Goal: Information Seeking & Learning: Learn about a topic

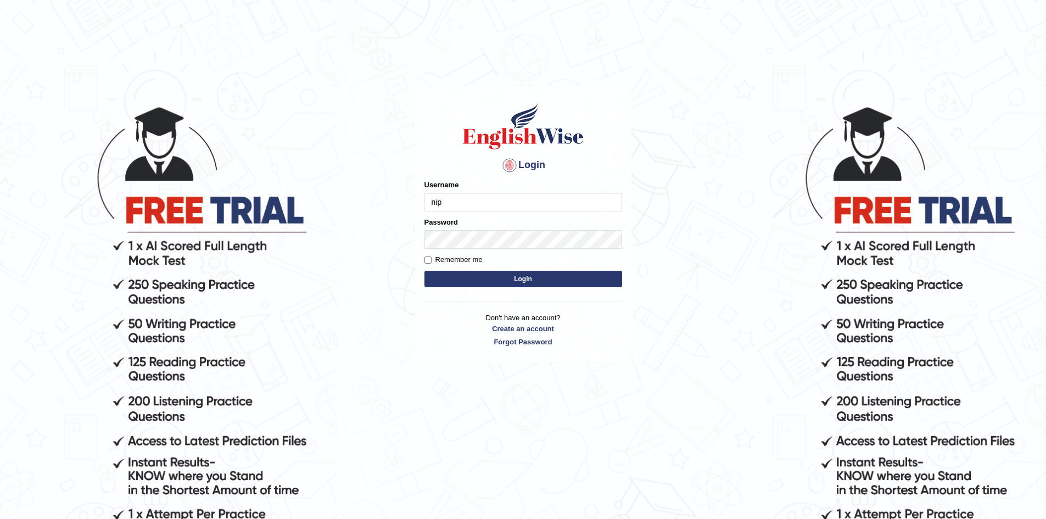
type input "nipenyogesh"
click at [424, 271] on button "Login" at bounding box center [523, 279] width 198 height 16
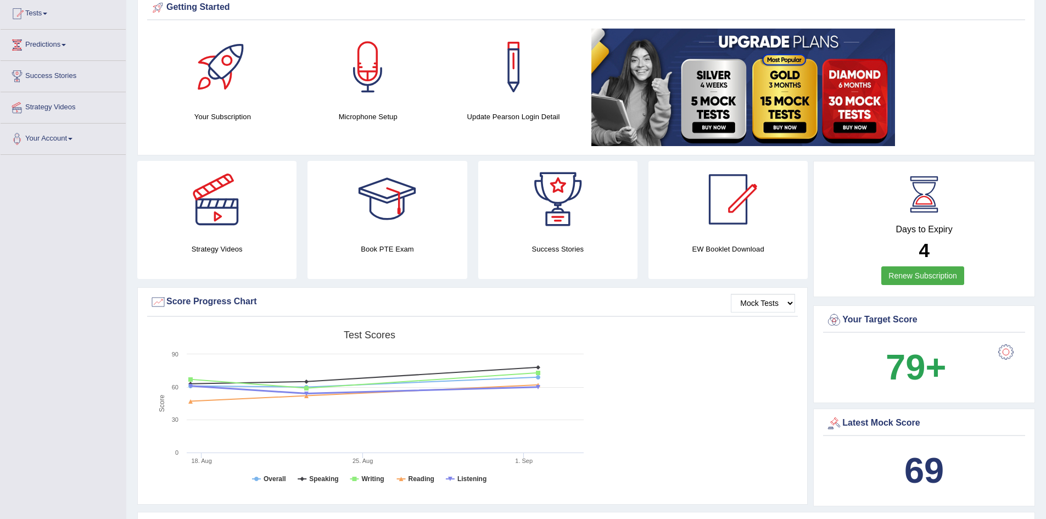
scroll to position [110, 0]
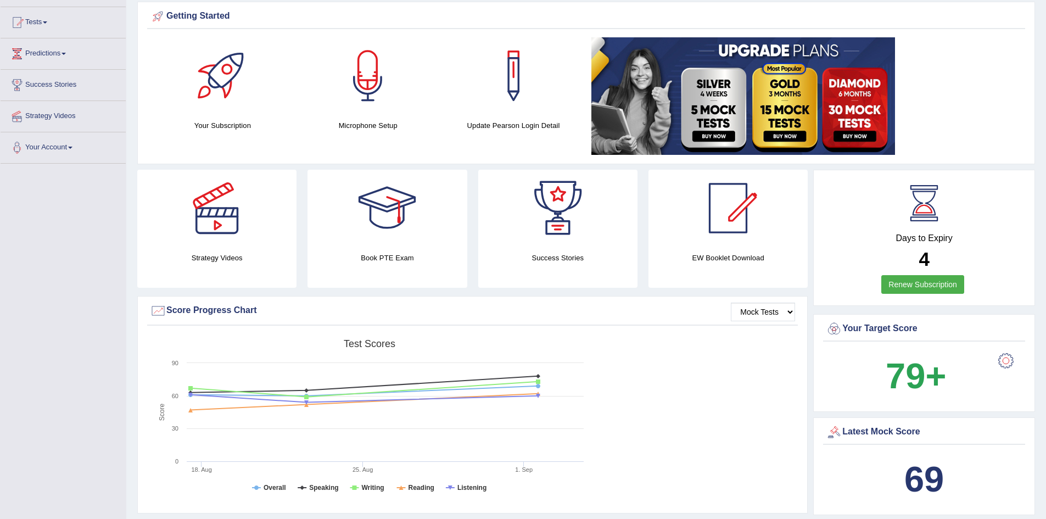
click at [1009, 361] on div at bounding box center [1005, 361] width 22 height 22
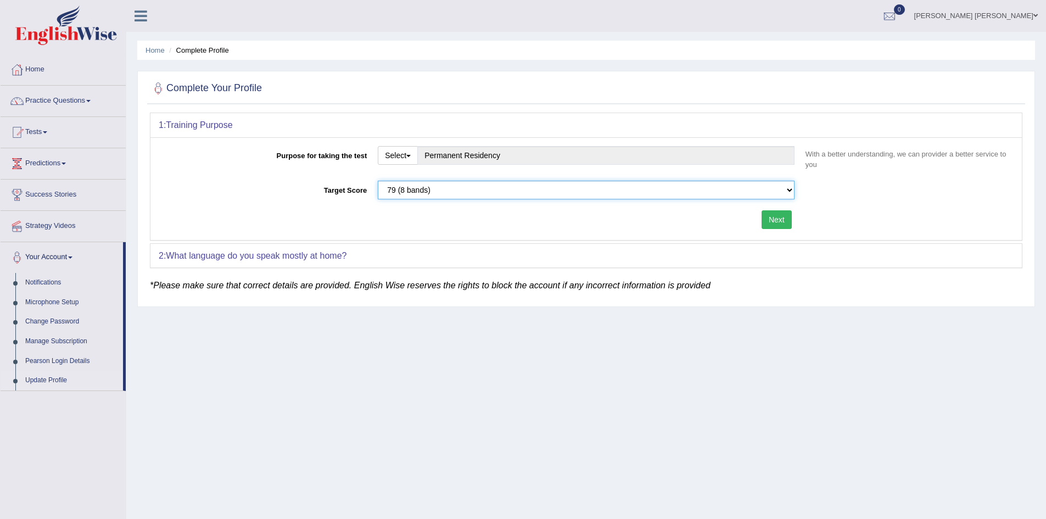
click at [460, 185] on select "Please select the correct value 50 (6 bands) 58 (6.5 bands) 65 (7 bands) 79 (8 …" at bounding box center [586, 190] width 417 height 19
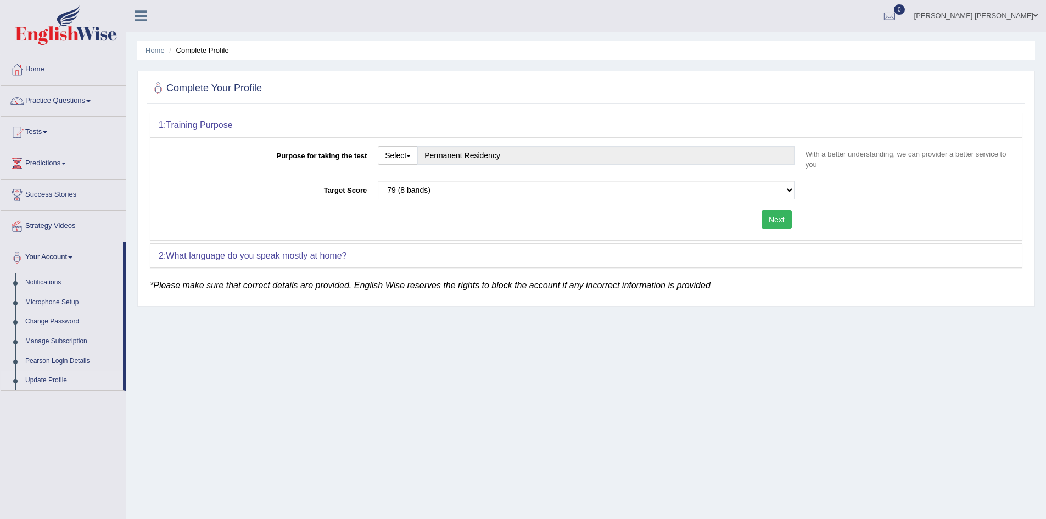
click at [321, 174] on div "Purpose for taking the test Select Student Visa Permanent Residency Nursing Oth…" at bounding box center [586, 160] width 855 height 29
click at [402, 156] on button "Select" at bounding box center [398, 155] width 40 height 19
click at [282, 179] on div "Purpose for taking the test Select Student Visa Permanent Residency Nursing Oth…" at bounding box center [585, 188] width 871 height 103
click at [156, 50] on link "Home" at bounding box center [154, 50] width 19 height 8
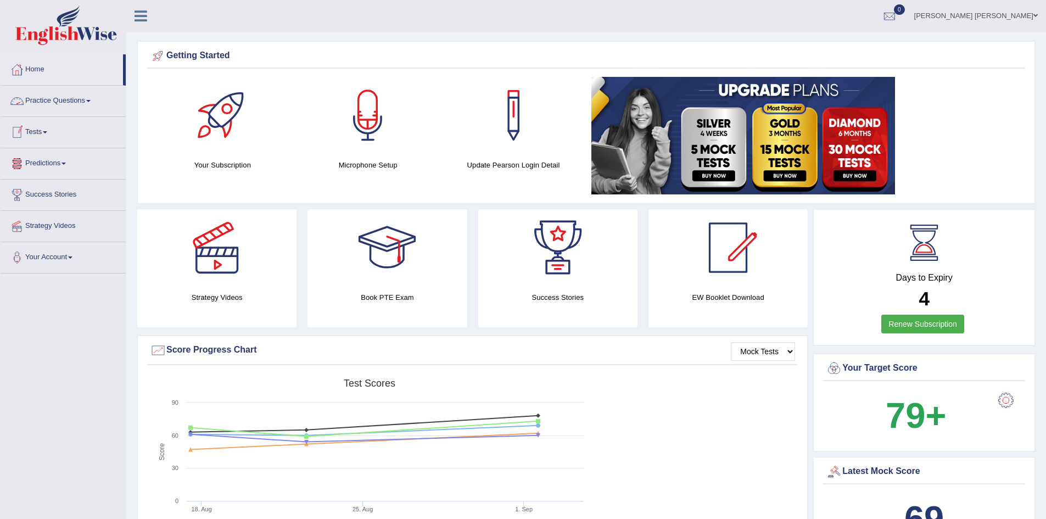
click at [65, 96] on link "Practice Questions" at bounding box center [63, 99] width 125 height 27
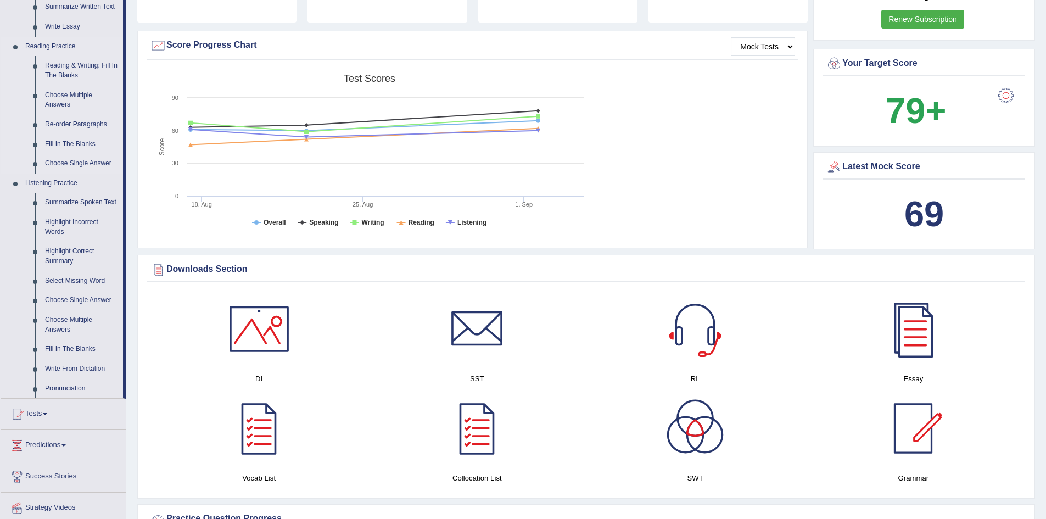
scroll to position [329, 0]
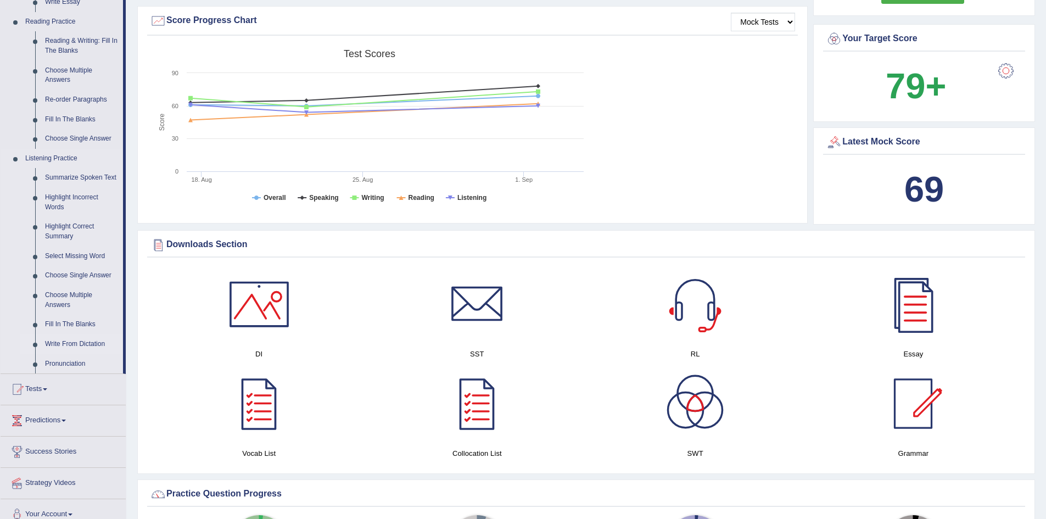
click at [76, 343] on link "Write From Dictation" at bounding box center [81, 344] width 83 height 20
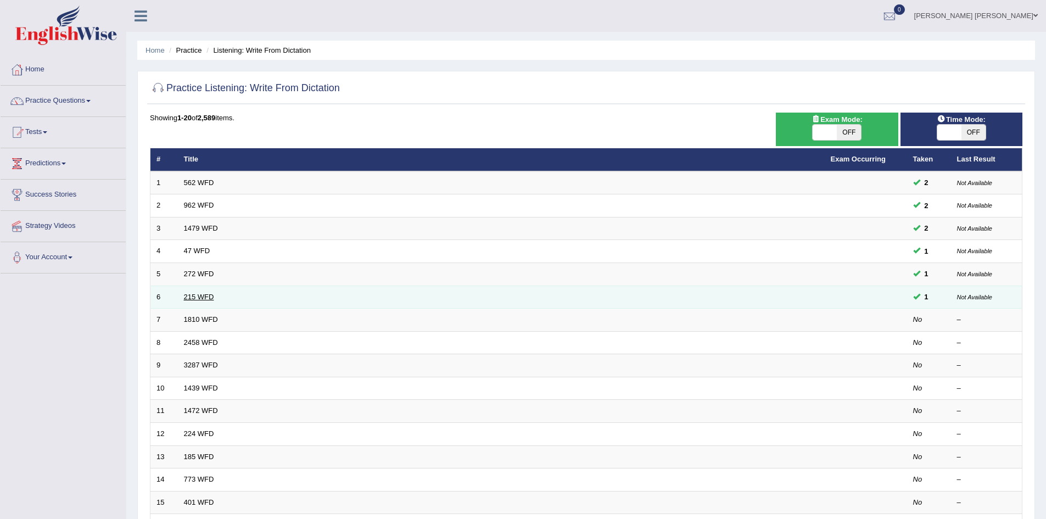
click at [201, 295] on link "215 WFD" at bounding box center [199, 297] width 30 height 8
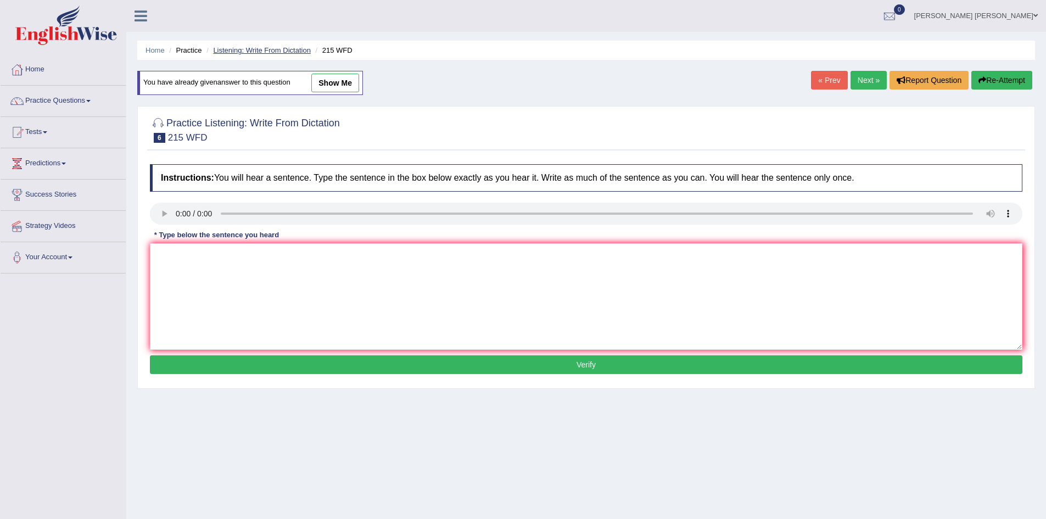
click at [259, 53] on link "Listening: Write From Dictation" at bounding box center [262, 50] width 98 height 8
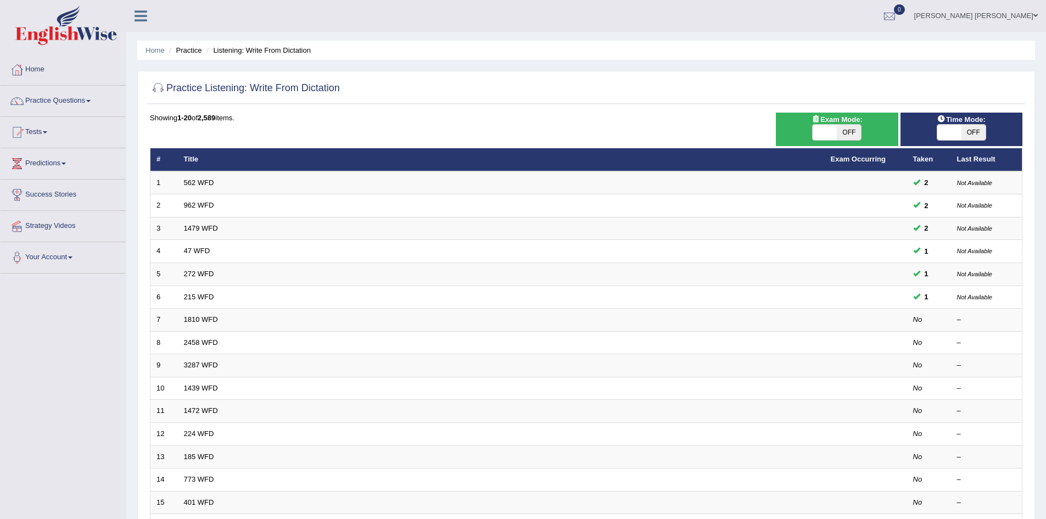
click at [846, 133] on span "OFF" at bounding box center [848, 132] width 24 height 15
checkbox input "true"
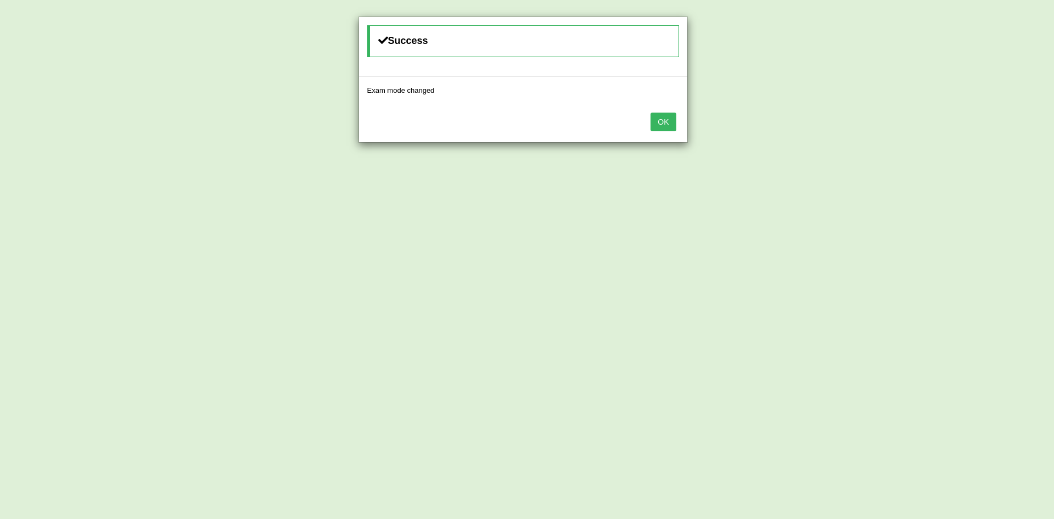
click at [664, 119] on button "OK" at bounding box center [662, 122] width 25 height 19
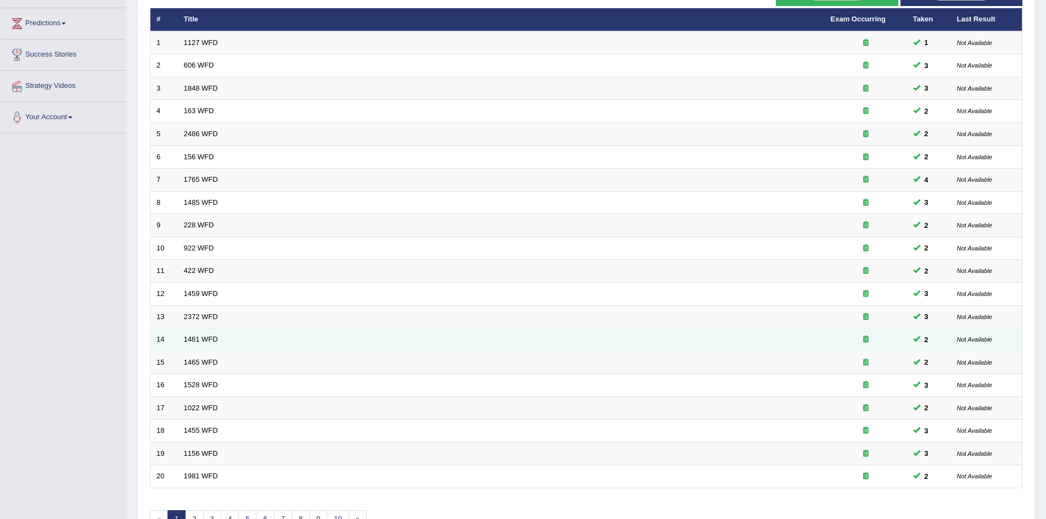
scroll to position [208, 0]
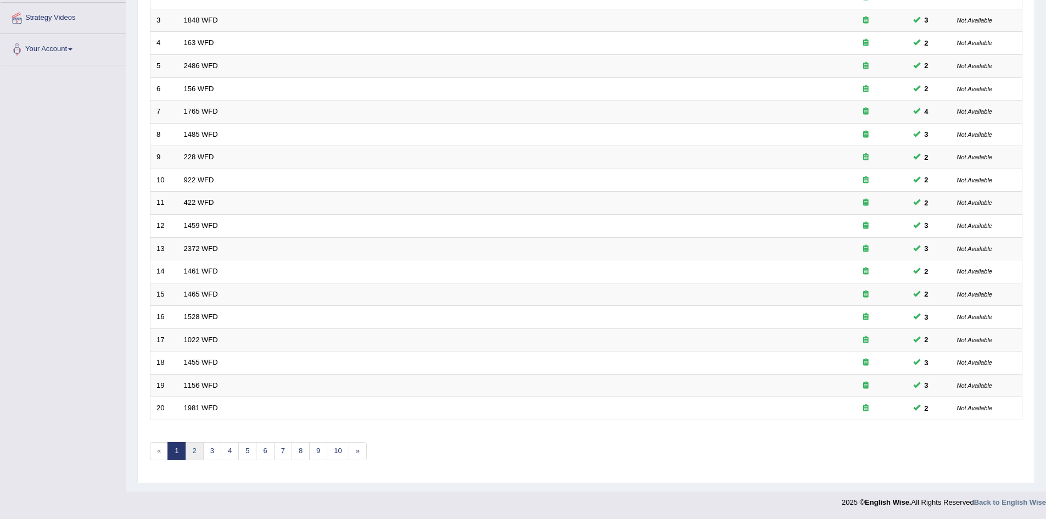
click at [198, 453] on link "2" at bounding box center [194, 451] width 18 height 18
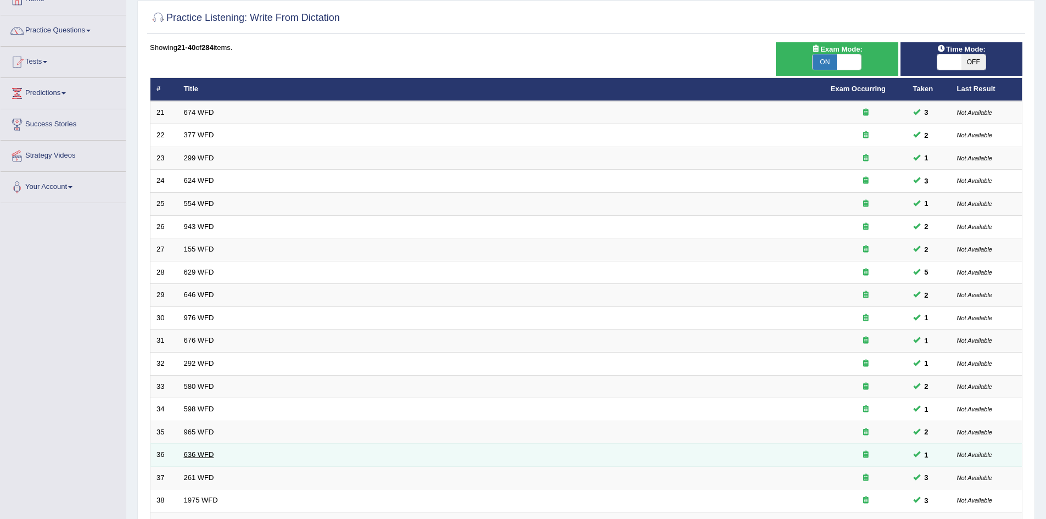
scroll to position [208, 0]
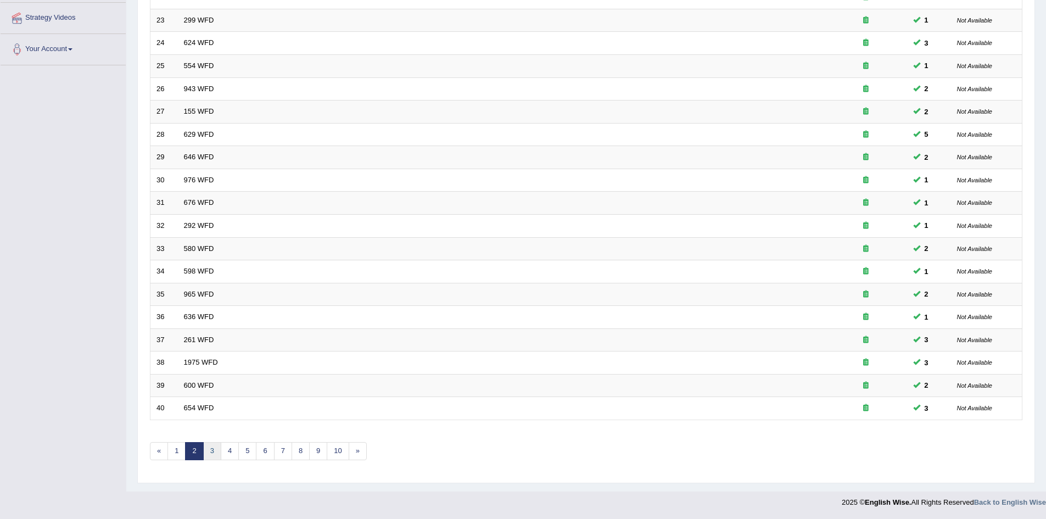
click at [216, 449] on link "3" at bounding box center [212, 451] width 18 height 18
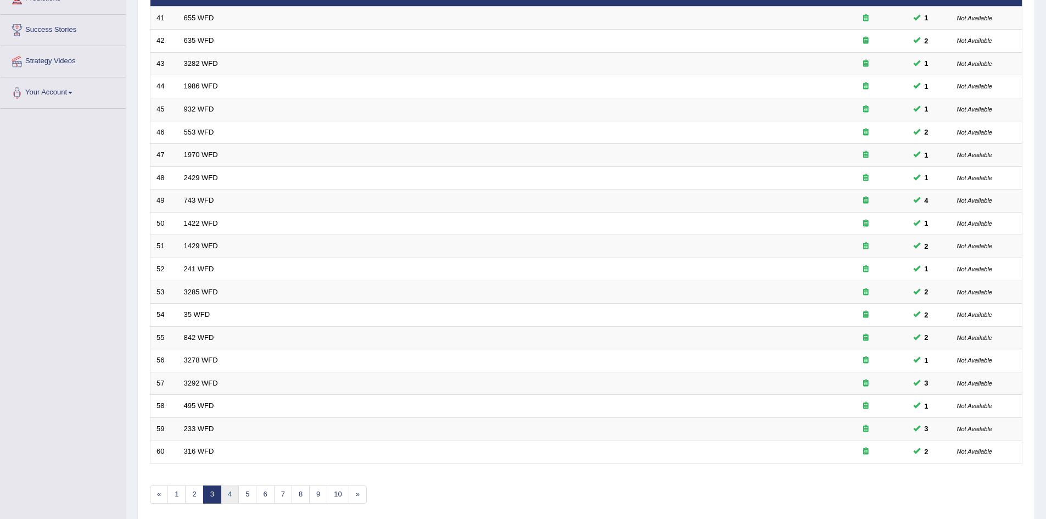
click at [232, 491] on link "4" at bounding box center [230, 494] width 18 height 18
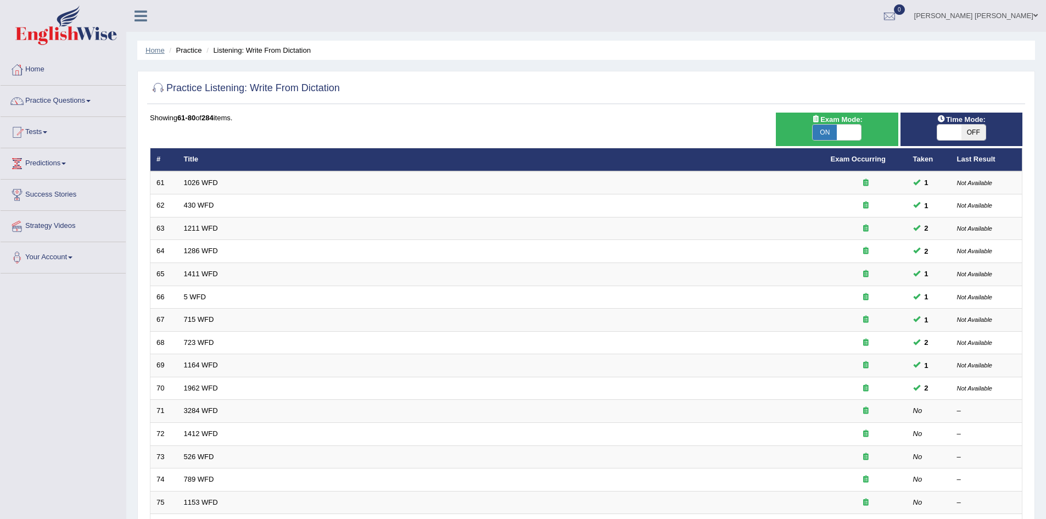
click at [159, 52] on link "Home" at bounding box center [154, 50] width 19 height 8
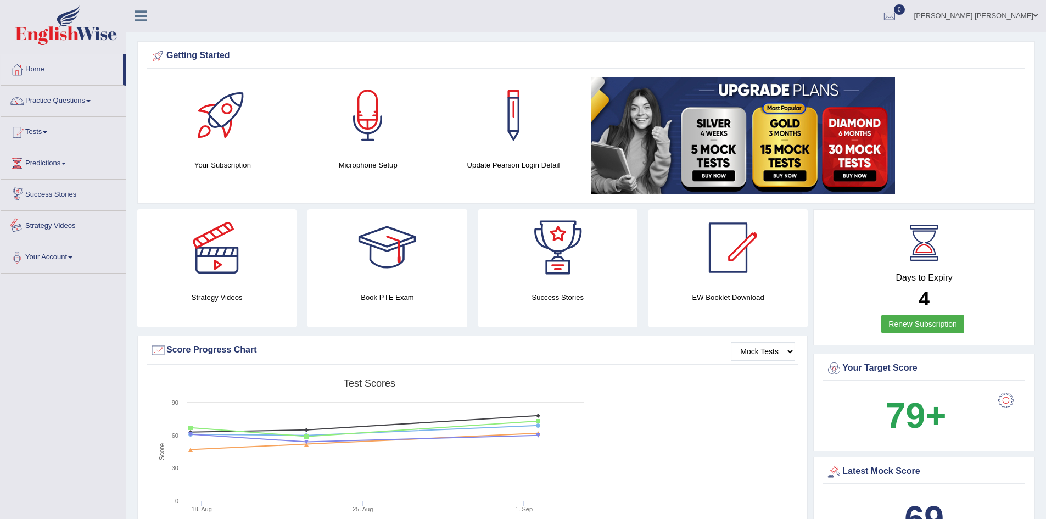
click at [66, 257] on link "Your Account" at bounding box center [63, 255] width 125 height 27
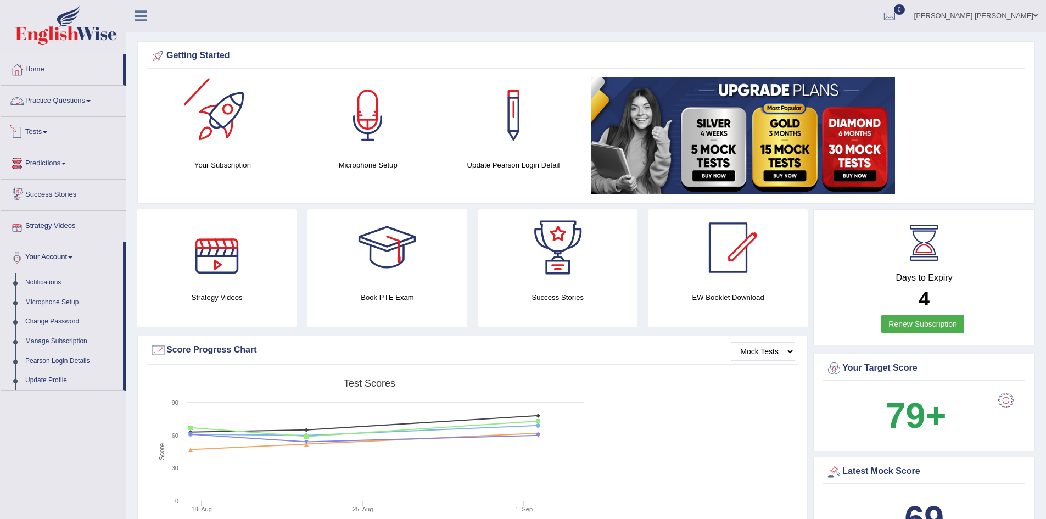
click at [52, 98] on link "Practice Questions" at bounding box center [63, 99] width 125 height 27
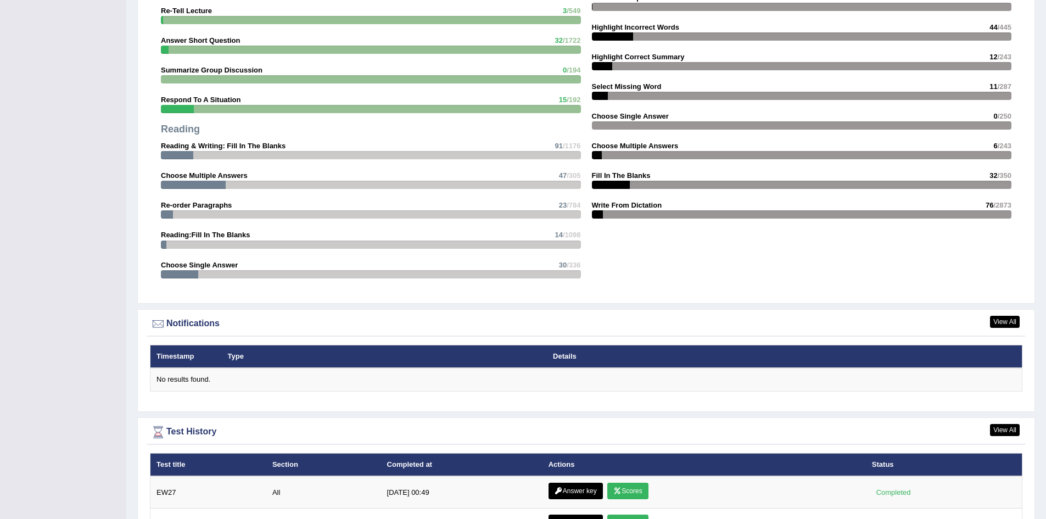
scroll to position [1098, 0]
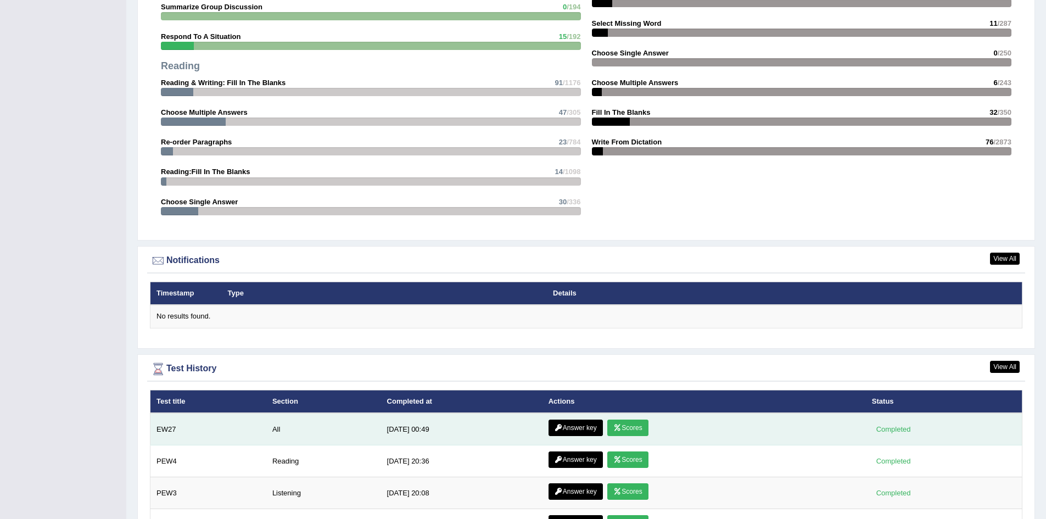
click at [582, 428] on link "Answer key" at bounding box center [575, 427] width 54 height 16
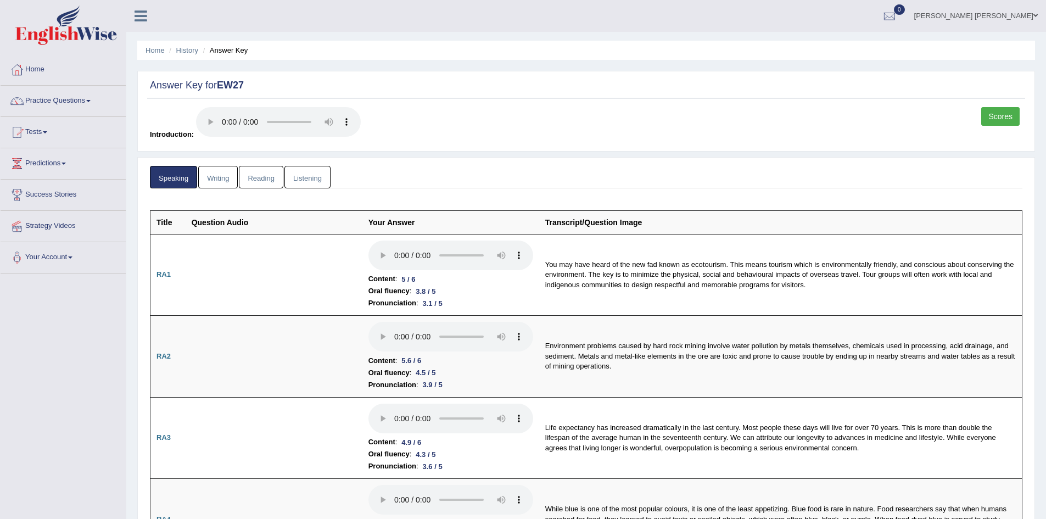
click at [998, 120] on link "Scores" at bounding box center [1000, 116] width 38 height 19
click at [332, 176] on ul "Speaking Writing Reading Listening" at bounding box center [586, 177] width 872 height 23
click at [306, 179] on link "Listening" at bounding box center [307, 177] width 46 height 23
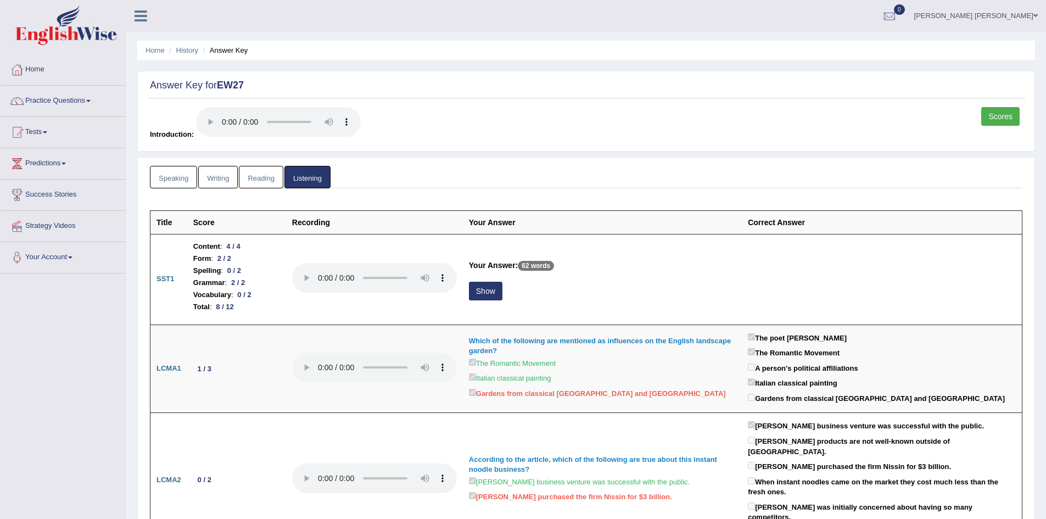
click at [987, 114] on link "Scores" at bounding box center [1000, 116] width 38 height 19
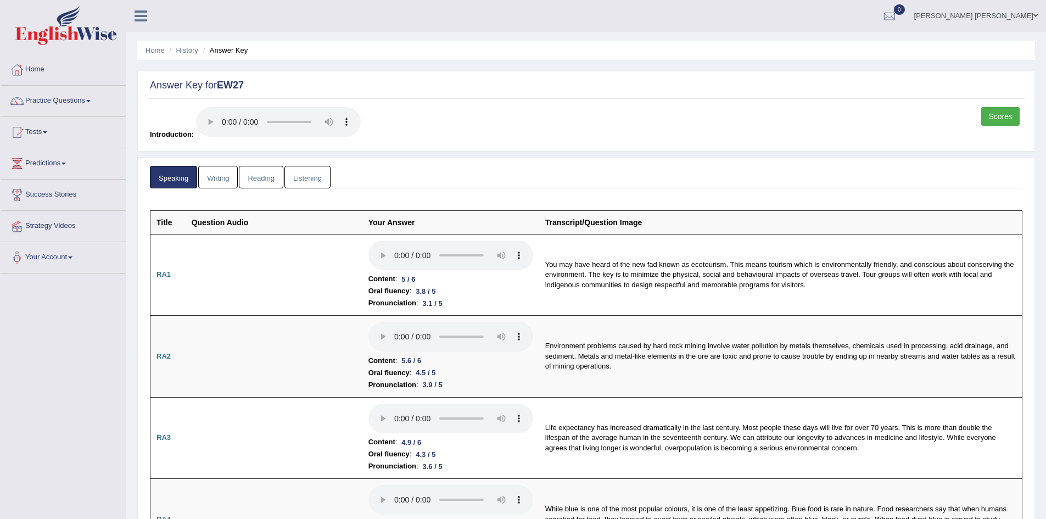
click at [273, 183] on link "Reading" at bounding box center [261, 177] width 44 height 23
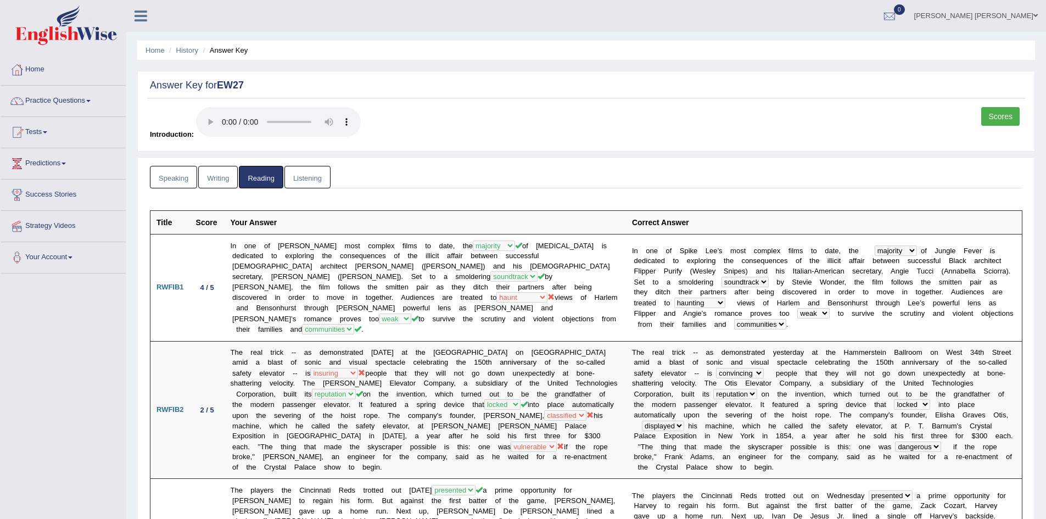
click at [139, 15] on icon at bounding box center [140, 16] width 13 height 14
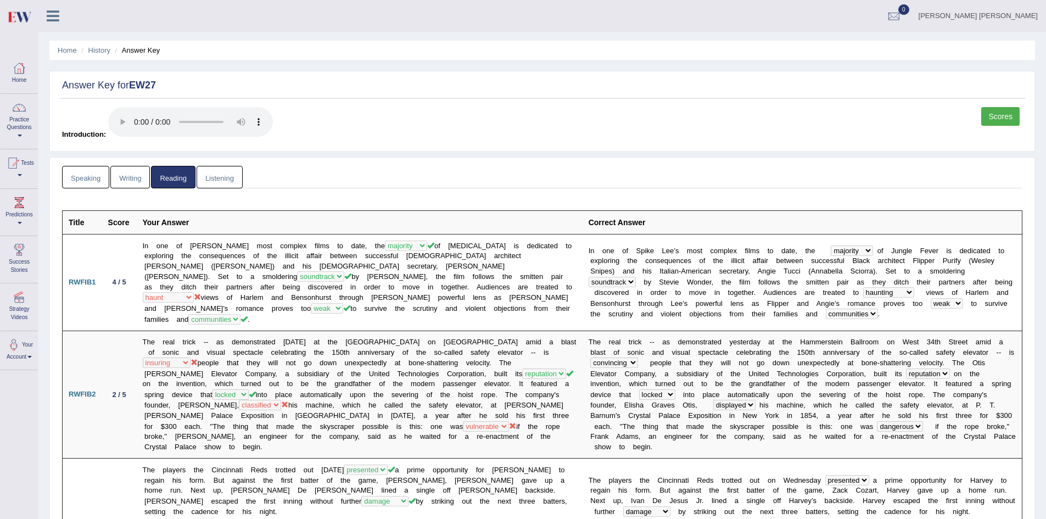
click at [53, 15] on icon at bounding box center [53, 16] width 13 height 14
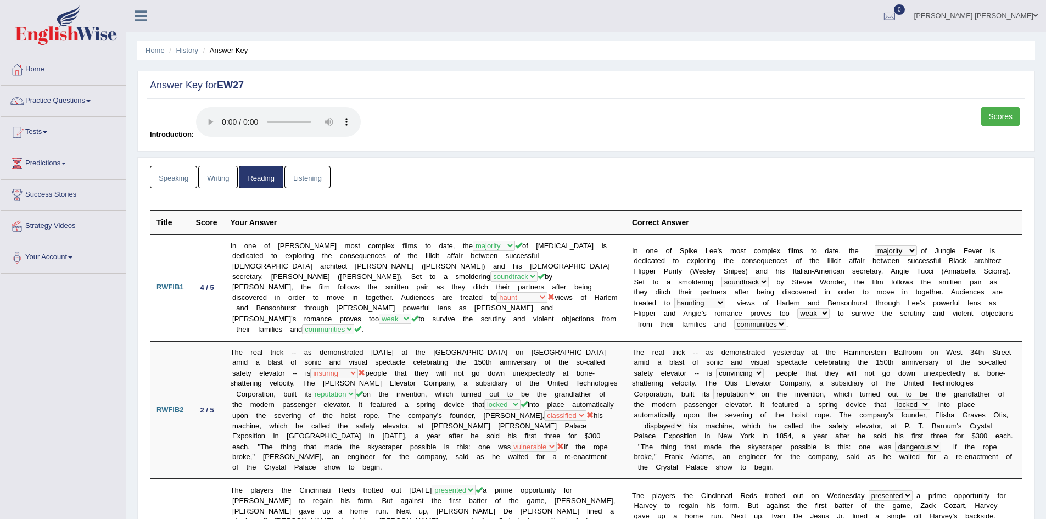
click at [69, 99] on link "Practice Questions" at bounding box center [63, 99] width 125 height 27
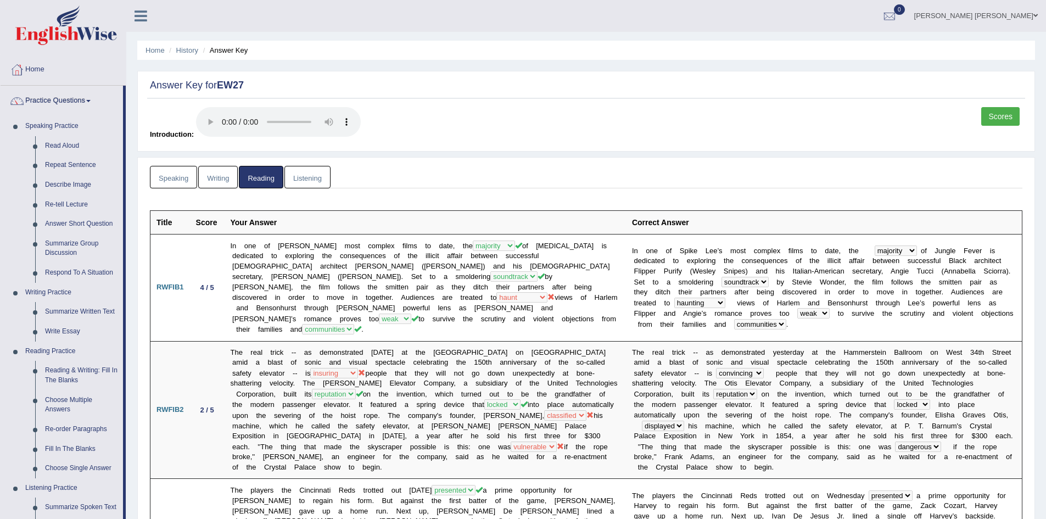
click at [997, 122] on link "Scores" at bounding box center [1000, 116] width 38 height 19
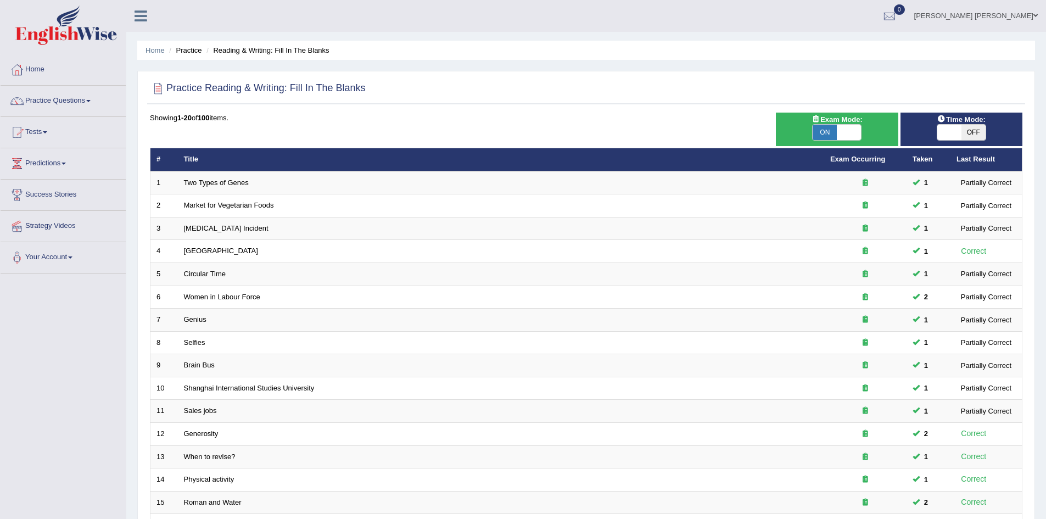
click at [834, 133] on span "ON" at bounding box center [824, 132] width 24 height 15
checkbox input "false"
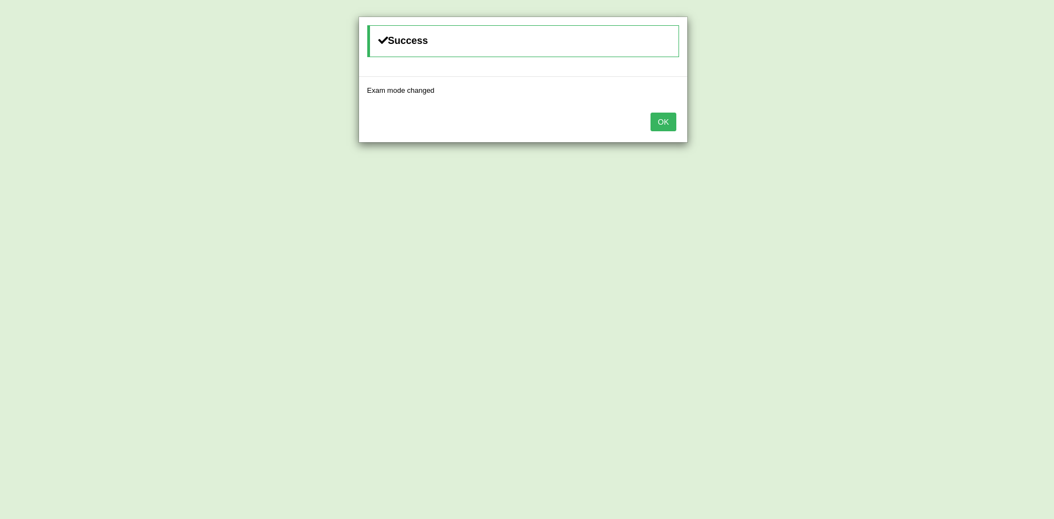
click at [664, 120] on button "OK" at bounding box center [662, 122] width 25 height 19
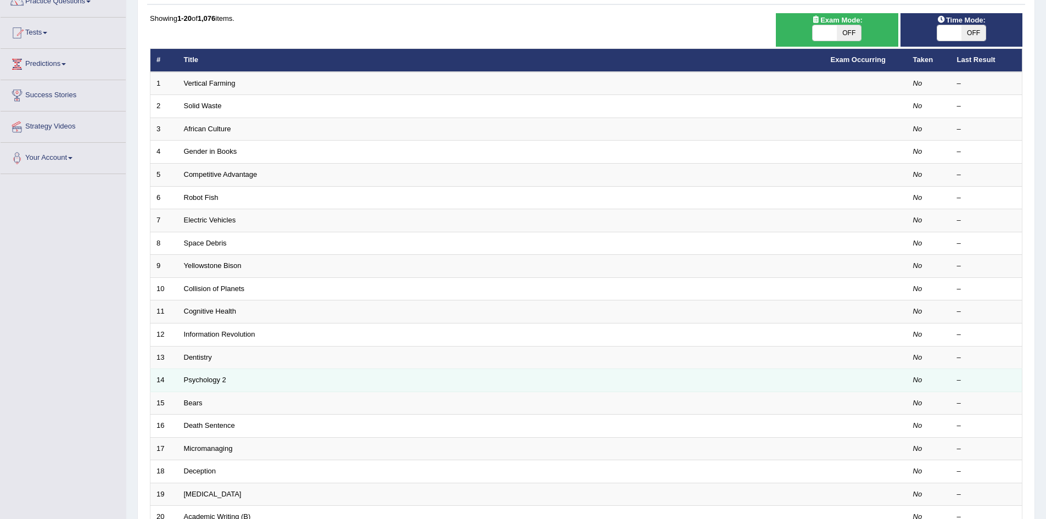
scroll to position [208, 0]
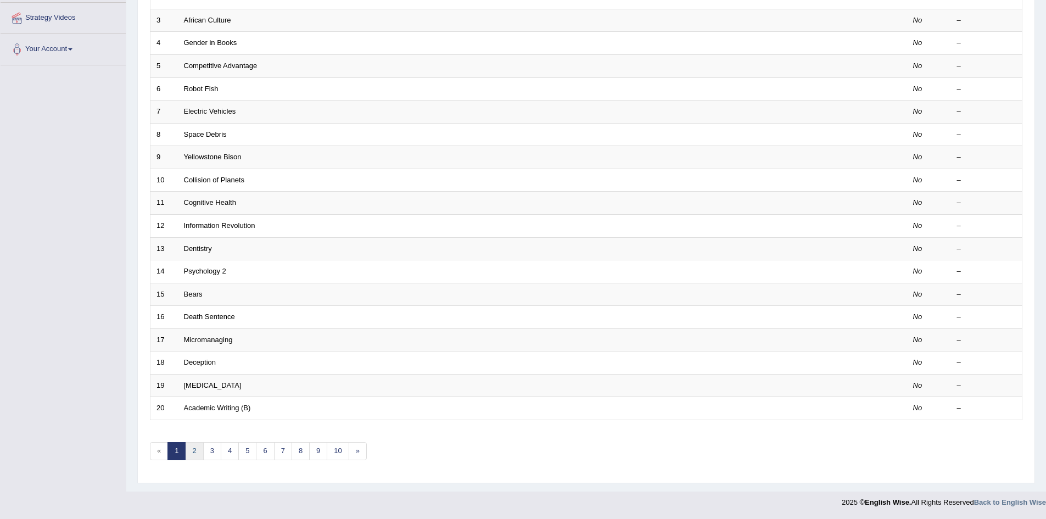
click at [198, 453] on link "2" at bounding box center [194, 451] width 18 height 18
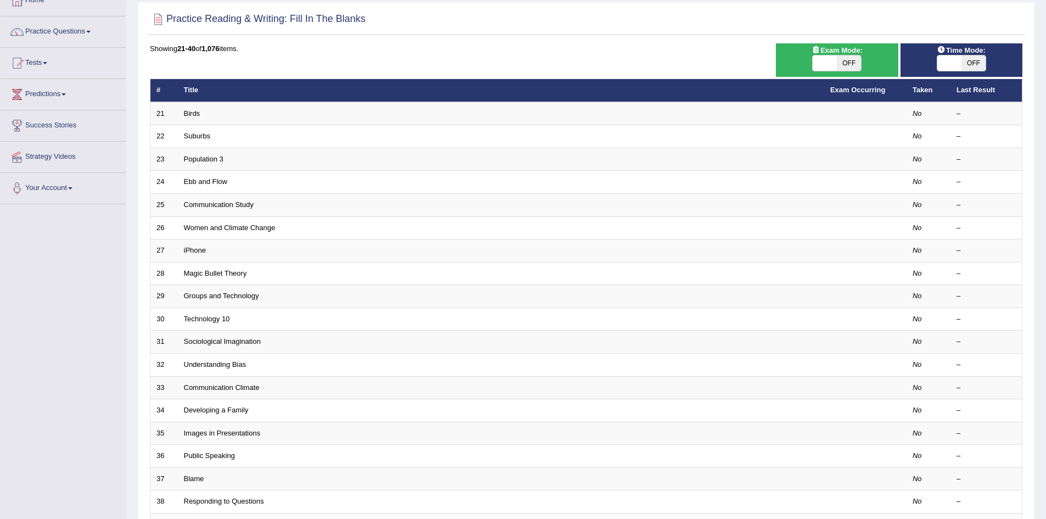
scroll to position [208, 0]
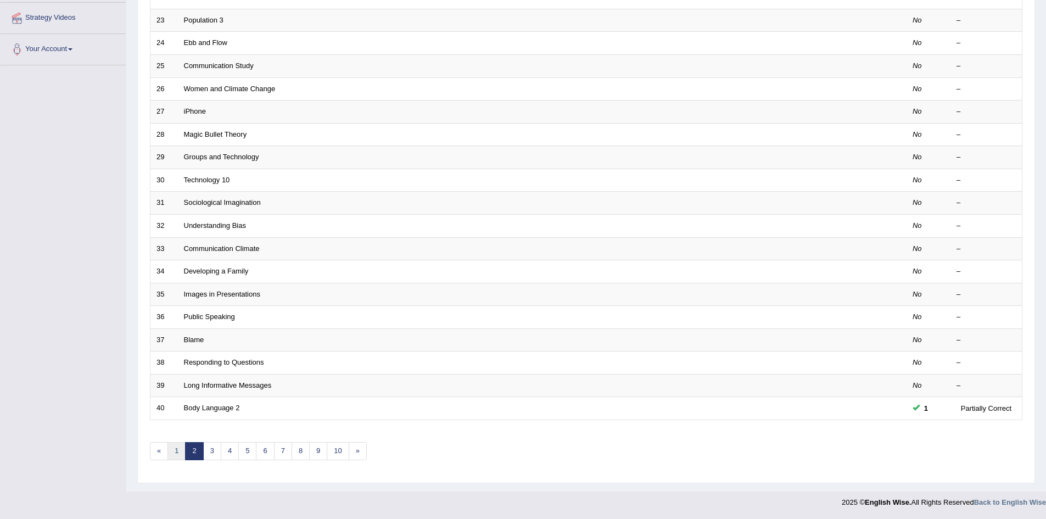
click at [178, 448] on link "1" at bounding box center [176, 451] width 18 height 18
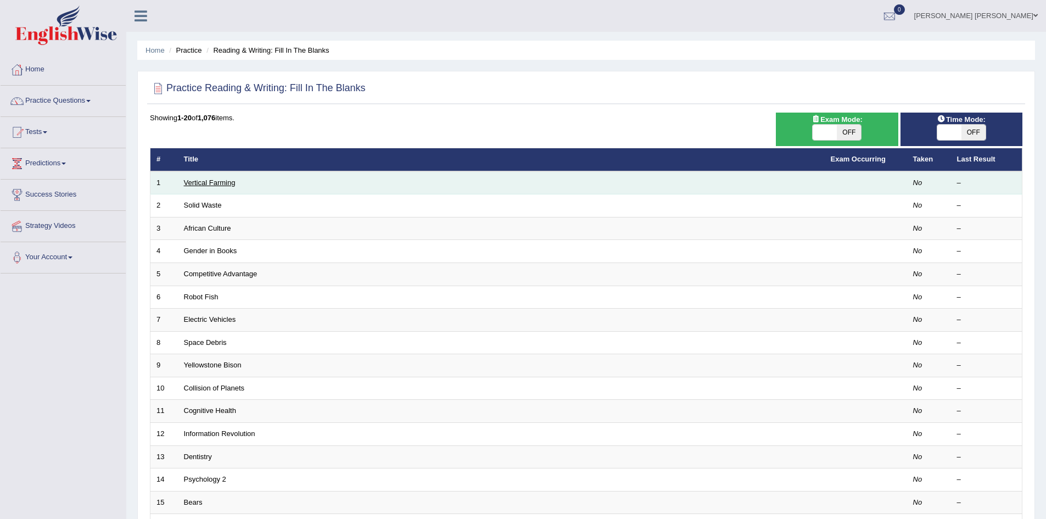
click at [223, 181] on link "Vertical Farming" at bounding box center [210, 182] width 52 height 8
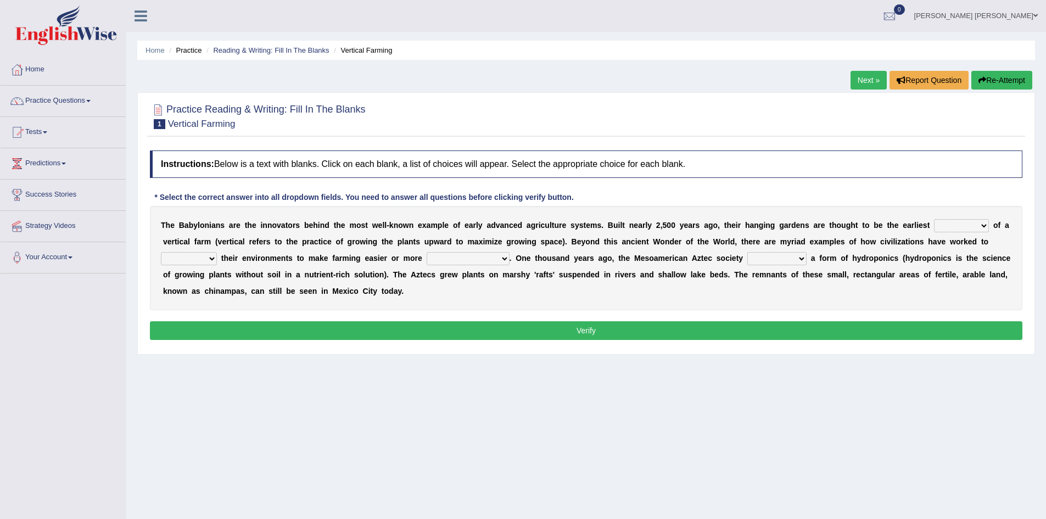
click at [273, 44] on ul "Home Practice Reading & Writing: Fill In The Blanks Vertical Farming" at bounding box center [585, 50] width 897 height 19
click at [278, 51] on link "Reading & Writing: Fill In The Blanks" at bounding box center [271, 50] width 116 height 8
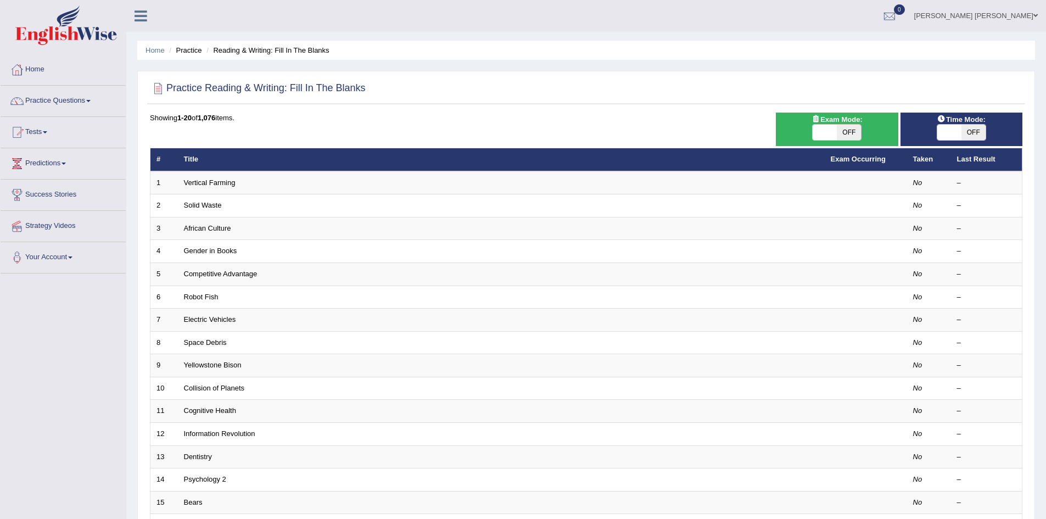
click at [960, 132] on span at bounding box center [949, 132] width 24 height 15
checkbox input "true"
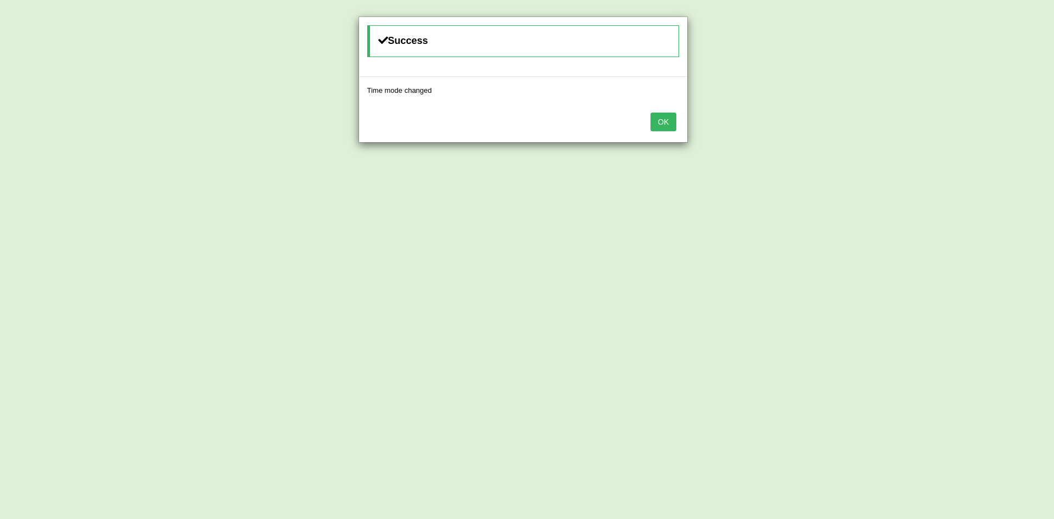
click at [662, 121] on button "OK" at bounding box center [662, 122] width 25 height 19
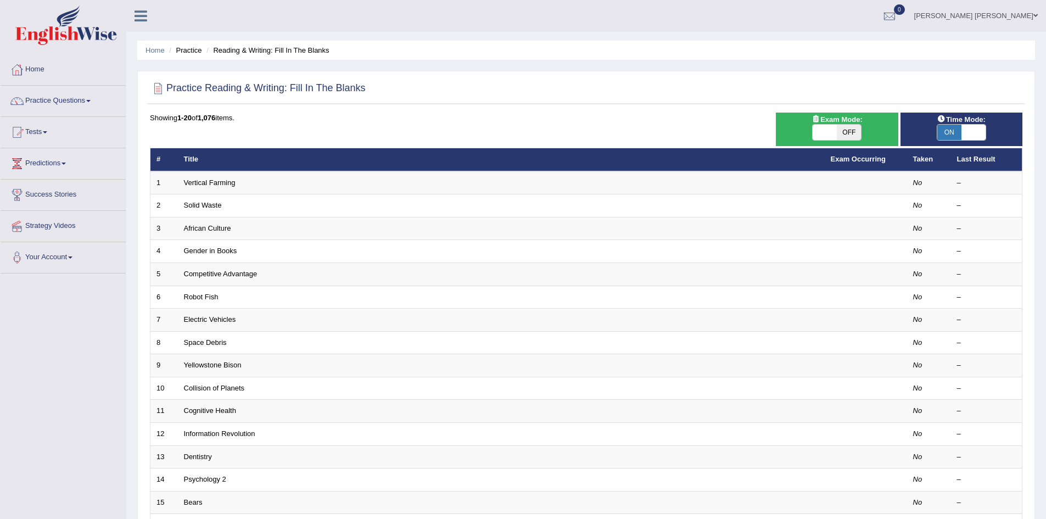
click at [829, 131] on span at bounding box center [824, 132] width 24 height 15
checkbox input "true"
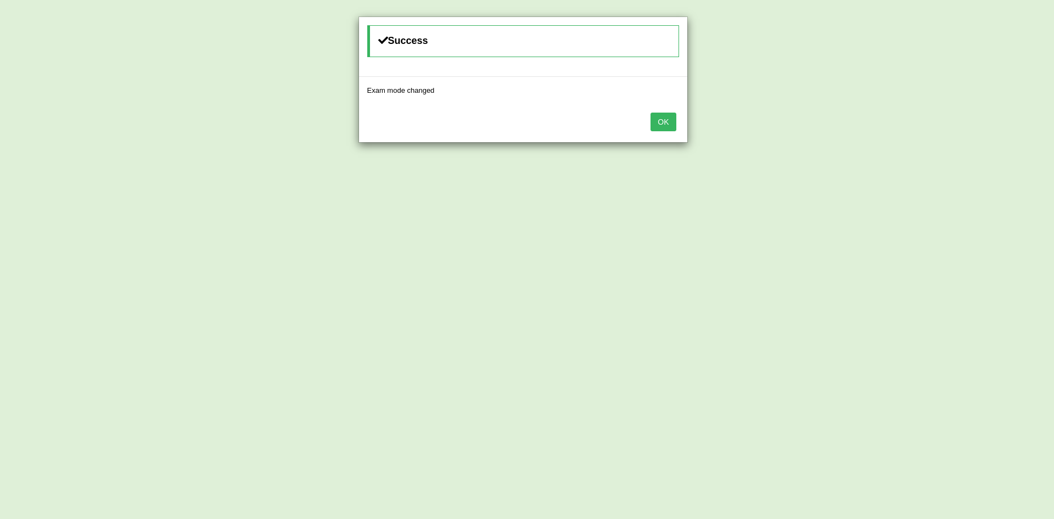
click at [667, 122] on button "OK" at bounding box center [662, 122] width 25 height 19
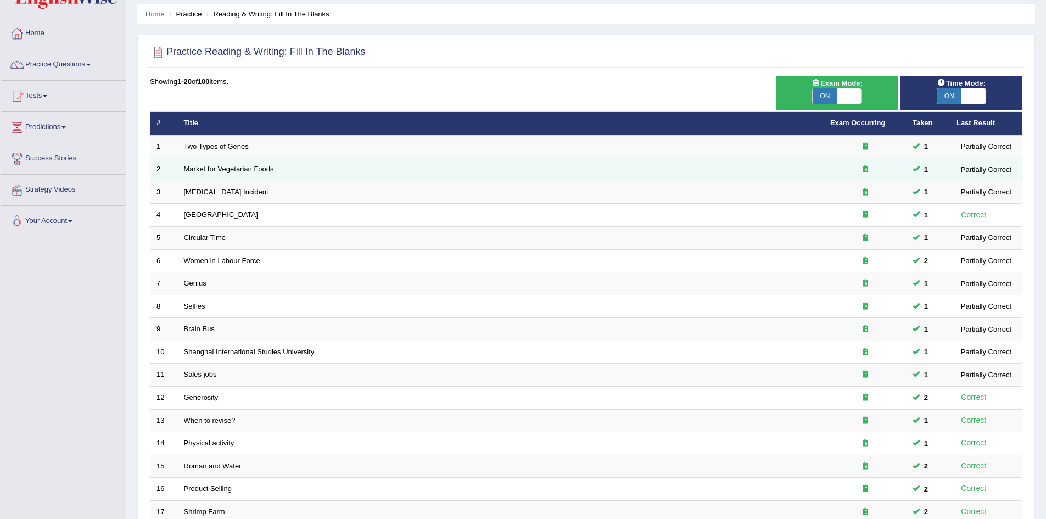
scroll to position [208, 0]
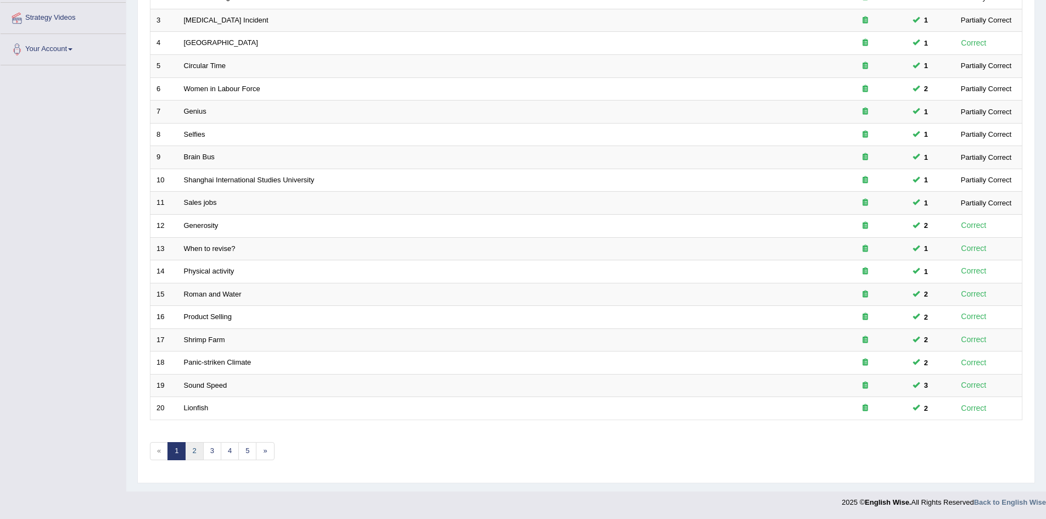
click at [201, 452] on link "2" at bounding box center [194, 451] width 18 height 18
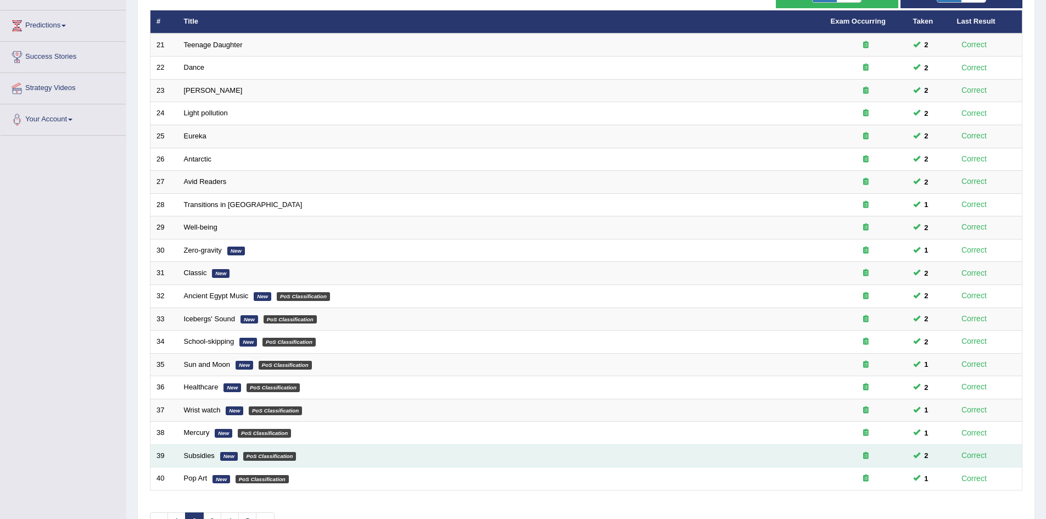
scroll to position [208, 0]
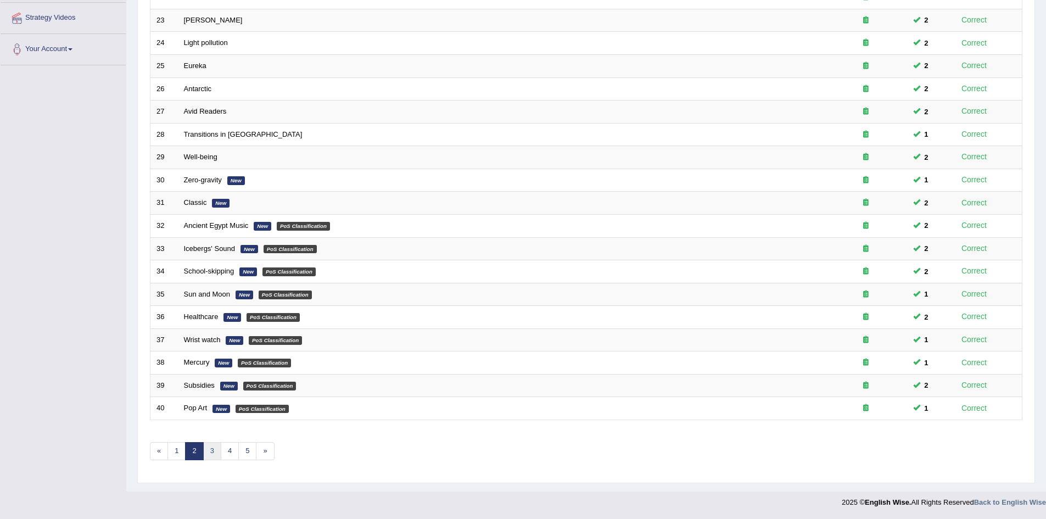
click at [211, 449] on link "3" at bounding box center [212, 451] width 18 height 18
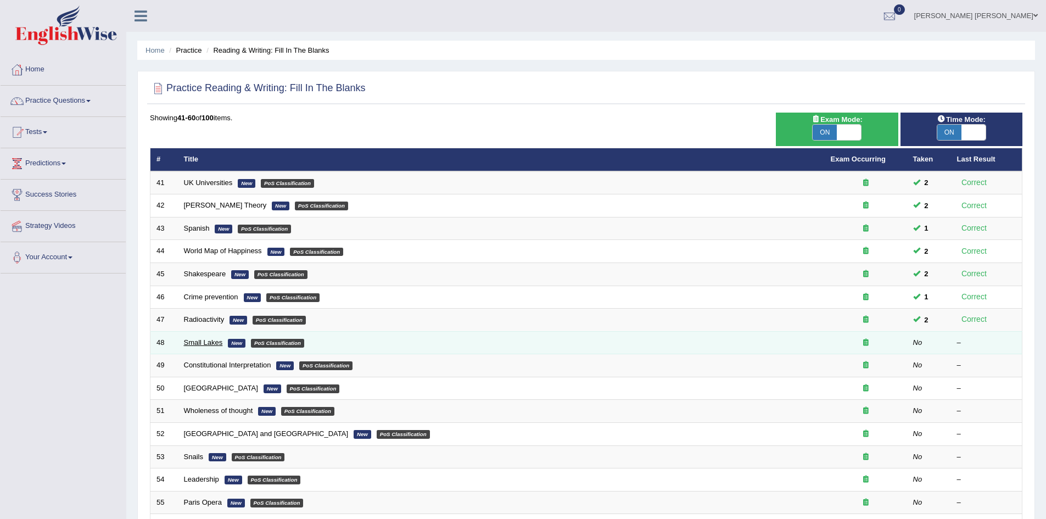
click at [206, 343] on link "Small Lakes" at bounding box center [203, 342] width 39 height 8
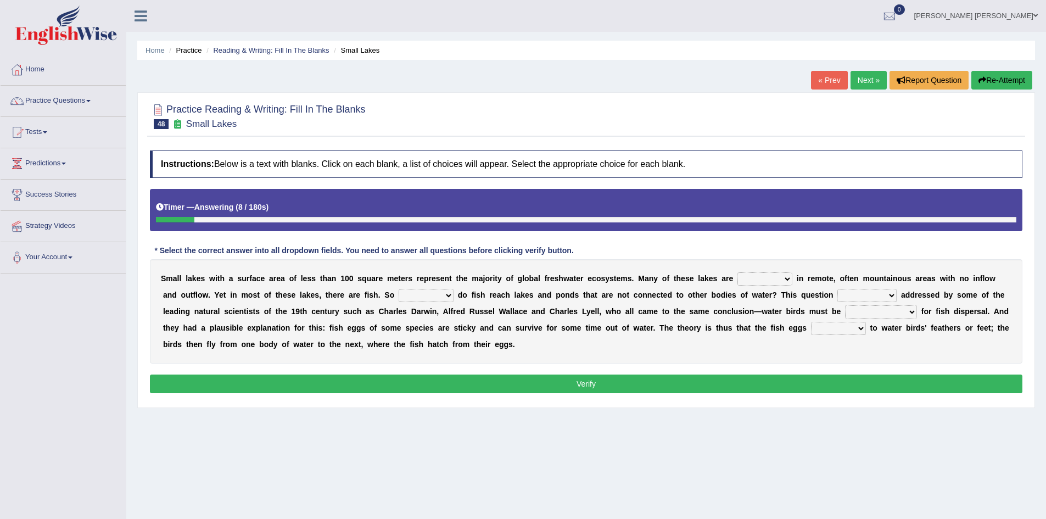
click at [765, 277] on select "depicted found [PERSON_NAME] told" at bounding box center [764, 278] width 55 height 13
select select "found"
click at [737, 272] on select "depicted found [PERSON_NAME] told" at bounding box center [764, 278] width 55 height 13
click at [384, 296] on b at bounding box center [382, 294] width 4 height 9
click at [469, 296] on b at bounding box center [469, 294] width 4 height 9
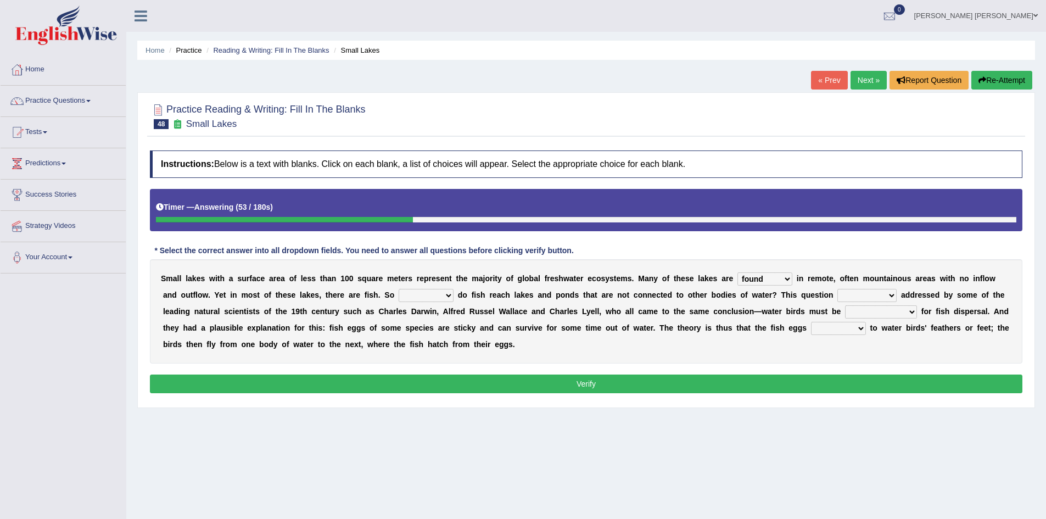
click at [434, 296] on select "how why whether where" at bounding box center [425, 295] width 55 height 13
select select "whether"
click at [398, 289] on select "how why whether where" at bounding box center [425, 295] width 55 height 13
click at [409, 292] on select "how why whether where" at bounding box center [425, 295] width 55 height 13
click at [515, 302] on div "S m a l l l a k e s w i t h a s u r f a c e a r e a o f l e s s t h a n 1 0 0 s…" at bounding box center [586, 311] width 872 height 104
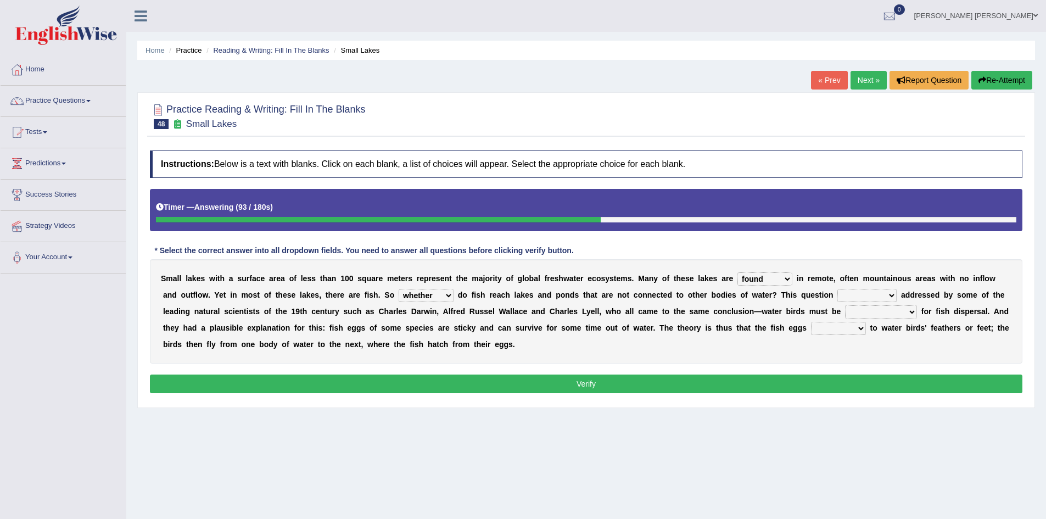
click at [515, 302] on div "S m a l l l a k e s w i t h a s u r f a c e a r e a o f l e s s t h a n 1 0 0 s…" at bounding box center [586, 311] width 872 height 104
click at [848, 293] on select "has already was already was been been" at bounding box center [866, 295] width 59 height 13
select select "was already"
click at [837, 289] on select "has already was already was been been" at bounding box center [866, 295] width 59 height 13
click at [861, 310] on select "despicable distinguishable vulnerable responsible" at bounding box center [881, 311] width 72 height 13
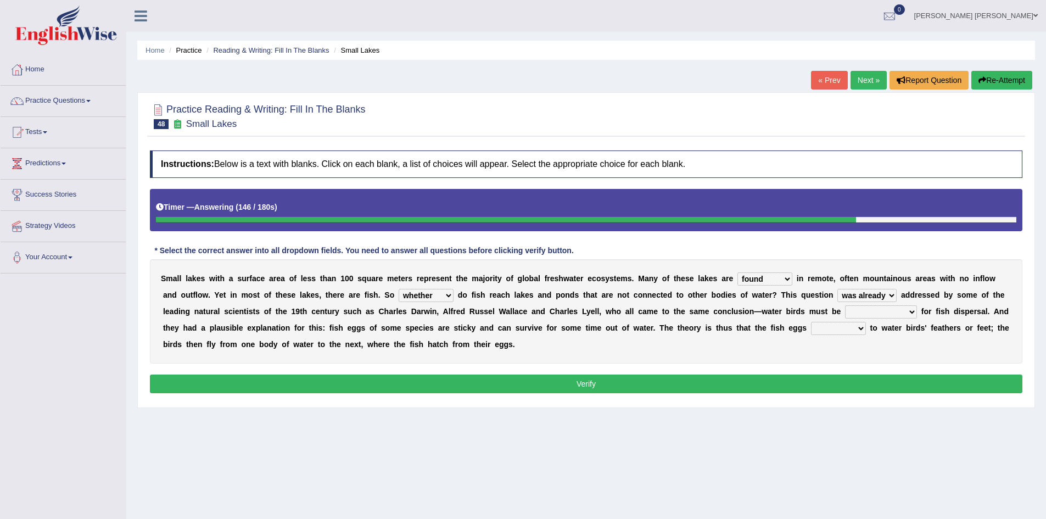
click at [813, 328] on select "stick add rise merge" at bounding box center [838, 328] width 55 height 13
select select "stick"
click at [811, 322] on select "stick add rise merge" at bounding box center [838, 328] width 55 height 13
click at [864, 311] on select "despicable distinguishable vulnerable responsible" at bounding box center [881, 311] width 72 height 13
select select "responsible"
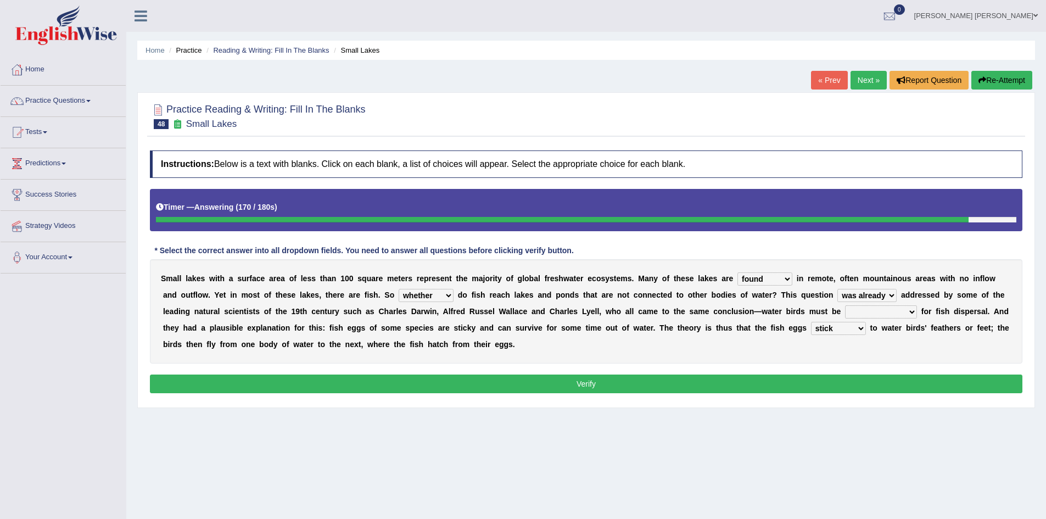
click at [845, 305] on select "despicable distinguishable vulnerable responsible" at bounding box center [881, 311] width 72 height 13
click at [857, 376] on button "Verify" at bounding box center [586, 383] width 872 height 19
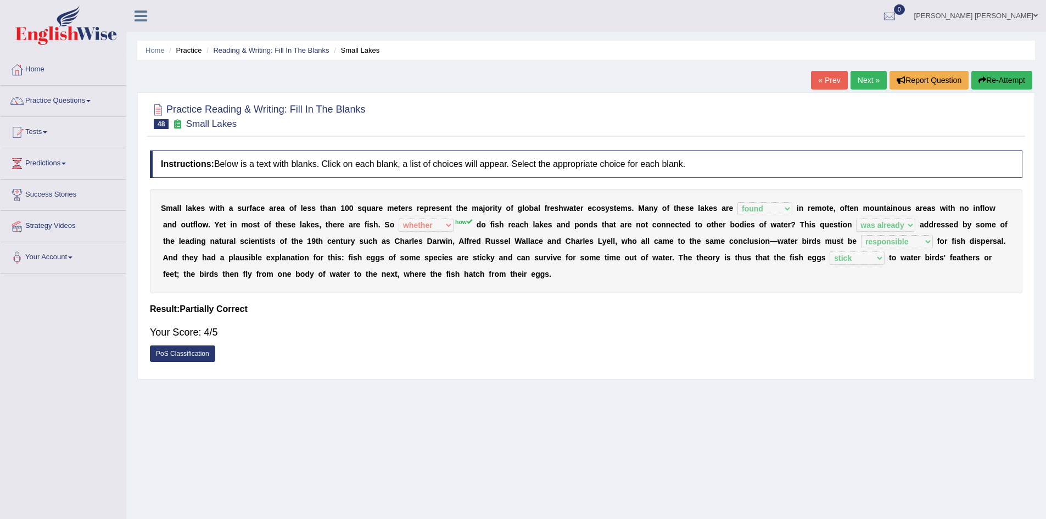
click at [1008, 83] on button "Re-Attempt" at bounding box center [1001, 80] width 61 height 19
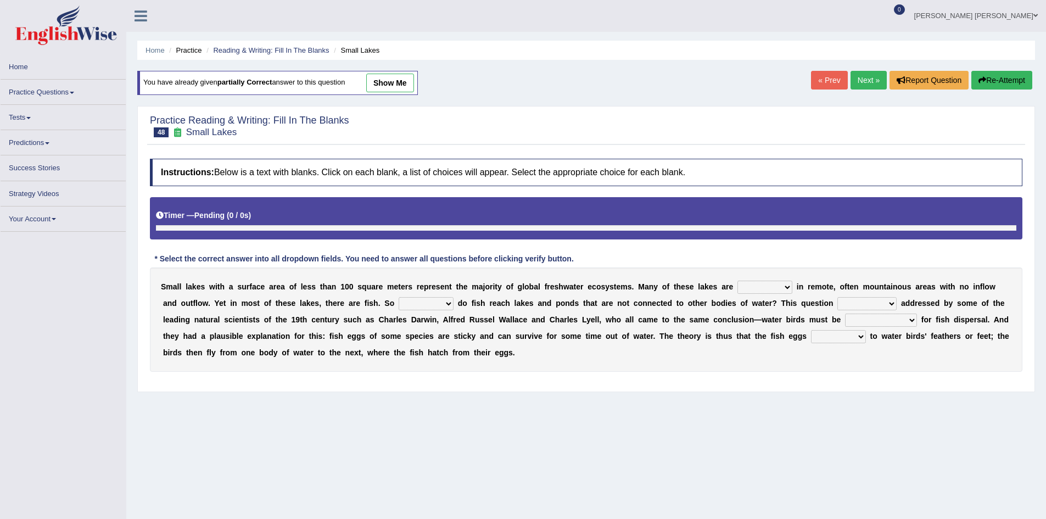
click at [758, 285] on select "depicted found [PERSON_NAME] told" at bounding box center [764, 286] width 55 height 13
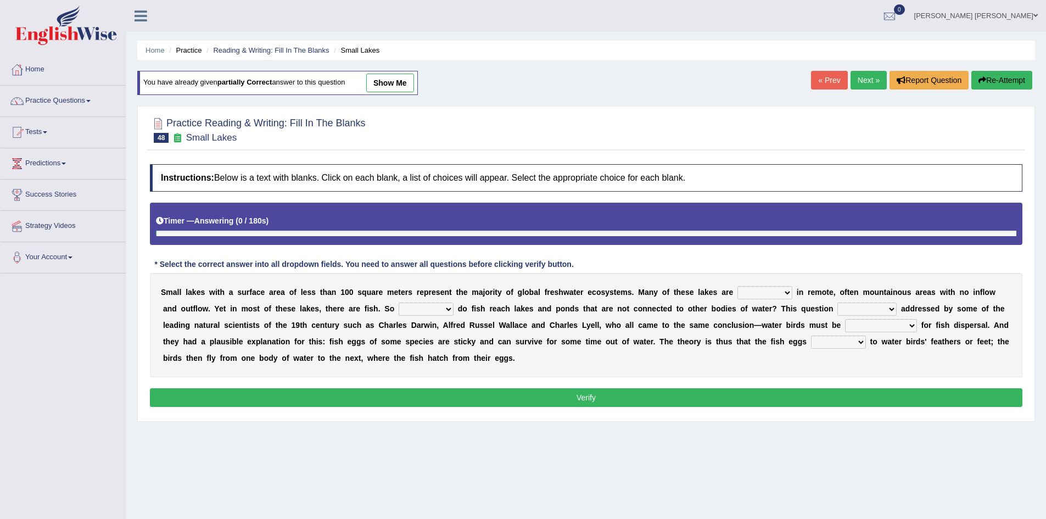
select select "found"
click at [737, 286] on select "depicted found [PERSON_NAME] told" at bounding box center [764, 292] width 55 height 13
click at [876, 306] on select "has already was already was been been" at bounding box center [866, 308] width 59 height 13
select select "was already"
click at [837, 302] on select "has already was already was been been" at bounding box center [866, 308] width 59 height 13
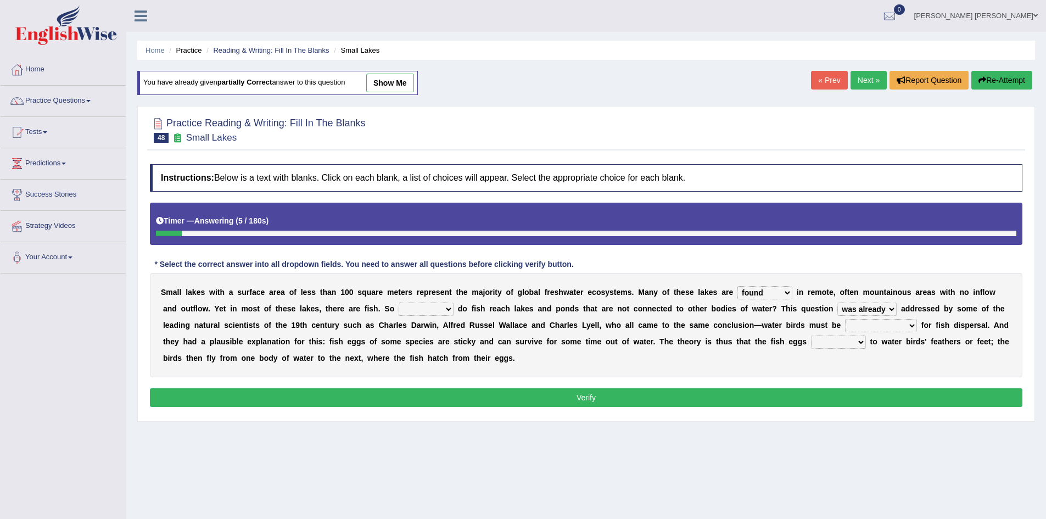
click at [876, 323] on select "despicable distinguishable vulnerable responsible" at bounding box center [881, 325] width 72 height 13
select select "vulnerable"
click at [845, 319] on select "despicable distinguishable vulnerable responsible" at bounding box center [881, 325] width 72 height 13
click at [840, 343] on select "stick add rise merge" at bounding box center [838, 341] width 55 height 13
select select "stick"
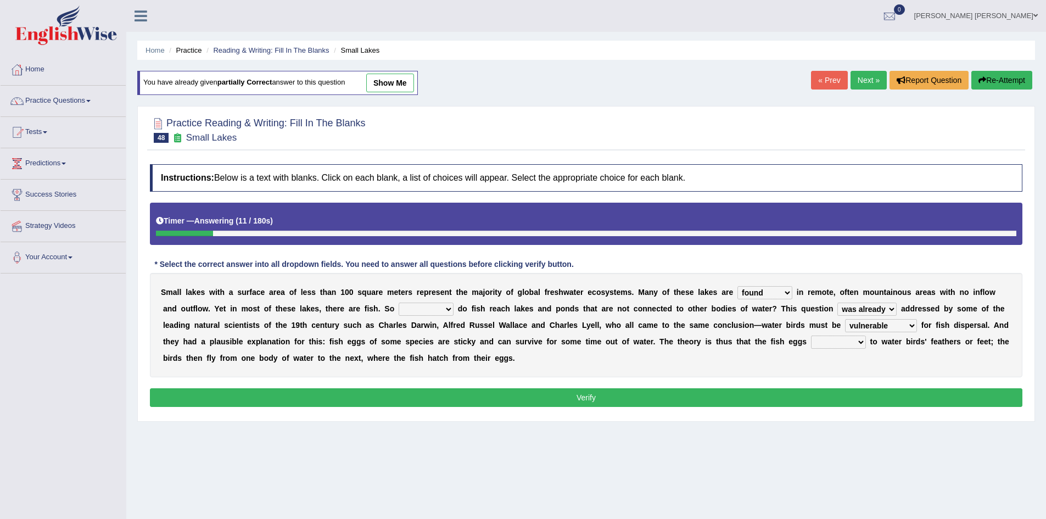
click at [811, 335] on select "stick add rise merge" at bounding box center [838, 341] width 55 height 13
click at [876, 326] on select "despicable distinguishable vulnerable responsible" at bounding box center [881, 325] width 72 height 13
click at [425, 307] on select "how why whether where" at bounding box center [425, 308] width 55 height 13
select select "how"
click at [398, 302] on select "how why whether where" at bounding box center [425, 308] width 55 height 13
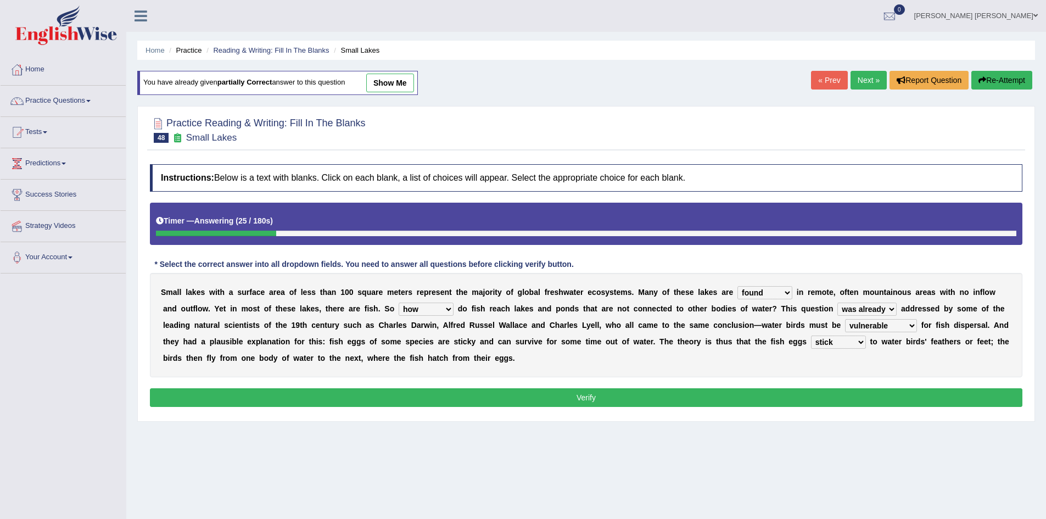
click at [900, 327] on select "despicable distinguishable vulnerable responsible" at bounding box center [881, 325] width 72 height 13
click at [760, 398] on button "Verify" at bounding box center [586, 397] width 872 height 19
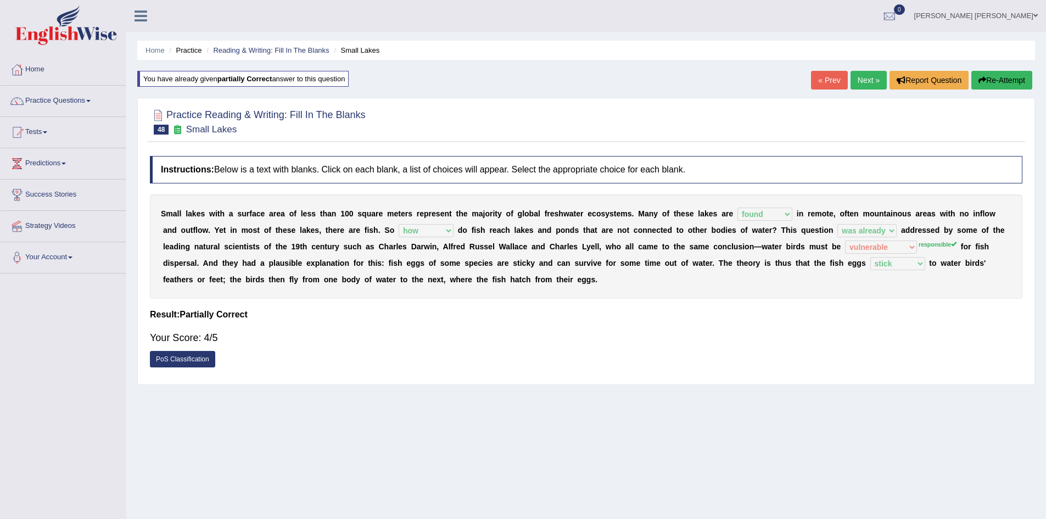
click at [1004, 86] on button "Re-Attempt" at bounding box center [1001, 80] width 61 height 19
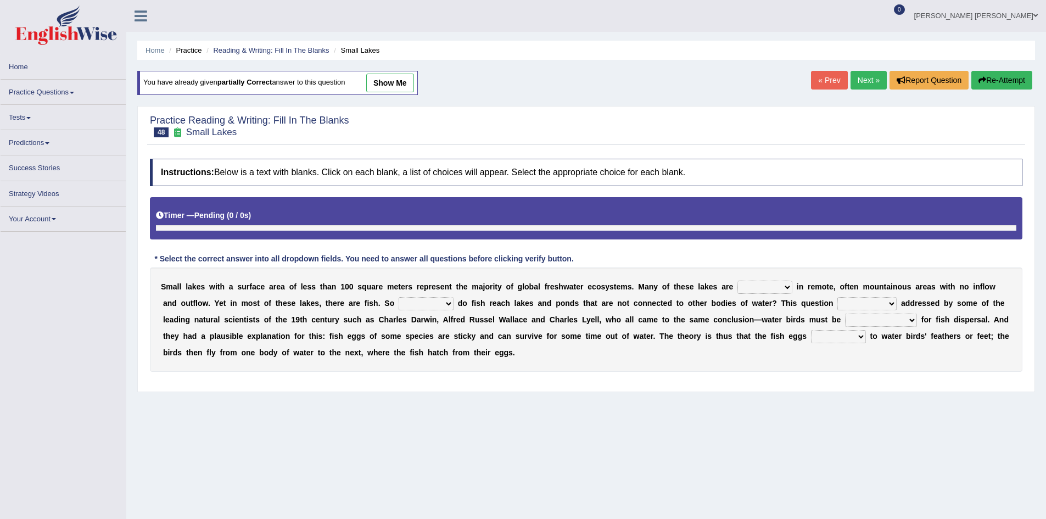
click at [875, 321] on select "despicable distinguishable vulnerable responsible" at bounding box center [881, 319] width 72 height 13
select select "vulnerable"
click at [845, 319] on select "despicable distinguishable vulnerable responsible" at bounding box center [881, 319] width 72 height 13
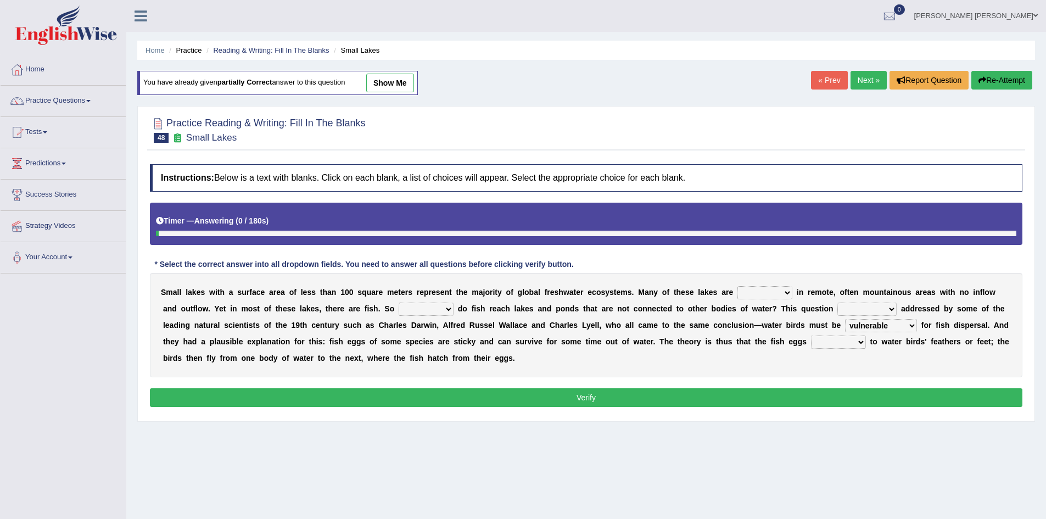
click at [874, 301] on div "S m a l l l a k e s w i t h a s u r f a c e a r e a o f l e s s t h a n 1 0 0 s…" at bounding box center [586, 325] width 872 height 104
click at [872, 308] on select "has already was already was been been" at bounding box center [866, 308] width 59 height 13
select select "was already"
click at [837, 302] on select "has already was already was been been" at bounding box center [866, 308] width 59 height 13
click at [749, 286] on select "depicted found [PERSON_NAME] told" at bounding box center [764, 292] width 55 height 13
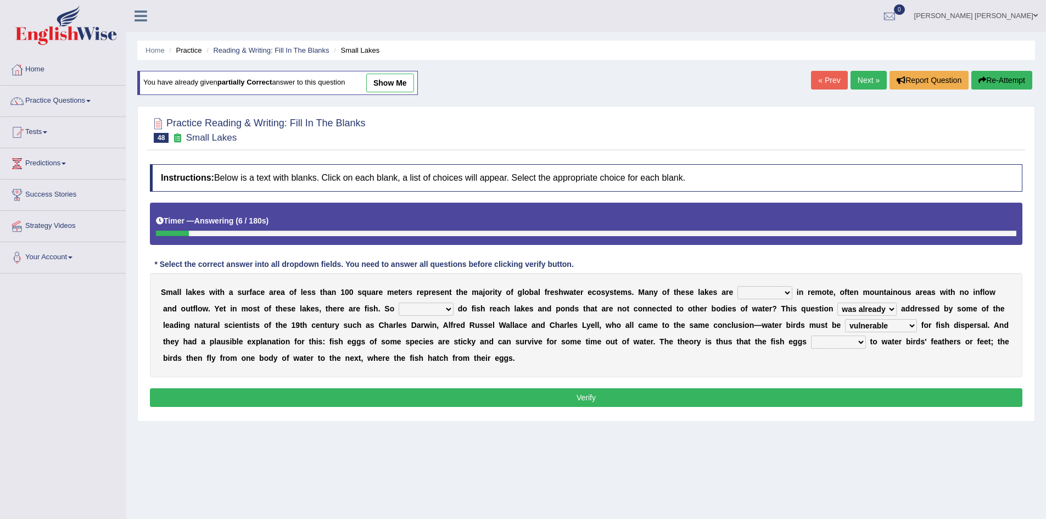
select select "found"
click at [737, 286] on select "depicted found [PERSON_NAME] told" at bounding box center [764, 292] width 55 height 13
click at [805, 341] on b "s" at bounding box center [804, 341] width 4 height 9
click at [817, 344] on select "stick add rise merge" at bounding box center [838, 341] width 55 height 13
select select "stick"
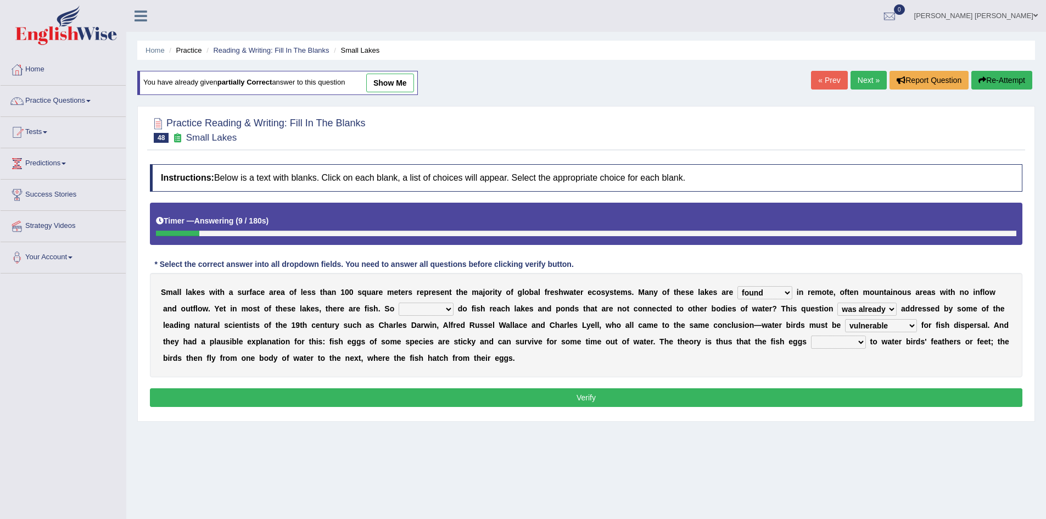
click at [811, 335] on select "stick add rise merge" at bounding box center [838, 341] width 55 height 13
click at [425, 303] on select "how why whether where" at bounding box center [425, 308] width 55 height 13
select select "how"
click at [398, 302] on select "how why whether where" at bounding box center [425, 308] width 55 height 13
click at [490, 398] on button "Verify" at bounding box center [586, 397] width 872 height 19
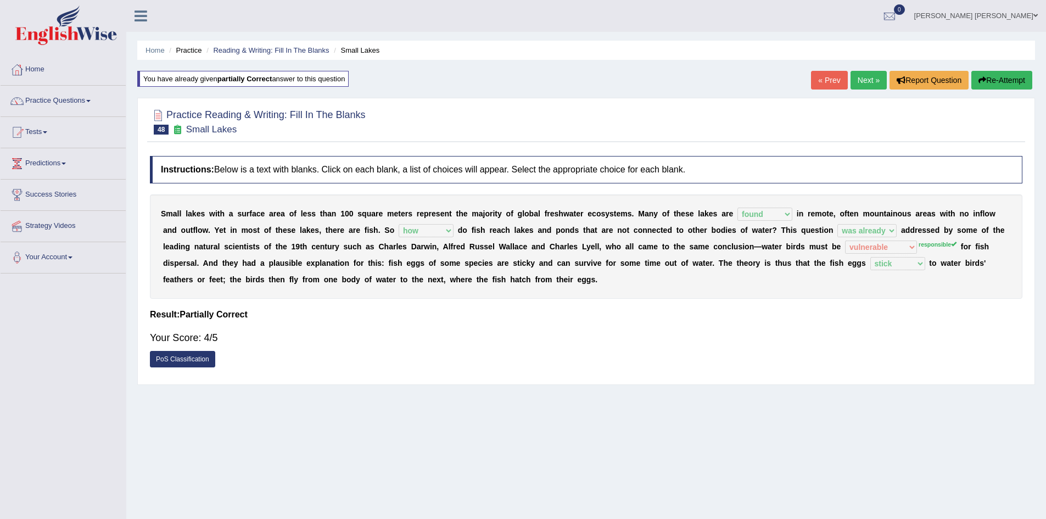
click at [1011, 79] on button "Re-Attempt" at bounding box center [1001, 80] width 61 height 19
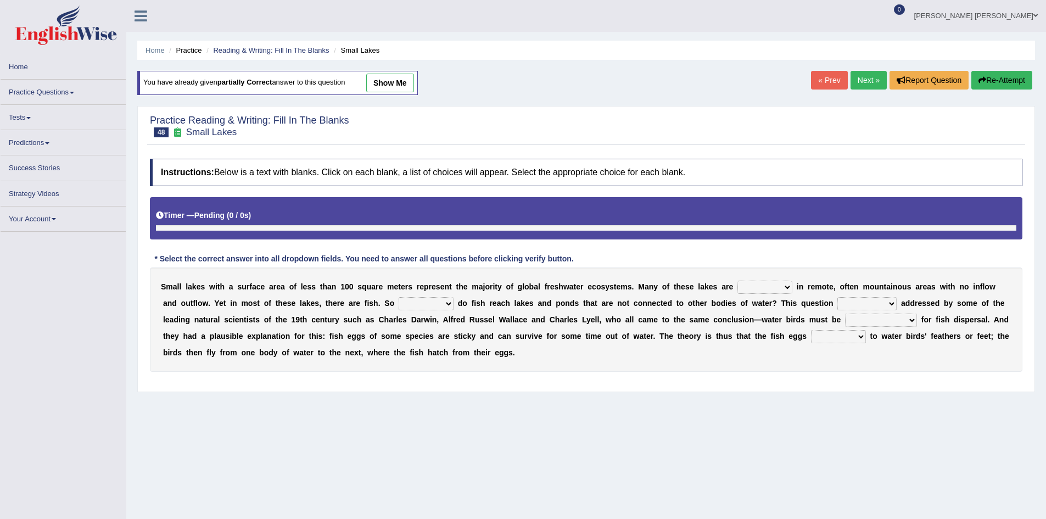
click at [875, 317] on select "despicable distinguishable vulnerable responsible" at bounding box center [881, 319] width 72 height 13
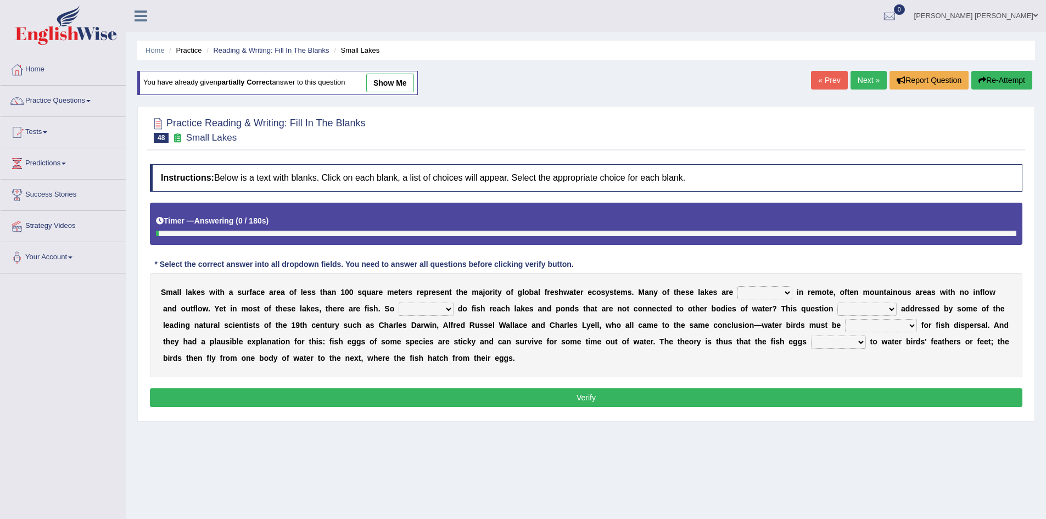
select select "responsible"
click at [845, 319] on select "despicable distinguishable vulnerable responsible" at bounding box center [881, 325] width 72 height 13
click at [862, 305] on select "has already was already was been been" at bounding box center [866, 308] width 59 height 13
select select "was already"
click at [837, 302] on select "has already was already was been been" at bounding box center [866, 308] width 59 height 13
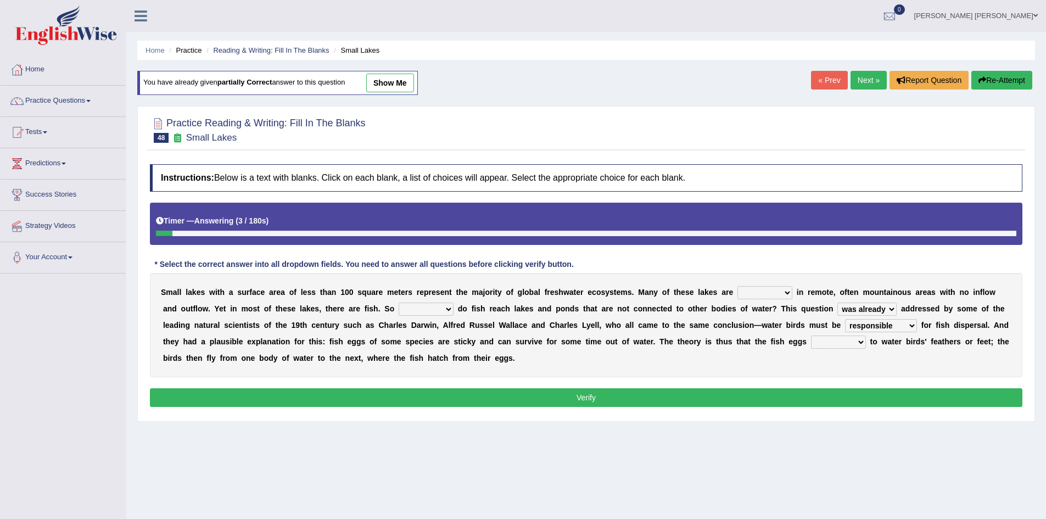
click at [843, 342] on select "stick add rise merge" at bounding box center [838, 341] width 55 height 13
select select "stick"
click at [811, 335] on select "stick add rise merge" at bounding box center [838, 341] width 55 height 13
click at [767, 289] on select "depicted found forseen told" at bounding box center [764, 292] width 55 height 13
select select "found"
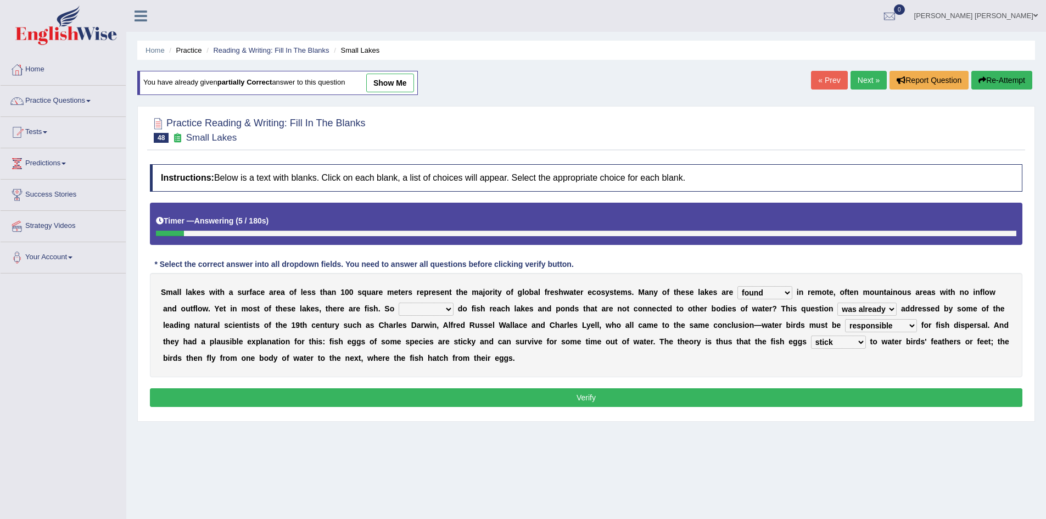
click at [737, 286] on select "depicted found forseen told" at bounding box center [764, 292] width 55 height 13
click at [419, 302] on select "how why whether where" at bounding box center [425, 308] width 55 height 13
select select "how"
click at [398, 302] on select "how why whether where" at bounding box center [425, 308] width 55 height 13
click at [437, 396] on button "Verify" at bounding box center [586, 397] width 872 height 19
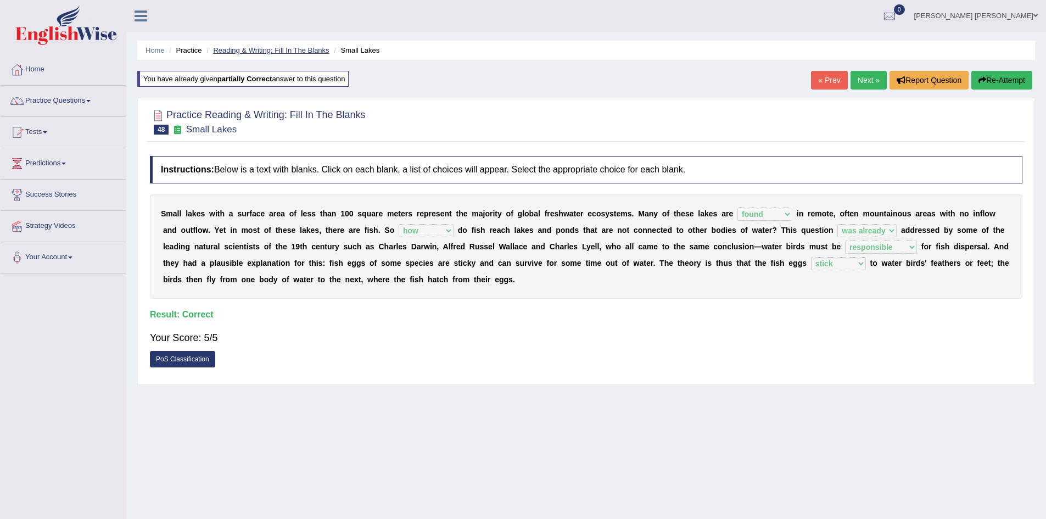
click at [312, 48] on link "Reading & Writing: Fill In The Blanks" at bounding box center [271, 50] width 116 height 8
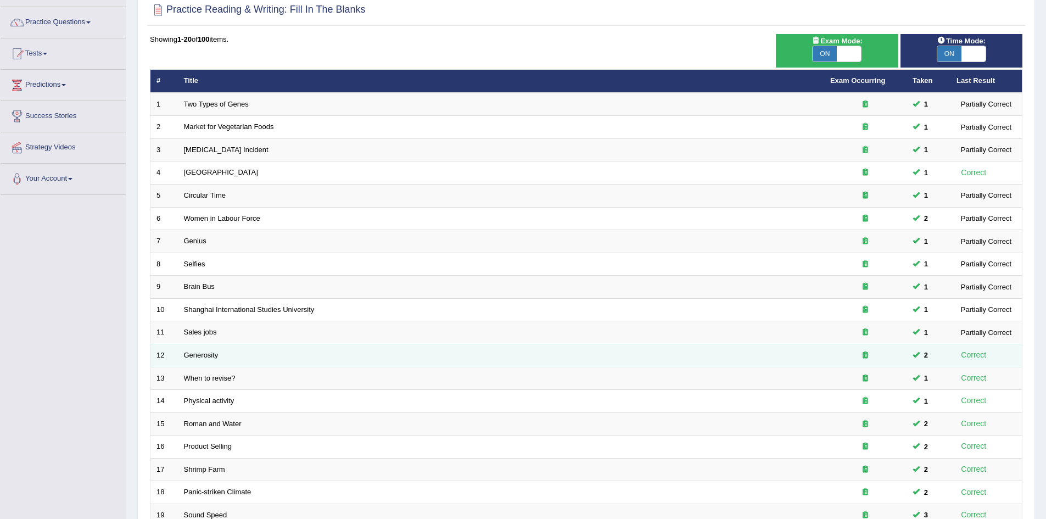
scroll to position [208, 0]
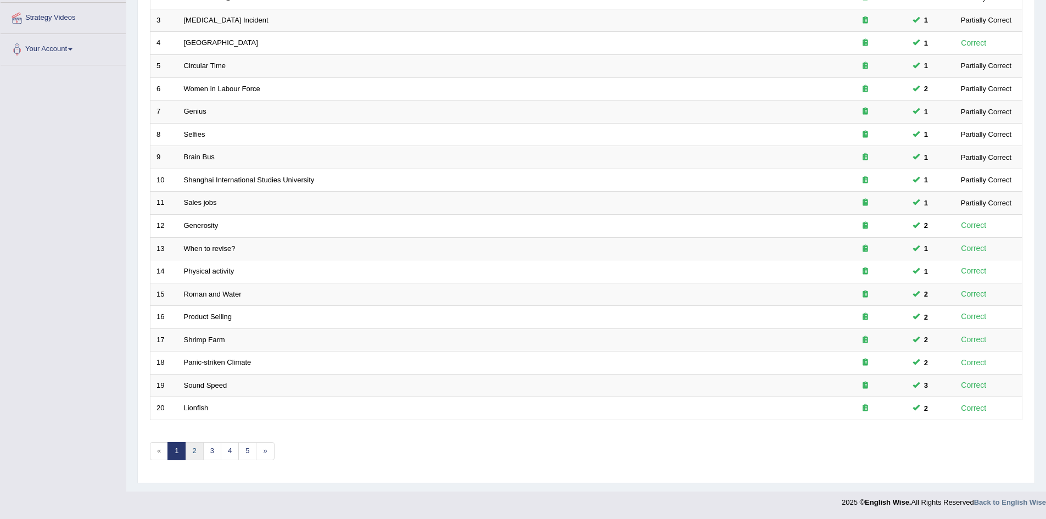
click at [197, 449] on link "2" at bounding box center [194, 451] width 18 height 18
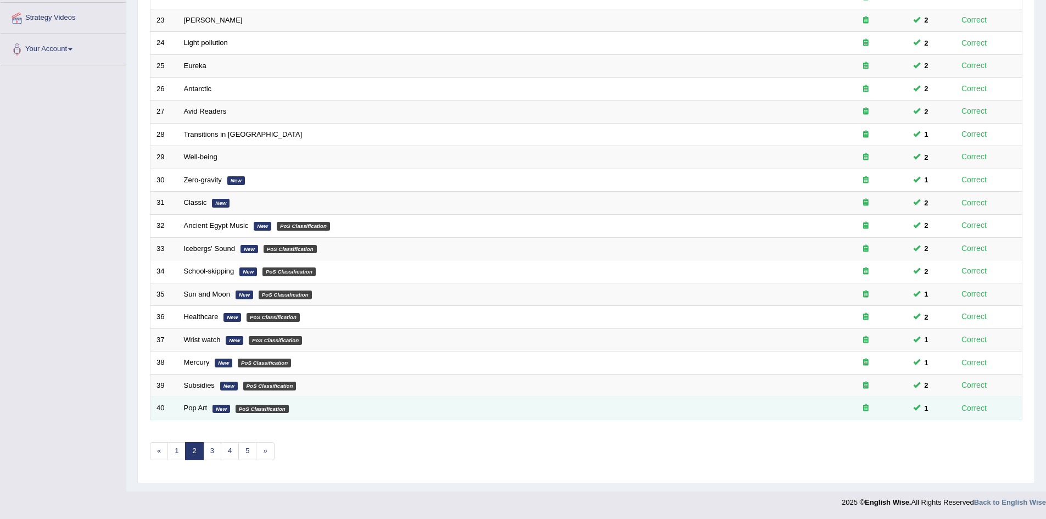
scroll to position [208, 0]
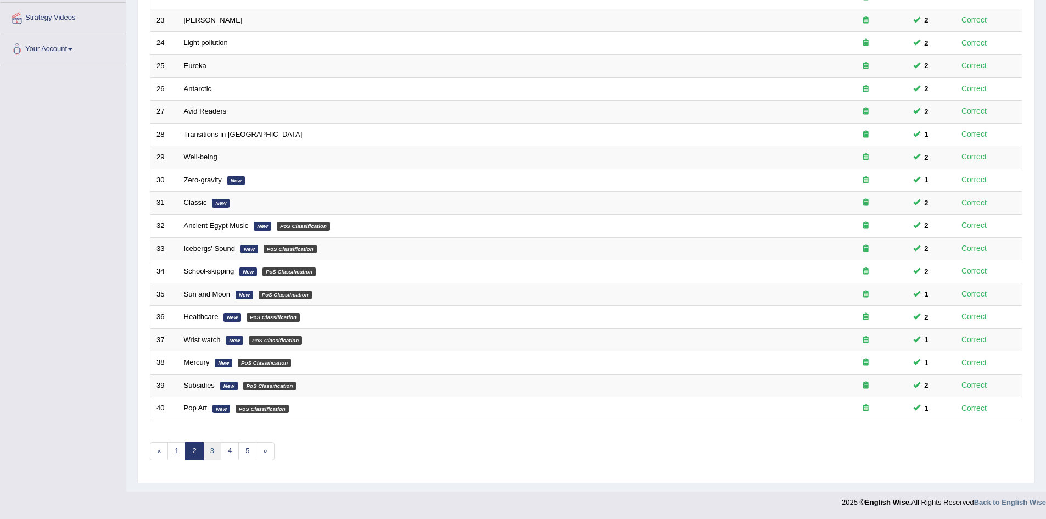
click at [215, 451] on link "3" at bounding box center [212, 451] width 18 height 18
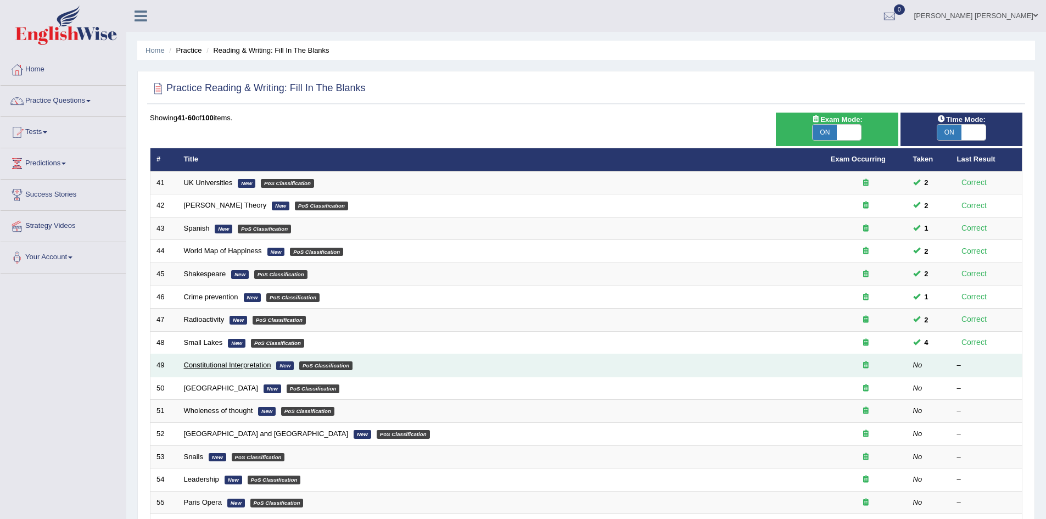
click at [229, 362] on link "Constitutional Interpretation" at bounding box center [227, 365] width 87 height 8
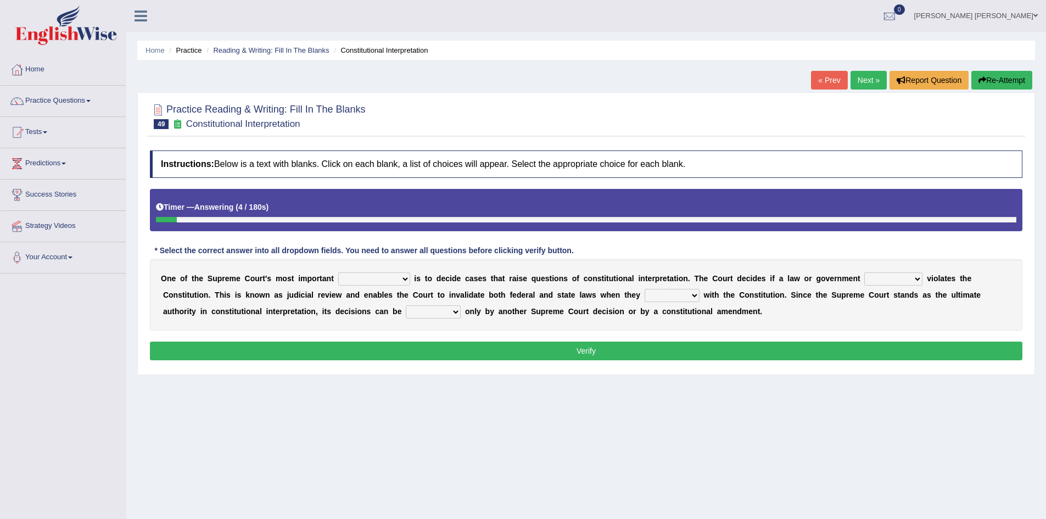
drag, startPoint x: 536, startPoint y: 203, endPoint x: 531, endPoint y: 253, distance: 50.7
click at [536, 248] on div "Instructions: Below is a text with blanks. Click on each blank, a list of choic…" at bounding box center [586, 257] width 878 height 224
click at [375, 277] on select "legislation purviews permissions responsibilities" at bounding box center [374, 278] width 72 height 13
select select "responsibilities"
click at [338, 272] on select "legislation purviews permissions responsibilities" at bounding box center [374, 278] width 72 height 13
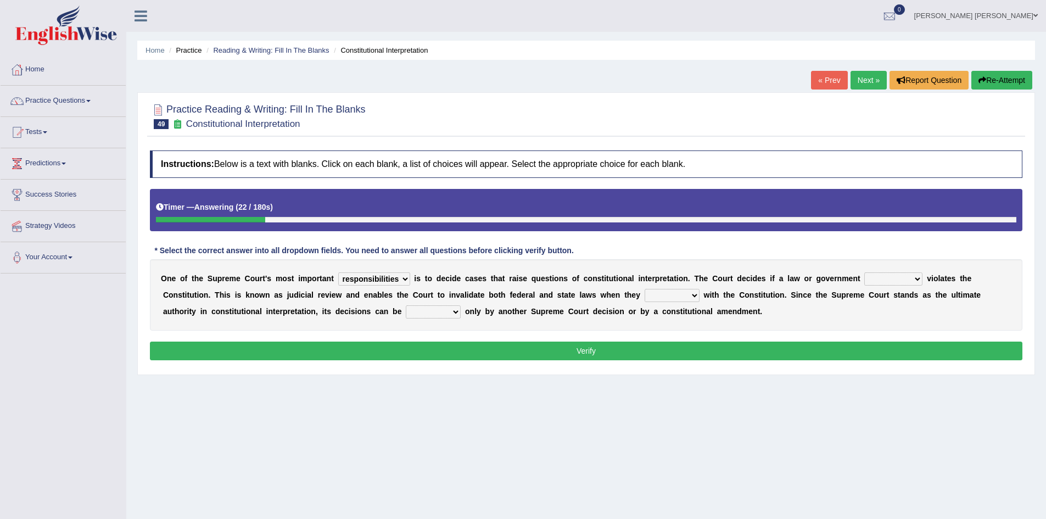
click at [384, 276] on select "legislation purviews permissions responsibilities" at bounding box center [374, 278] width 72 height 13
click at [436, 286] on div "O n e o f t h e S u p r e m e C o u r t ' s m o s t i m p o r t a n t legislati…" at bounding box center [586, 294] width 872 height 71
click at [872, 278] on select "auction action approach speculation" at bounding box center [893, 278] width 58 height 13
click at [780, 280] on b "a" at bounding box center [781, 278] width 4 height 9
click at [886, 279] on select "auction action approach speculation" at bounding box center [893, 278] width 58 height 13
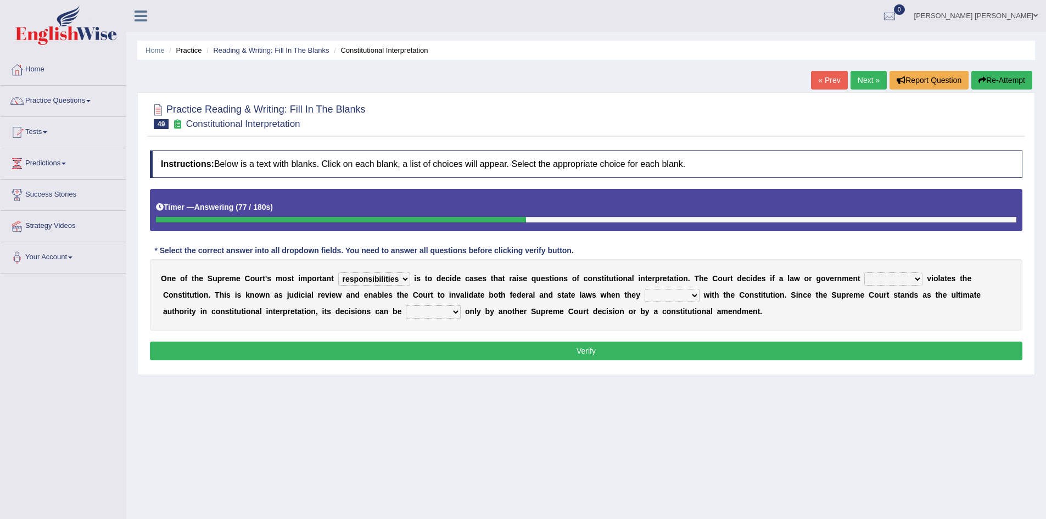
select select "action"
click at [864, 272] on select "auction action approach speculation" at bounding box center [893, 278] width 58 height 13
click at [666, 295] on select "tally conflict accord overlap" at bounding box center [671, 295] width 55 height 13
select select "conflict"
click at [644, 289] on select "tally conflict accord overlap" at bounding box center [671, 295] width 55 height 13
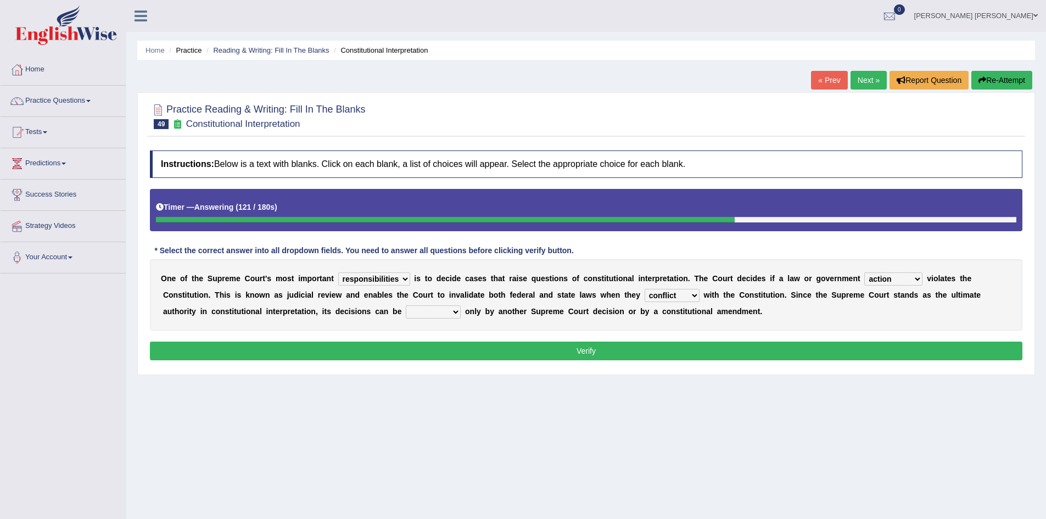
click at [440, 311] on select "charged changed followed altered" at bounding box center [433, 311] width 55 height 13
select select "altered"
click at [406, 305] on select "charged changed followed altered" at bounding box center [433, 311] width 55 height 13
click at [429, 351] on button "Verify" at bounding box center [586, 350] width 872 height 19
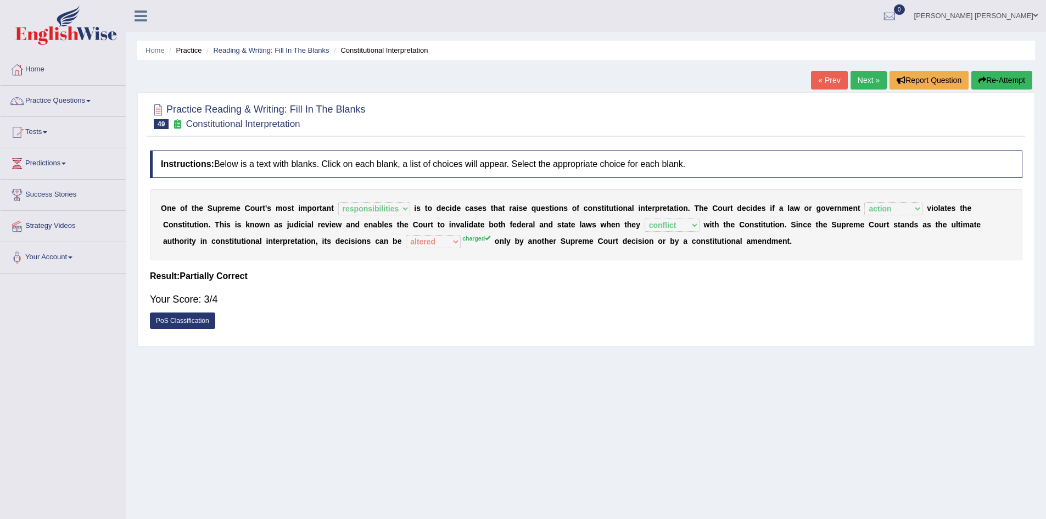
click at [1001, 82] on button "Re-Attempt" at bounding box center [1001, 80] width 61 height 19
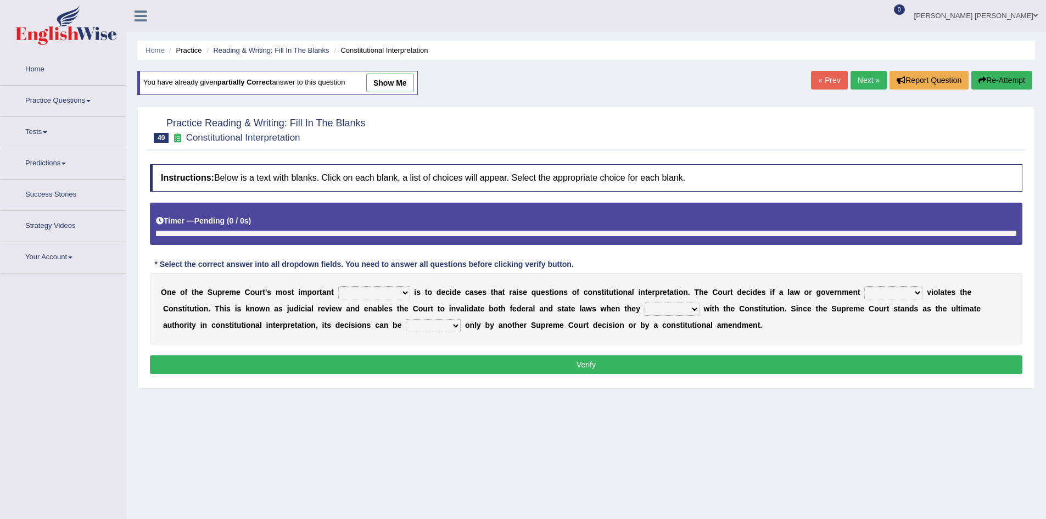
click at [373, 288] on select "legislation purviews permissions responsibilities" at bounding box center [374, 292] width 72 height 13
select select "responsibilities"
click at [338, 286] on select "legislation purviews permissions responsibilities" at bounding box center [374, 292] width 72 height 13
click at [877, 293] on select "auction action approach speculation" at bounding box center [893, 292] width 58 height 13
select select "action"
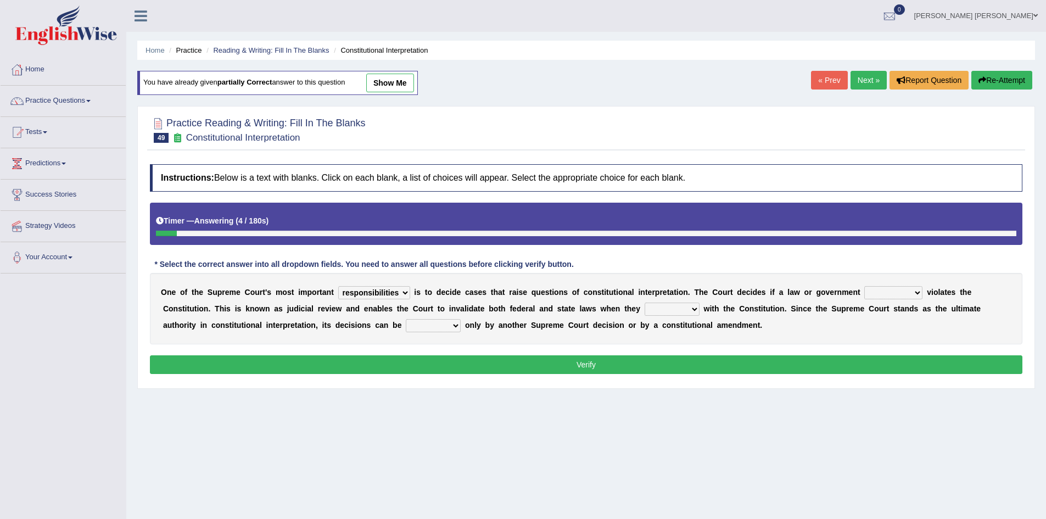
click at [864, 286] on select "auction action approach speculation" at bounding box center [893, 292] width 58 height 13
click at [674, 311] on select "tally conflict accord overlap" at bounding box center [671, 308] width 55 height 13
select select "conflict"
click at [644, 302] on select "tally conflict accord overlap" at bounding box center [671, 308] width 55 height 13
click at [427, 323] on select "charged changed followed altered" at bounding box center [433, 325] width 55 height 13
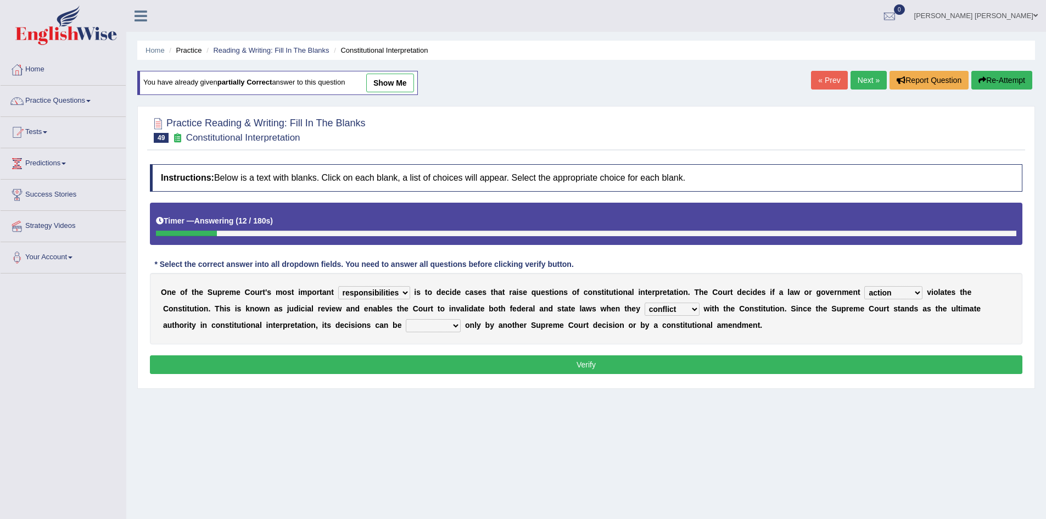
select select "charged"
click at [406, 319] on select "charged changed followed altered" at bounding box center [433, 325] width 55 height 13
click at [445, 328] on select "charged changed followed altered" at bounding box center [433, 325] width 55 height 13
click at [488, 317] on div "O n e o f t h e S u p r e m e C o u r t ' s m o s t i m p o r t a n t legislati…" at bounding box center [586, 308] width 872 height 71
click at [513, 302] on div "O n e o f t h e S u p r e m e C o u r t ' s m o s t i m p o r t a n t legislati…" at bounding box center [586, 308] width 872 height 71
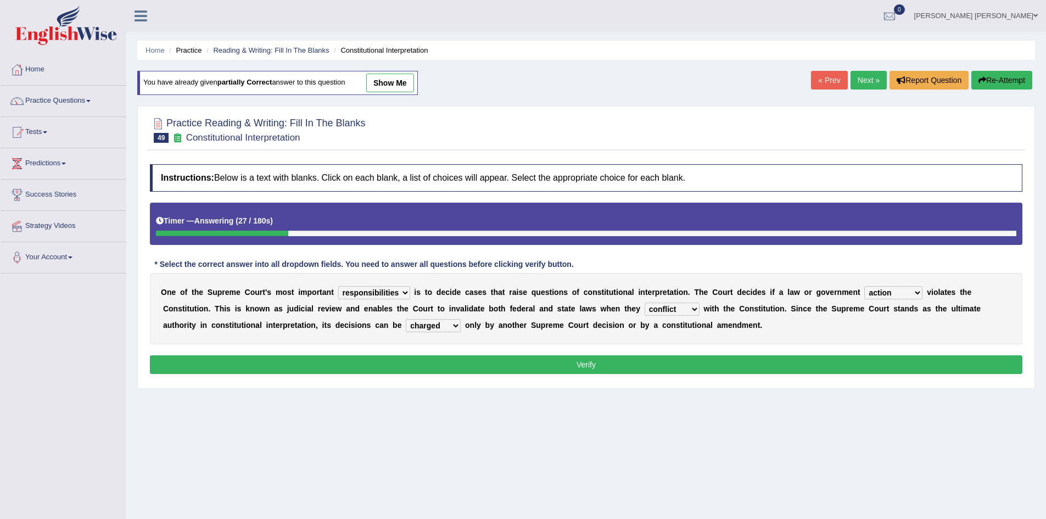
click at [559, 368] on button "Verify" at bounding box center [586, 364] width 872 height 19
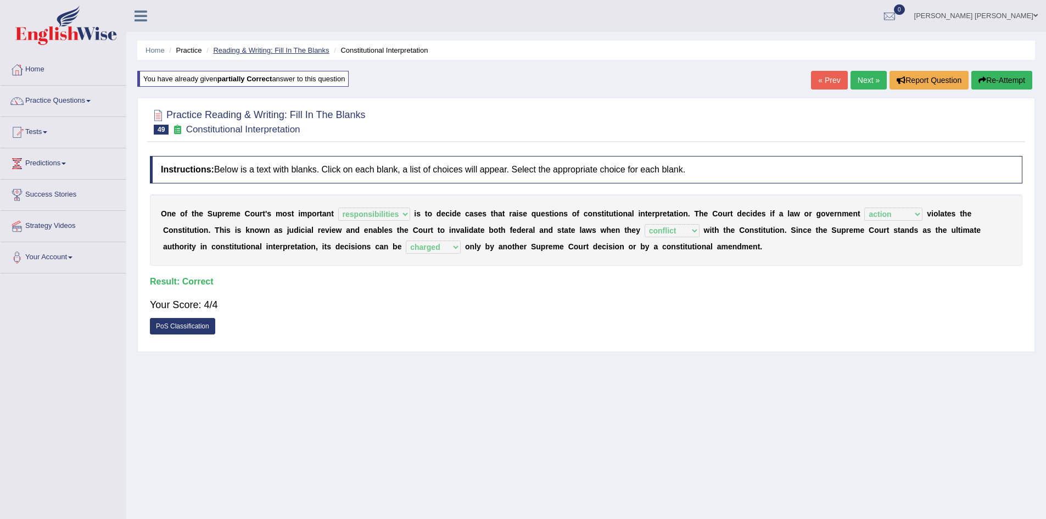
click at [312, 50] on link "Reading & Writing: Fill In The Blanks" at bounding box center [271, 50] width 116 height 8
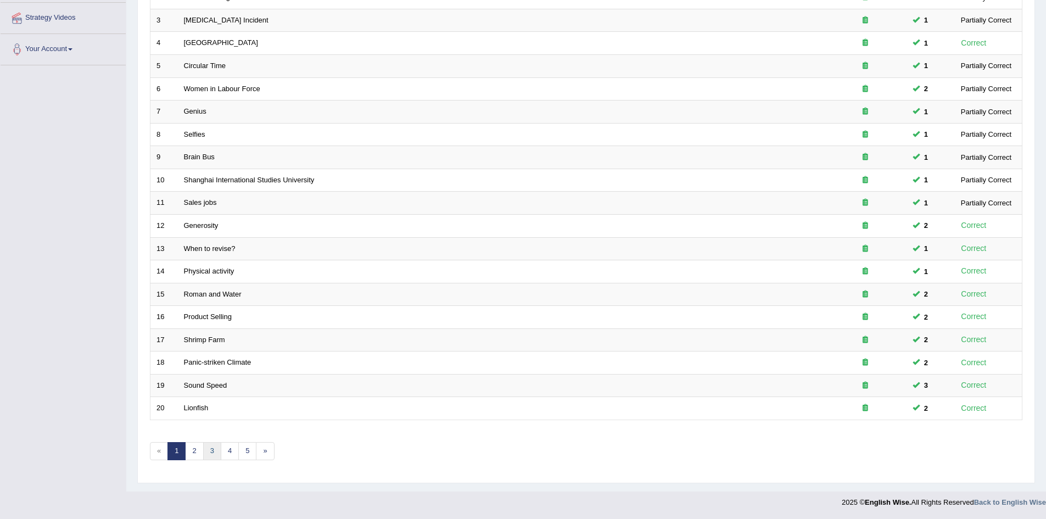
click at [211, 446] on link "3" at bounding box center [212, 451] width 18 height 18
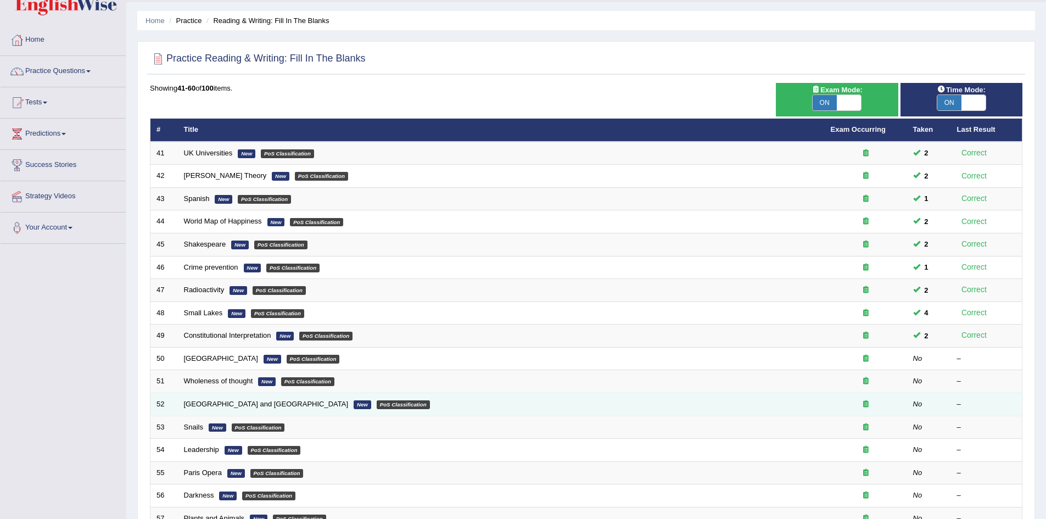
scroll to position [55, 0]
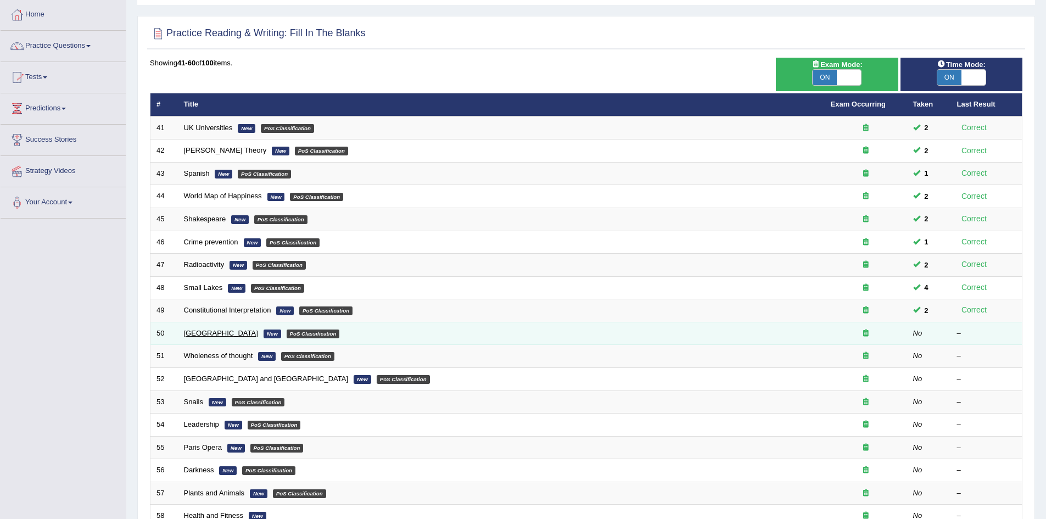
click at [192, 333] on link "[GEOGRAPHIC_DATA]" at bounding box center [221, 333] width 74 height 8
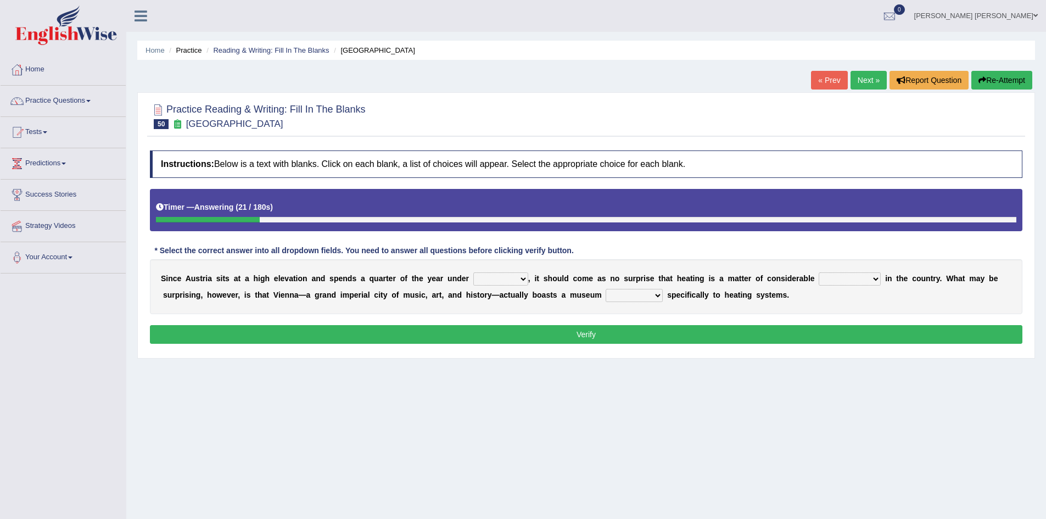
click at [508, 279] on select "rain wind typhoon snow" at bounding box center [500, 278] width 55 height 13
select select "snow"
click at [473, 272] on select "rain wind typhoon snow" at bounding box center [500, 278] width 55 height 13
click at [850, 279] on select "leakage importance memory convenience" at bounding box center [849, 278] width 62 height 13
select select "convenience"
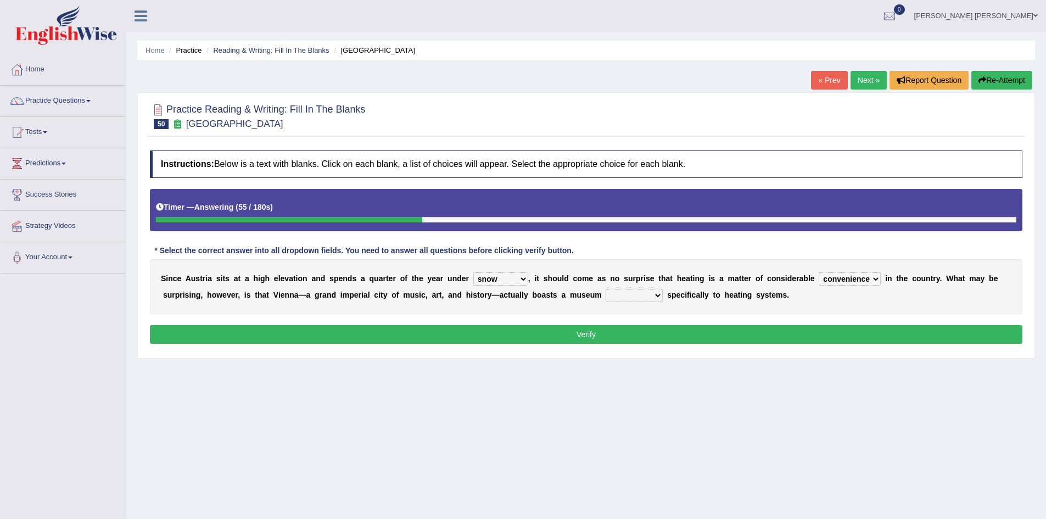
click at [818, 272] on select "leakage importance memory convenience" at bounding box center [849, 278] width 62 height 13
click at [634, 293] on select "repellent dictated dedicated determined" at bounding box center [633, 295] width 57 height 13
select select "dedicated"
click at [605, 289] on select "repellent dictated dedicated determined" at bounding box center [633, 295] width 57 height 13
click at [615, 333] on button "Verify" at bounding box center [586, 334] width 872 height 19
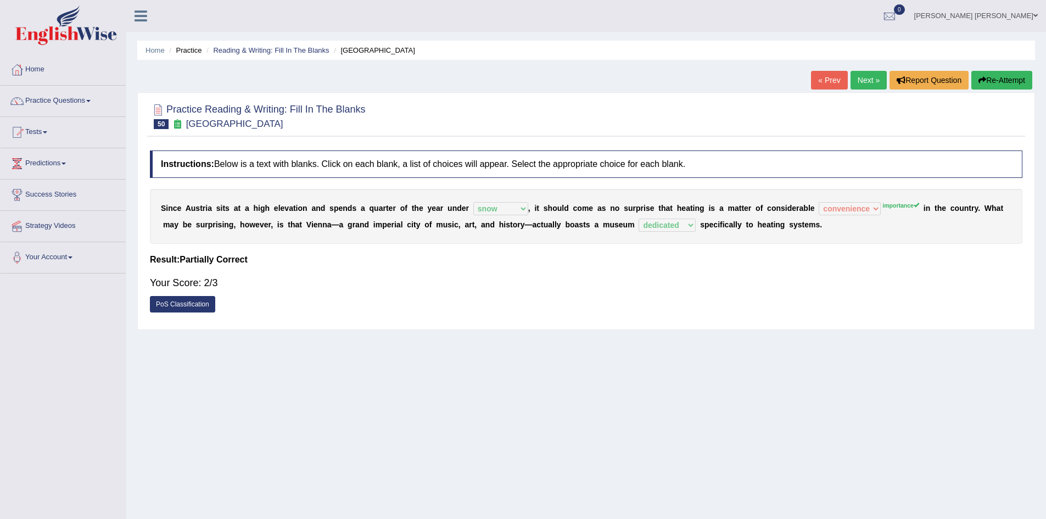
click at [1004, 83] on button "Re-Attempt" at bounding box center [1001, 80] width 61 height 19
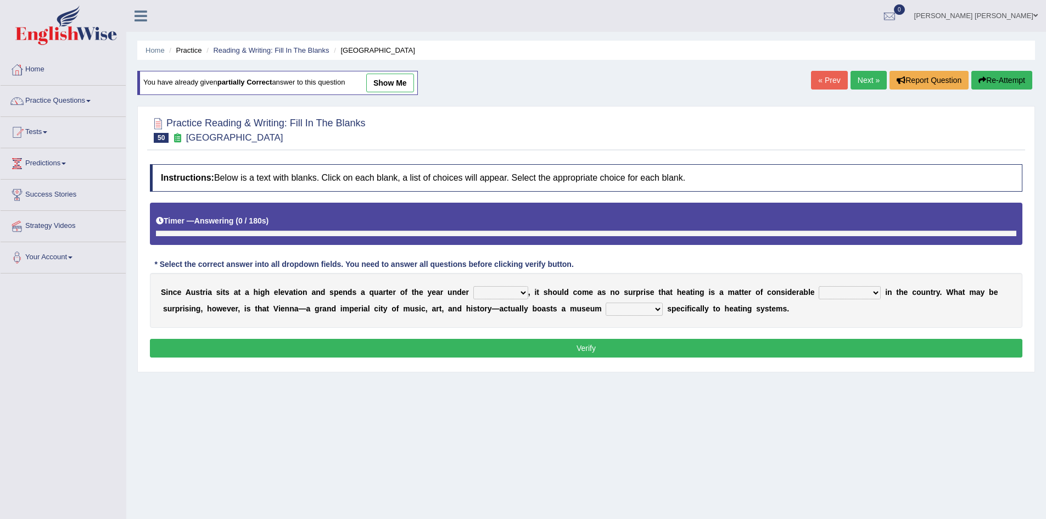
click at [844, 285] on div "S i n c e A u s t r i a s i t s a t a h i g h e l e v a t i o n a n d s p e n d…" at bounding box center [586, 300] width 872 height 55
click at [843, 295] on select "leakage importance memory convenience" at bounding box center [849, 292] width 62 height 13
select select "importance"
click at [818, 286] on select "leakage importance memory convenience" at bounding box center [849, 292] width 62 height 13
click at [633, 307] on select "repellent dictated dedicated determined" at bounding box center [633, 308] width 57 height 13
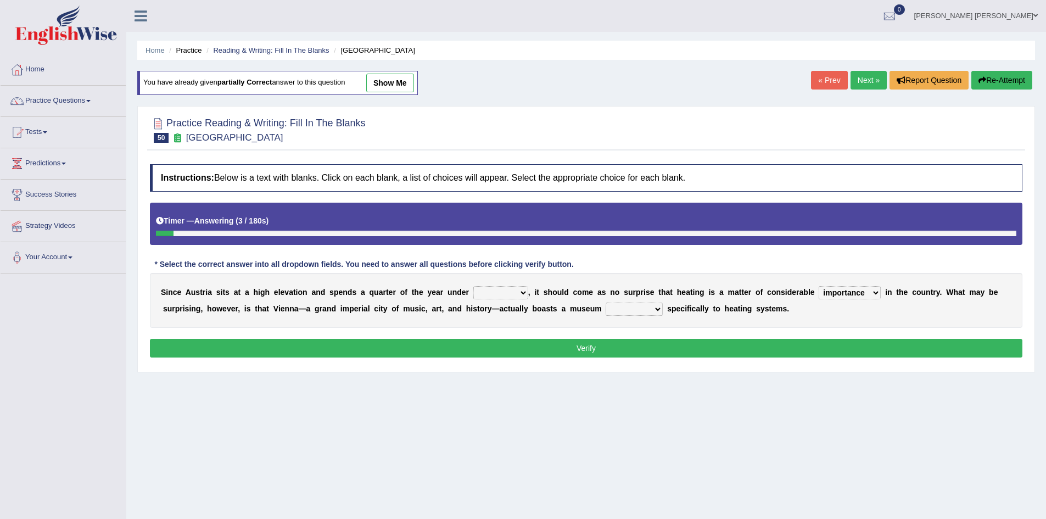
select select "dedicated"
click at [605, 302] on select "repellent dictated dedicated determined" at bounding box center [633, 308] width 57 height 13
click at [498, 290] on select "rain wind typhoon snow" at bounding box center [500, 292] width 55 height 13
select select "snow"
click at [473, 286] on select "rain wind typhoon snow" at bounding box center [500, 292] width 55 height 13
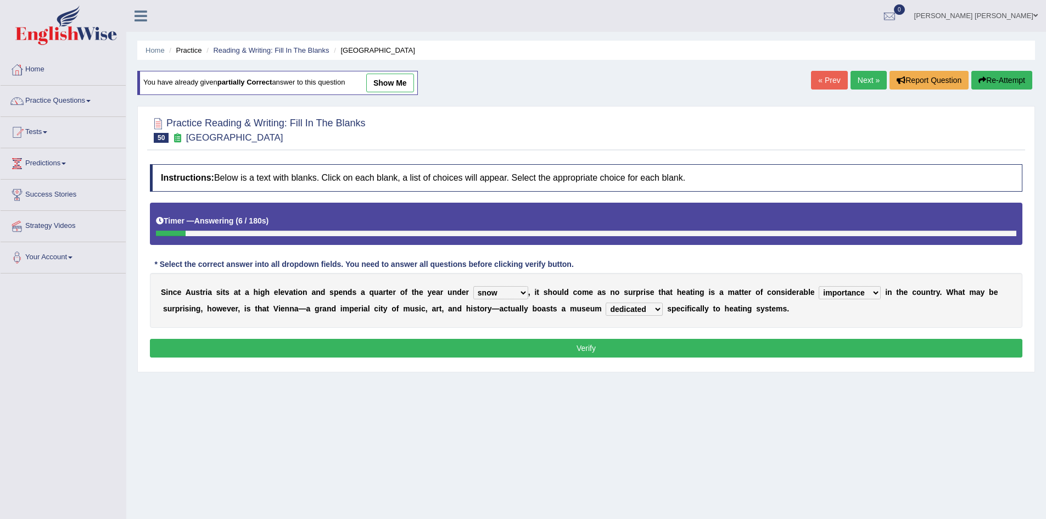
click at [501, 347] on button "Verify" at bounding box center [586, 348] width 872 height 19
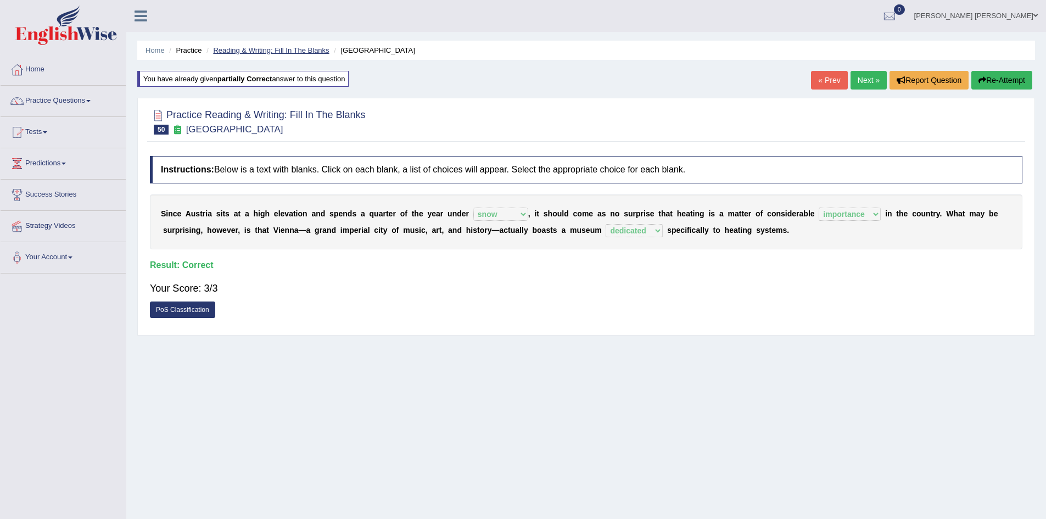
click at [256, 49] on link "Reading & Writing: Fill In The Blanks" at bounding box center [271, 50] width 116 height 8
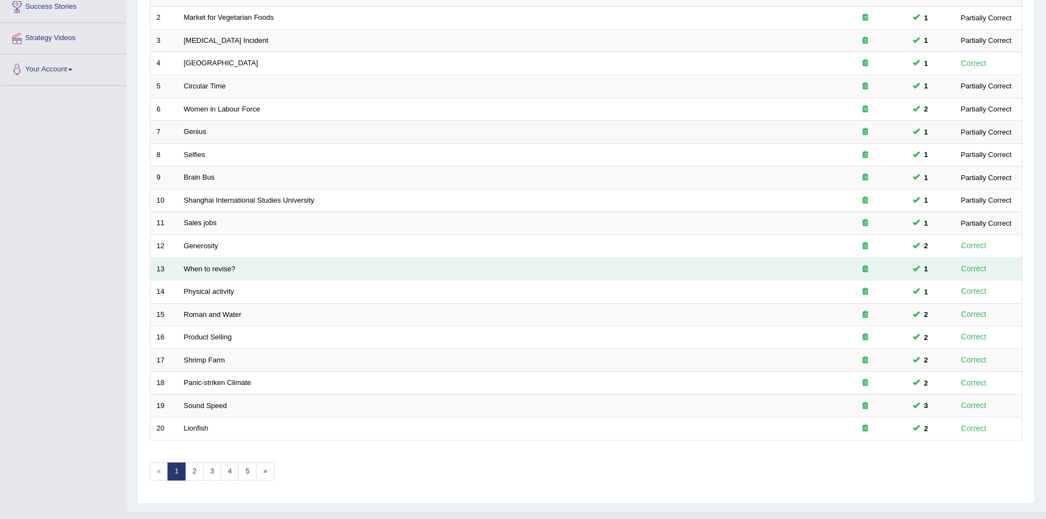
scroll to position [208, 0]
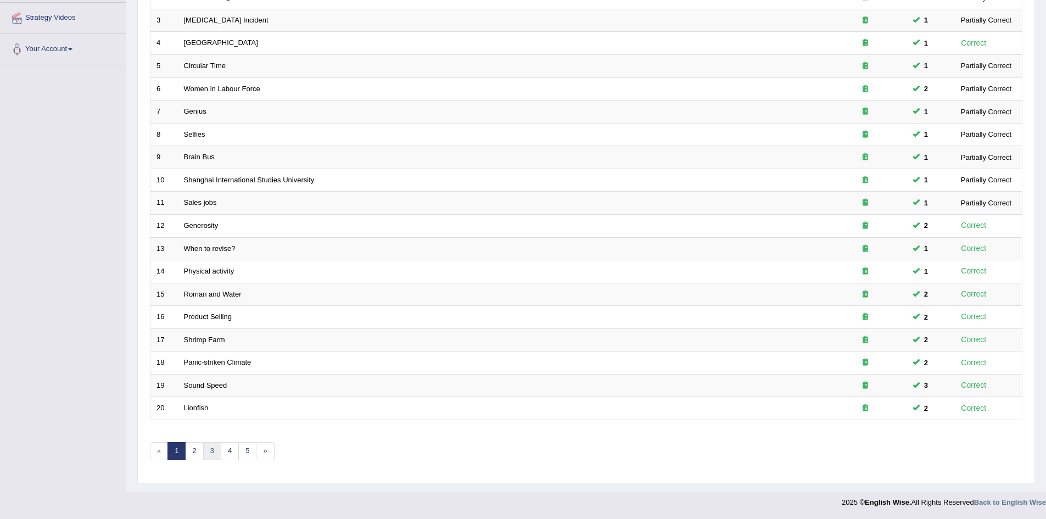
click at [212, 452] on link "3" at bounding box center [212, 451] width 18 height 18
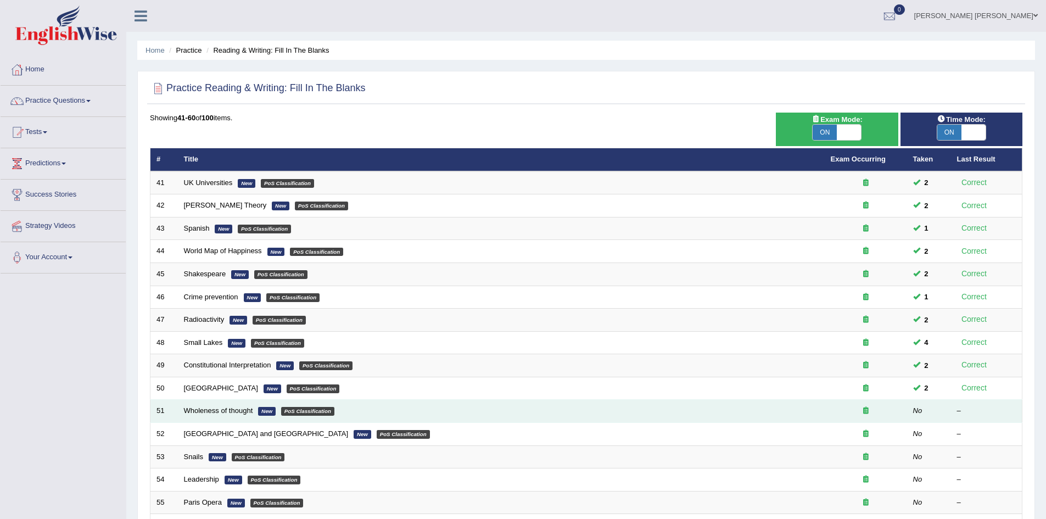
click at [199, 406] on td "Wholeness of thought New PoS Classification" at bounding box center [501, 411] width 647 height 23
click at [199, 411] on link "Wholeness of thought" at bounding box center [218, 410] width 69 height 8
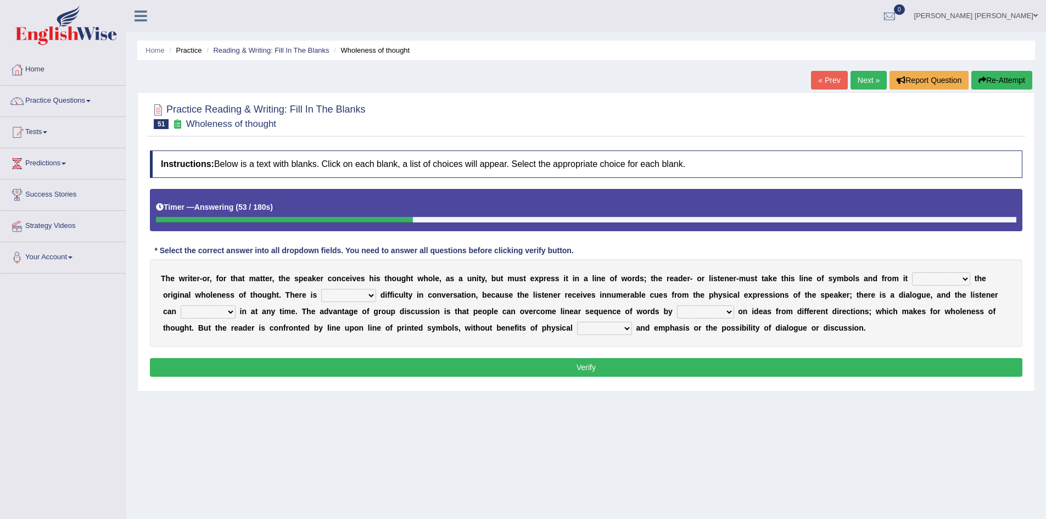
click at [798, 406] on div "Home Practice Reading & Writing: Fill In The Blanks Wholeness of thought « Prev…" at bounding box center [585, 274] width 919 height 549
click at [947, 279] on select "respect reduce recover reconstruct" at bounding box center [941, 278] width 58 height 13
click at [819, 267] on div "T h e w r i t e r - o r , f o r t h a t m a t t e r , t h e s p e a k e r c o n…" at bounding box center [586, 303] width 872 height 88
drag, startPoint x: 935, startPoint y: 279, endPoint x: 929, endPoint y: 279, distance: 6.0
click at [935, 279] on select "respect reduce recover reconstruct" at bounding box center [941, 278] width 58 height 13
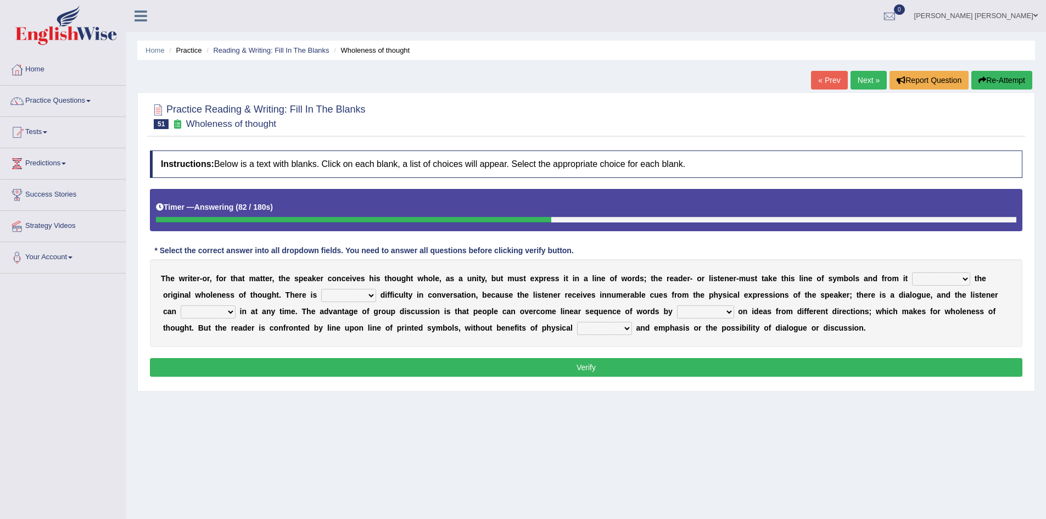
select select "reconstruct"
click at [912, 272] on select "respect reduce recover reconstruct" at bounding box center [941, 278] width 58 height 13
click at [363, 294] on select "little many few no" at bounding box center [348, 295] width 55 height 13
click at [420, 314] on b "s" at bounding box center [421, 311] width 4 height 9
click at [228, 310] on select "get team cut intrude" at bounding box center [208, 311] width 55 height 13
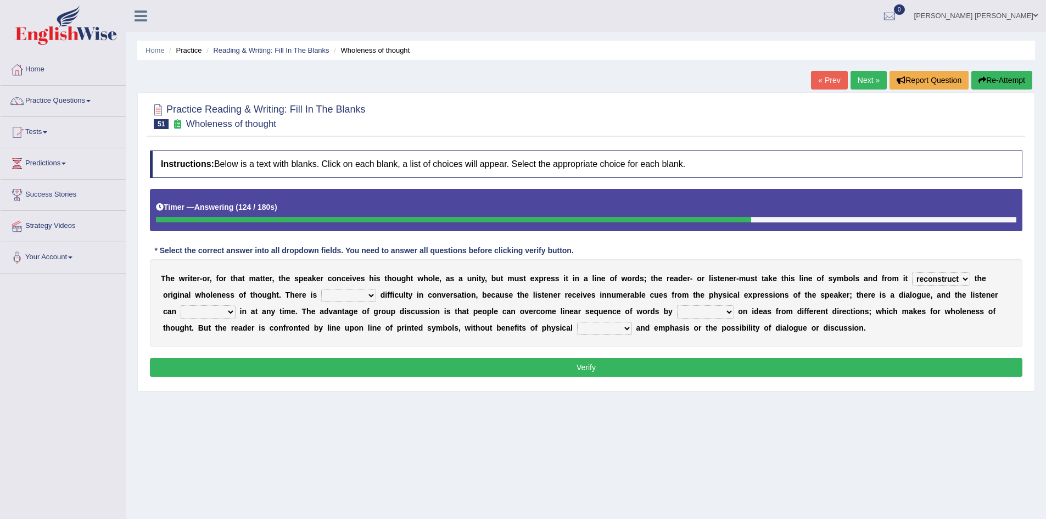
select select "get"
click at [181, 305] on select "get team cut intrude" at bounding box center [208, 311] width 55 height 13
click at [705, 311] on select "converging spending inventing conceiving" at bounding box center [705, 311] width 57 height 13
select select "inventing"
click at [677, 305] on select "converging spending inventing conceiving" at bounding box center [705, 311] width 57 height 13
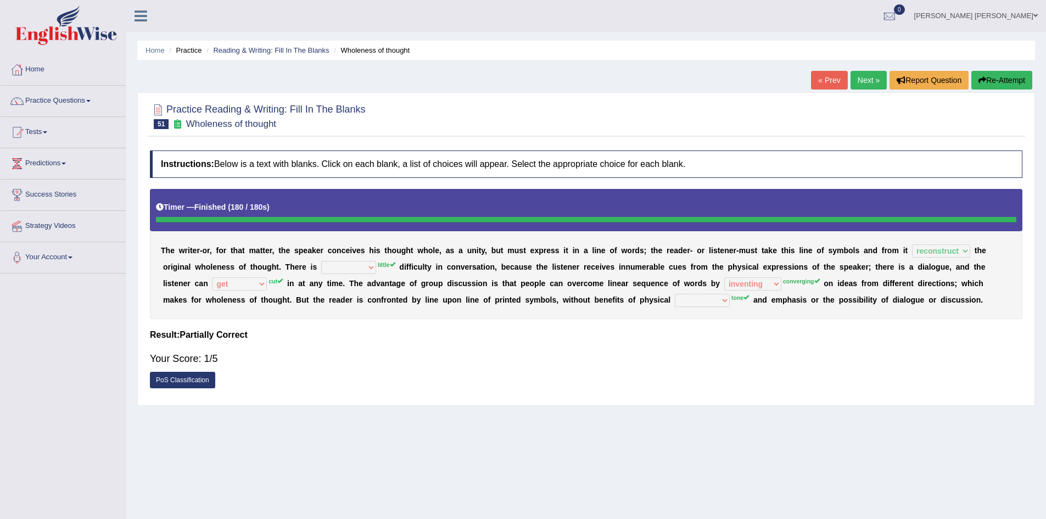
drag, startPoint x: 1021, startPoint y: 77, endPoint x: 1016, endPoint y: 81, distance: 6.7
click at [1020, 79] on button "Re-Attempt" at bounding box center [1001, 80] width 61 height 19
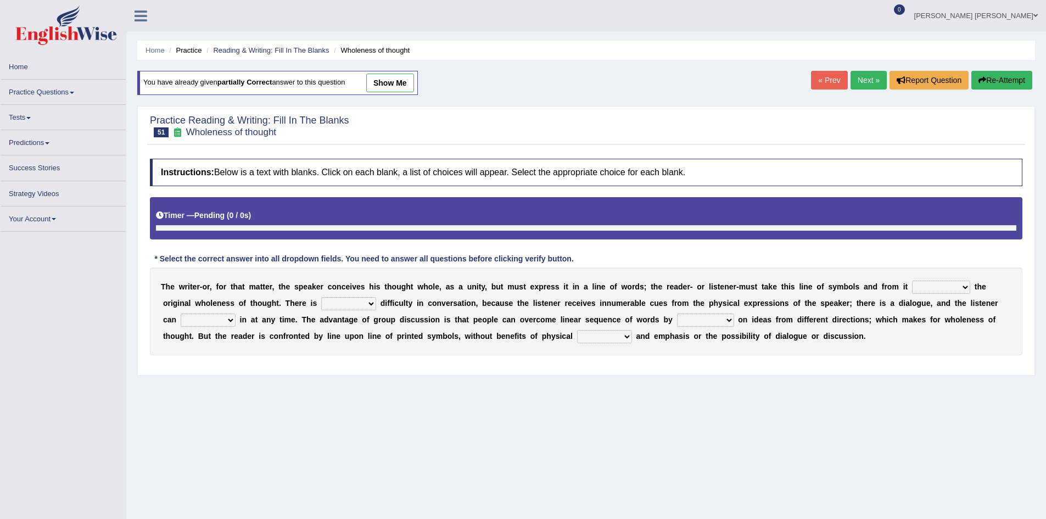
click at [932, 288] on select "respect reduce recover reconstruct" at bounding box center [941, 286] width 58 height 13
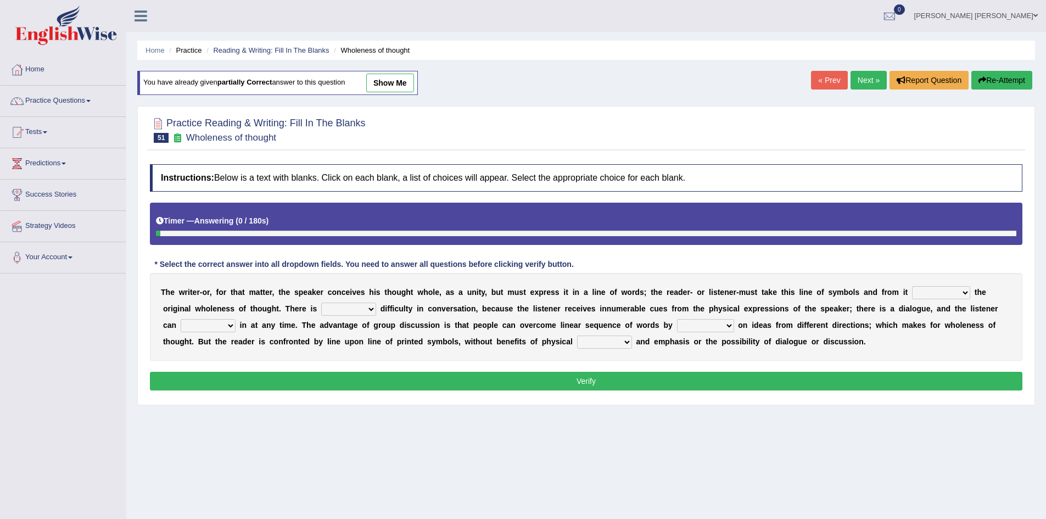
select select "reconstruct"
click at [912, 286] on select "respect reduce recover reconstruct" at bounding box center [941, 292] width 58 height 13
click at [347, 308] on select "little many few no" at bounding box center [348, 308] width 55 height 13
select select "little"
click at [321, 302] on select "little many few no" at bounding box center [348, 308] width 55 height 13
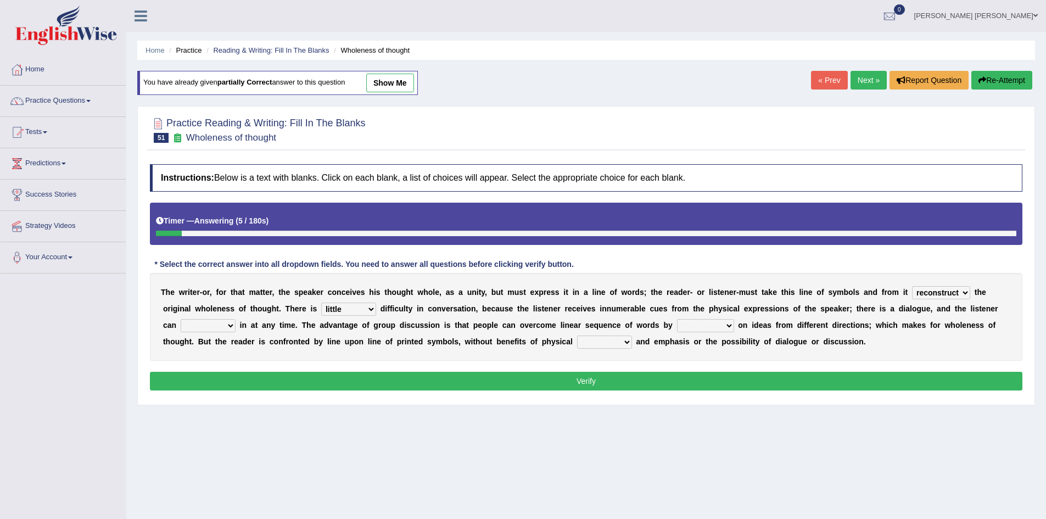
click at [207, 325] on select "get team cut intrude" at bounding box center [208, 325] width 55 height 13
select select "cut"
click at [181, 319] on select "get team cut intrude" at bounding box center [208, 325] width 55 height 13
click at [705, 327] on select "converging spending inventing conceiving" at bounding box center [705, 325] width 57 height 13
select select "converging"
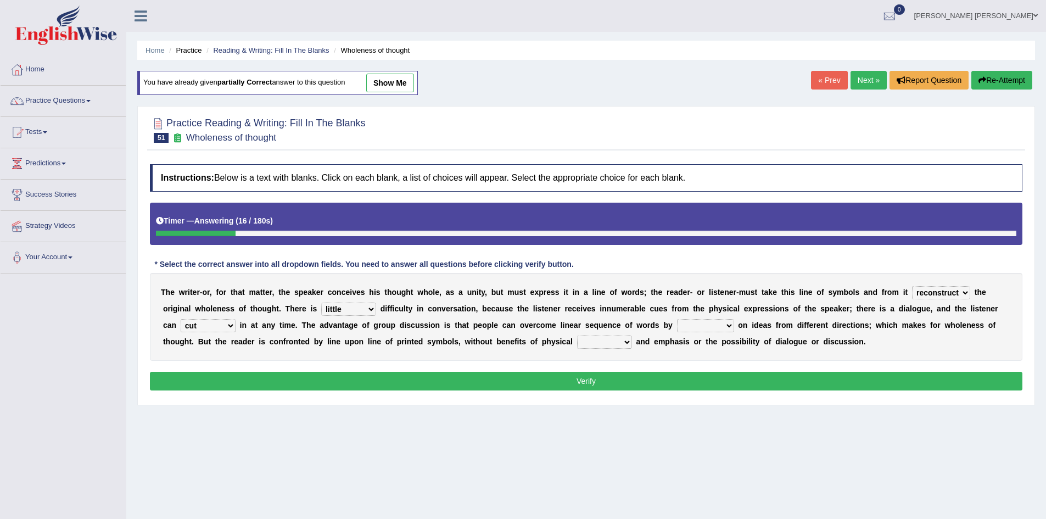
click at [677, 319] on select "converging spending inventing conceiving" at bounding box center [705, 325] width 57 height 13
click at [597, 341] on select "title tone tune tomb" at bounding box center [604, 341] width 55 height 13
click at [602, 325] on b "u" at bounding box center [600, 325] width 5 height 9
click at [602, 339] on select "title tone tune tomb" at bounding box center [604, 341] width 55 height 13
select select "tone"
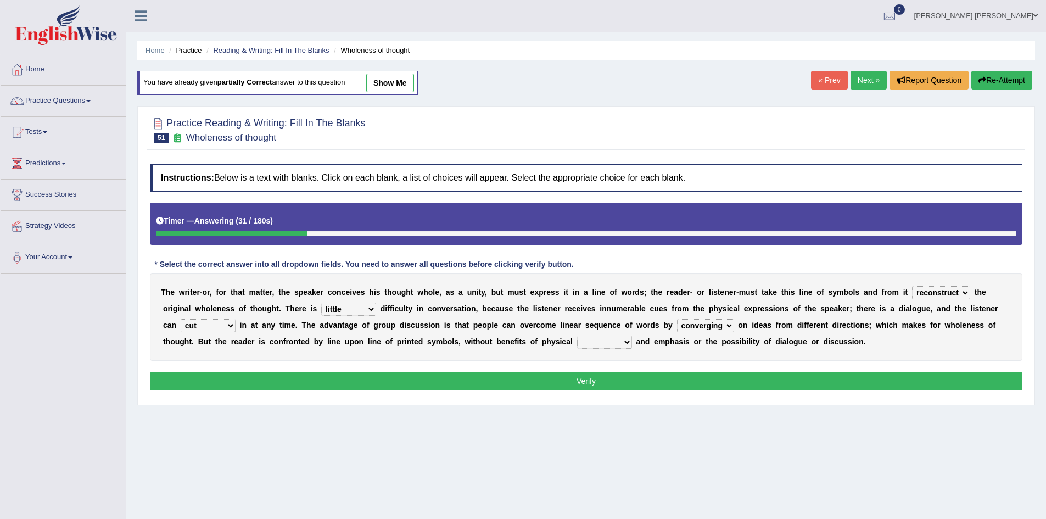
click at [577, 335] on select "title tone tune tomb" at bounding box center [604, 341] width 55 height 13
click at [554, 330] on div "T h e w r i t e r - o r , f o r t h a t m a t t e r , t h e s p e a k e r c o n…" at bounding box center [586, 317] width 872 height 88
drag, startPoint x: 563, startPoint y: 382, endPoint x: 583, endPoint y: 417, distance: 40.1
click at [583, 417] on div "Home Practice Reading & Writing: Fill In The Blanks Wholeness of thought You ha…" at bounding box center [585, 274] width 919 height 549
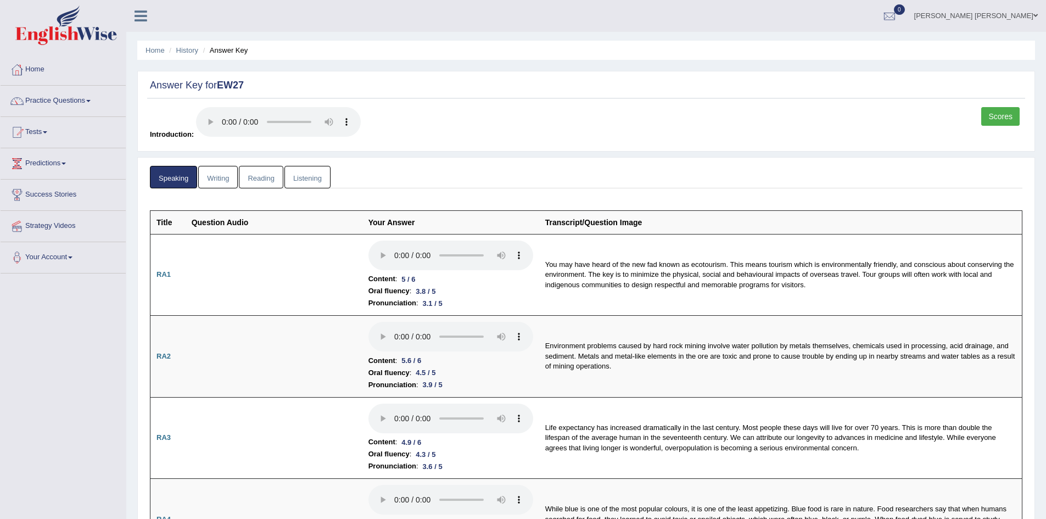
click at [200, 169] on link "Writing" at bounding box center [218, 177] width 40 height 23
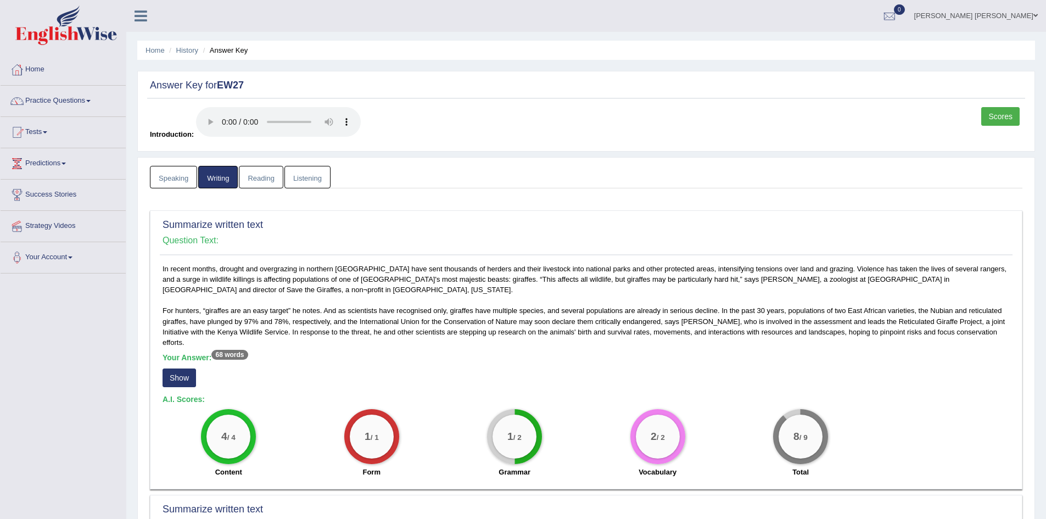
click at [1016, 114] on link "Scores" at bounding box center [1000, 116] width 38 height 19
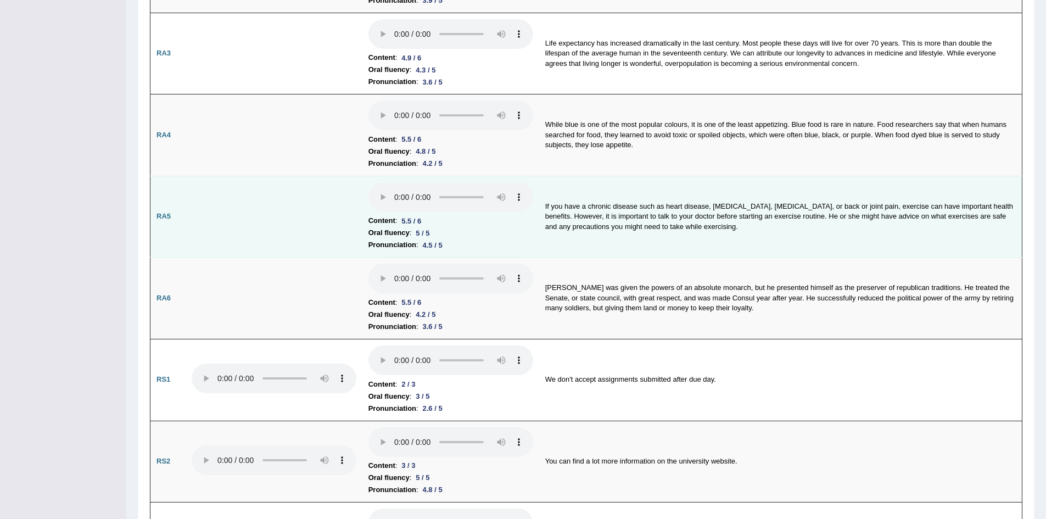
scroll to position [110, 0]
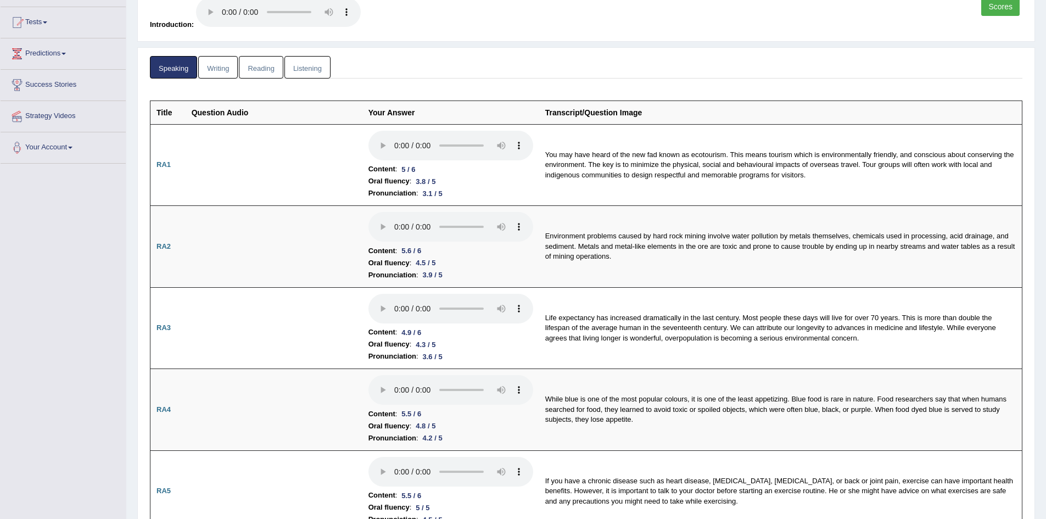
click at [304, 70] on link "Listening" at bounding box center [307, 67] width 46 height 23
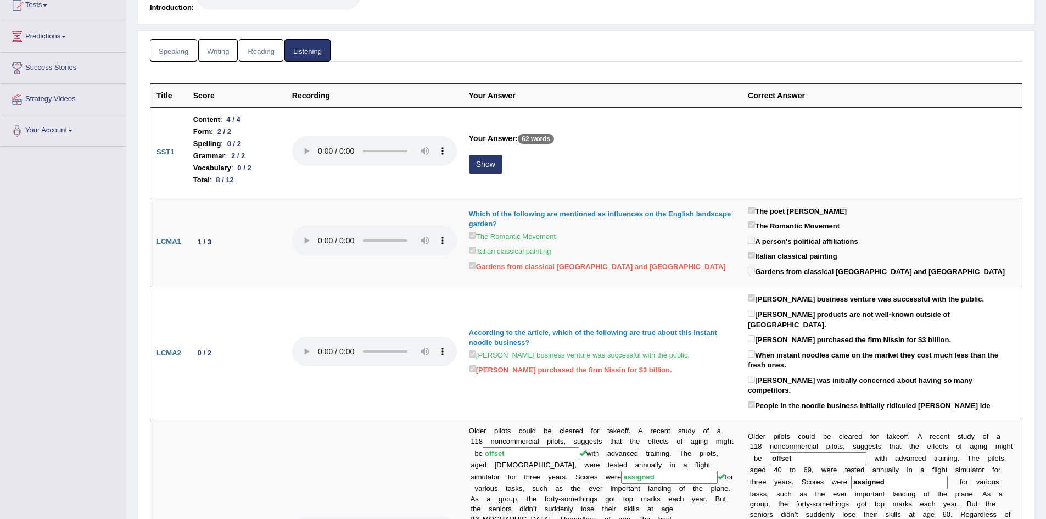
scroll to position [0, 0]
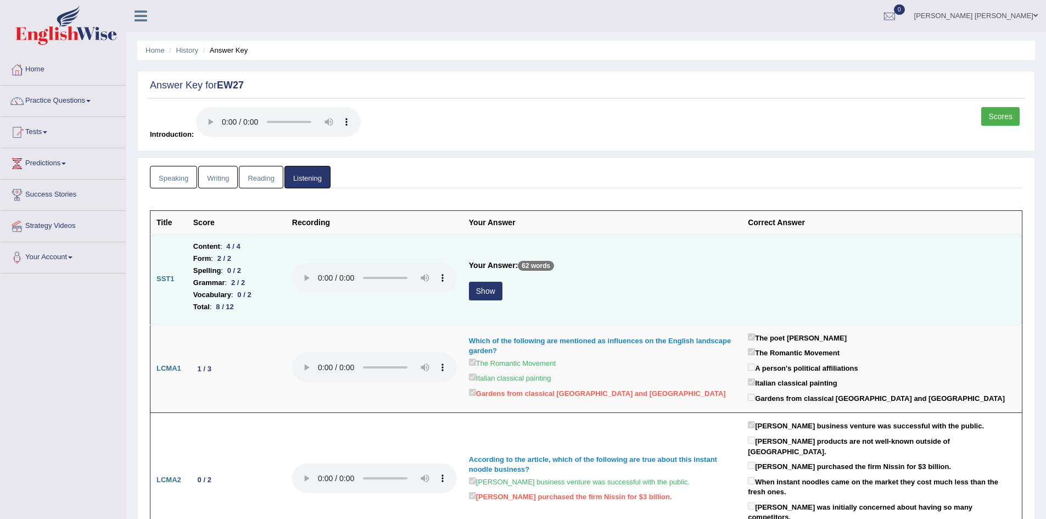
click at [491, 288] on button "Show" at bounding box center [485, 291] width 33 height 19
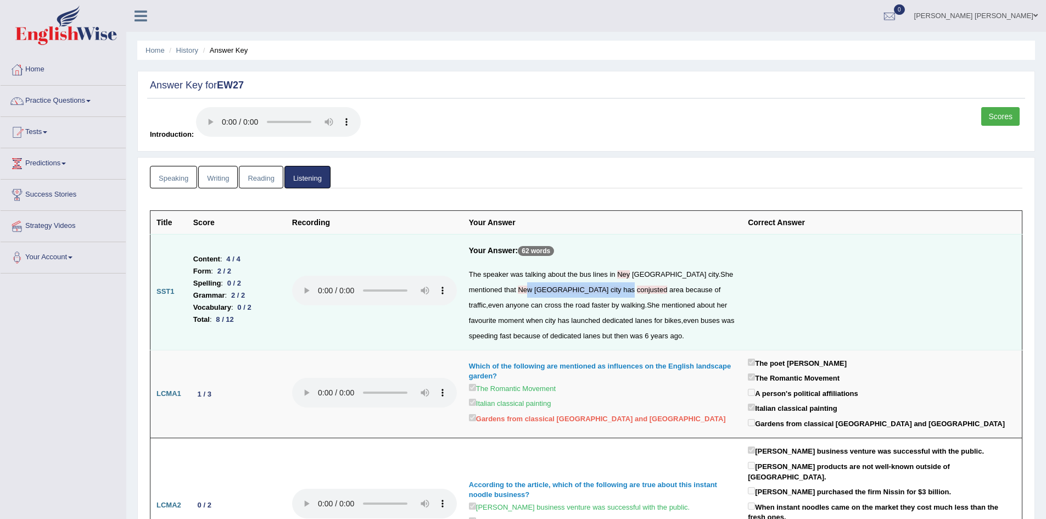
drag, startPoint x: 487, startPoint y: 296, endPoint x: 526, endPoint y: 290, distance: 39.4
click at [526, 290] on div "The speaker was talking about the bus lines in Ney York city . She mentioned th…" at bounding box center [602, 305] width 267 height 77
click at [623, 289] on span "has" at bounding box center [629, 289] width 12 height 8
drag, startPoint x: 479, startPoint y: 293, endPoint x: 527, endPoint y: 291, distance: 47.8
click at [527, 291] on td "Your Answer: 62 words The speaker was talking about the bus lines in Ney York c…" at bounding box center [602, 292] width 279 height 116
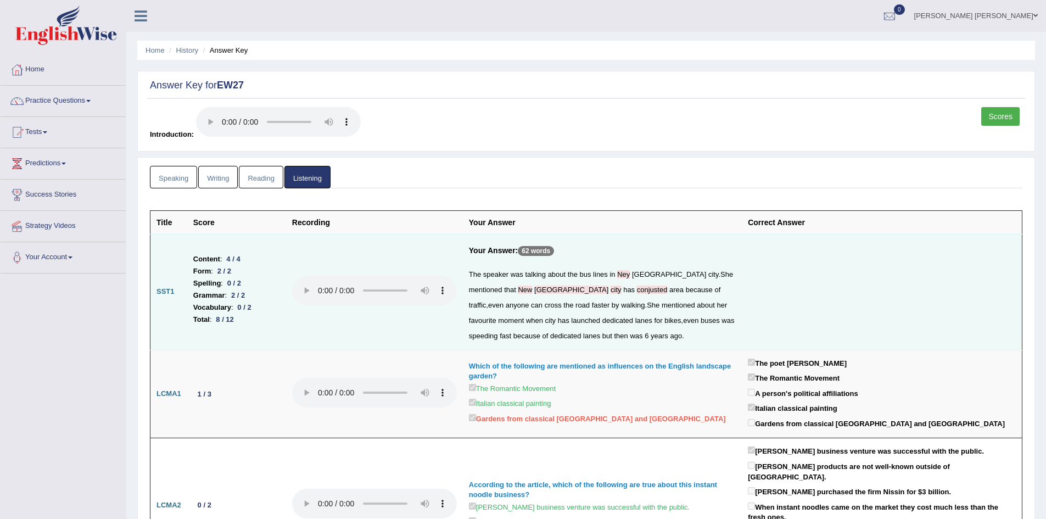
click at [661, 303] on span "mentioned" at bounding box center [677, 305] width 33 height 8
drag, startPoint x: 474, startPoint y: 288, endPoint x: 509, endPoint y: 289, distance: 34.6
click at [509, 289] on div "The speaker was talking about the bus lines in Ney York city . She mentioned th…" at bounding box center [602, 305] width 267 height 77
click at [623, 286] on span "has" at bounding box center [629, 289] width 12 height 8
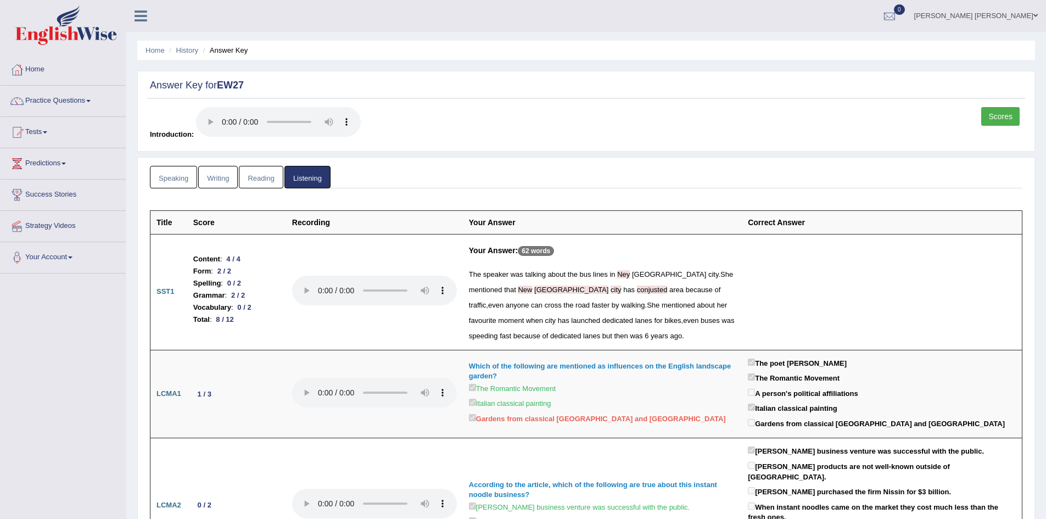
drag, startPoint x: 1016, startPoint y: 118, endPoint x: 1007, endPoint y: 117, distance: 8.8
click at [1016, 118] on link "Scores" at bounding box center [1000, 116] width 38 height 19
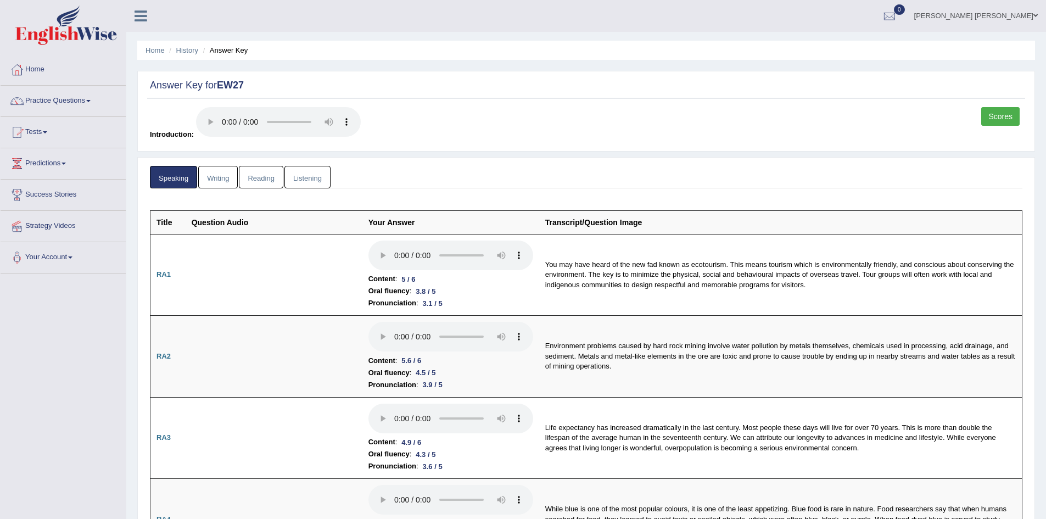
drag, startPoint x: 0, startPoint y: 0, endPoint x: 312, endPoint y: 181, distance: 360.5
click at [315, 179] on link "Listening" at bounding box center [307, 177] width 46 height 23
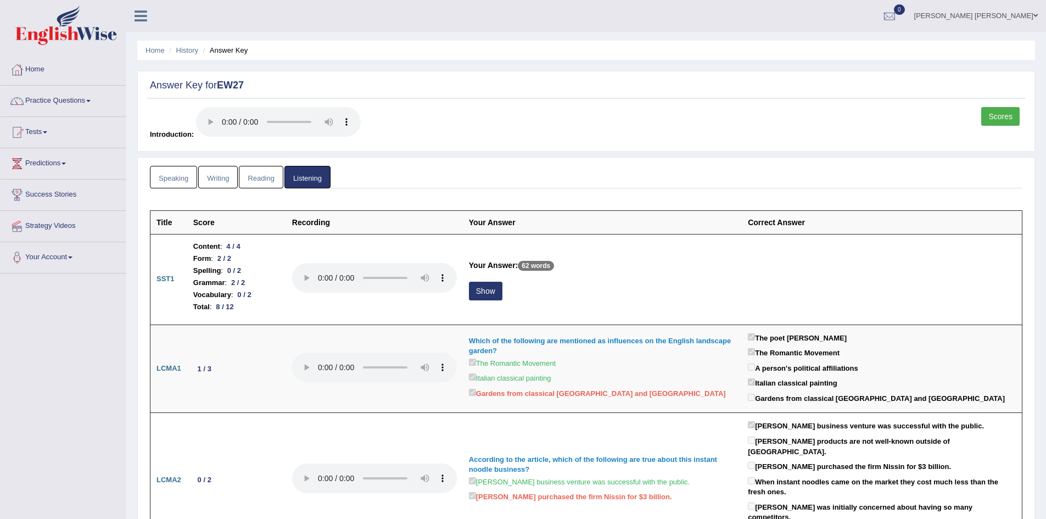
click at [173, 175] on link "Speaking" at bounding box center [173, 177] width 47 height 23
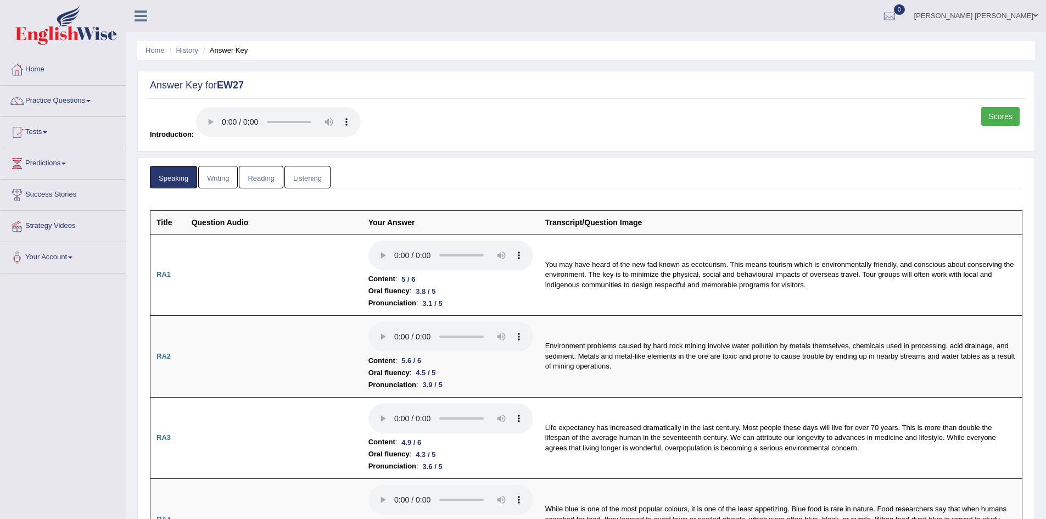
click at [266, 180] on link "Reading" at bounding box center [261, 177] width 44 height 23
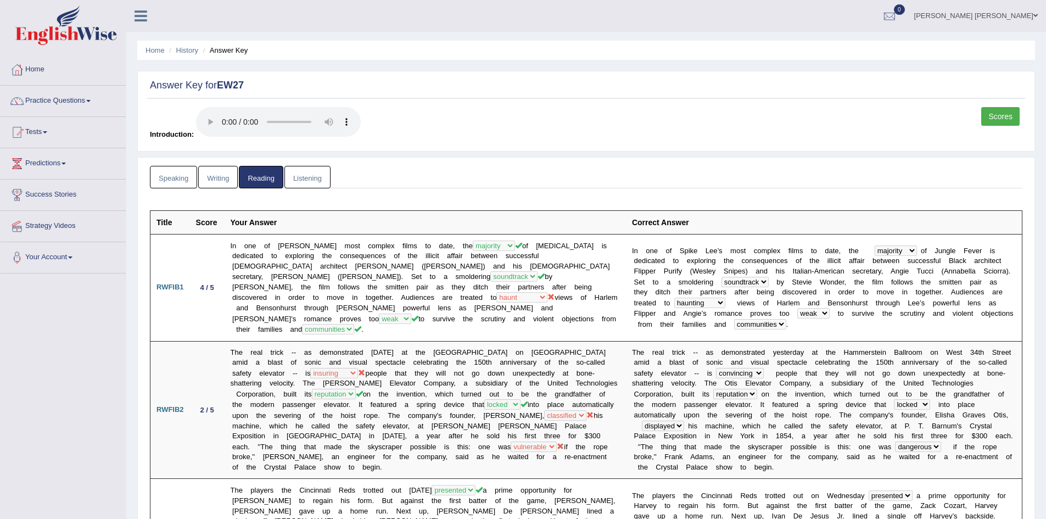
click at [1001, 119] on link "Scores" at bounding box center [1000, 116] width 38 height 19
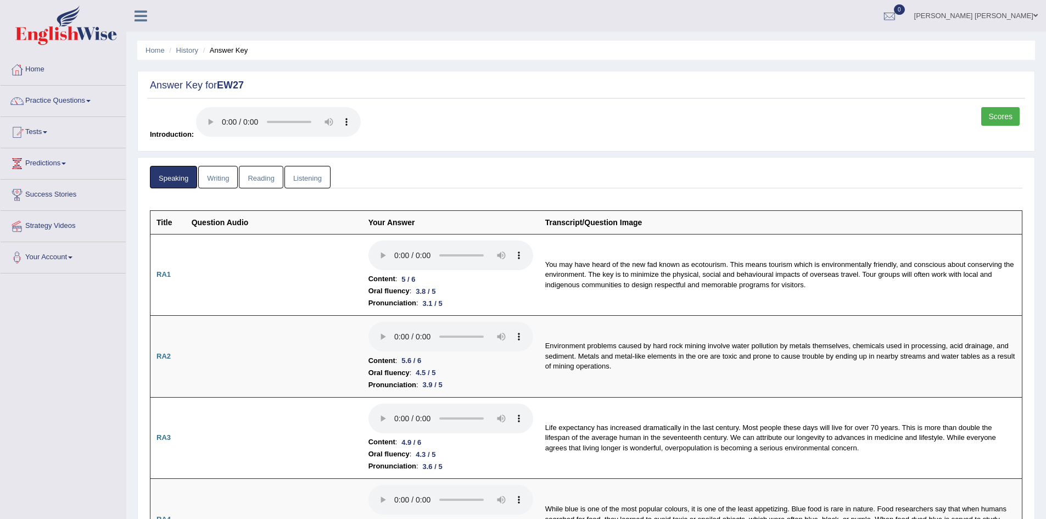
click at [310, 178] on link "Listening" at bounding box center [307, 177] width 46 height 23
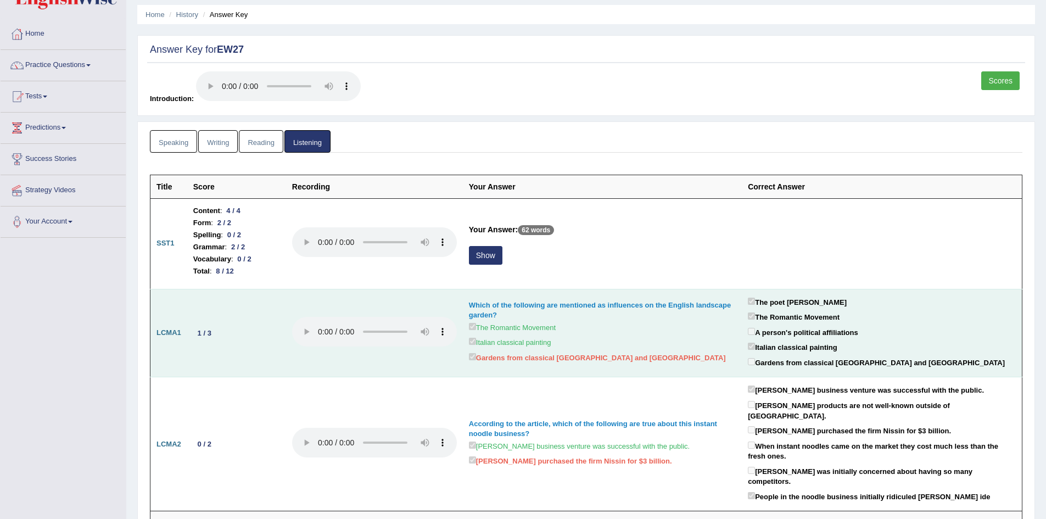
scroll to position [55, 0]
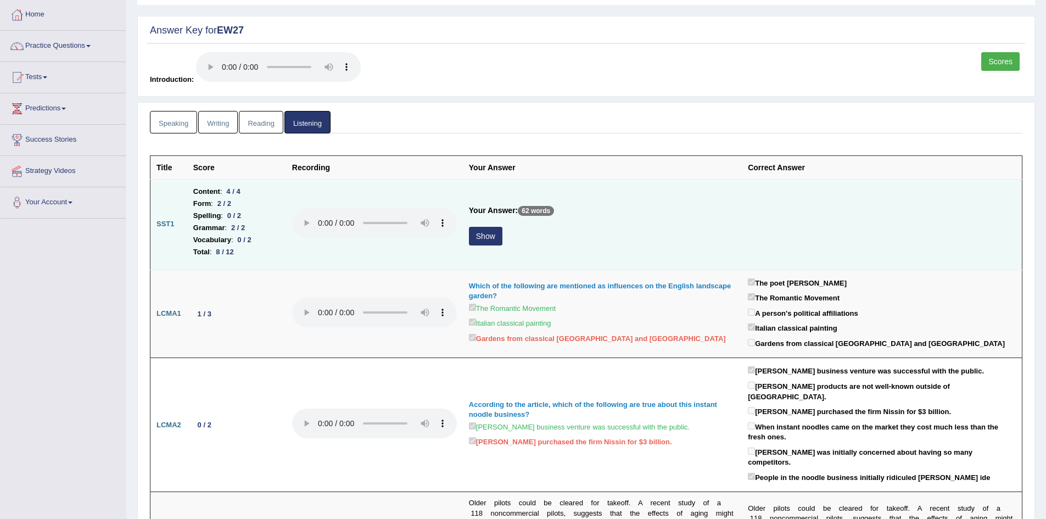
click at [494, 239] on button "Show" at bounding box center [485, 236] width 33 height 19
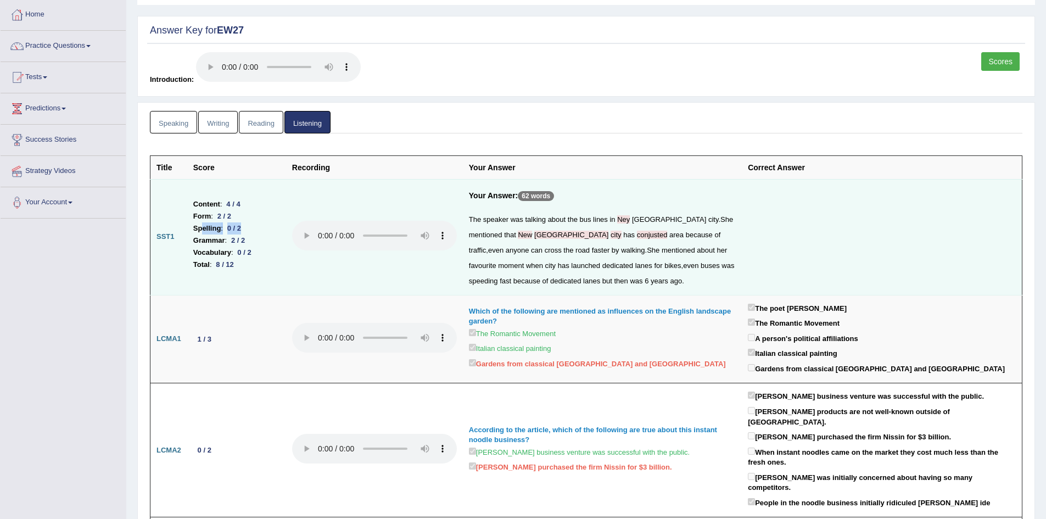
drag, startPoint x: 202, startPoint y: 227, endPoint x: 273, endPoint y: 228, distance: 70.8
click at [273, 228] on li "Spelling : 0 / 2" at bounding box center [236, 228] width 87 height 12
drag, startPoint x: 202, startPoint y: 251, endPoint x: 258, endPoint y: 256, distance: 56.7
click at [258, 256] on li "Vocabulary : 0 / 2" at bounding box center [236, 252] width 87 height 12
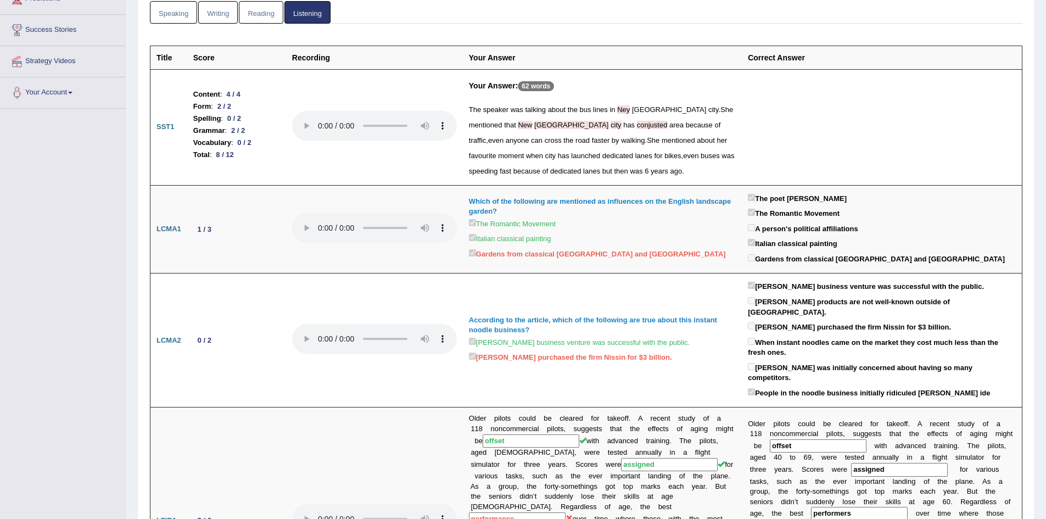
scroll to position [0, 0]
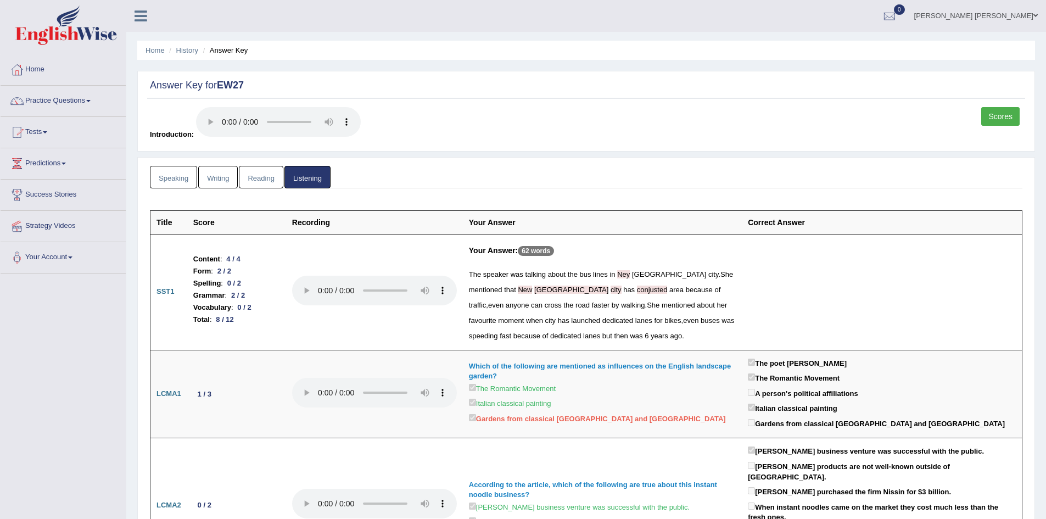
click at [999, 111] on link "Scores" at bounding box center [1000, 116] width 38 height 19
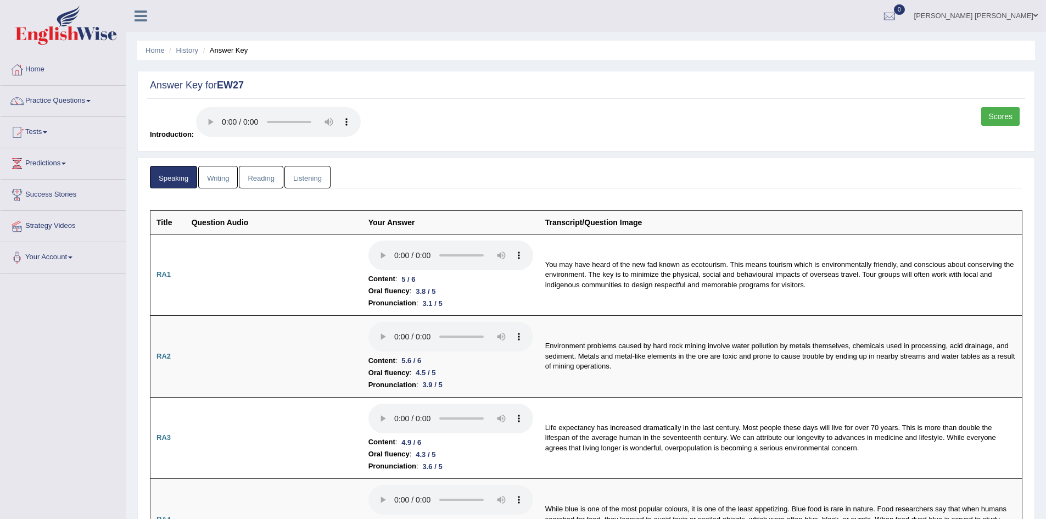
click at [259, 176] on link "Reading" at bounding box center [261, 177] width 44 height 23
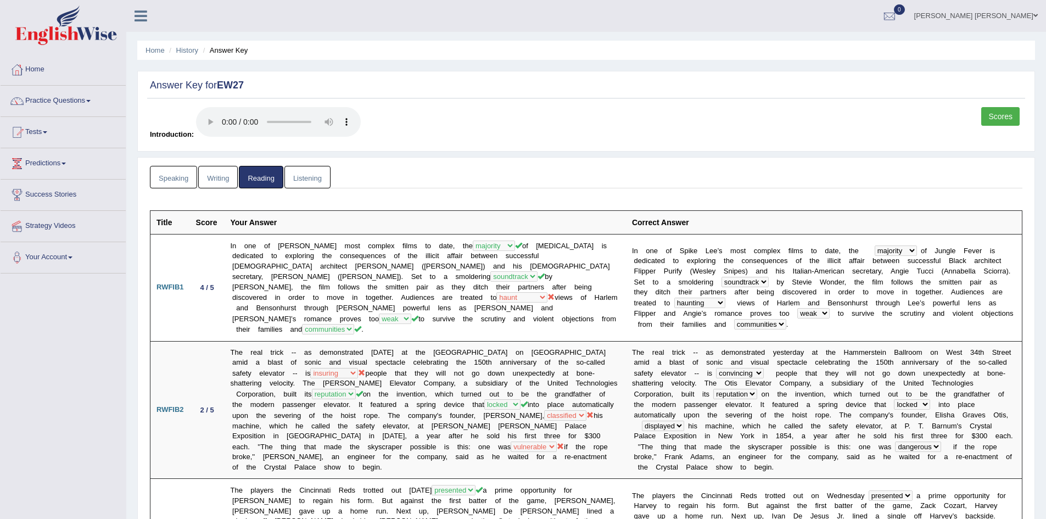
click at [313, 176] on link "Listening" at bounding box center [307, 177] width 46 height 23
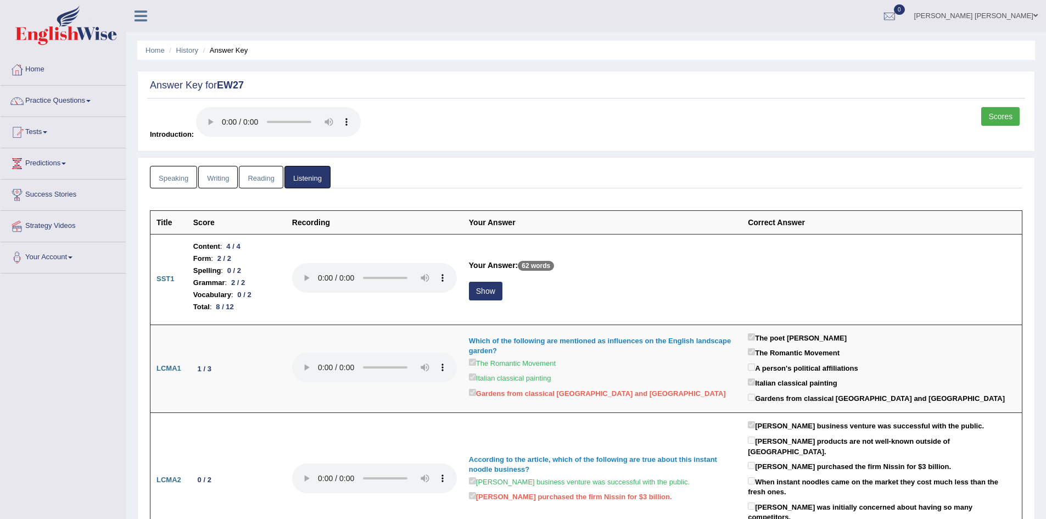
click at [249, 177] on link "Reading" at bounding box center [261, 177] width 44 height 23
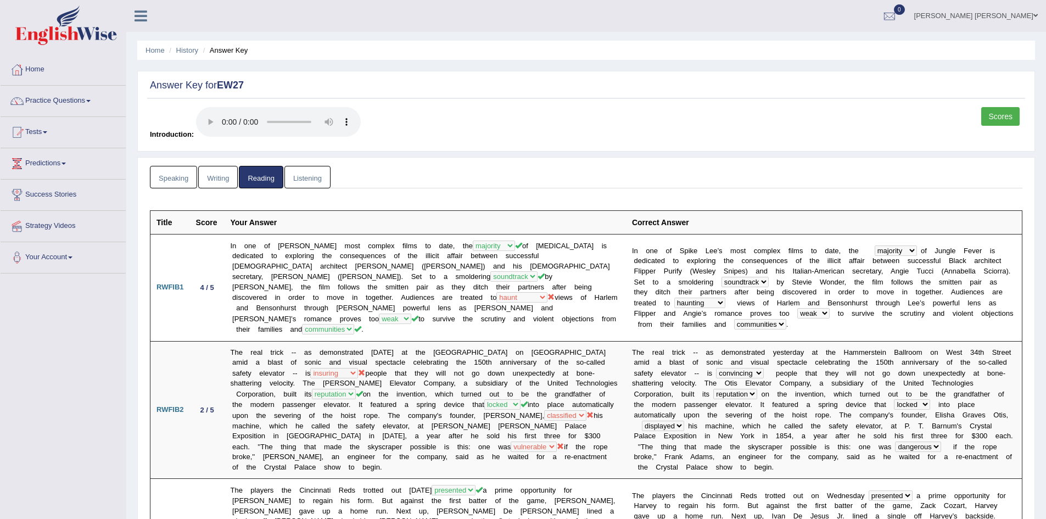
click at [991, 117] on link "Scores" at bounding box center [1000, 116] width 38 height 19
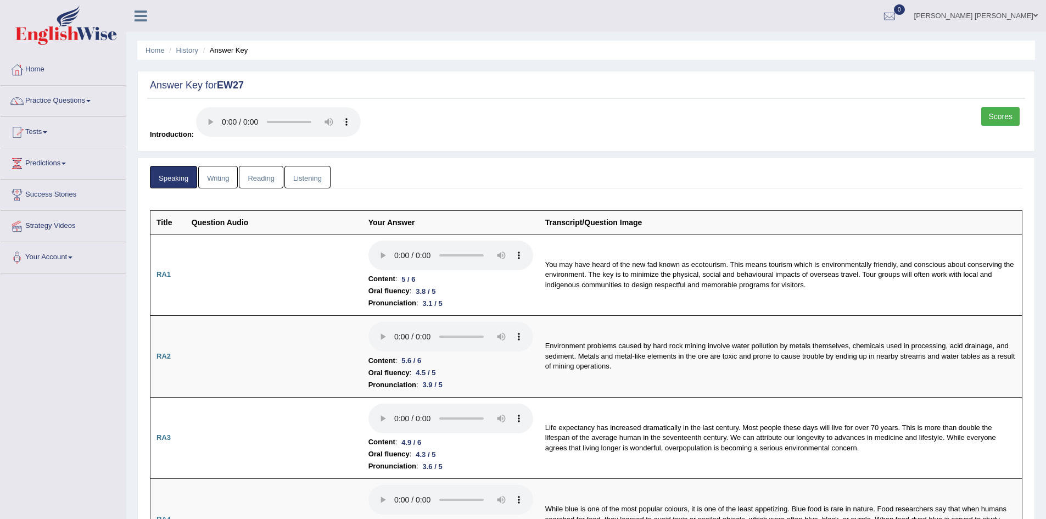
click at [208, 178] on link "Writing" at bounding box center [218, 177] width 40 height 23
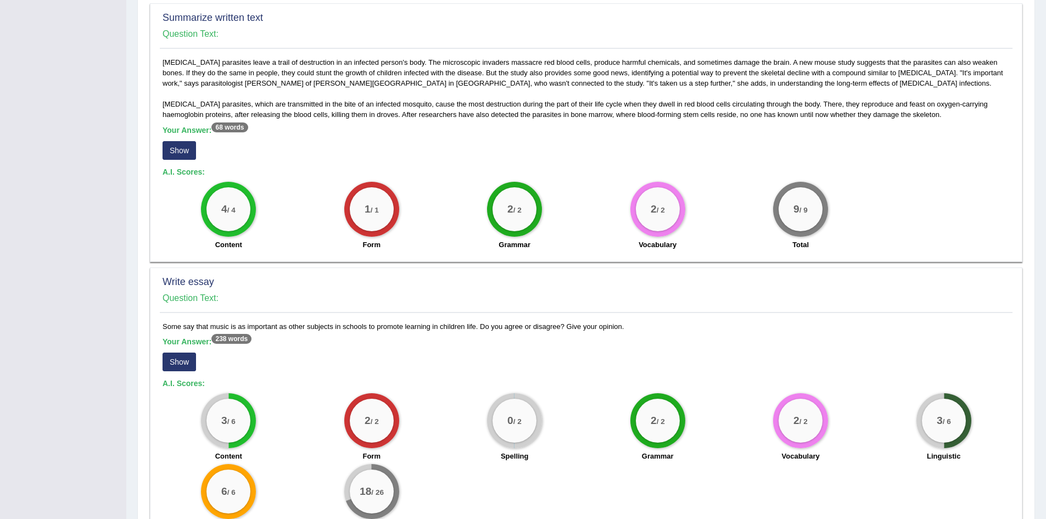
scroll to position [494, 0]
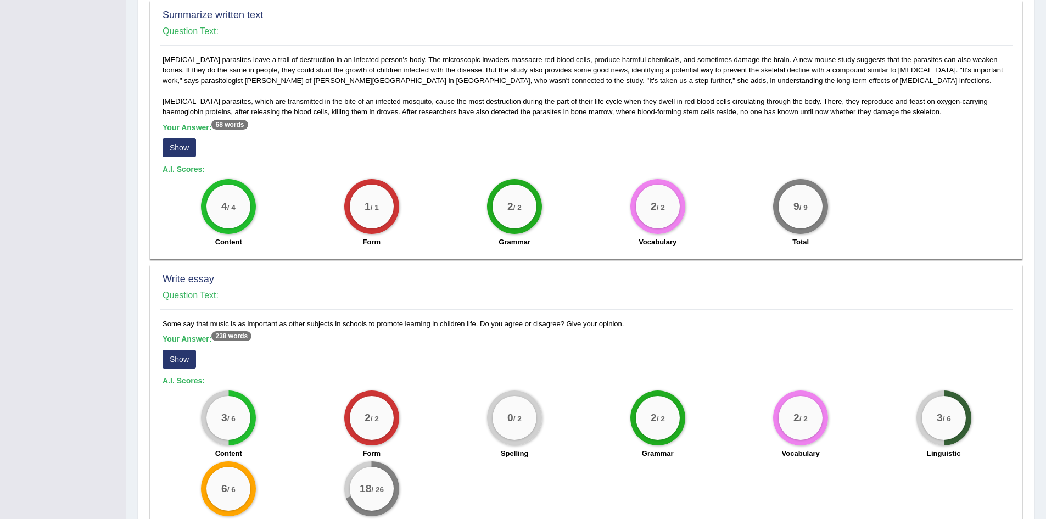
click at [185, 350] on button "Show" at bounding box center [178, 359] width 33 height 19
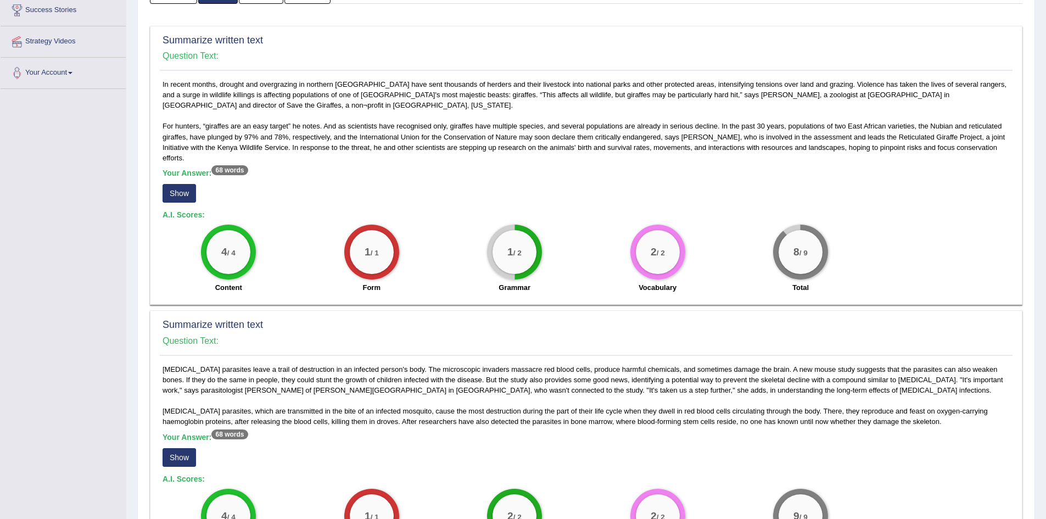
scroll to position [47, 0]
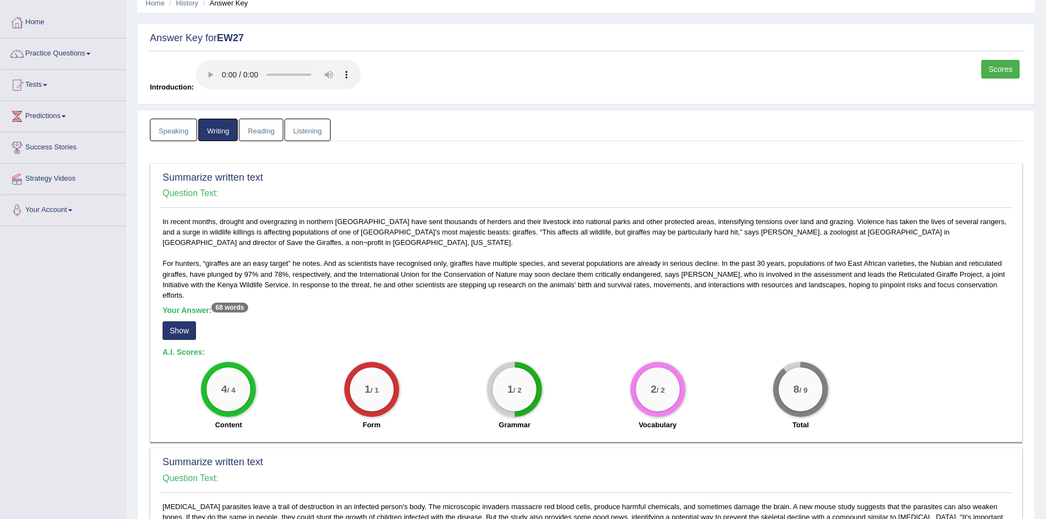
click at [308, 136] on link "Listening" at bounding box center [307, 130] width 46 height 23
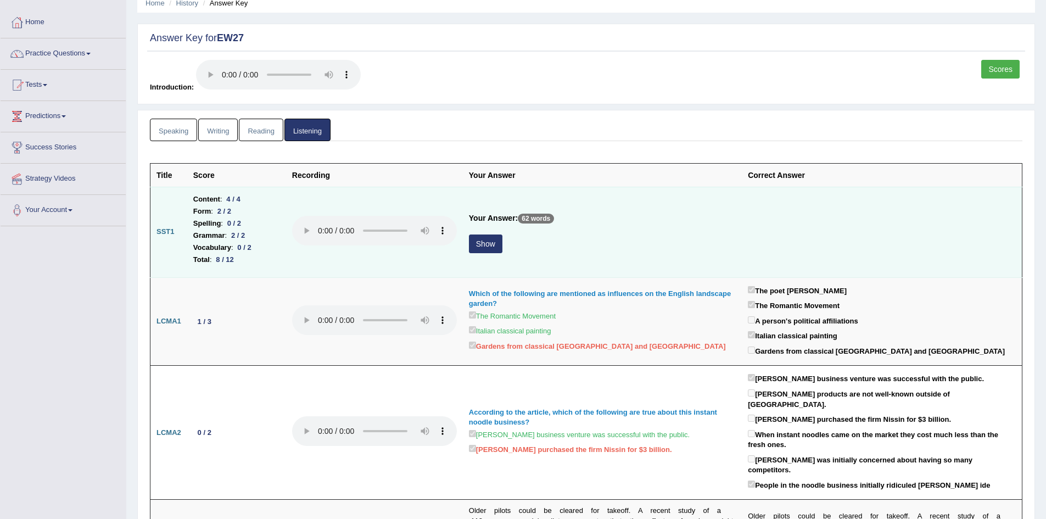
click at [488, 246] on button "Show" at bounding box center [485, 243] width 33 height 19
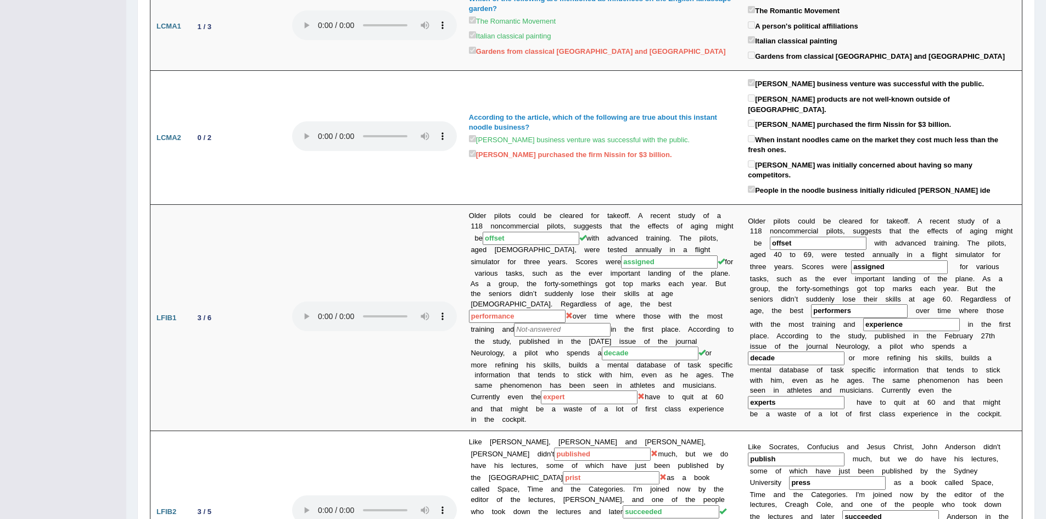
scroll to position [0, 0]
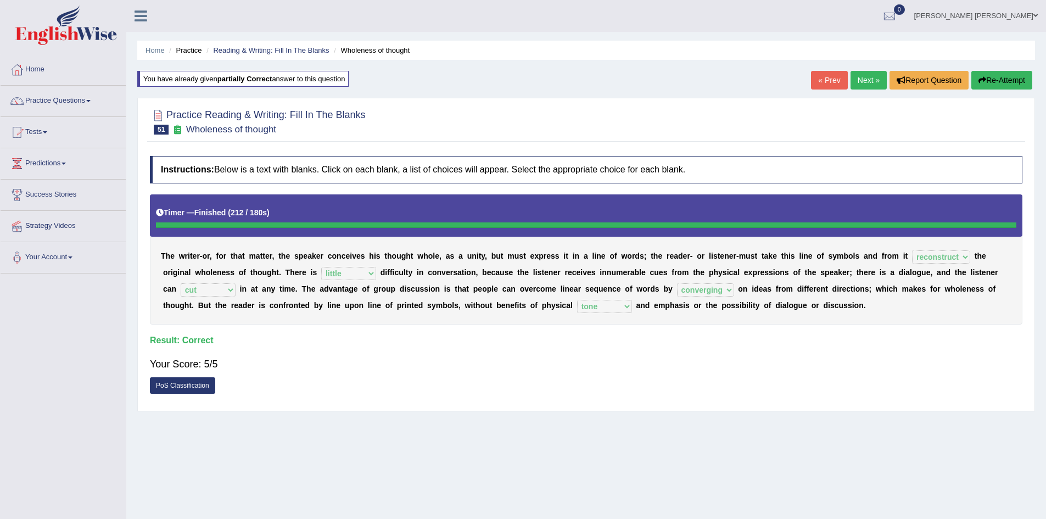
select select "reconstruct"
select select "little"
select select "cut"
select select "converging"
select select "tone"
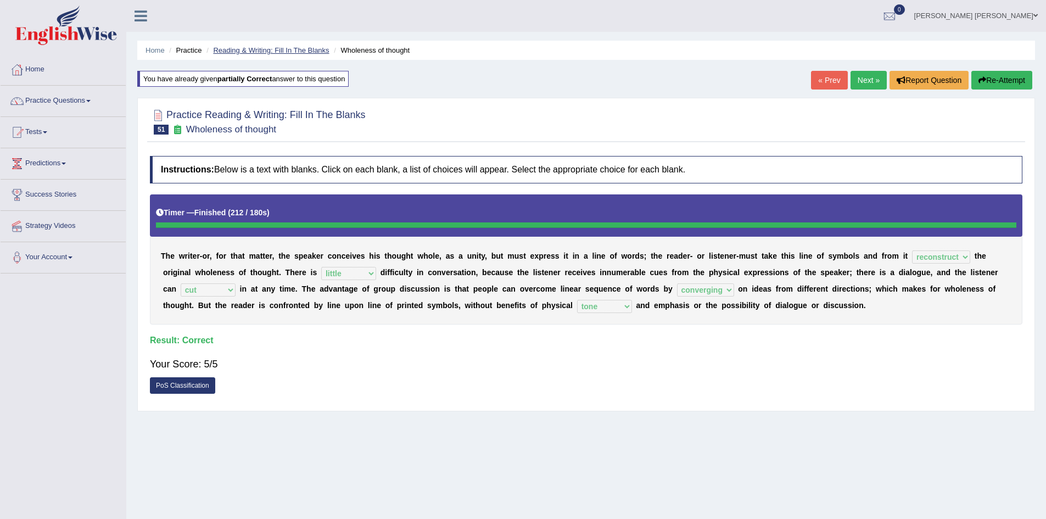
click at [307, 52] on link "Reading & Writing: Fill In The Blanks" at bounding box center [271, 50] width 116 height 8
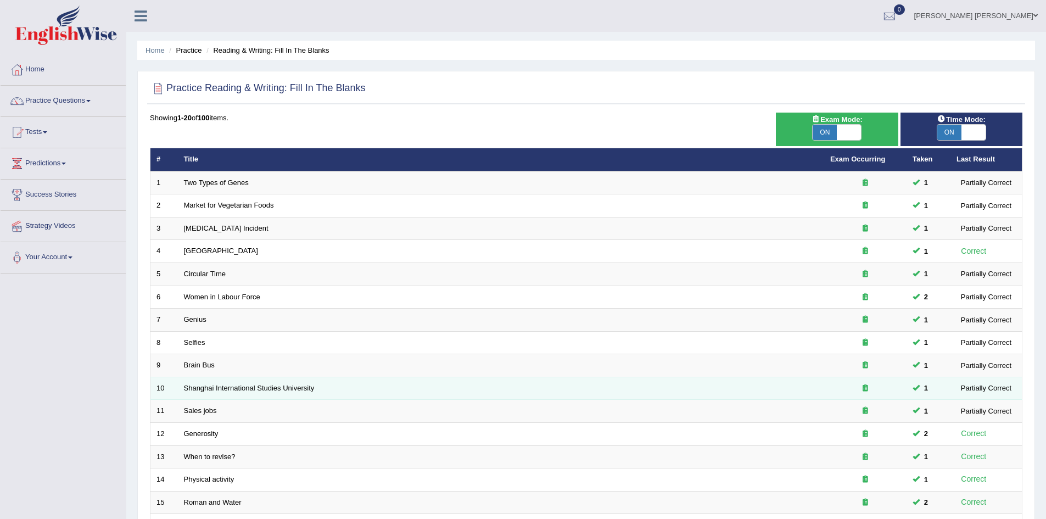
scroll to position [208, 0]
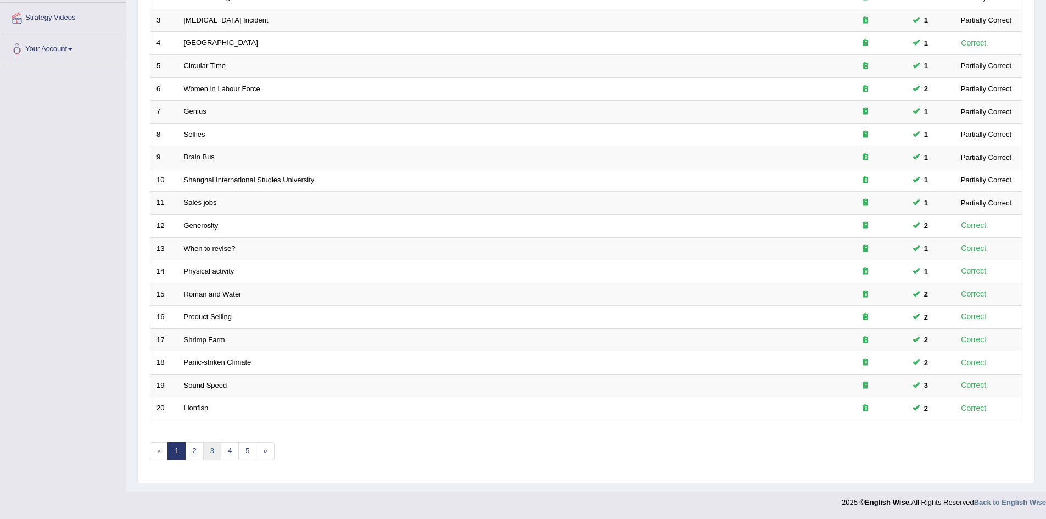
click at [210, 452] on link "3" at bounding box center [212, 451] width 18 height 18
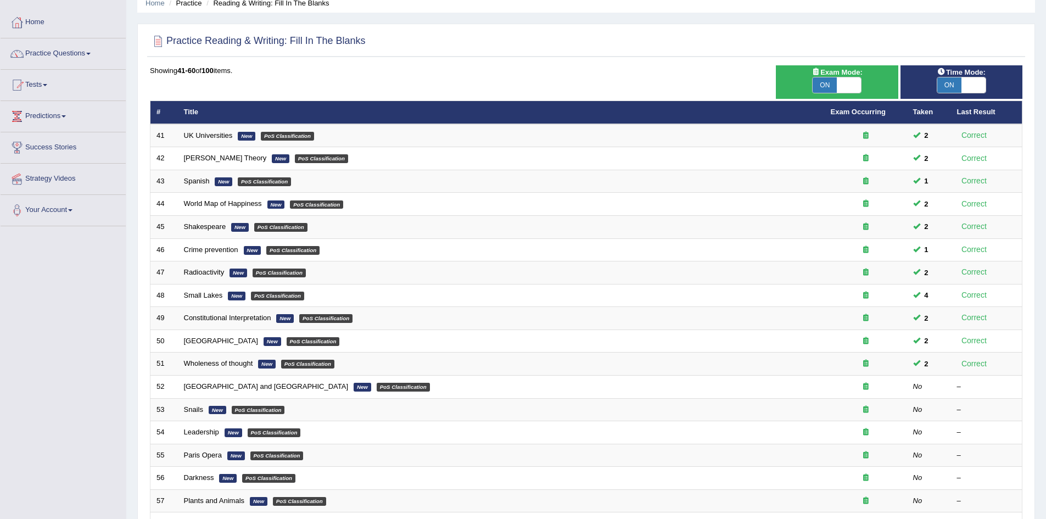
scroll to position [110, 0]
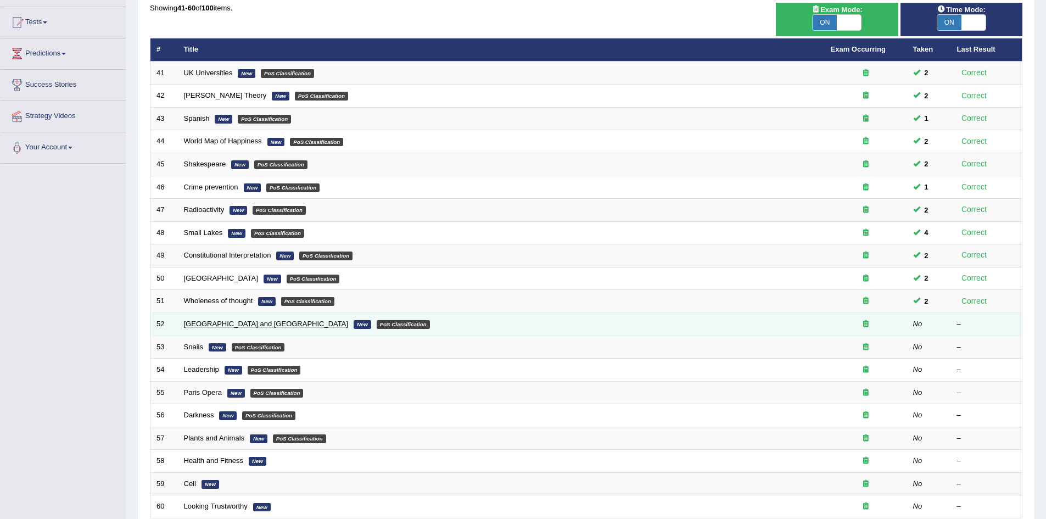
click at [214, 325] on link "[GEOGRAPHIC_DATA] and [GEOGRAPHIC_DATA]" at bounding box center [266, 323] width 165 height 8
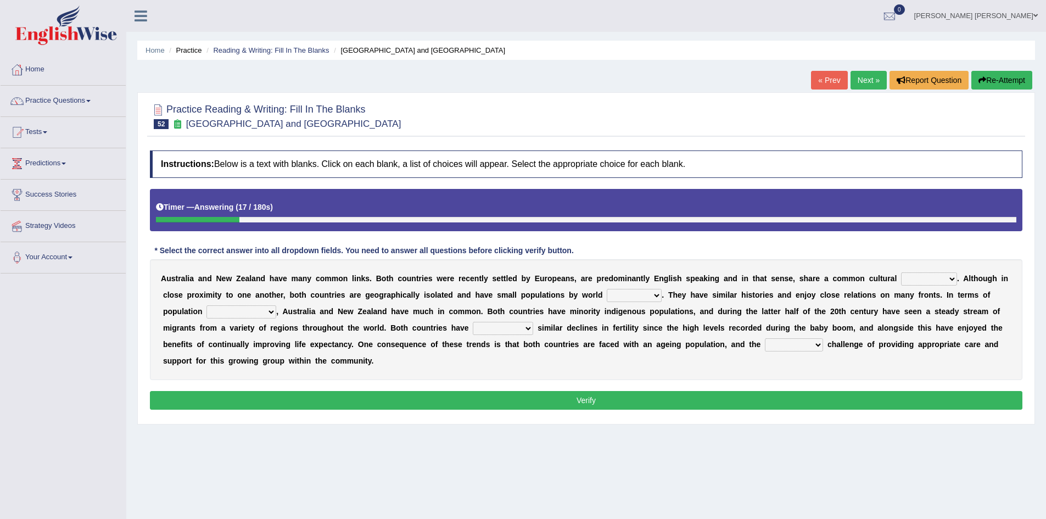
click at [642, 296] on select "standards classes methods subjects" at bounding box center [633, 295] width 55 height 13
select select "standards"
click at [606, 289] on select "standards classes methods subjects" at bounding box center [633, 295] width 55 height 13
click at [645, 300] on select "standards classes methods subjects" at bounding box center [633, 295] width 55 height 13
click at [704, 307] on b "n" at bounding box center [706, 311] width 5 height 9
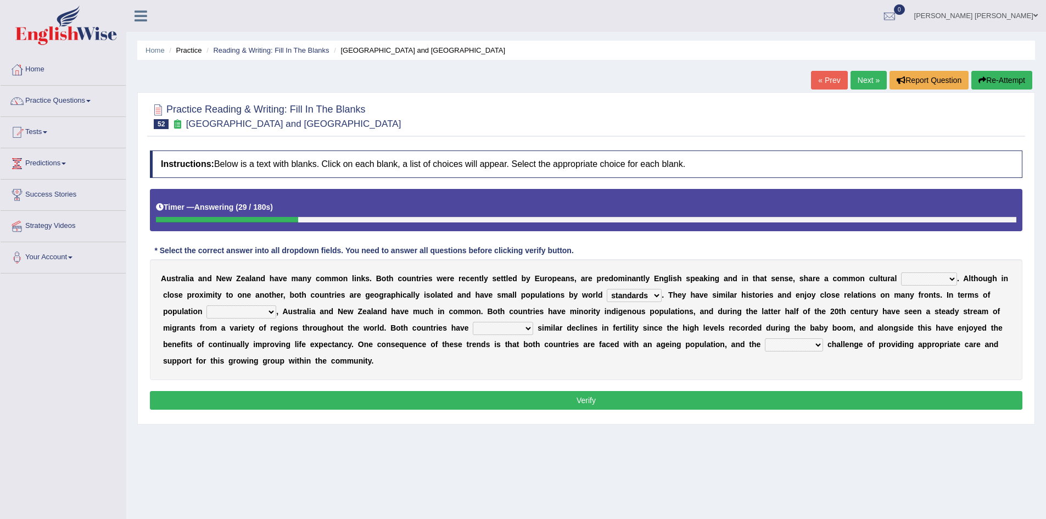
click at [923, 277] on select "heritage history experience heritages" at bounding box center [929, 278] width 56 height 13
select select "heritage"
click at [901, 272] on select "heritage history experience heritages" at bounding box center [929, 278] width 56 height 13
click at [249, 313] on select "characteristics features diversity defects" at bounding box center [241, 311] width 70 height 13
select select "diversity"
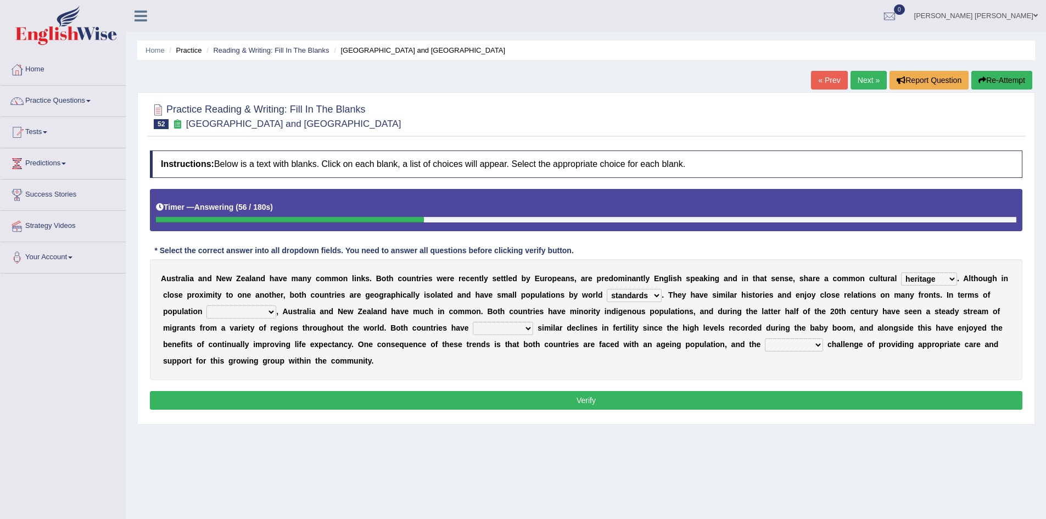
click at [206, 305] on select "characteristics features diversity defects" at bounding box center [241, 311] width 70 height 13
click at [485, 329] on select "experienced launched connected reached" at bounding box center [503, 328] width 60 height 13
select select "experienced"
click at [473, 322] on select "experienced launched connected reached" at bounding box center [503, 328] width 60 height 13
click at [797, 344] on select "associated association past coming" at bounding box center [794, 344] width 58 height 13
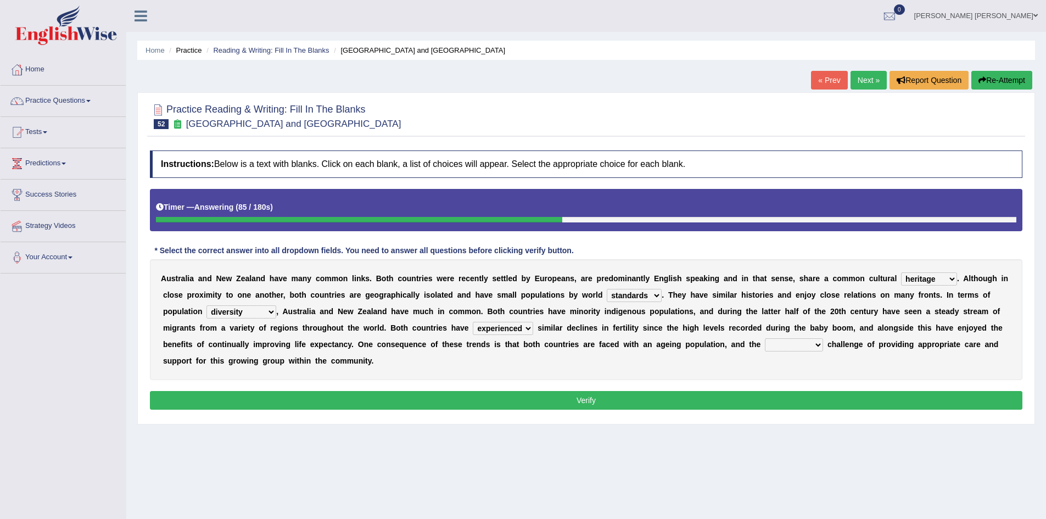
select select "associated"
click at [765, 338] on select "associated association past coming" at bounding box center [794, 344] width 58 height 13
click at [742, 395] on button "Verify" at bounding box center [586, 400] width 872 height 19
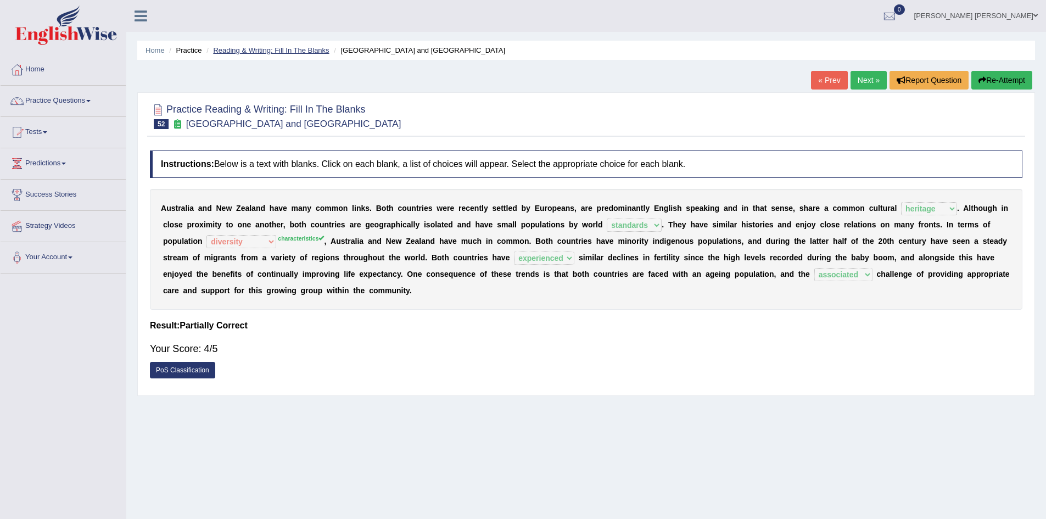
click at [280, 53] on link "Reading & Writing: Fill In The Blanks" at bounding box center [271, 50] width 116 height 8
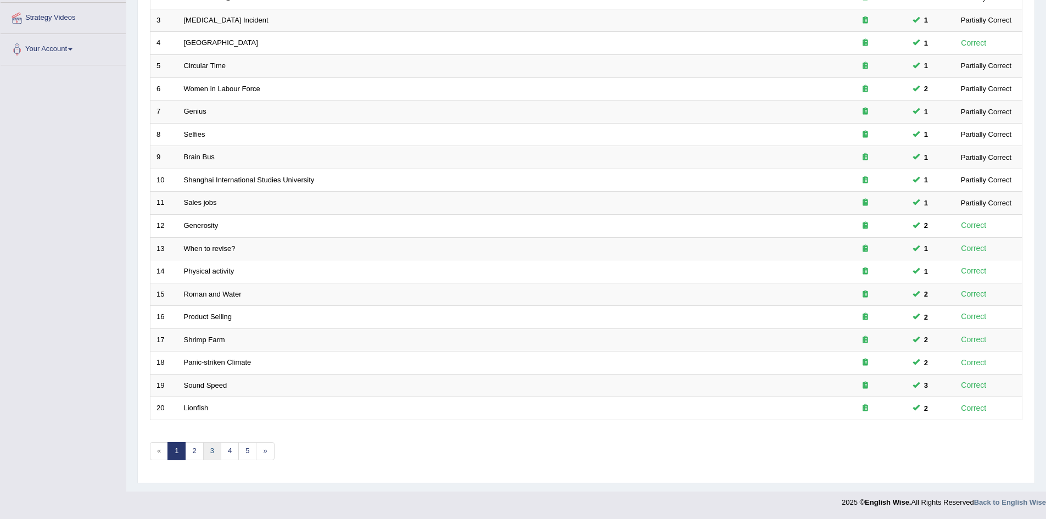
click at [213, 454] on link "3" at bounding box center [212, 451] width 18 height 18
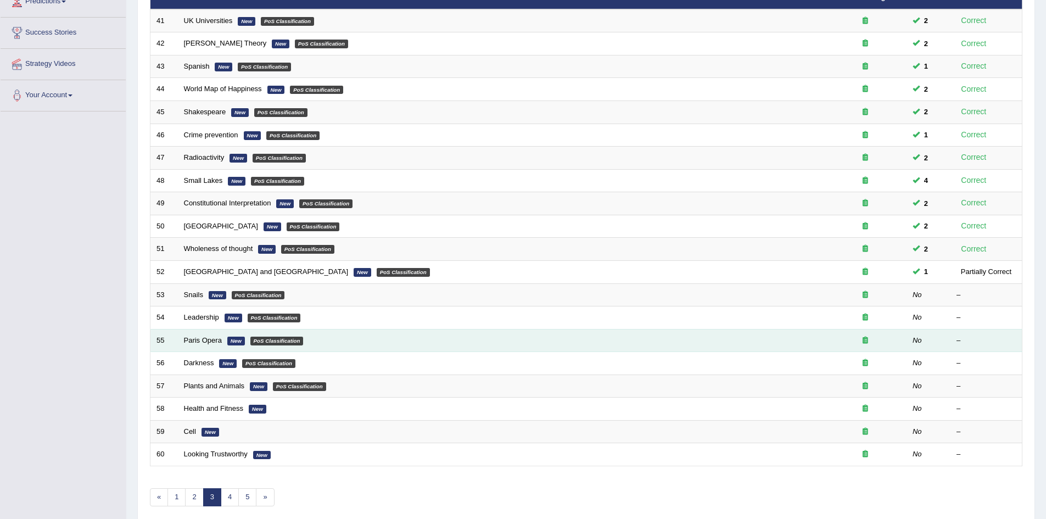
scroll to position [165, 0]
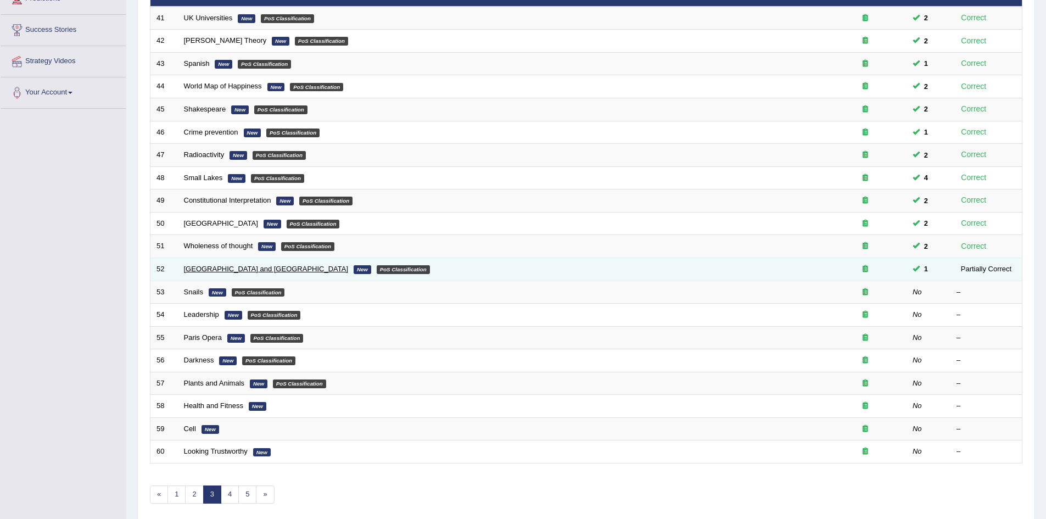
click at [226, 268] on link "[GEOGRAPHIC_DATA] and [GEOGRAPHIC_DATA]" at bounding box center [266, 269] width 165 height 8
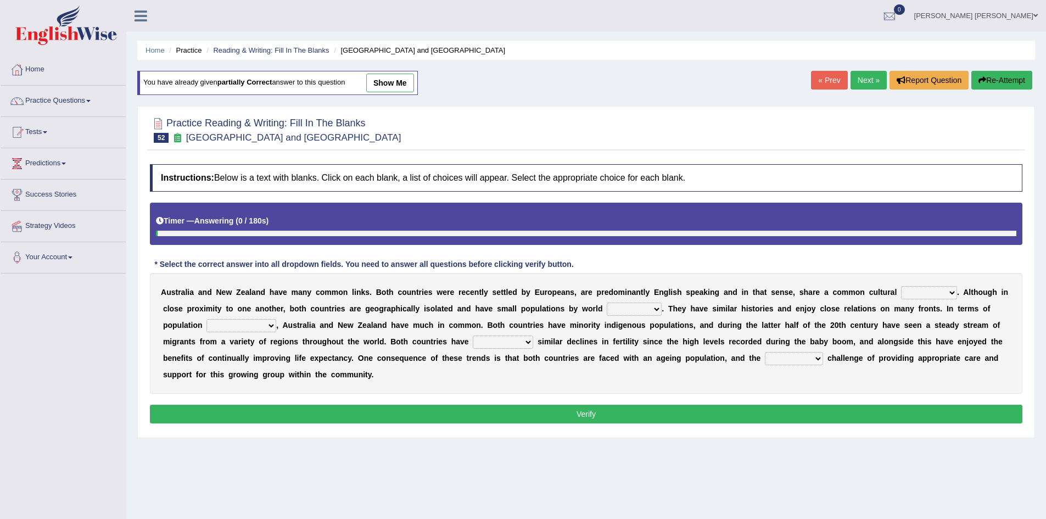
click at [917, 292] on select "heritage history experience heritages" at bounding box center [929, 292] width 56 height 13
select select "heritage"
click at [901, 286] on select "heritage history experience heritages" at bounding box center [929, 292] width 56 height 13
click at [634, 311] on select "standards classes methods subjects" at bounding box center [633, 308] width 55 height 13
select select "standards"
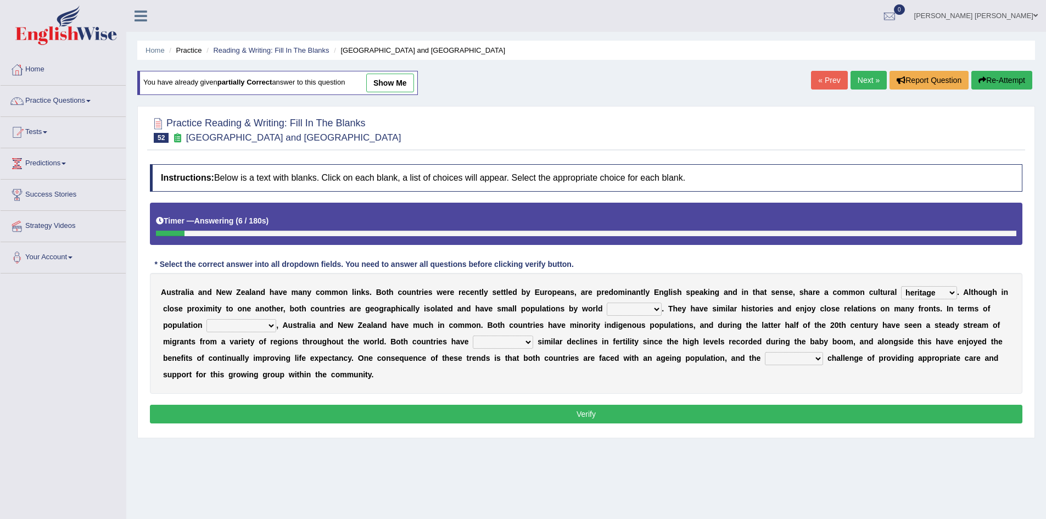
click at [606, 302] on select "standards classes methods subjects" at bounding box center [633, 308] width 55 height 13
click at [236, 325] on select "characteristics features diversity defects" at bounding box center [241, 325] width 70 height 13
select select "characteristics"
click at [206, 319] on select "characteristics features diversity defects" at bounding box center [241, 325] width 70 height 13
click at [518, 337] on select "experienced launched connected reached" at bounding box center [503, 341] width 60 height 13
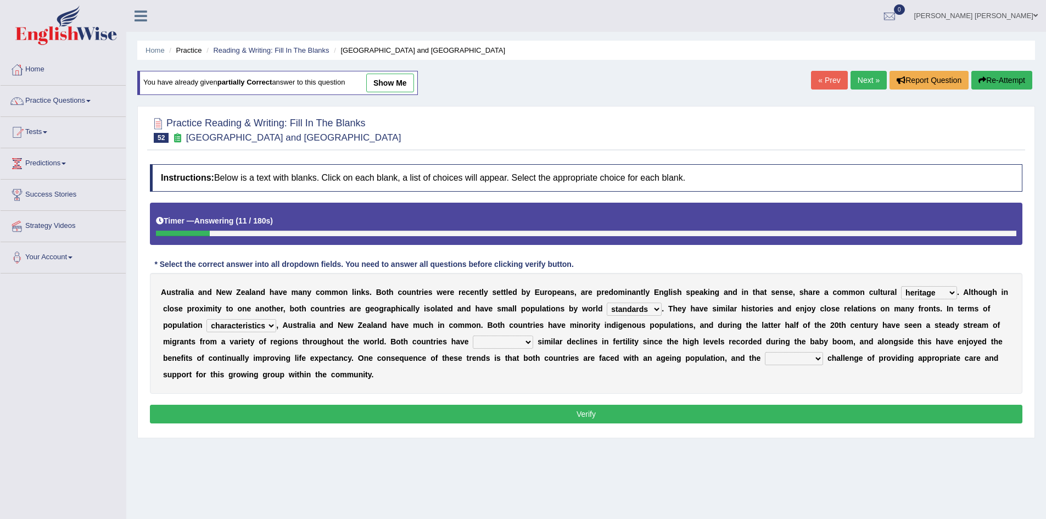
select select "experienced"
click at [473, 335] on select "experienced launched connected reached" at bounding box center [503, 341] width 60 height 13
click at [782, 358] on select "associated association past coming" at bounding box center [794, 358] width 58 height 13
select select "associated"
click at [765, 352] on select "associated association past coming" at bounding box center [794, 358] width 58 height 13
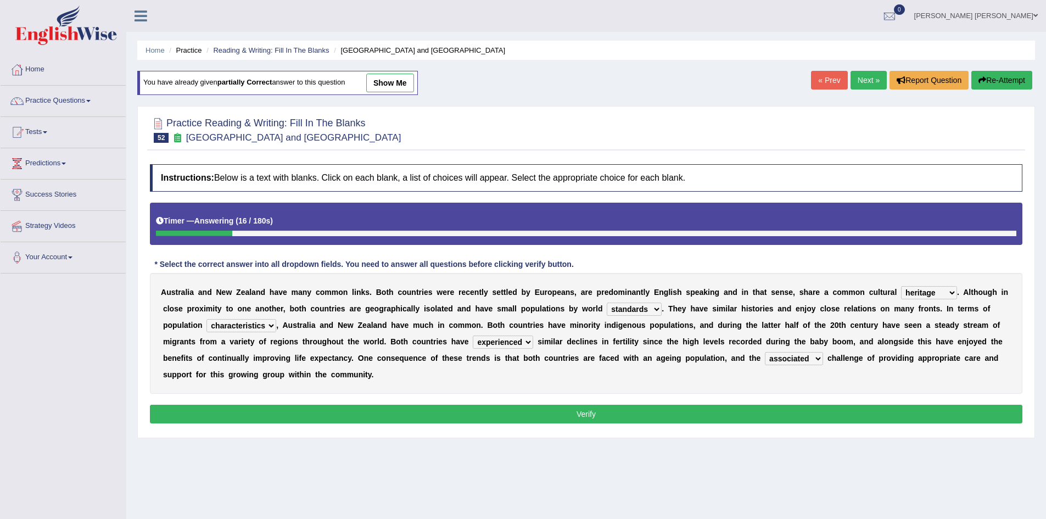
click at [761, 409] on button "Verify" at bounding box center [586, 413] width 872 height 19
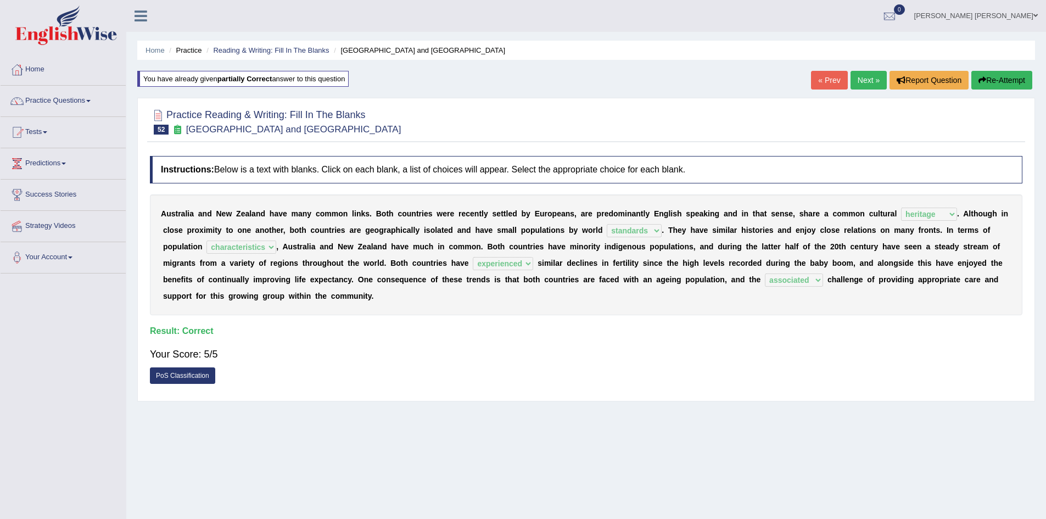
click at [279, 41] on ul "Home Practice Reading & Writing: Fill In The Blanks Australia and New Zealand" at bounding box center [585, 50] width 897 height 19
click at [278, 45] on li "Reading & Writing: Fill In The Blanks" at bounding box center [266, 50] width 125 height 10
click at [278, 49] on link "Reading & Writing: Fill In The Blanks" at bounding box center [271, 50] width 116 height 8
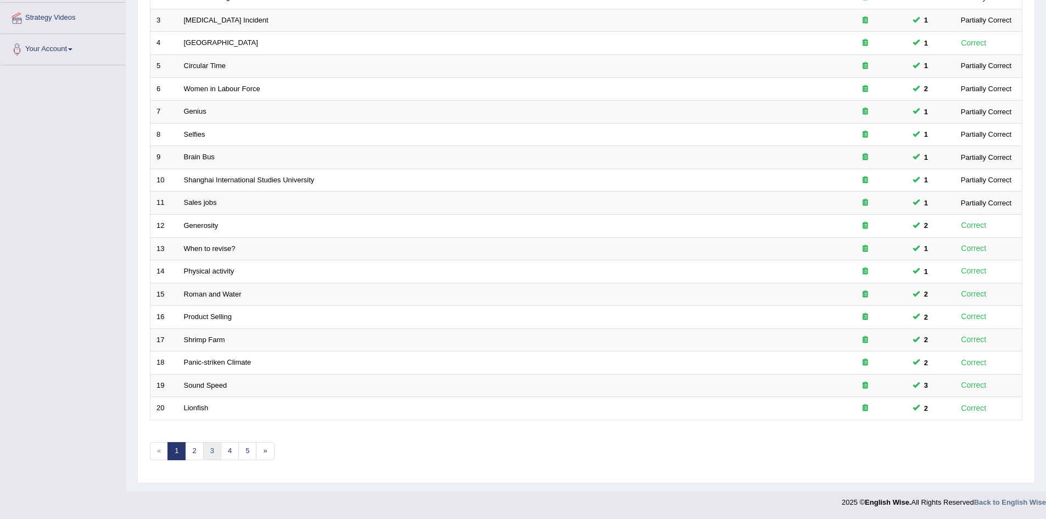
click at [213, 451] on link "3" at bounding box center [212, 451] width 18 height 18
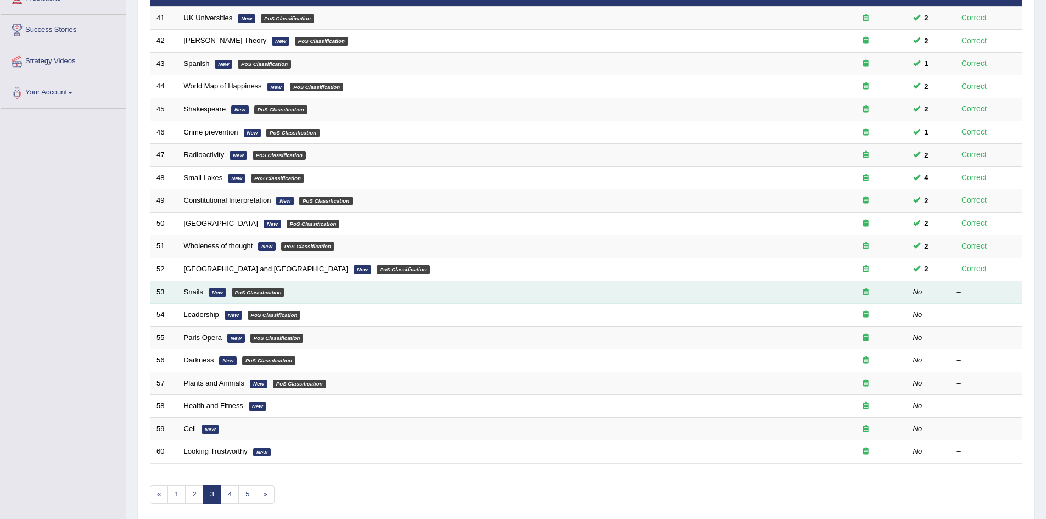
click at [190, 293] on link "Snails" at bounding box center [193, 292] width 19 height 8
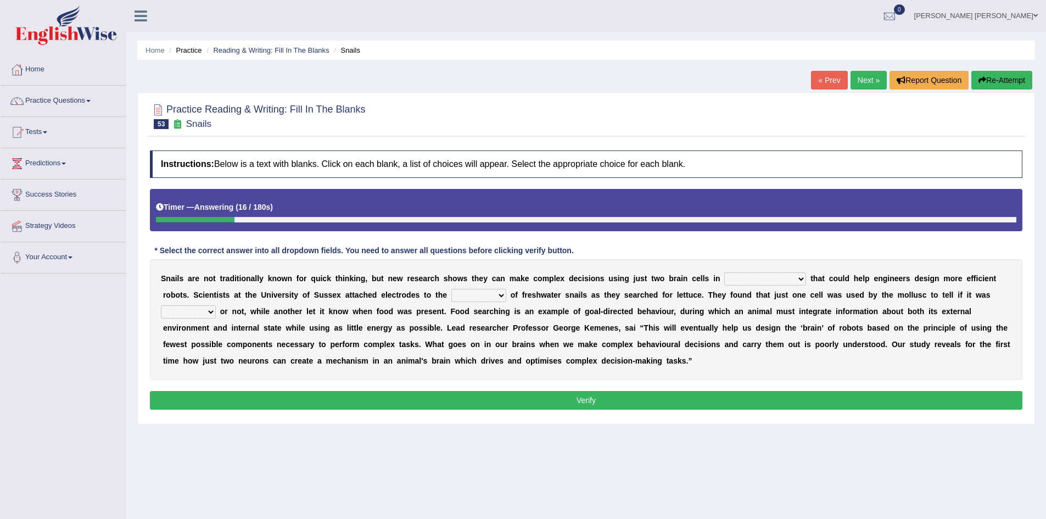
click at [767, 278] on select "decisions findings results recommendations" at bounding box center [765, 278] width 82 height 13
select select "decisions"
click at [724, 272] on select "decisions findings results recommendations" at bounding box center [765, 278] width 82 height 13
click at [754, 278] on select "decisions findings results recommendations" at bounding box center [765, 278] width 82 height 13
click at [810, 266] on div "S n a i l s a r e n o t t r a d i t i o n a l l y k n o w n f o r q u i c k t h…" at bounding box center [586, 319] width 872 height 121
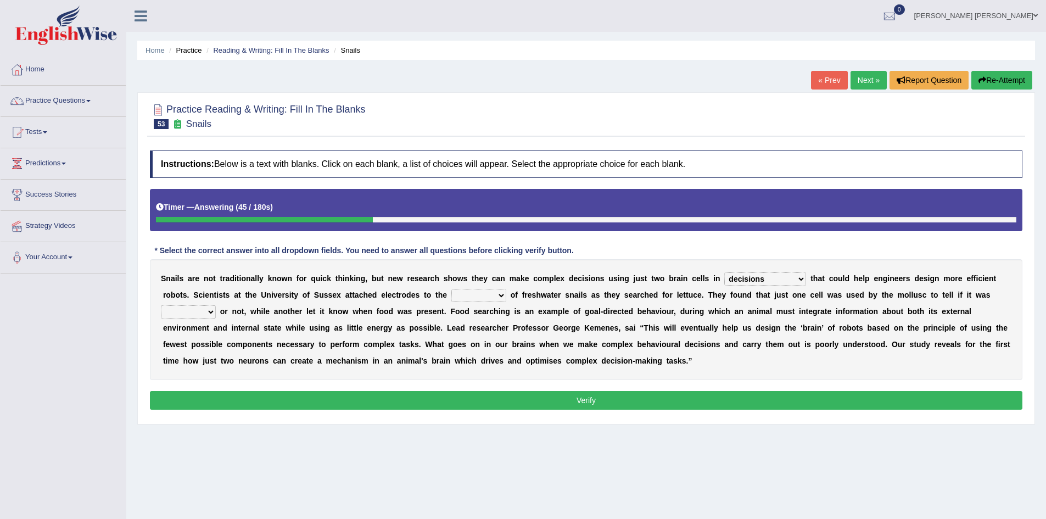
click at [834, 249] on div "Instructions: Below is a text with blanks. Click on each blank, a list of choic…" at bounding box center [586, 281] width 878 height 273
click at [755, 277] on select "decisions findings results recommendations" at bounding box center [765, 278] width 82 height 13
click at [792, 260] on div "S n a i l s a r e n o t t r a d i t i o n a l l y k n o w n f o r q u i c k t h…" at bounding box center [586, 319] width 872 height 121
click at [475, 296] on select "heads brains skulls top" at bounding box center [478, 295] width 55 height 13
select select "top"
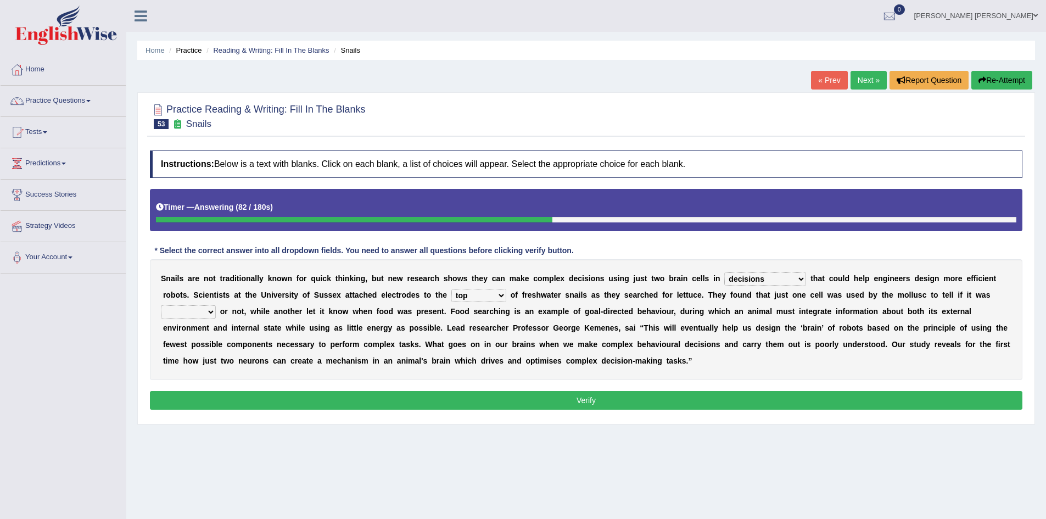
click at [451, 289] on select "heads brains skulls top" at bounding box center [478, 295] width 55 height 13
click at [189, 321] on div "S n a i l s a r e n o t t r a d i t i o n a l l y k n o w n f o r q u i c k t h…" at bounding box center [586, 319] width 872 height 121
drag, startPoint x: 191, startPoint y: 320, endPoint x: 197, endPoint y: 316, distance: 7.2
click at [192, 320] on div "S n a i l s a r e n o t t r a d i t i o n a l l y k n o w n f o r q u i c k t h…" at bounding box center [586, 319] width 872 height 121
click at [197, 313] on select "empty hungry full satisfied" at bounding box center [188, 311] width 55 height 13
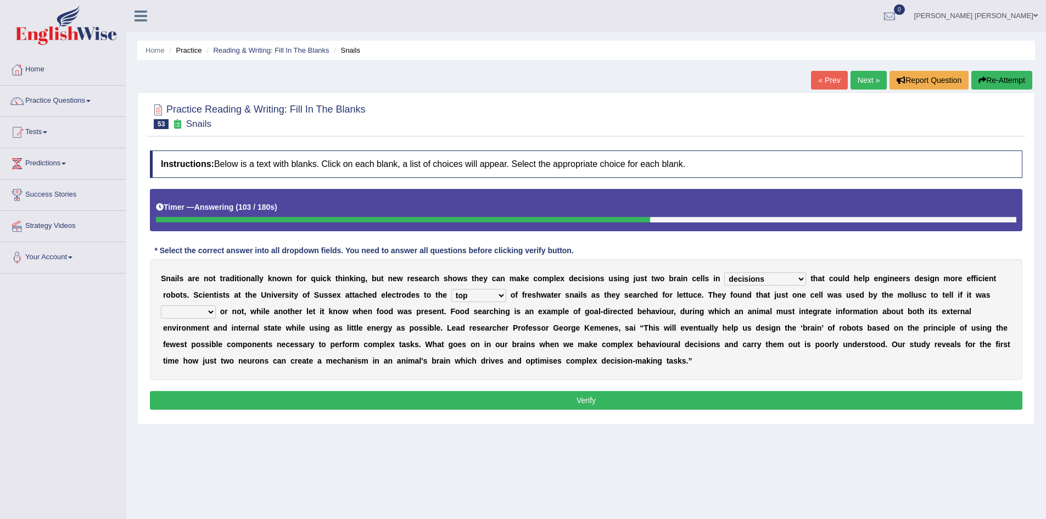
click at [322, 328] on b "n" at bounding box center [322, 327] width 5 height 9
click at [177, 317] on select "empty hungry full satisfied" at bounding box center [188, 311] width 55 height 13
select select "empty"
click at [161, 305] on select "empty hungry full satisfied" at bounding box center [188, 311] width 55 height 13
click at [205, 311] on select "empty hungry full satisfied" at bounding box center [188, 311] width 55 height 13
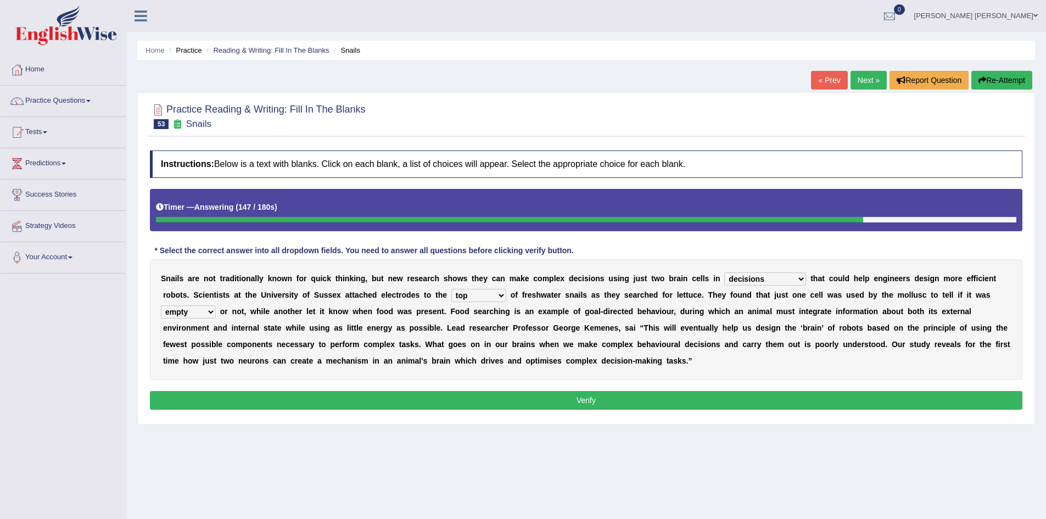
click at [279, 337] on div "S n a i l s a r e n o t t r a d i t i o n a l l y k n o w n f o r q u i c k t h…" at bounding box center [586, 319] width 872 height 121
click at [296, 332] on b "i" at bounding box center [297, 327] width 2 height 9
click at [451, 398] on button "Verify" at bounding box center [586, 400] width 872 height 19
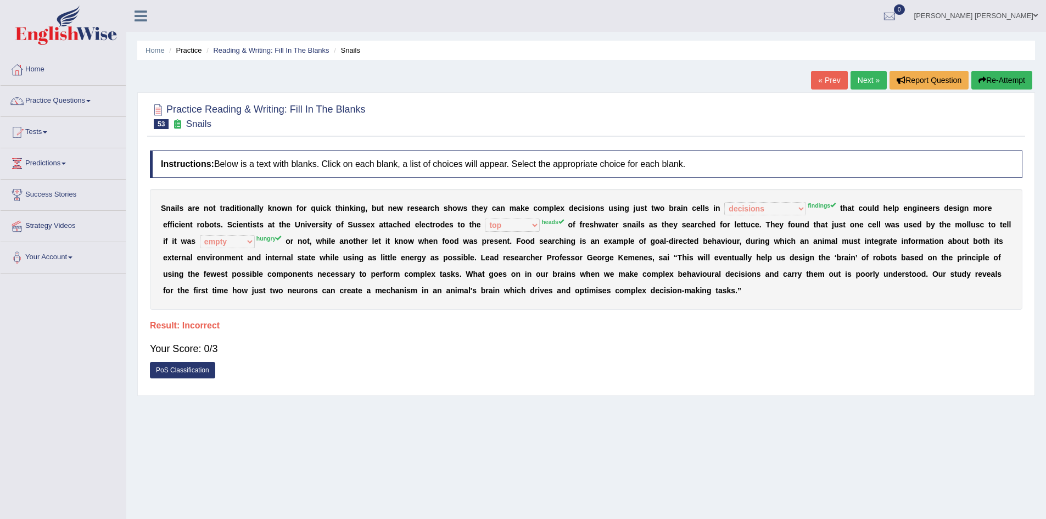
click at [193, 373] on link "PoS Classification" at bounding box center [182, 370] width 65 height 16
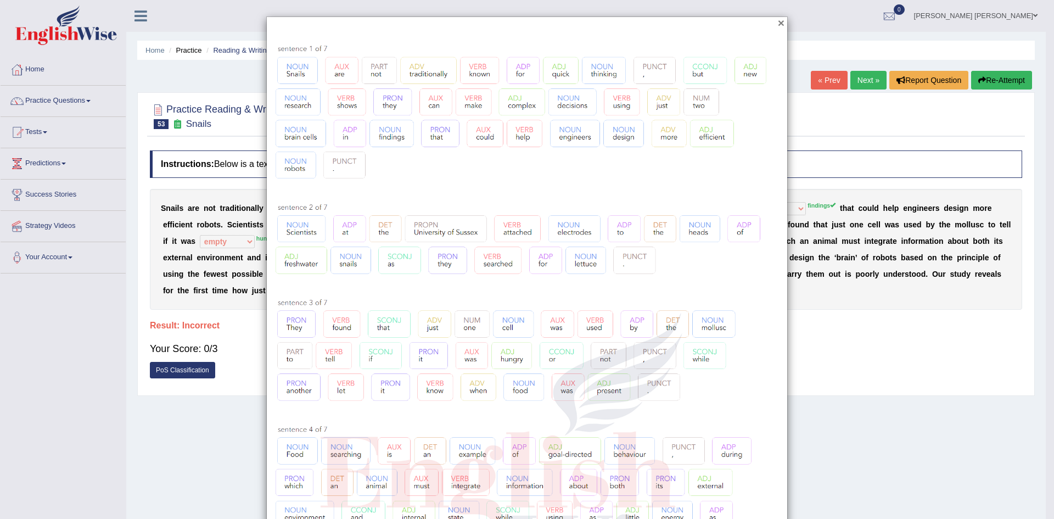
click at [778, 24] on button "×" at bounding box center [781, 23] width 7 height 12
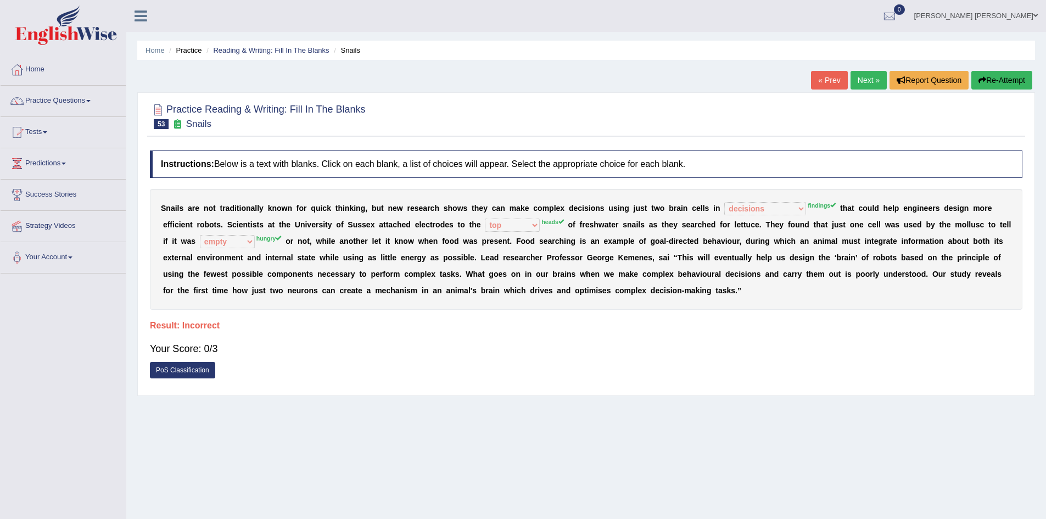
click at [1008, 77] on button "Re-Attempt" at bounding box center [1001, 80] width 61 height 19
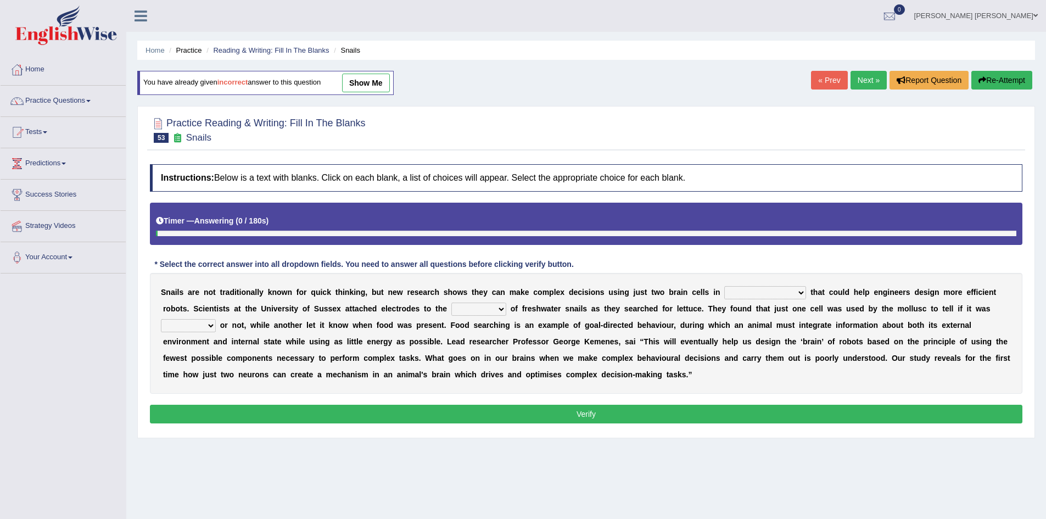
drag, startPoint x: 767, startPoint y: 289, endPoint x: 769, endPoint y: 297, distance: 9.2
click at [767, 289] on select "decisions findings results recommendations" at bounding box center [765, 292] width 82 height 13
select select "findings"
click at [724, 286] on select "decisions findings results recommendations" at bounding box center [765, 292] width 82 height 13
drag, startPoint x: 457, startPoint y: 306, endPoint x: 444, endPoint y: 308, distance: 13.3
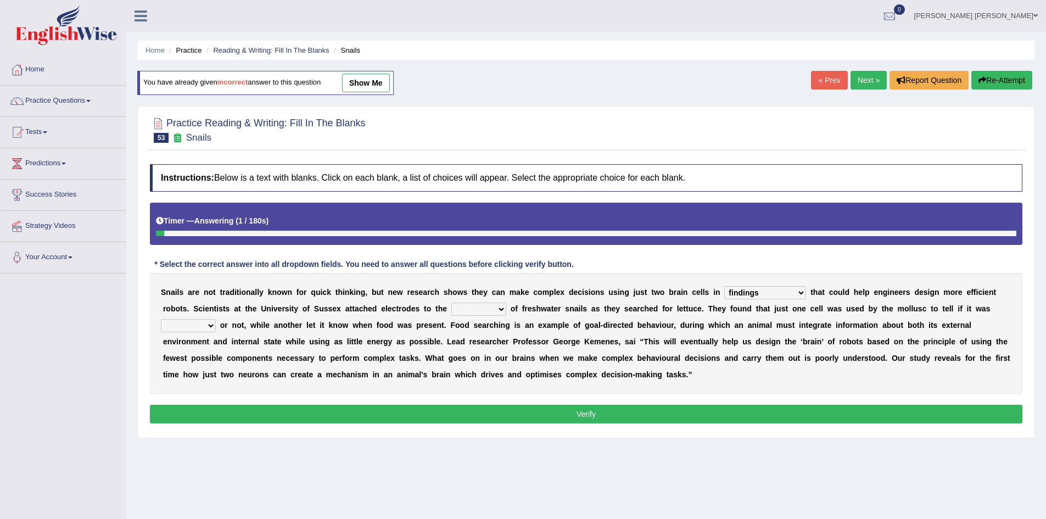
click at [457, 306] on select "heads brains skulls top" at bounding box center [478, 308] width 55 height 13
select select "top"
click at [451, 302] on select "heads brains skulls top" at bounding box center [478, 308] width 55 height 13
click at [471, 305] on select "heads brains skulls top" at bounding box center [478, 308] width 55 height 13
click at [394, 305] on b "c" at bounding box center [394, 308] width 4 height 9
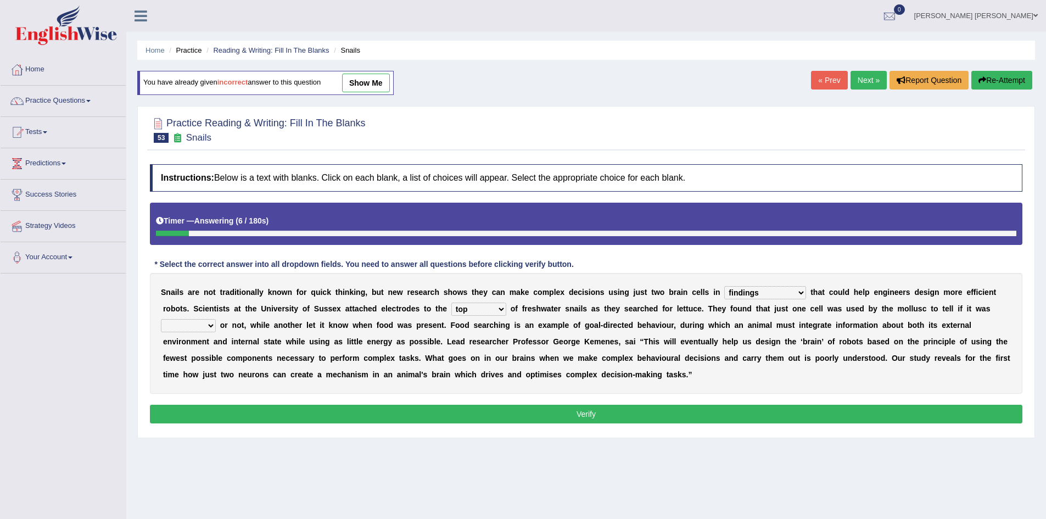
click at [194, 320] on select "empty hungry full satisfied" at bounding box center [188, 325] width 55 height 13
select select "hungry"
click at [161, 319] on select "empty hungry full satisfied" at bounding box center [188, 325] width 55 height 13
click at [324, 414] on button "Verify" at bounding box center [586, 413] width 872 height 19
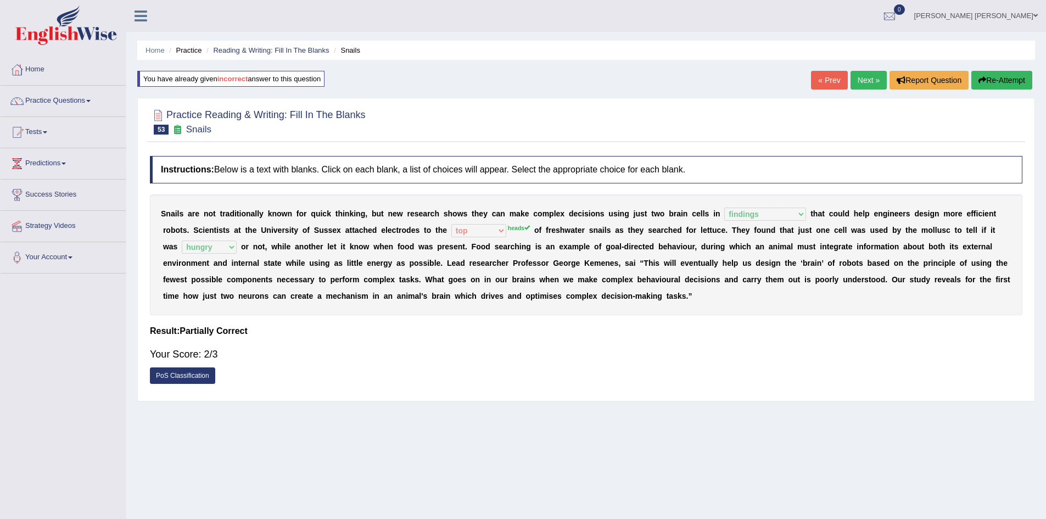
click at [1016, 77] on button "Re-Attempt" at bounding box center [1001, 80] width 61 height 19
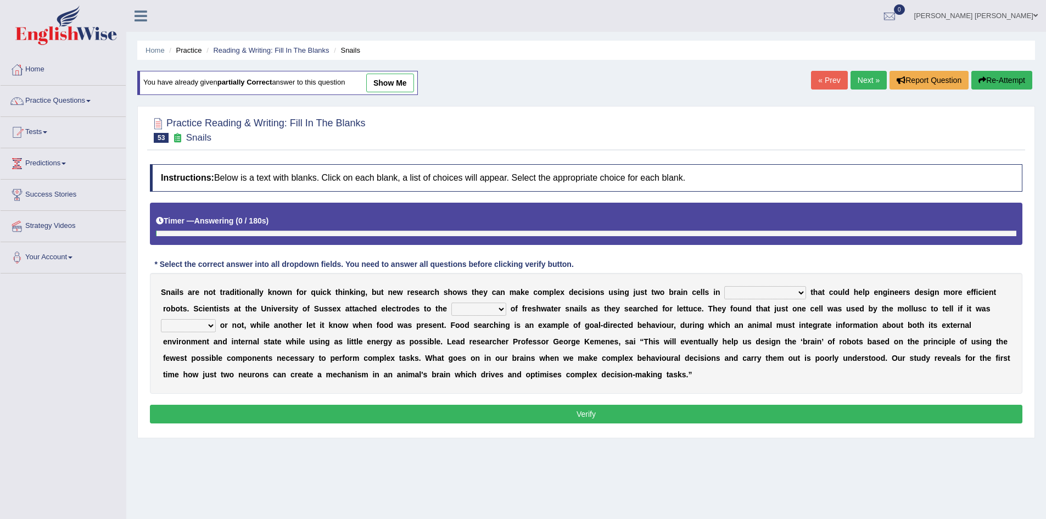
click at [754, 289] on select "decisions findings results recommendations" at bounding box center [765, 292] width 82 height 13
click at [724, 286] on select "decisions findings results recommendations" at bounding box center [765, 292] width 82 height 13
click at [743, 293] on select "decisions findings results recommendations" at bounding box center [765, 292] width 82 height 13
select select "findings"
click at [724, 286] on select "decisions findings results recommendations" at bounding box center [765, 292] width 82 height 13
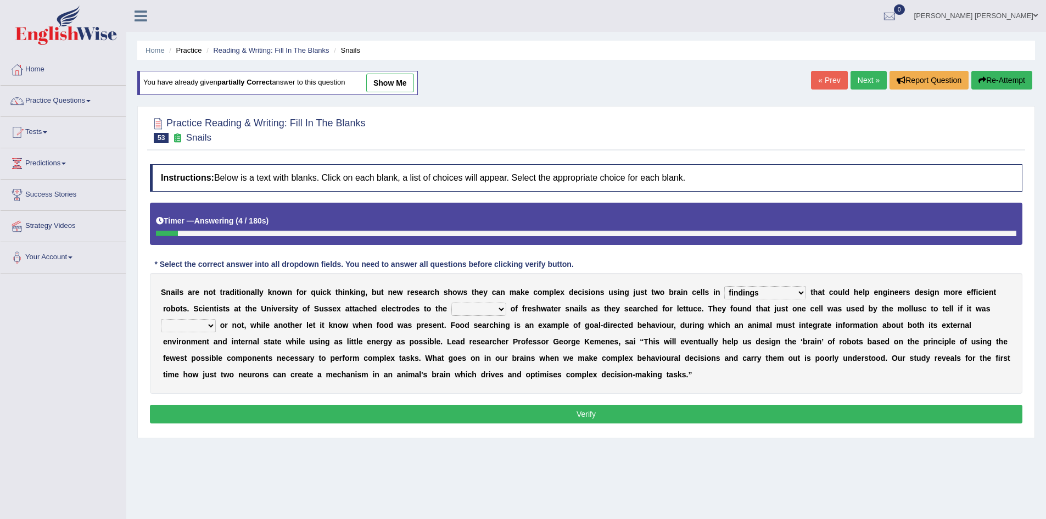
click at [471, 308] on select "heads brains skulls top" at bounding box center [478, 308] width 55 height 13
select select "heads"
click at [451, 302] on select "heads brains skulls top" at bounding box center [478, 308] width 55 height 13
click at [198, 329] on select "empty hungry full satisfied" at bounding box center [188, 325] width 55 height 13
select select "hungry"
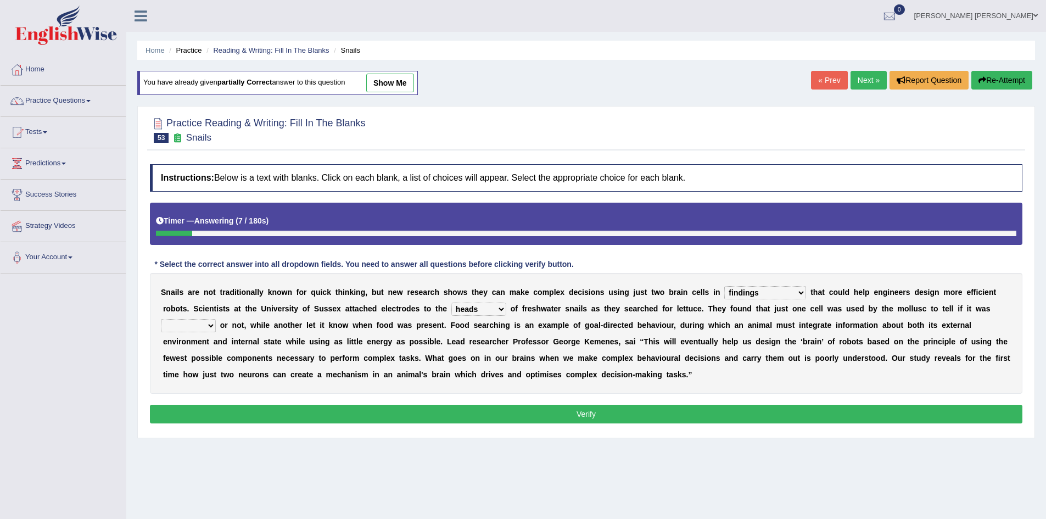
click at [161, 319] on select "empty hungry full satisfied" at bounding box center [188, 325] width 55 height 13
click at [195, 409] on button "Verify" at bounding box center [586, 413] width 872 height 19
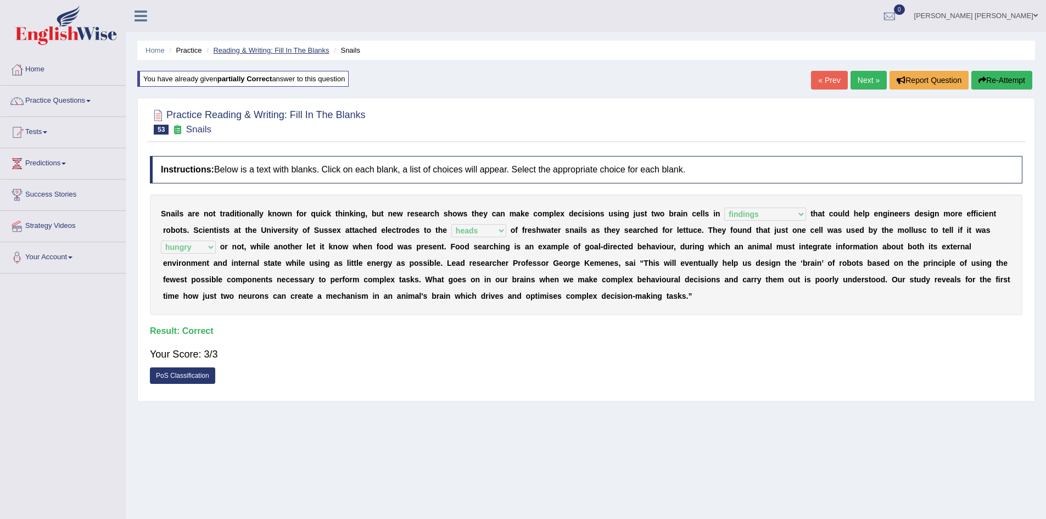
drag, startPoint x: 279, startPoint y: 56, endPoint x: 286, endPoint y: 53, distance: 7.1
click at [283, 55] on ul "Home Practice Reading & Writing: Fill In The Blanks Snails" at bounding box center [585, 50] width 897 height 19
click at [286, 53] on link "Reading & Writing: Fill In The Blanks" at bounding box center [271, 50] width 116 height 8
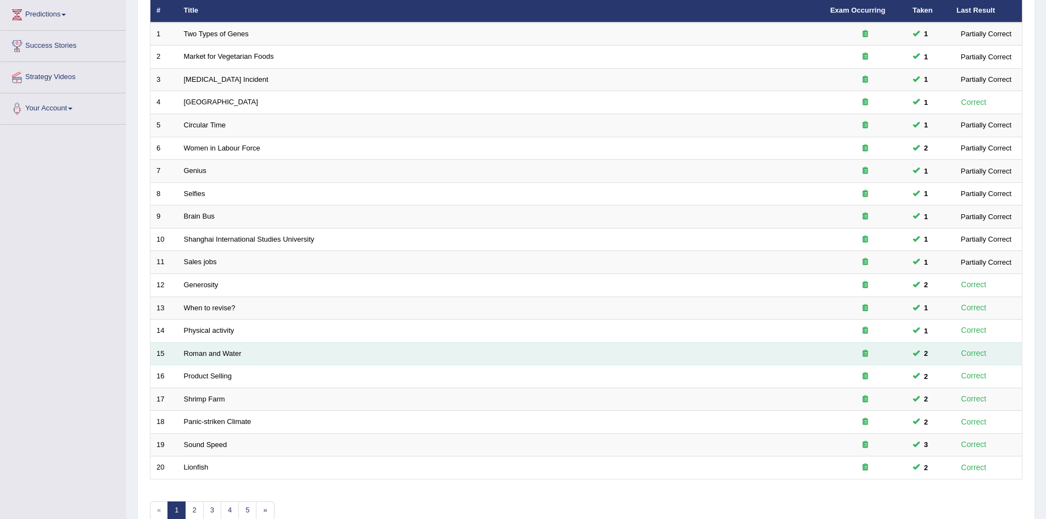
scroll to position [208, 0]
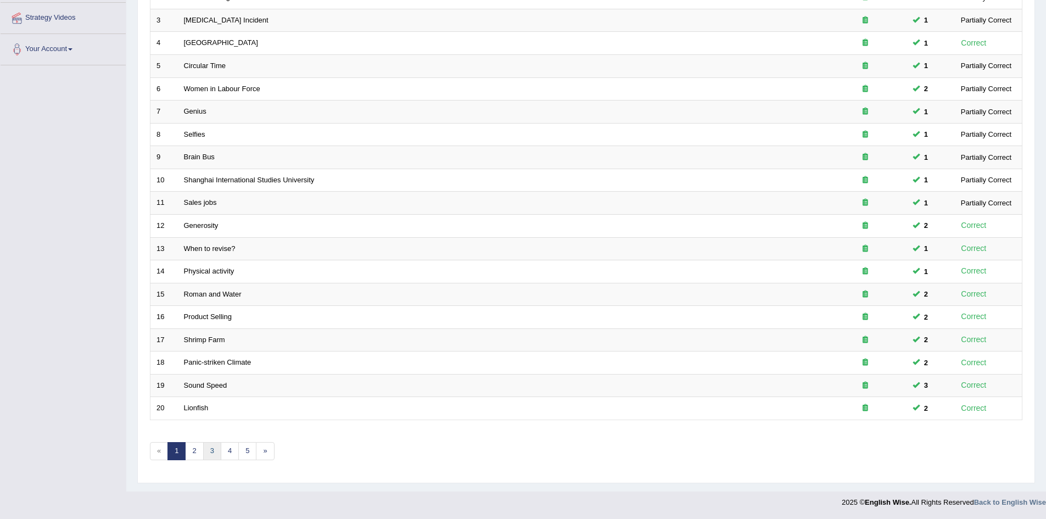
click at [212, 454] on link "3" at bounding box center [212, 451] width 18 height 18
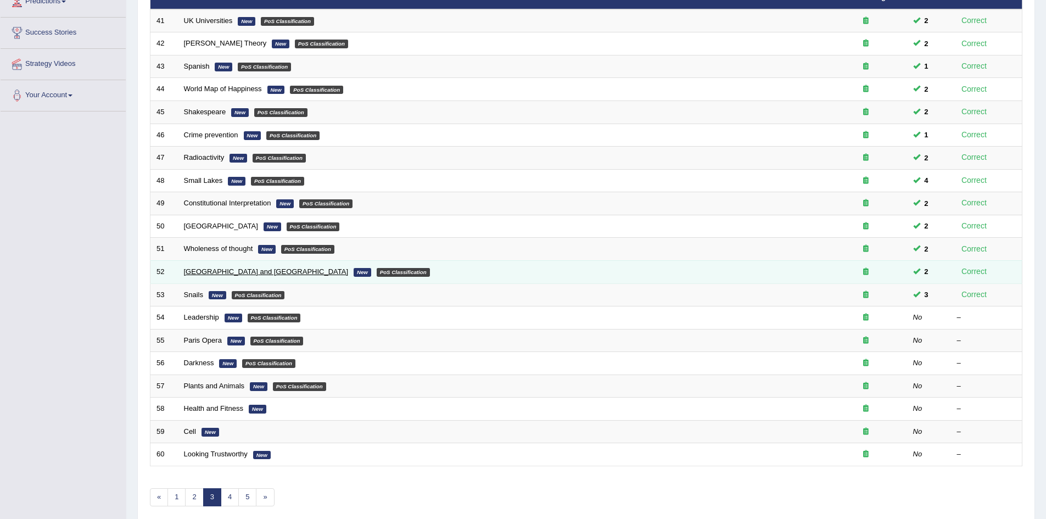
scroll to position [165, 0]
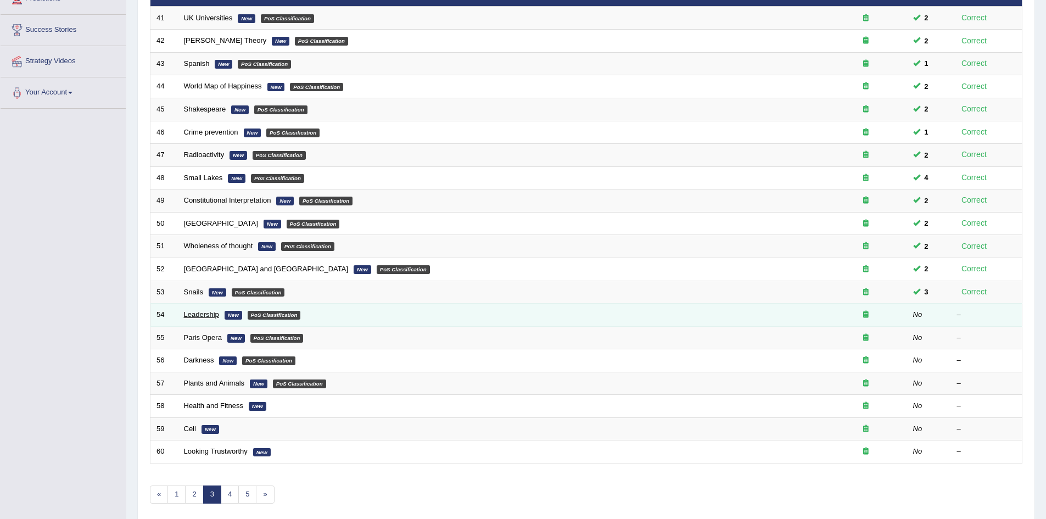
click at [205, 316] on link "Leadership" at bounding box center [201, 314] width 35 height 8
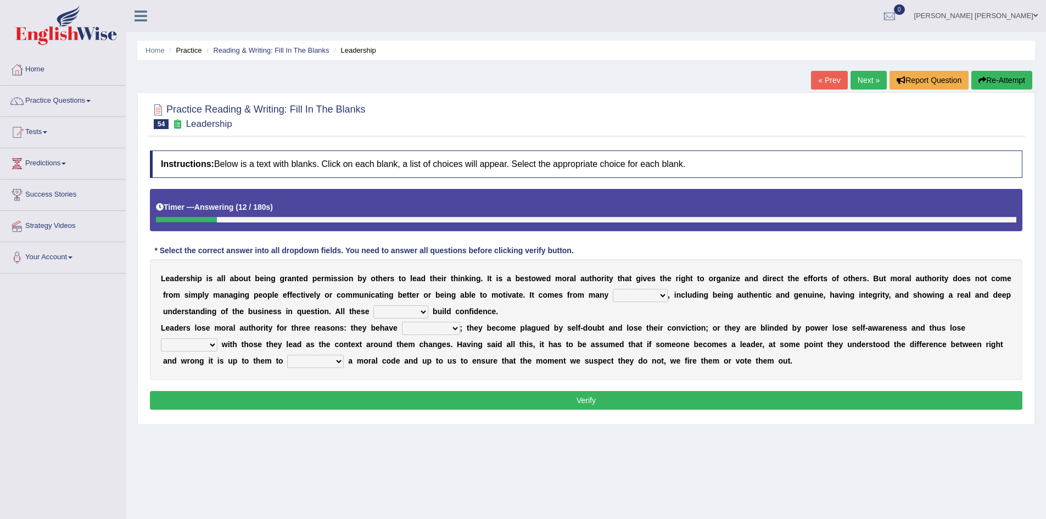
click at [637, 294] on select "sources items stamps supports" at bounding box center [639, 295] width 55 height 13
select select "sources"
click at [612, 289] on select "sources items stamps supports" at bounding box center [639, 295] width 55 height 13
click at [392, 308] on select "faith answers factors parts" at bounding box center [400, 311] width 55 height 13
select select "factors"
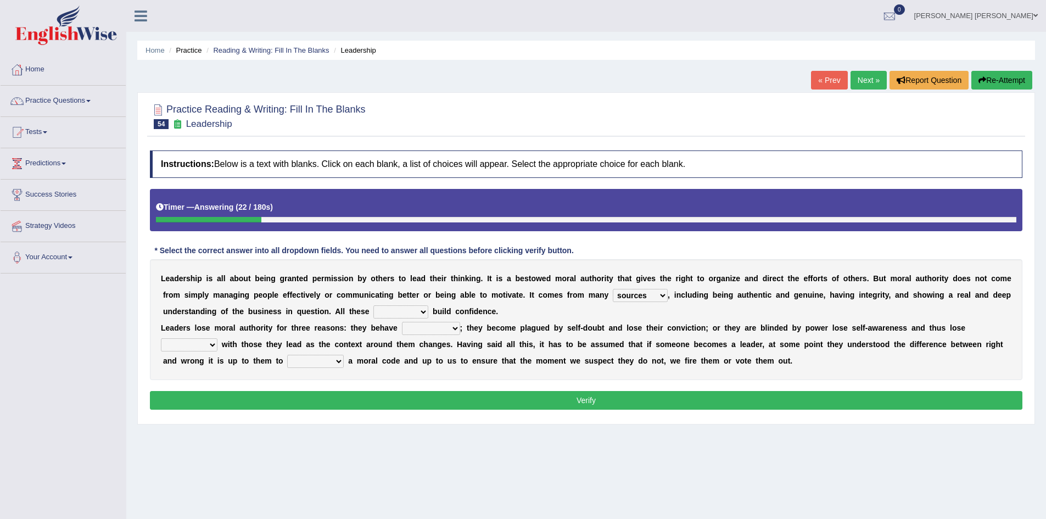
click at [373, 305] on select "faith answers factors parts" at bounding box center [400, 311] width 55 height 13
click at [445, 331] on select "usually unethically falsely unexpected" at bounding box center [431, 328] width 58 height 13
select select "unethically"
click at [402, 322] on select "usually unethically falsely unexpected" at bounding box center [431, 328] width 58 height 13
click at [440, 345] on b "g" at bounding box center [439, 344] width 5 height 9
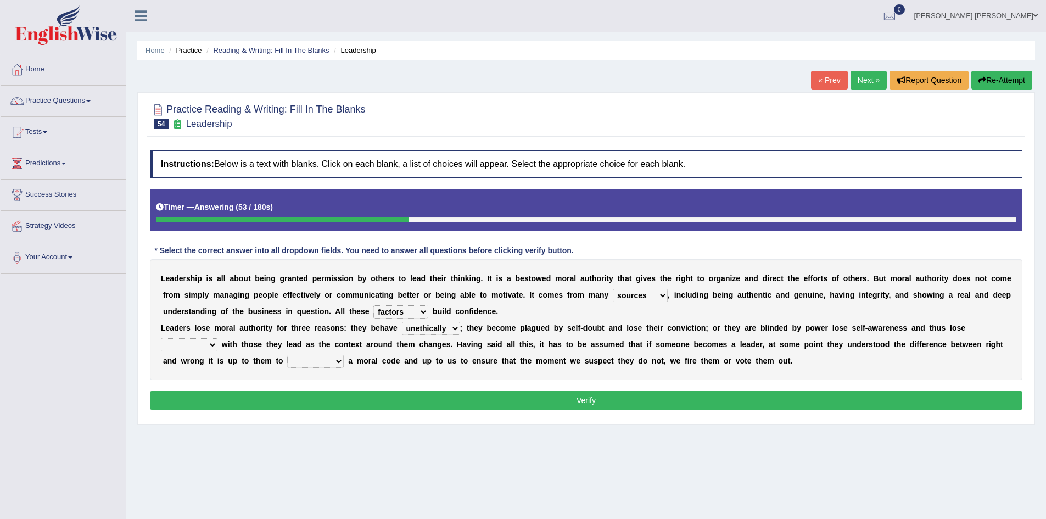
click at [439, 326] on select "usually unethically falsely unexpected" at bounding box center [431, 328] width 58 height 13
click at [208, 341] on select "connect connected disconnect connection" at bounding box center [189, 344] width 57 height 13
select select "connection"
click at [161, 338] on select "connect connected disconnect connection" at bounding box center [189, 344] width 57 height 13
click at [313, 357] on select "abide in abide by abide to connection" at bounding box center [315, 361] width 57 height 13
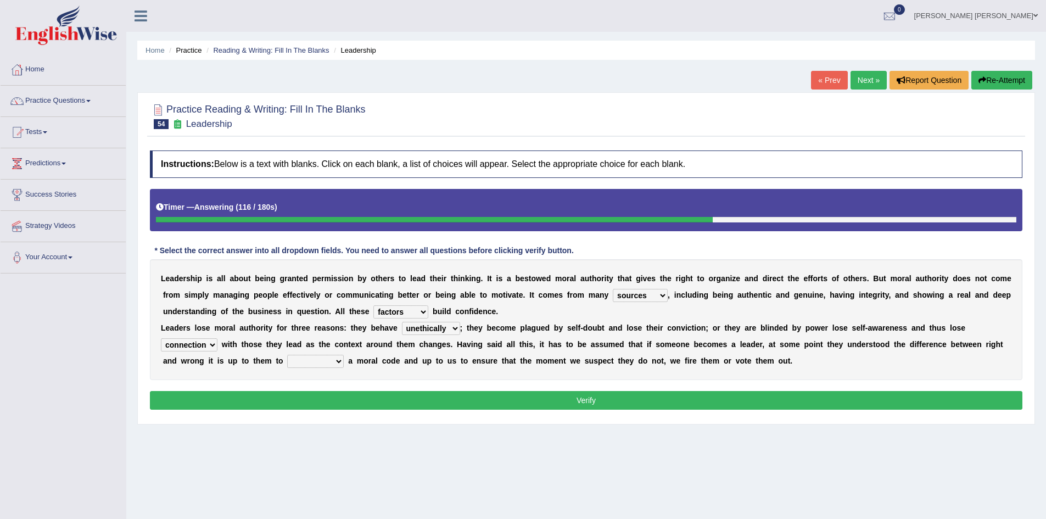
select select "abide by"
click at [287, 355] on select "abide in abide by abide to connection" at bounding box center [315, 361] width 57 height 13
click at [318, 401] on button "Verify" at bounding box center [586, 400] width 872 height 19
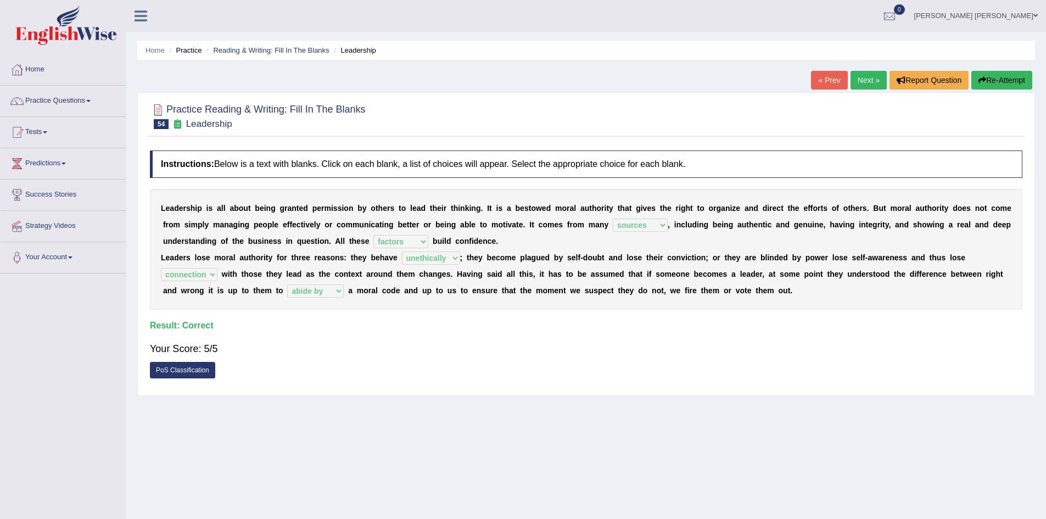
click at [318, 43] on ul "Home Practice Reading & Writing: Fill In The Blanks Leadership" at bounding box center [585, 50] width 897 height 19
click at [316, 51] on link "Reading & Writing: Fill In The Blanks" at bounding box center [271, 50] width 116 height 8
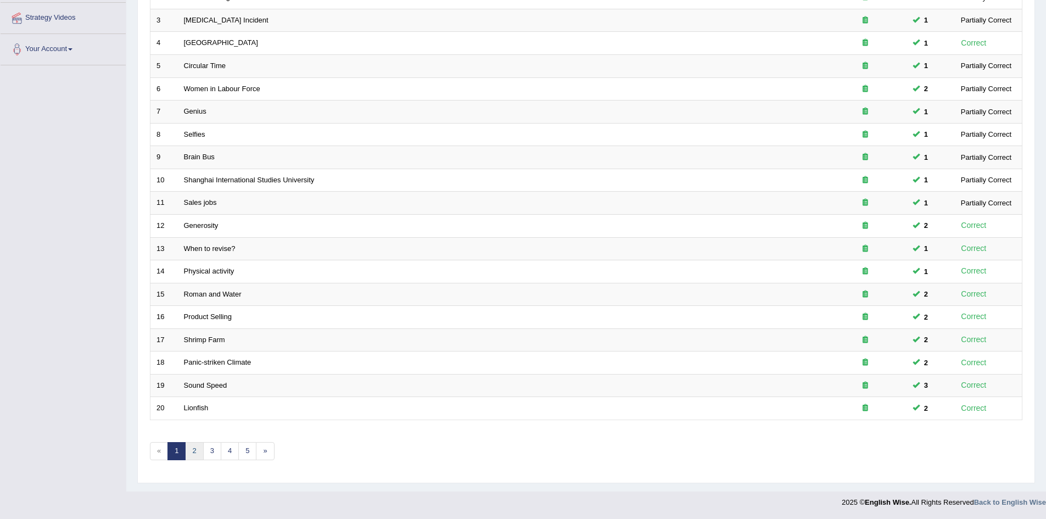
scroll to position [208, 0]
click at [212, 452] on link "3" at bounding box center [212, 451] width 18 height 18
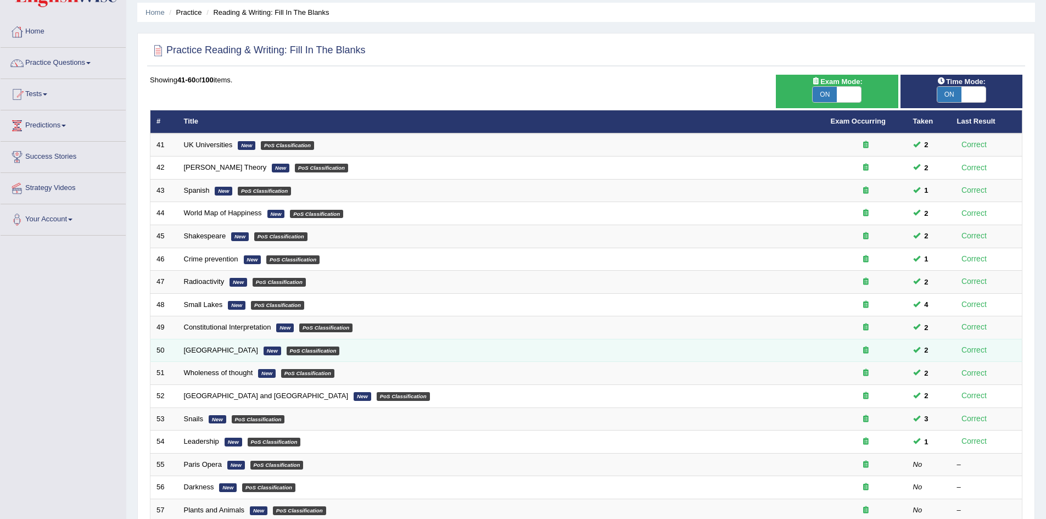
scroll to position [55, 0]
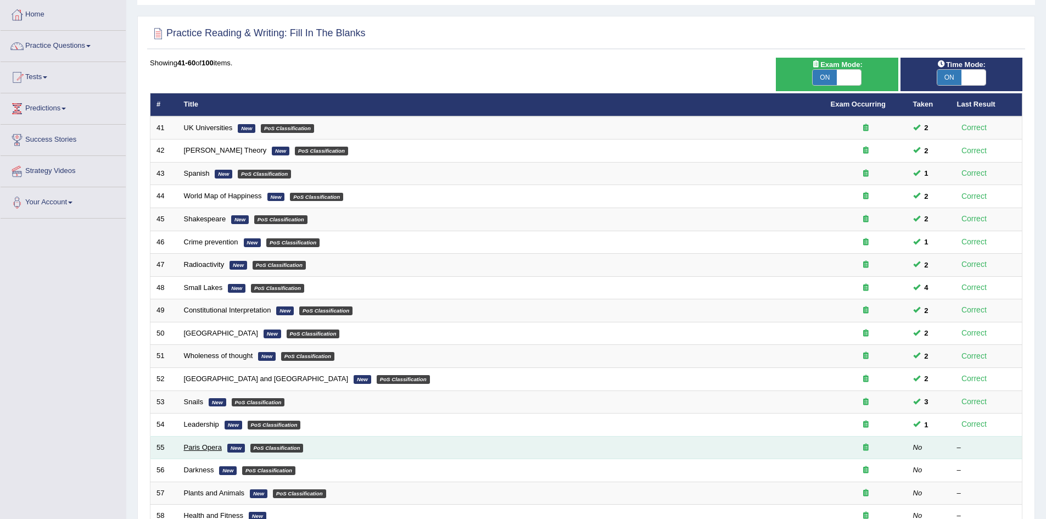
click at [195, 445] on link "Paris Opera" at bounding box center [203, 447] width 38 height 8
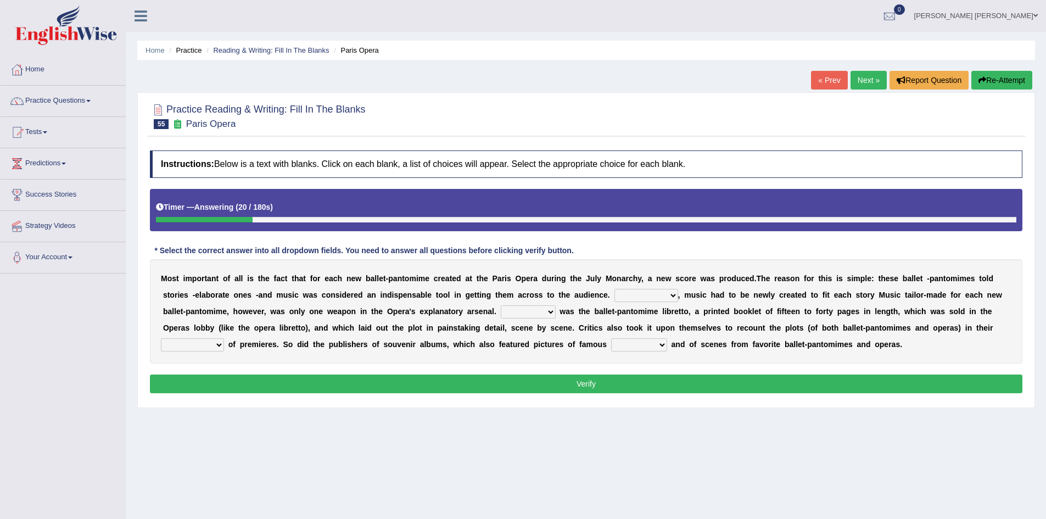
click at [658, 296] on select "However Nevertheless In fact Therefore" at bounding box center [646, 295] width 64 height 13
select select "Therefore"
click at [614, 289] on select "However Nevertheless In fact Therefore" at bounding box center [646, 295] width 64 height 13
click at [727, 312] on b "d" at bounding box center [726, 311] width 5 height 9
click at [539, 315] on select "Another Others It Also" at bounding box center [528, 311] width 55 height 13
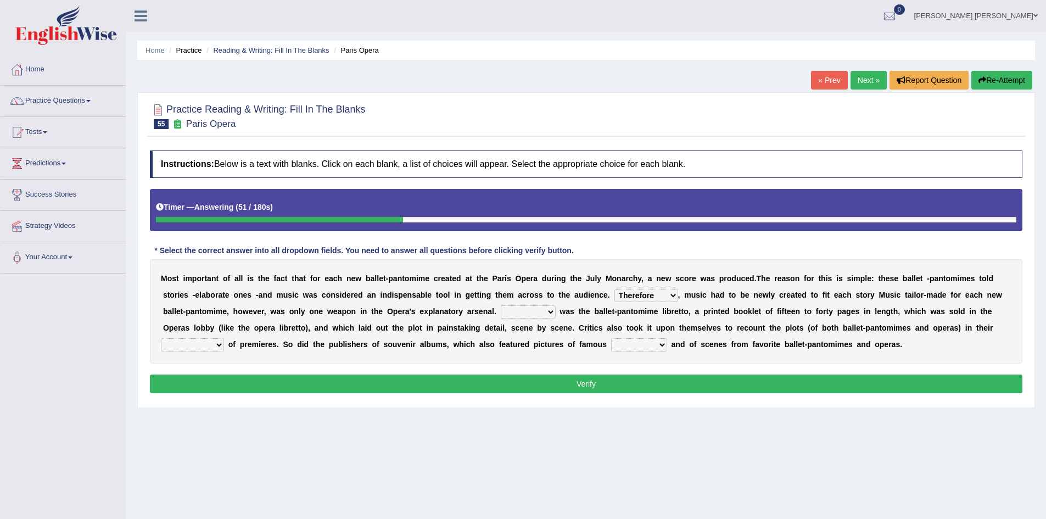
select select "It"
click at [501, 305] on select "Another Others It Also" at bounding box center [528, 311] width 55 height 13
click at [191, 338] on div "M o s t i m p o r t a n t o f a l l i s t h e f a c t t h a t f o r e a c h n e…" at bounding box center [586, 311] width 872 height 104
click at [191, 340] on select "views reviews overviews supervisions" at bounding box center [192, 344] width 63 height 13
select select "reviews"
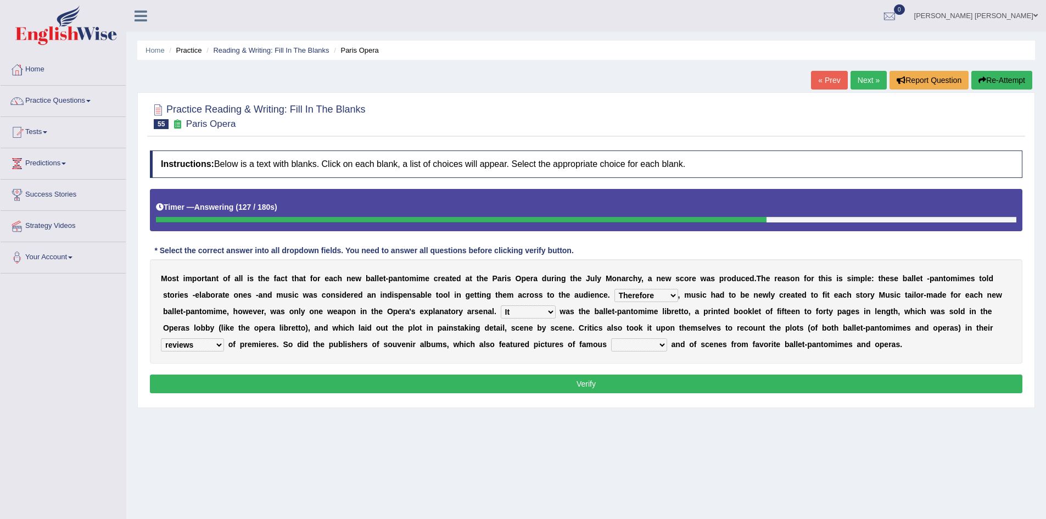
click at [161, 338] on select "views reviews overviews supervisions" at bounding box center [192, 344] width 63 height 13
click at [645, 342] on select "teachers students performers drivers" at bounding box center [639, 344] width 56 height 13
select select "performers"
click at [611, 338] on select "teachers students performers drivers" at bounding box center [639, 344] width 56 height 13
click at [637, 377] on button "Verify" at bounding box center [586, 383] width 872 height 19
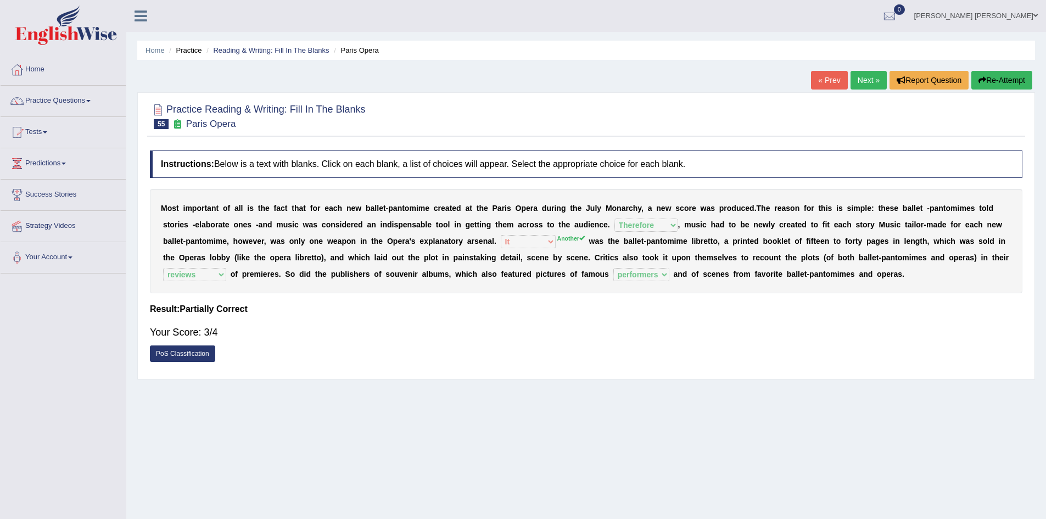
click at [998, 80] on button "Re-Attempt" at bounding box center [1001, 80] width 61 height 19
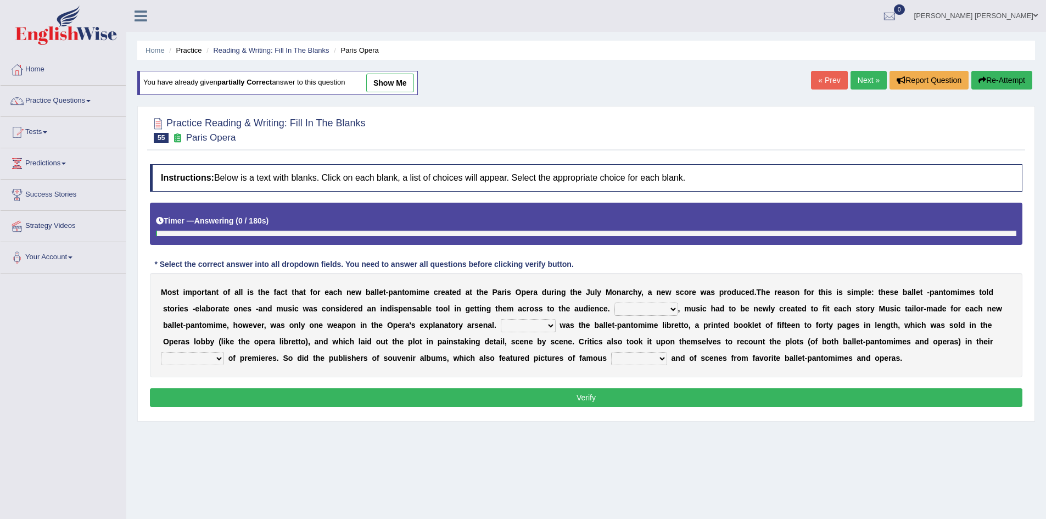
click at [639, 311] on select "However Nevertheless In fact Therefore" at bounding box center [646, 308] width 64 height 13
select select "Therefore"
click at [614, 302] on select "However Nevertheless In fact Therefore" at bounding box center [646, 308] width 64 height 13
click at [521, 322] on select "Another Others It Also" at bounding box center [528, 325] width 55 height 13
select select "Another"
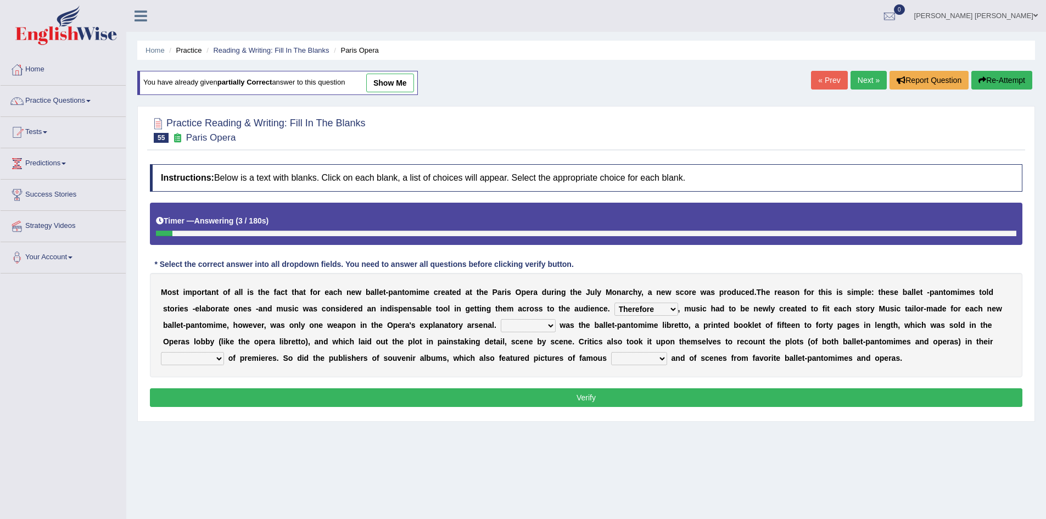
click at [501, 319] on select "Another Others It Also" at bounding box center [528, 325] width 55 height 13
click at [183, 354] on select "views reviews overviews supervisions" at bounding box center [192, 358] width 63 height 13
select select "reviews"
click at [161, 352] on select "views reviews overviews supervisions" at bounding box center [192, 358] width 63 height 13
click at [626, 356] on select "teachers students performers drivers" at bounding box center [639, 358] width 56 height 13
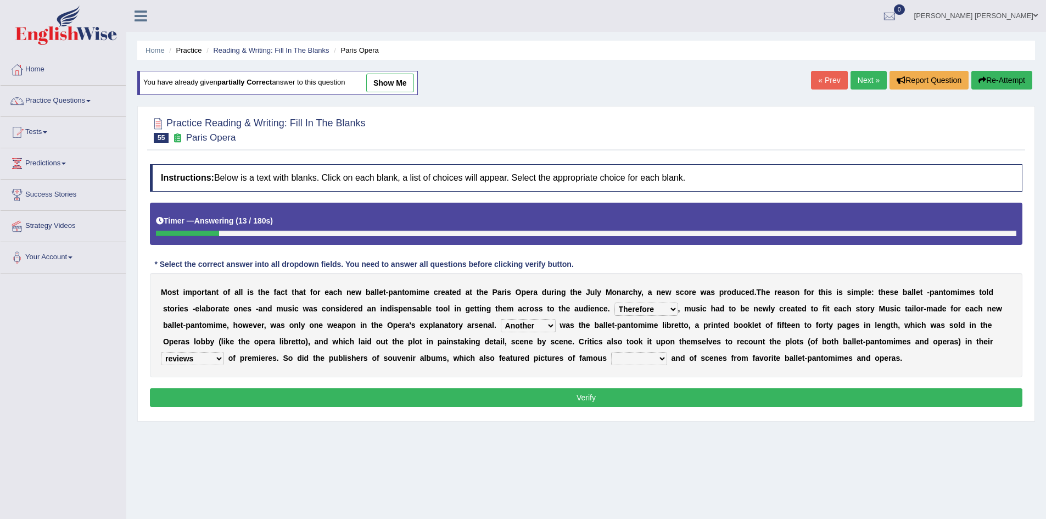
select select "performers"
click at [611, 352] on select "teachers students performers drivers" at bounding box center [639, 358] width 56 height 13
click at [614, 396] on button "Verify" at bounding box center [586, 397] width 872 height 19
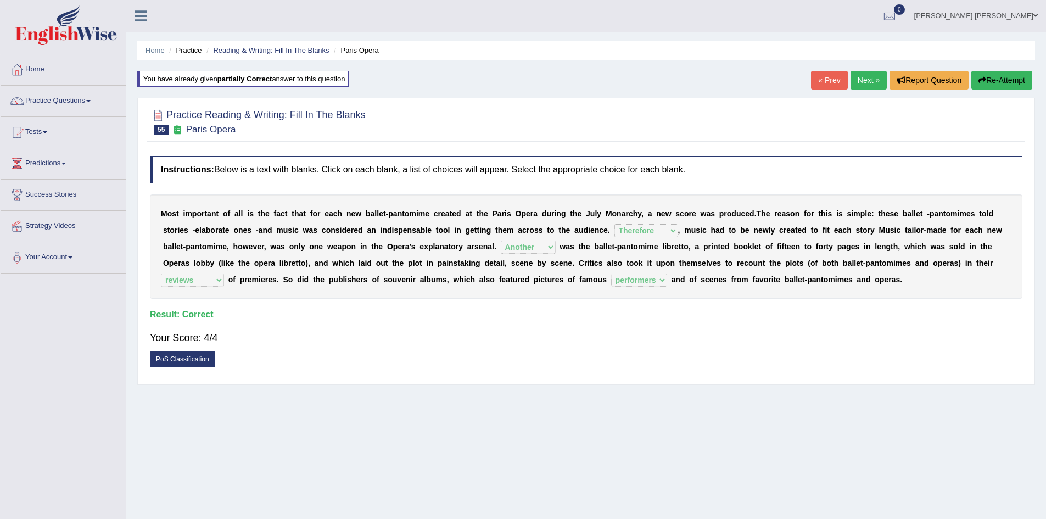
click at [305, 44] on ul "Home Practice Reading & Writing: Fill In The Blanks Paris Opera" at bounding box center [585, 50] width 897 height 19
click at [306, 49] on link "Reading & Writing: Fill In The Blanks" at bounding box center [271, 50] width 116 height 8
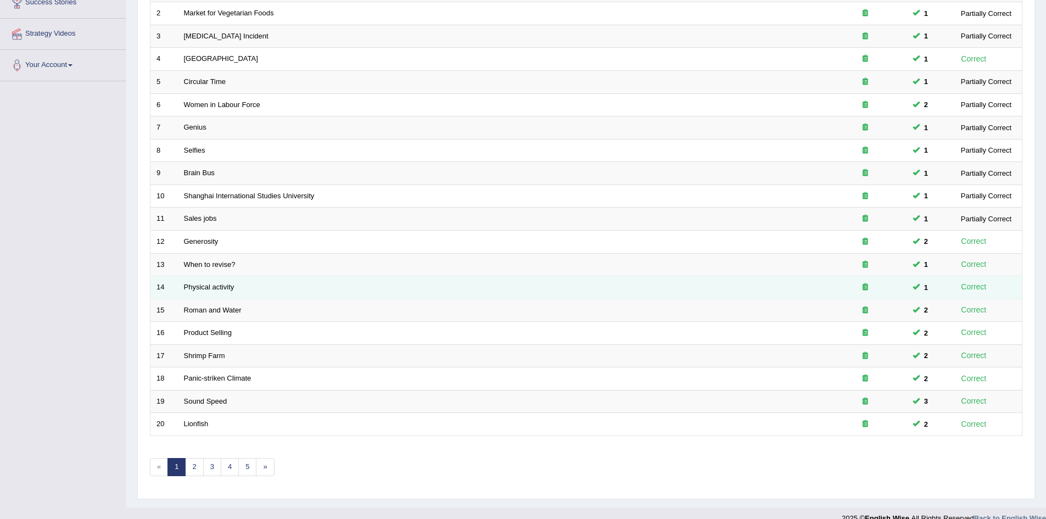
scroll to position [208, 0]
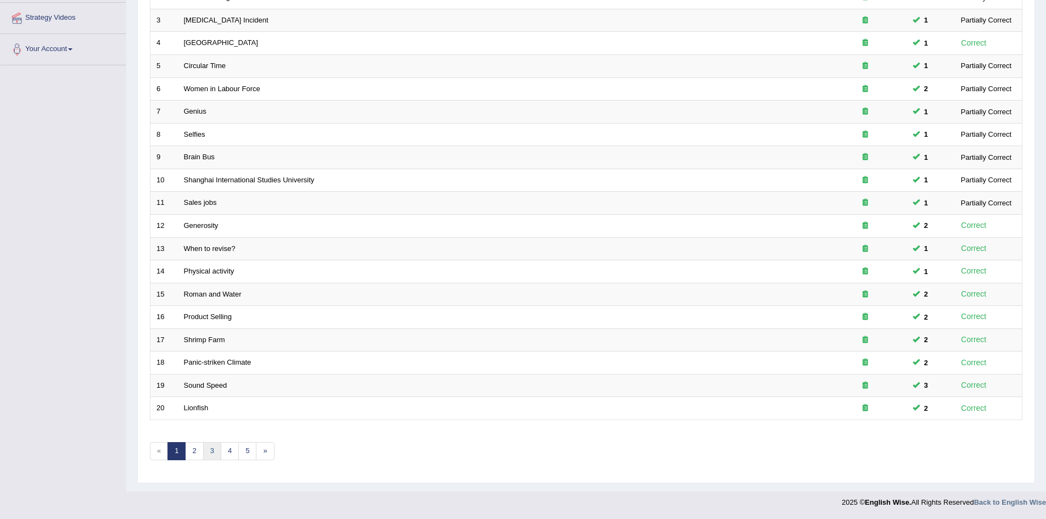
click at [214, 456] on link "3" at bounding box center [212, 451] width 18 height 18
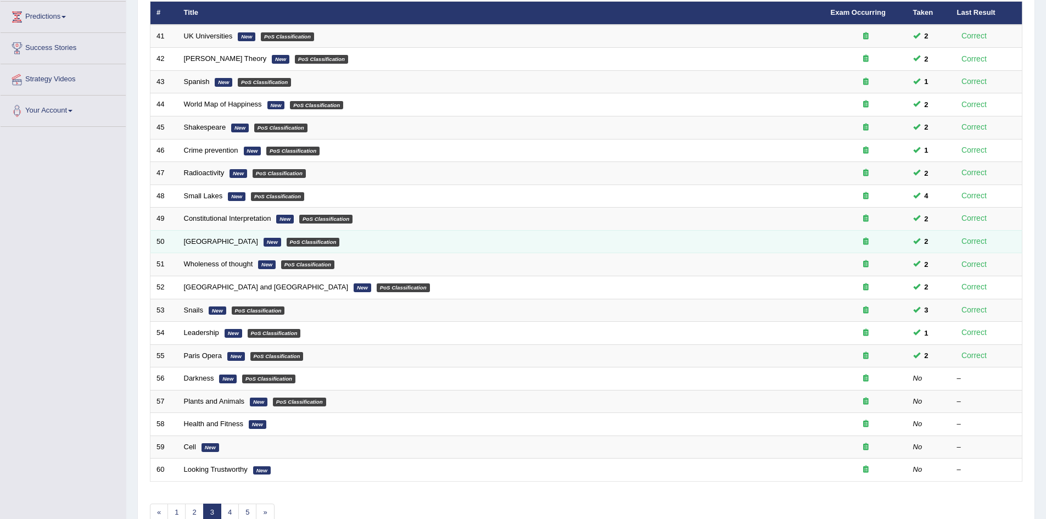
scroll to position [165, 0]
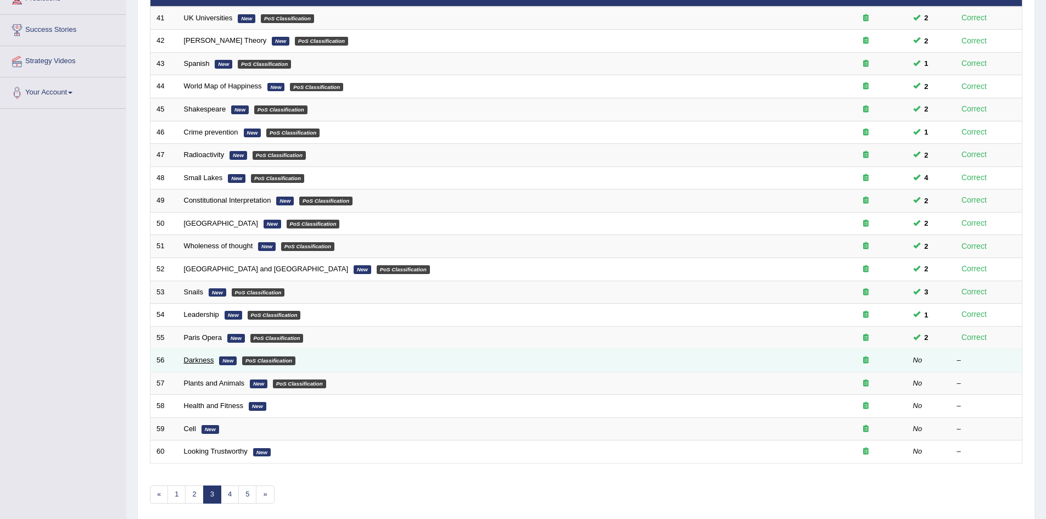
click at [198, 359] on link "Darkness" at bounding box center [199, 360] width 30 height 8
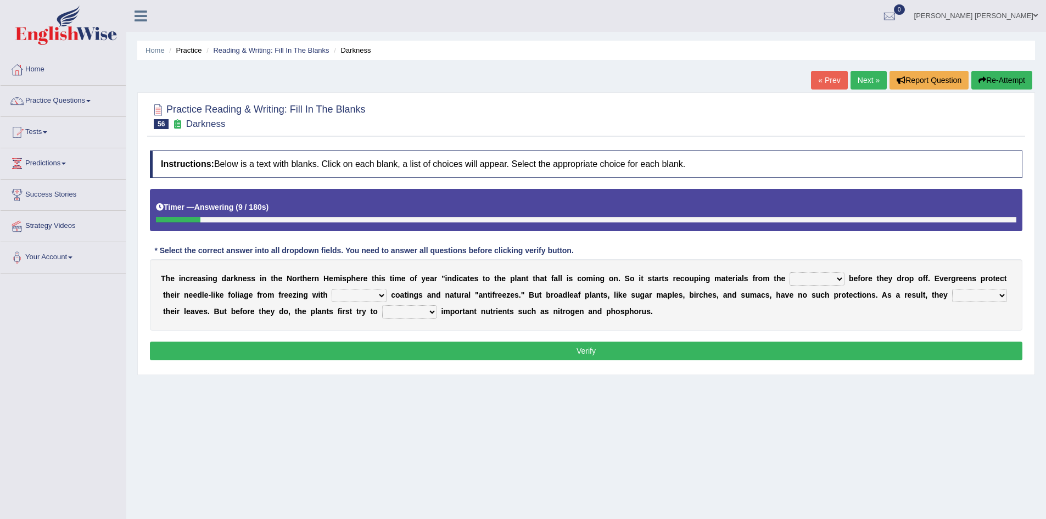
click at [806, 279] on select "trunks leaves branches roots" at bounding box center [816, 278] width 55 height 13
select select "leaves"
click at [789, 272] on select "trunks leaves branches roots" at bounding box center [816, 278] width 55 height 13
click at [360, 294] on select "watery sticky waxy booty" at bounding box center [358, 295] width 55 height 13
select select "watery"
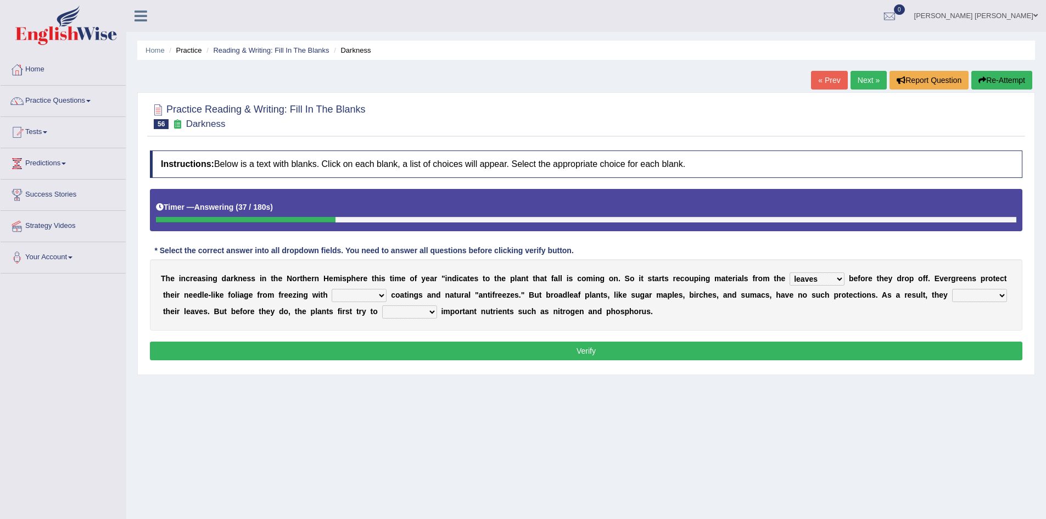
click at [331, 289] on select "watery sticky waxy booty" at bounding box center [358, 295] width 55 height 13
click at [360, 296] on select "watery sticky waxy booty" at bounding box center [358, 295] width 55 height 13
click at [513, 301] on div "T h e i n c r e a s i n g d a r k n e s s i n t h e N o r t h e r n H e m i s p…" at bounding box center [586, 294] width 872 height 71
click at [366, 296] on select "watery sticky waxy booty" at bounding box center [358, 295] width 55 height 13
click at [541, 309] on b "a" at bounding box center [542, 311] width 4 height 9
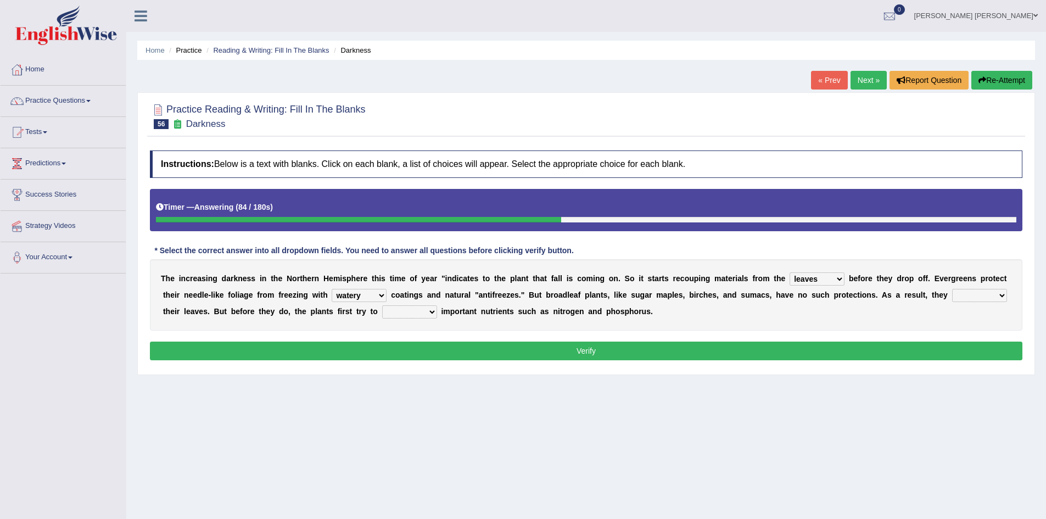
click at [973, 295] on select "brought beat shed collected" at bounding box center [979, 295] width 55 height 13
select select "shed"
click at [952, 289] on select "brought beat shed collected" at bounding box center [979, 295] width 55 height 13
click at [402, 311] on select "save convene salvage call" at bounding box center [409, 311] width 55 height 13
select select "save"
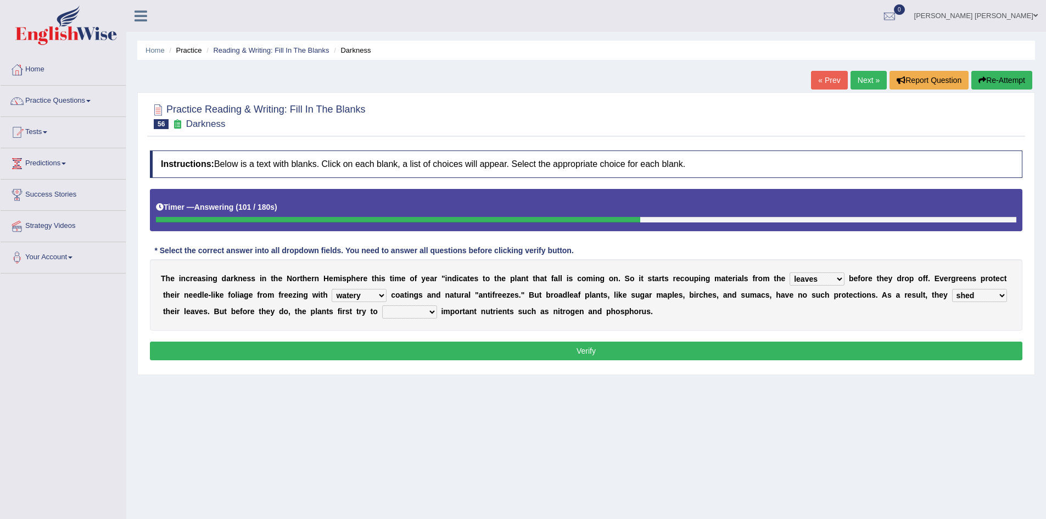
click at [382, 305] on select "save convene salvage call" at bounding box center [409, 311] width 55 height 13
click at [406, 351] on button "Verify" at bounding box center [586, 350] width 872 height 19
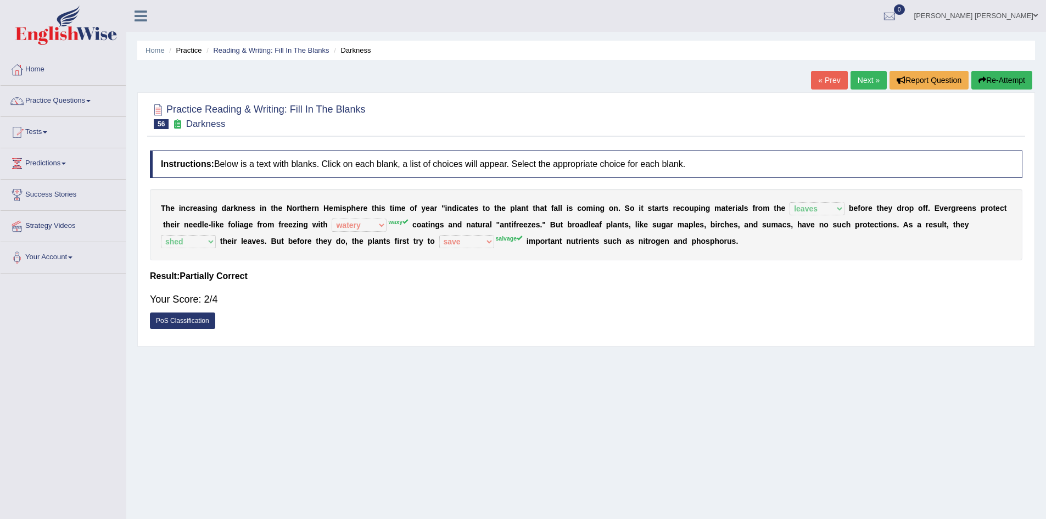
click at [995, 82] on button "Re-Attempt" at bounding box center [1001, 80] width 61 height 19
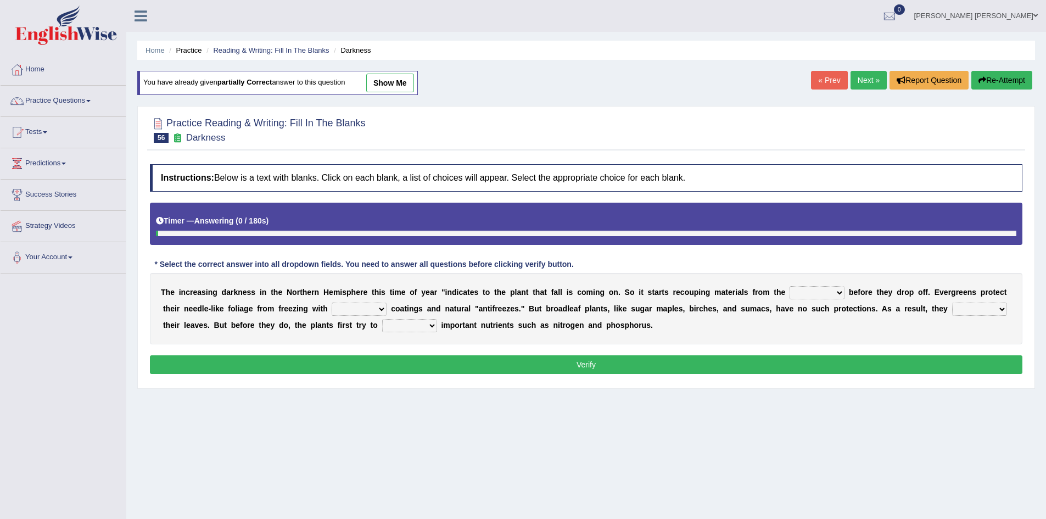
click at [817, 299] on select "trunks leaves branches roots" at bounding box center [816, 292] width 55 height 13
select select "leaves"
click at [789, 286] on select "trunks leaves branches roots" at bounding box center [816, 292] width 55 height 13
click at [355, 309] on select "watery sticky waxy booty" at bounding box center [358, 308] width 55 height 13
select select "waxy"
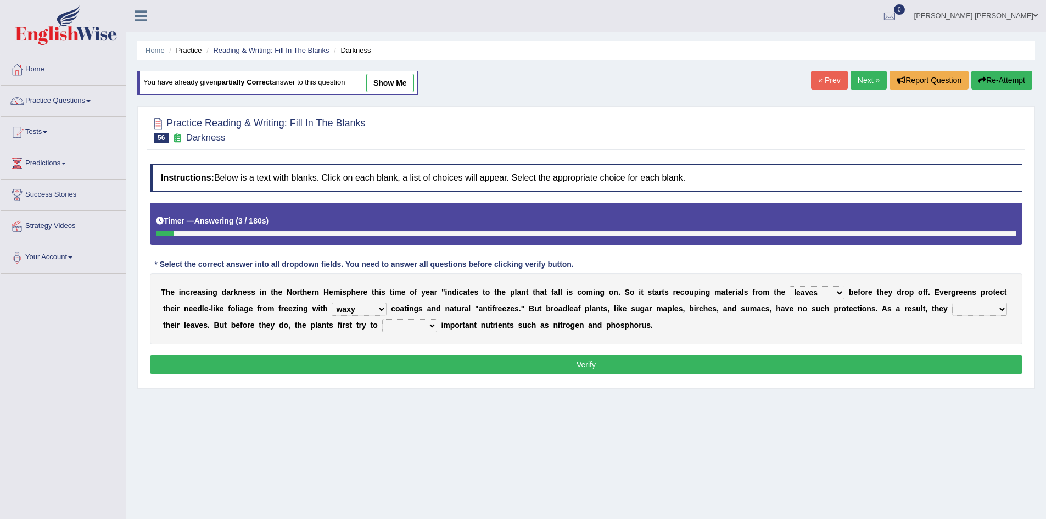
click at [331, 302] on select "watery sticky waxy booty" at bounding box center [358, 308] width 55 height 13
click at [969, 309] on select "brought beat shed collected" at bounding box center [979, 308] width 55 height 13
select select "shed"
click at [952, 302] on select "brought beat shed collected" at bounding box center [979, 308] width 55 height 13
click at [399, 321] on select "save convene salvage call" at bounding box center [409, 325] width 55 height 13
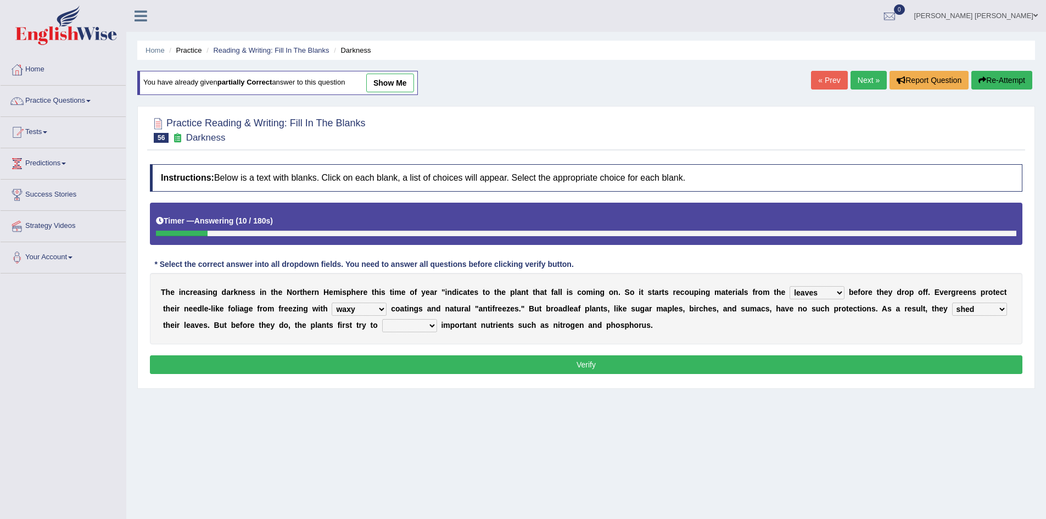
select select "salvage"
click at [382, 319] on select "save convene salvage call" at bounding box center [409, 325] width 55 height 13
click at [410, 368] on button "Verify" at bounding box center [586, 364] width 872 height 19
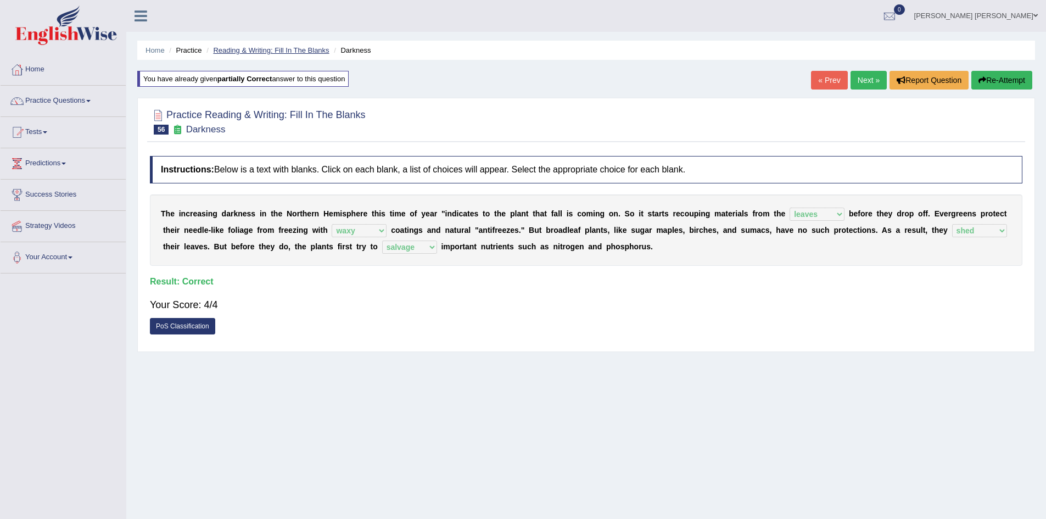
click at [274, 46] on link "Reading & Writing: Fill In The Blanks" at bounding box center [271, 50] width 116 height 8
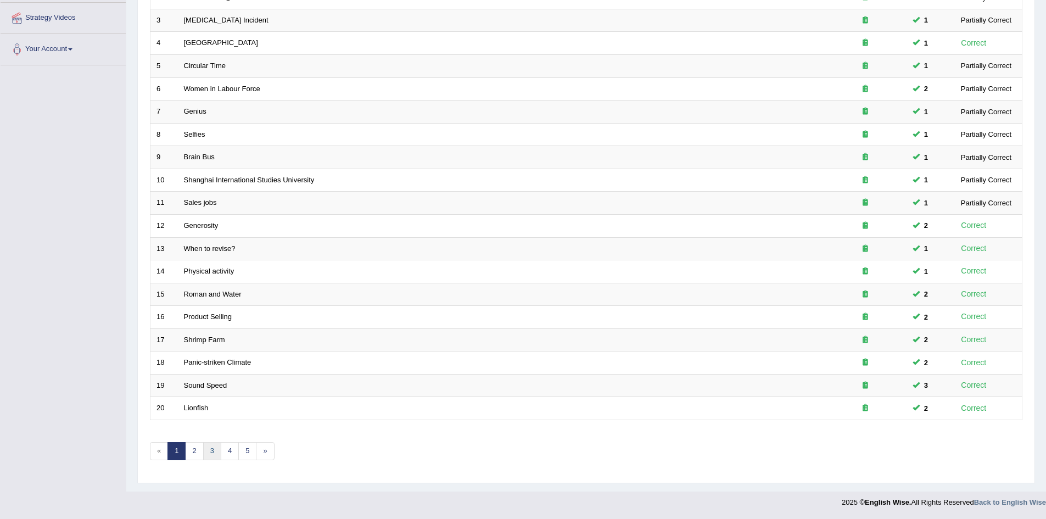
click at [215, 454] on link "3" at bounding box center [212, 451] width 18 height 18
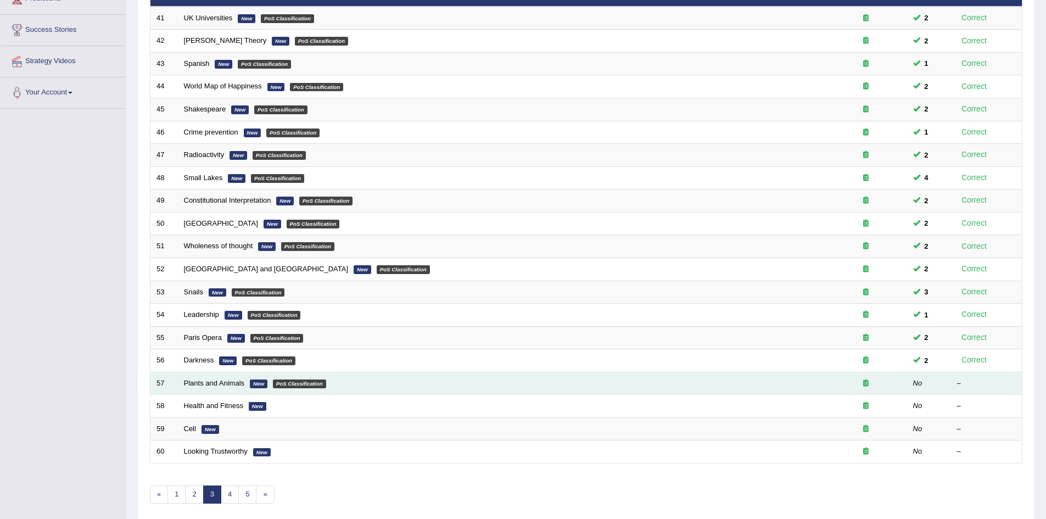
click at [208, 375] on td "Plants and Animals New PoS Classification" at bounding box center [501, 383] width 647 height 23
click at [206, 380] on link "Plants and Animals" at bounding box center [214, 383] width 61 height 8
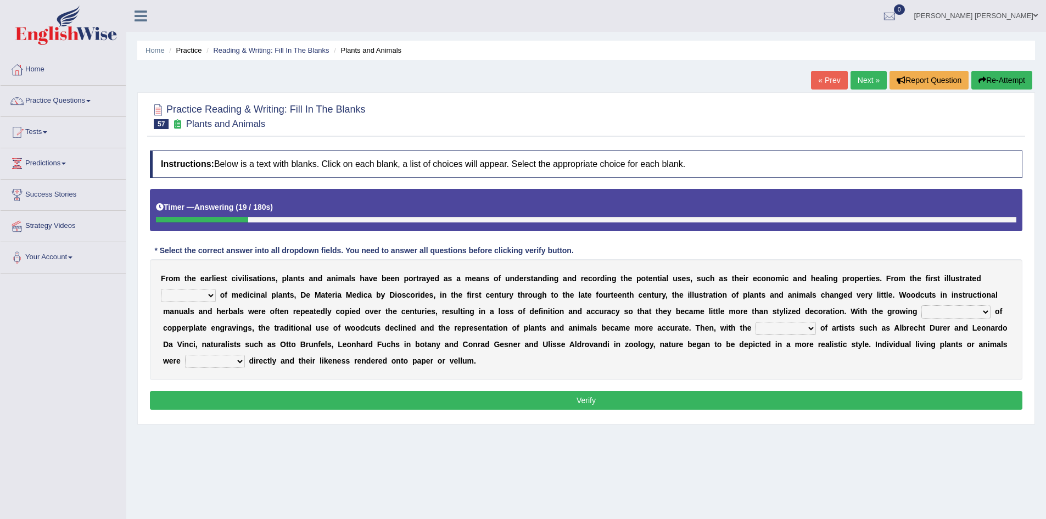
click at [181, 293] on select "seperate deletion catalogue segregate" at bounding box center [188, 295] width 55 height 13
select select "catalogue"
click at [161, 289] on select "seperate deletion catalogue segregate" at bounding box center [188, 295] width 55 height 13
click at [936, 309] on select "understanding popularity options unusualness" at bounding box center [955, 311] width 69 height 13
select select "popularity"
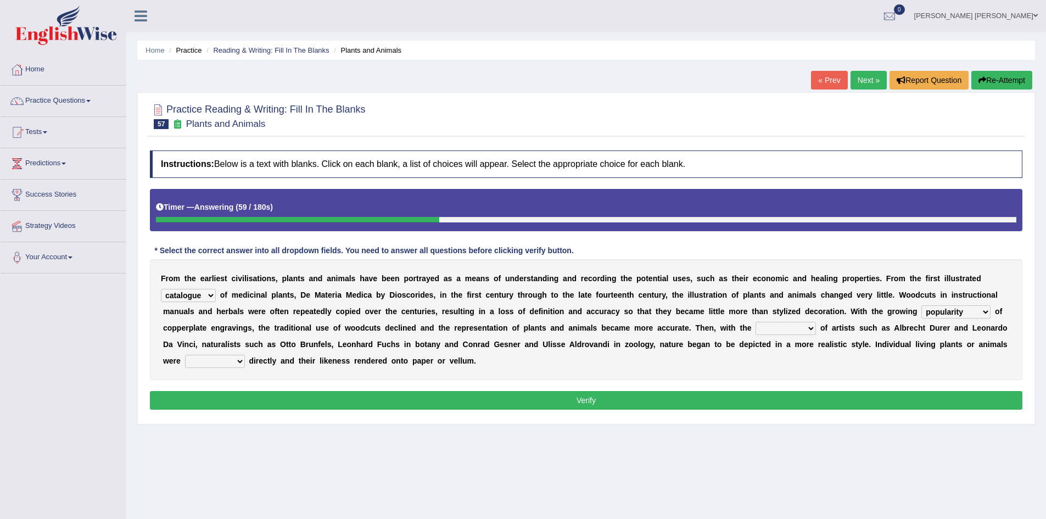
click at [921, 305] on select "understanding popularity options unusualness" at bounding box center [955, 311] width 69 height 13
click at [789, 328] on select "deactivation outgrowth emergence abandon" at bounding box center [785, 328] width 60 height 13
click at [845, 336] on div "F r o m t h e e a r l i e s t c i v i l i s a t i o n s , p l a n t s a n d a n…" at bounding box center [586, 319] width 872 height 121
click at [782, 322] on select "deactivation outgrowth emergence abandon" at bounding box center [785, 328] width 60 height 13
select select "outgrowth"
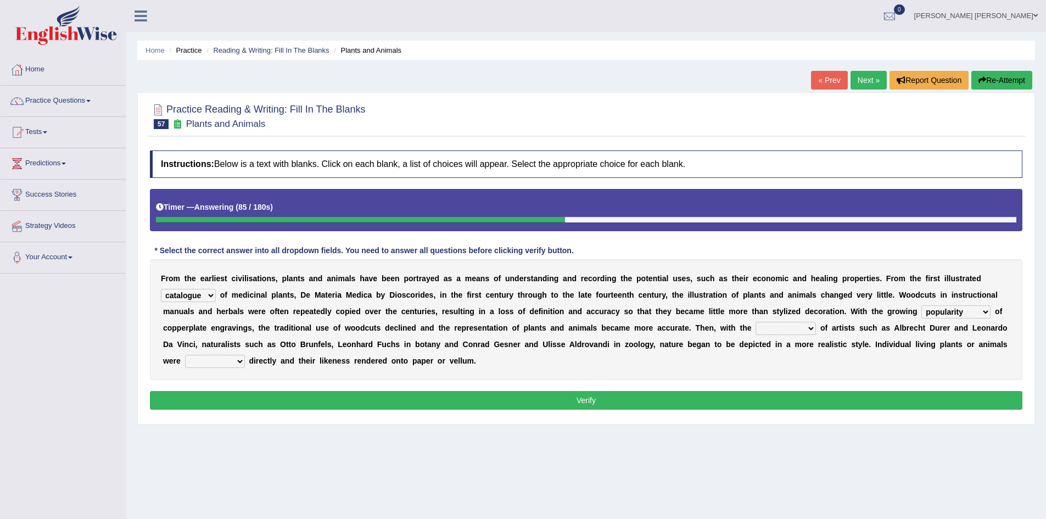
click at [755, 322] on select "deactivation outgrowth emergence abandon" at bounding box center [785, 328] width 60 height 13
click at [204, 359] on select "observed overlooked disregarded ignorant" at bounding box center [215, 361] width 60 height 13
select select "observed"
click at [185, 355] on select "observed overlooked disregarded ignorant" at bounding box center [215, 361] width 60 height 13
click at [218, 400] on button "Verify" at bounding box center [586, 400] width 872 height 19
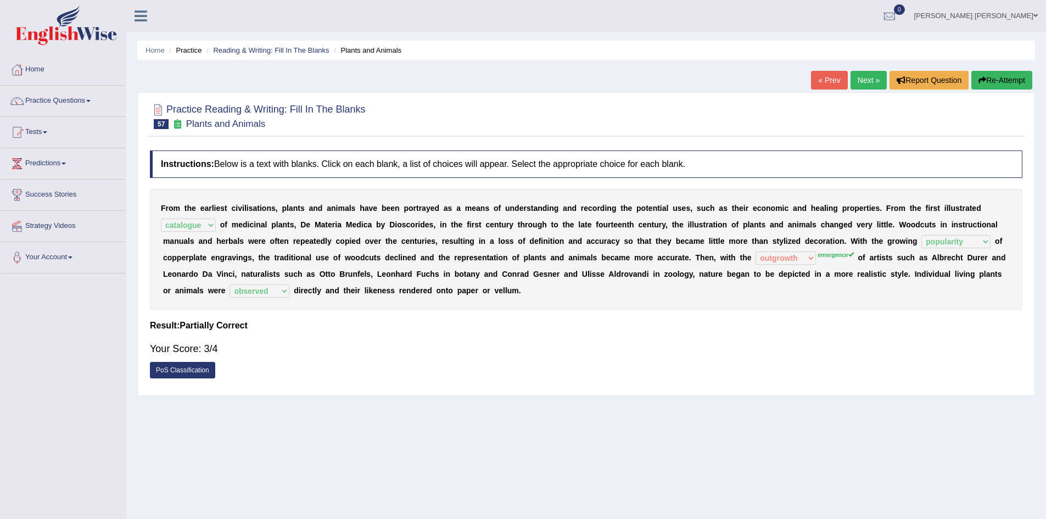
click at [1002, 84] on button "Re-Attempt" at bounding box center [1001, 80] width 61 height 19
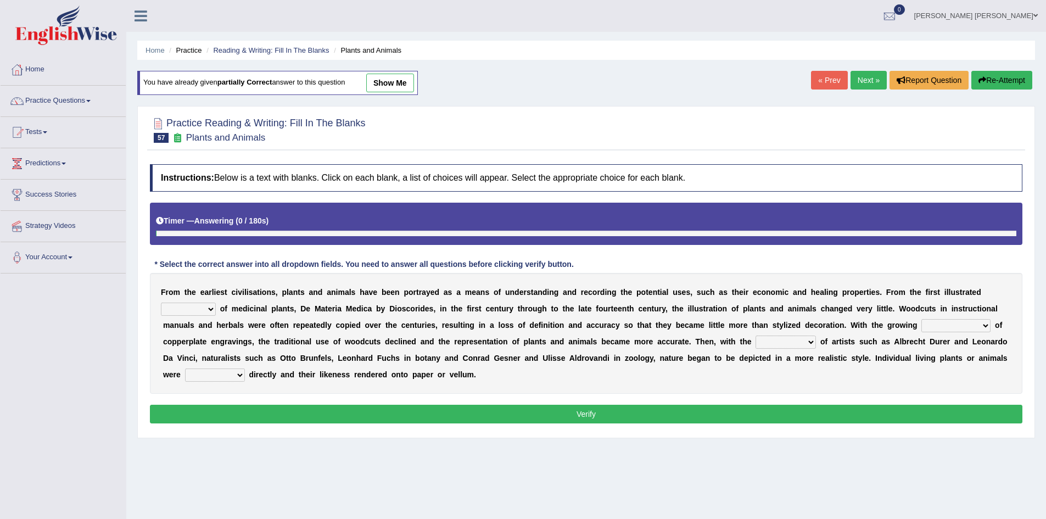
click at [174, 303] on select "seperate deletion catalogue segregate" at bounding box center [188, 308] width 55 height 13
select select "catalogue"
click at [161, 302] on select "seperate deletion catalogue segregate" at bounding box center [188, 308] width 55 height 13
click at [952, 323] on select "understanding popularity options unusualness" at bounding box center [955, 325] width 69 height 13
select select "popularity"
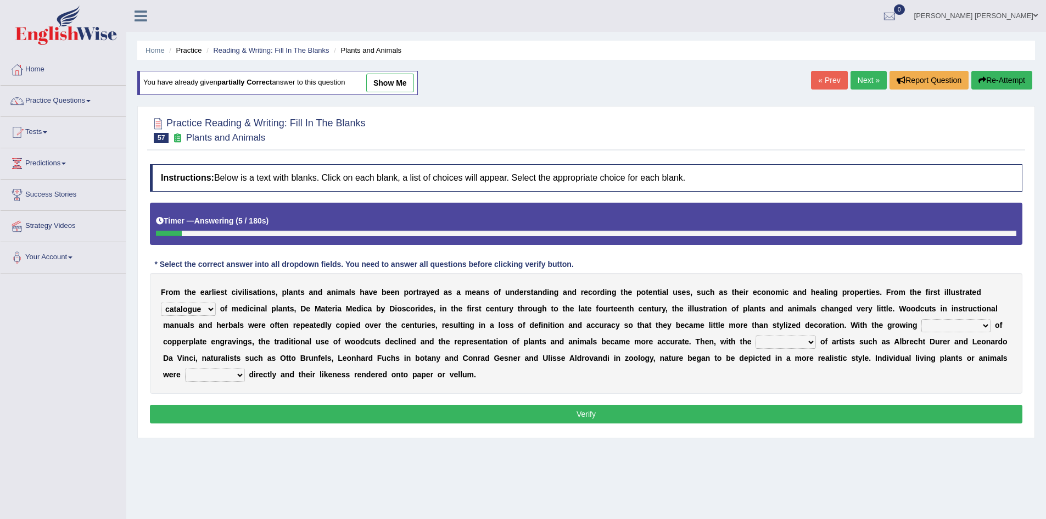
click at [921, 319] on select "understanding popularity options unusualness" at bounding box center [955, 325] width 69 height 13
click at [785, 337] on select "deactivation outgrowth emergence abandon" at bounding box center [785, 341] width 60 height 13
select select "emergence"
click at [755, 335] on select "deactivation outgrowth emergence abandon" at bounding box center [785, 341] width 60 height 13
drag, startPoint x: 220, startPoint y: 370, endPoint x: 210, endPoint y: 374, distance: 10.8
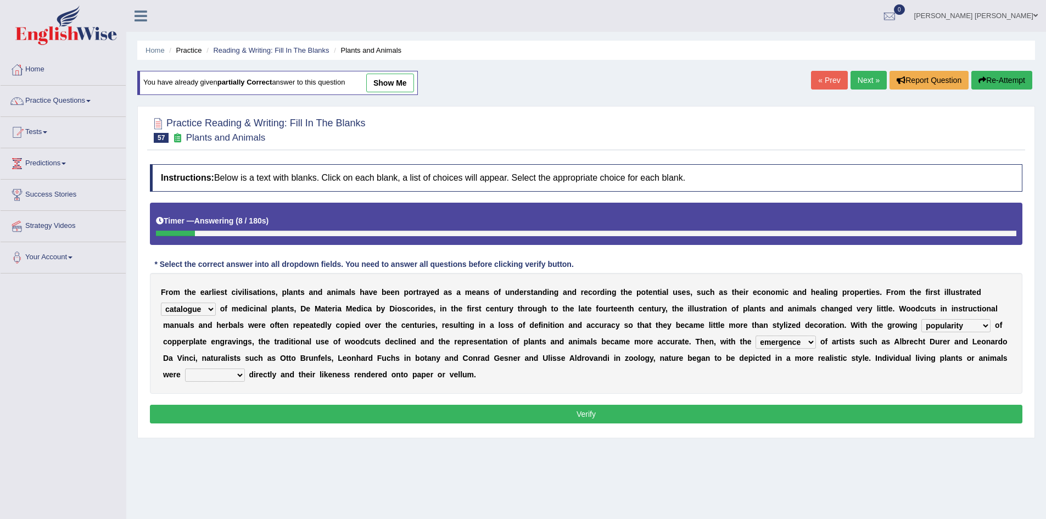
click at [220, 370] on select "observed overlooked disregarded ignorant" at bounding box center [215, 374] width 60 height 13
select select "observed"
click at [185, 368] on select "observed overlooked disregarded ignorant" at bounding box center [215, 374] width 60 height 13
click at [217, 411] on button "Verify" at bounding box center [586, 413] width 872 height 19
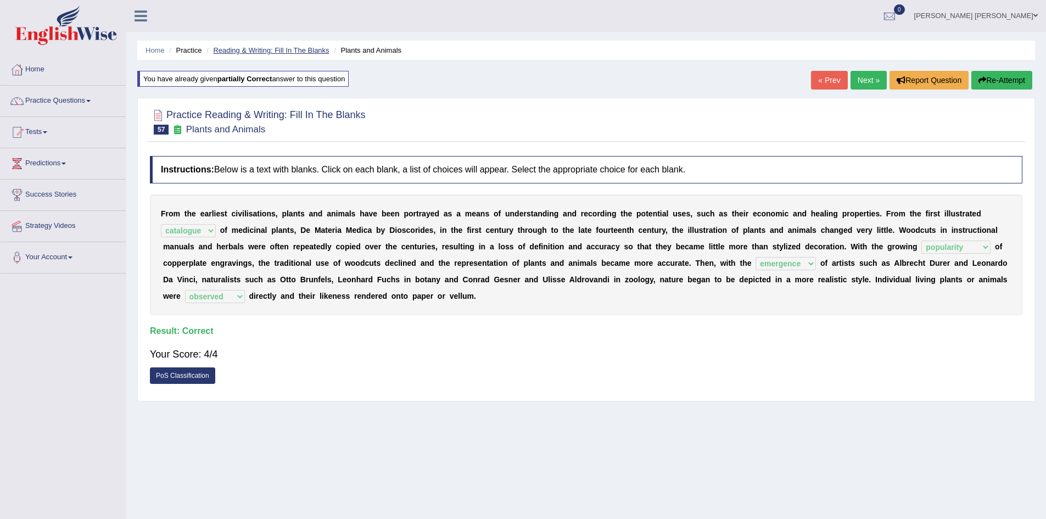
click at [273, 53] on link "Reading & Writing: Fill In The Blanks" at bounding box center [271, 50] width 116 height 8
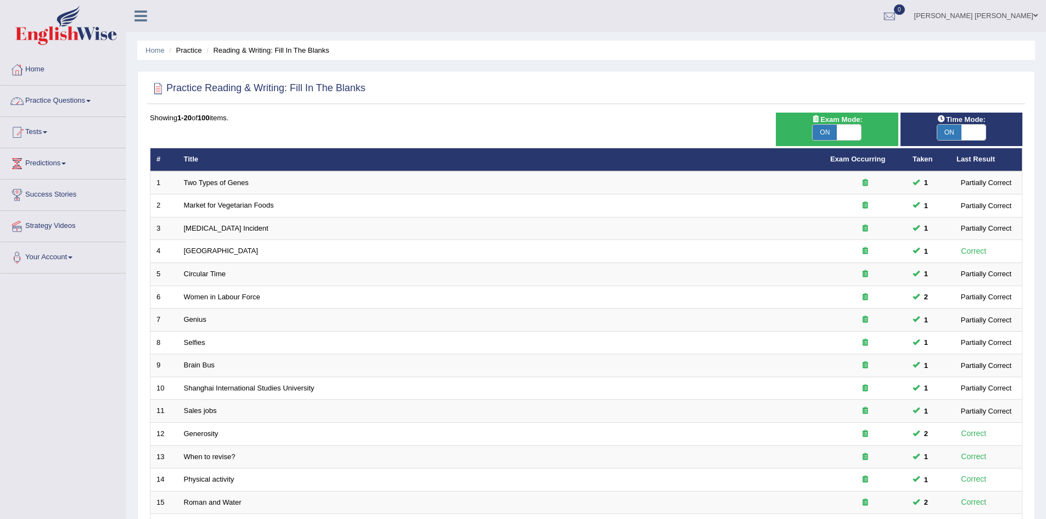
click at [136, 127] on div "Home Practice Reading & Writing: Fill In The Blanks Practice Reading & Writing:…" at bounding box center [585, 349] width 919 height 699
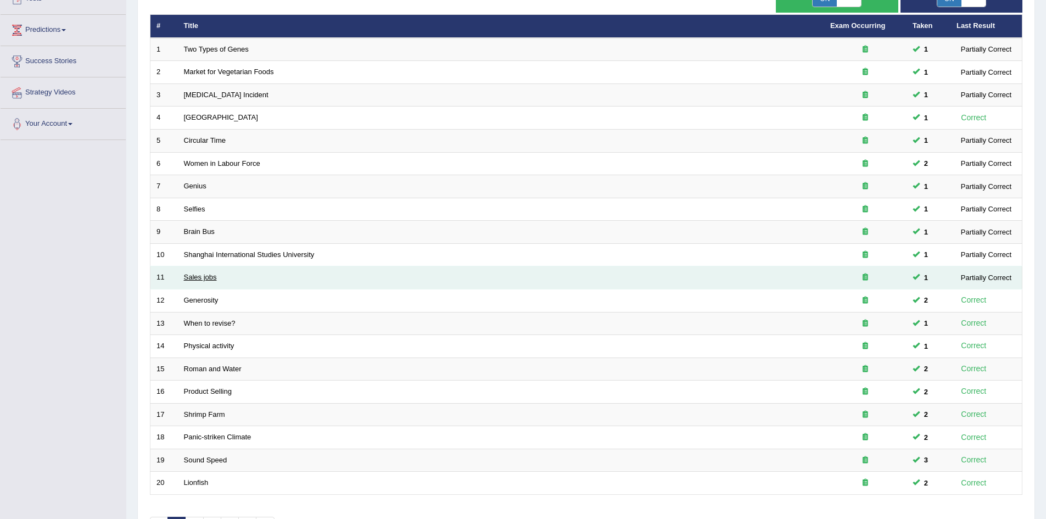
scroll to position [208, 0]
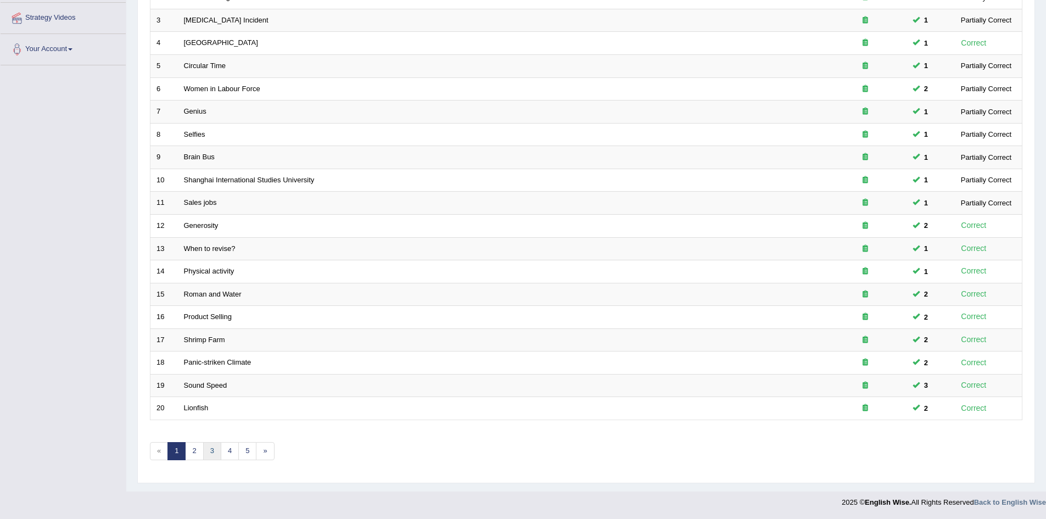
click at [211, 444] on link "3" at bounding box center [212, 451] width 18 height 18
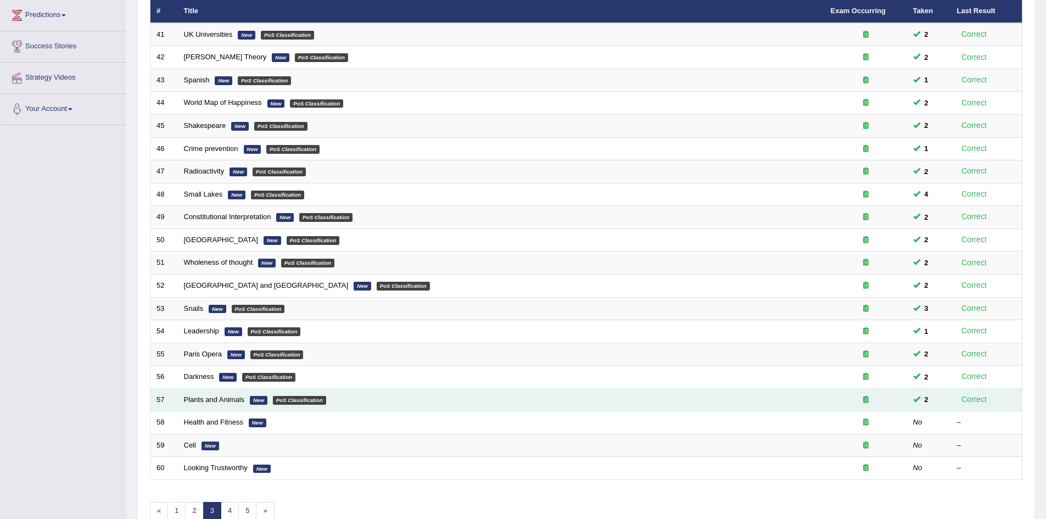
scroll to position [165, 0]
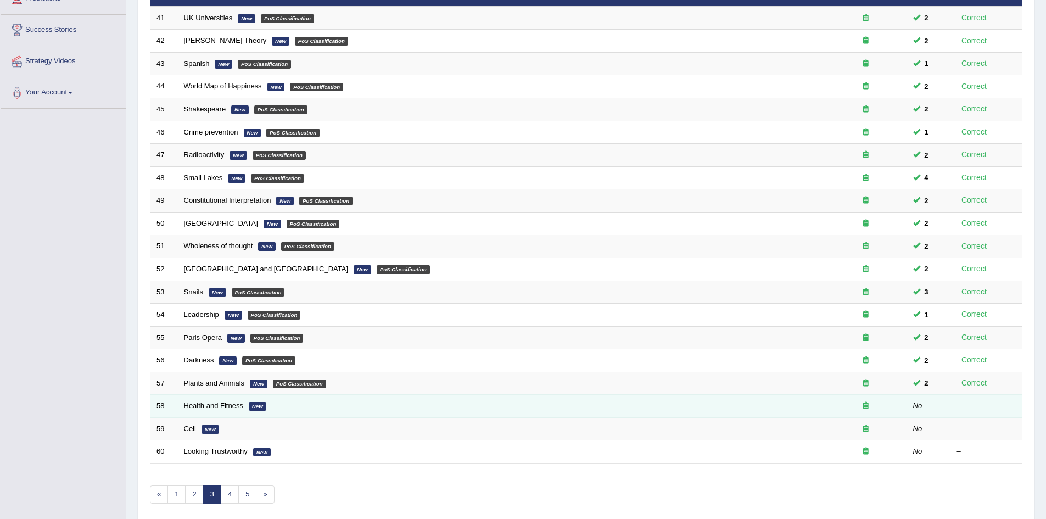
click at [211, 404] on link "Health and Fitness" at bounding box center [213, 405] width 59 height 8
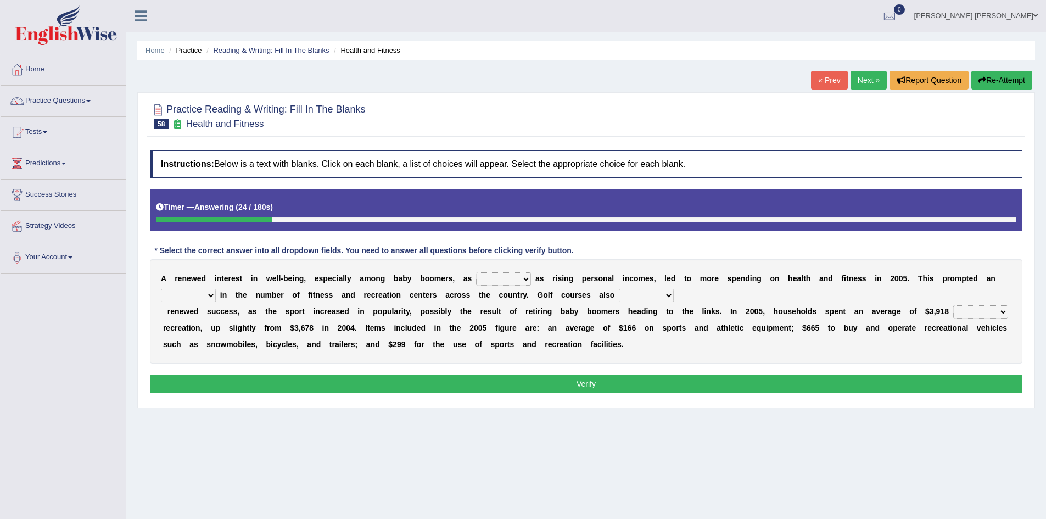
click at [516, 277] on select "expansion enjoyed on well" at bounding box center [503, 278] width 55 height 13
select select "well"
click at [476, 272] on select "expansion enjoyed on well" at bounding box center [503, 278] width 55 height 13
click at [192, 297] on select "good expansion movement lacked" at bounding box center [188, 295] width 55 height 13
select select "expansion"
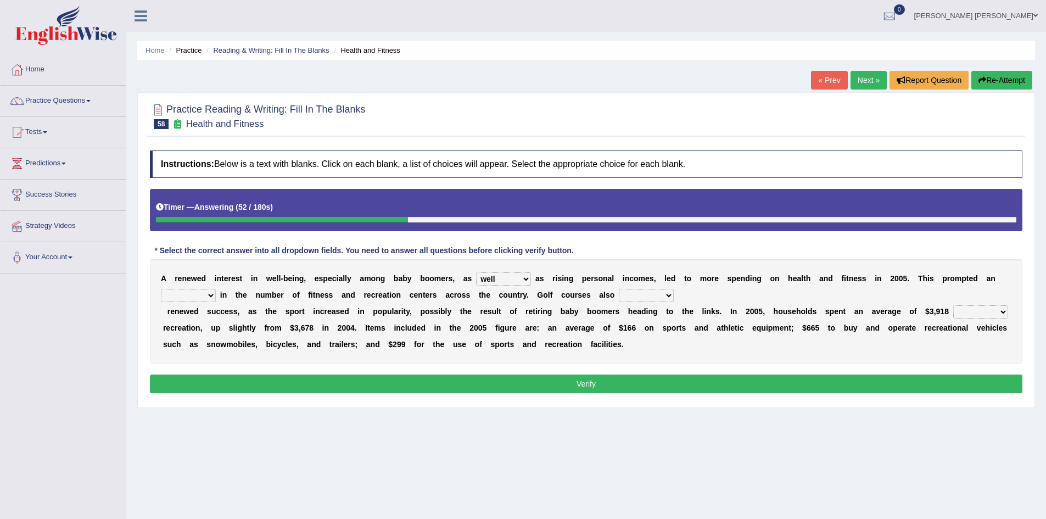
click at [161, 289] on select "good expansion movement lacked" at bounding box center [188, 295] width 55 height 13
click at [638, 296] on select "smooth modelling played enjoyed" at bounding box center [646, 295] width 55 height 13
click at [579, 313] on b at bounding box center [580, 311] width 4 height 9
click at [637, 292] on select "smooth modelling played enjoyed" at bounding box center [646, 295] width 55 height 13
click at [619, 289] on select "smooth modelling played enjoyed" at bounding box center [646, 295] width 55 height 13
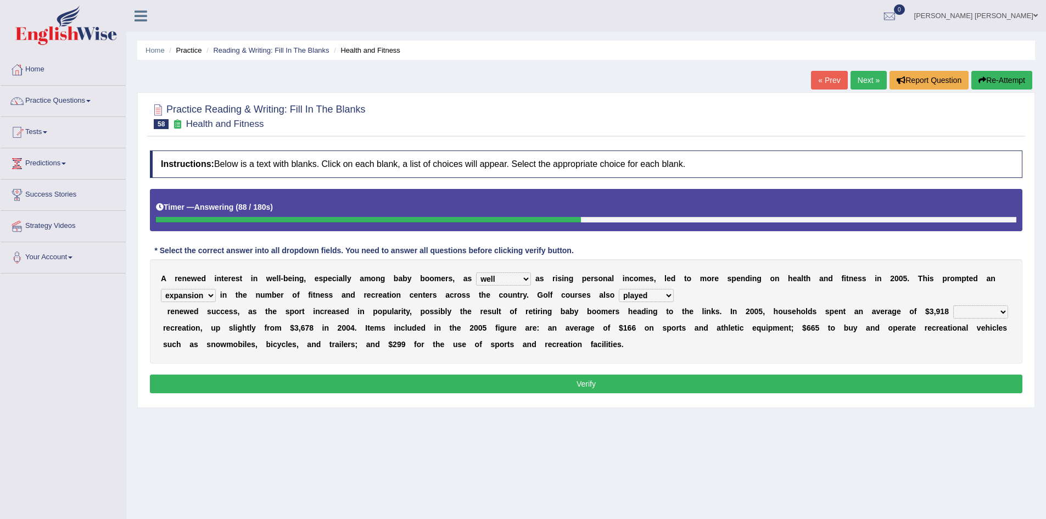
click at [648, 295] on select "smooth modelling played enjoyed" at bounding box center [646, 295] width 55 height 13
select select "enjoyed"
click at [619, 289] on select "smooth modelling played enjoyed" at bounding box center [646, 295] width 55 height 13
click at [974, 310] on select "on of for with" at bounding box center [980, 311] width 55 height 13
select select "on"
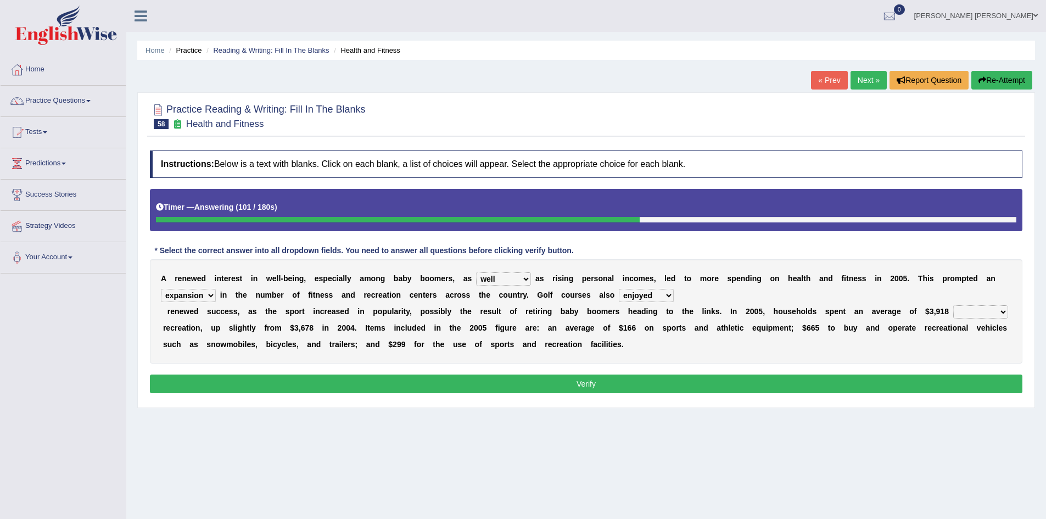
click at [953, 305] on select "on of for with" at bounding box center [980, 311] width 55 height 13
click at [661, 378] on button "Verify" at bounding box center [586, 383] width 872 height 19
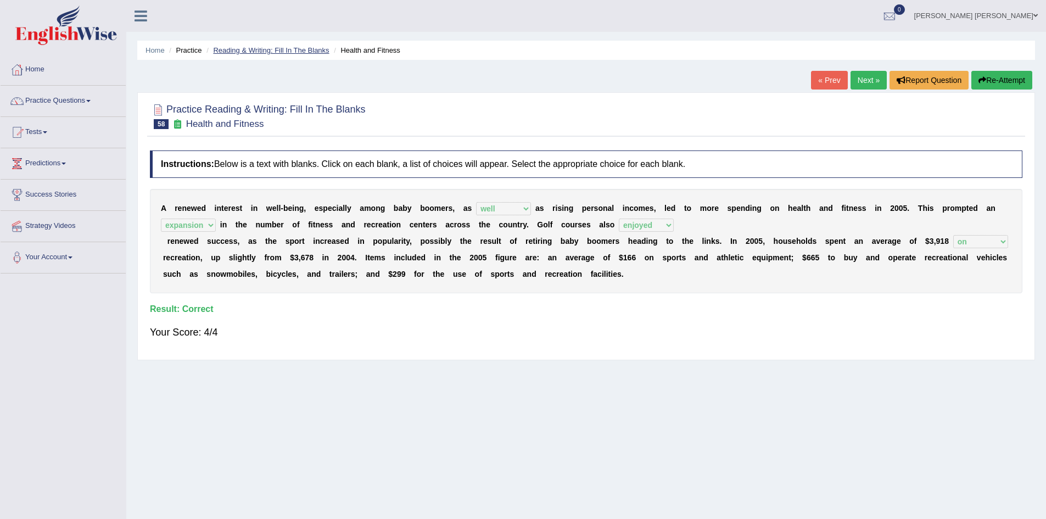
click at [265, 46] on link "Reading & Writing: Fill In The Blanks" at bounding box center [271, 50] width 116 height 8
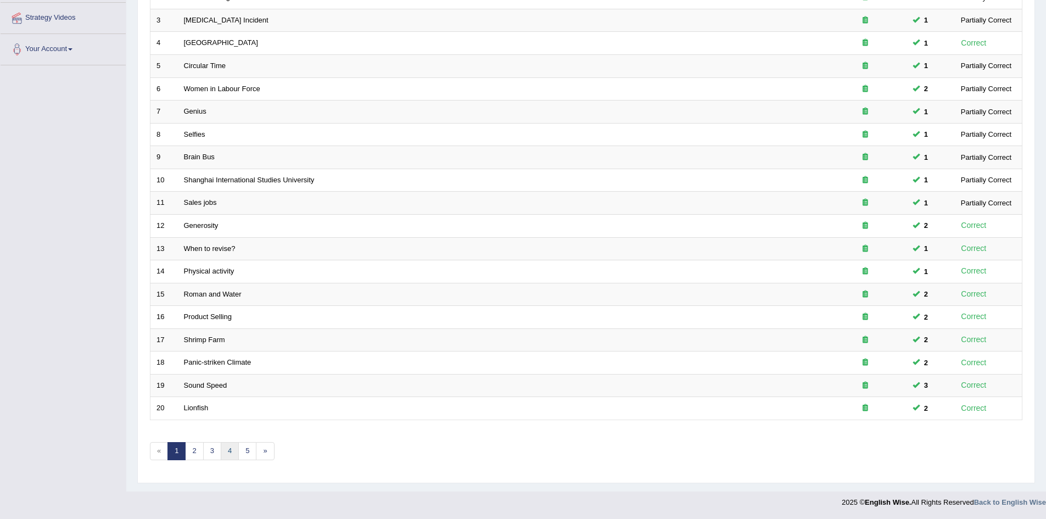
click at [221, 456] on link "4" at bounding box center [230, 451] width 18 height 18
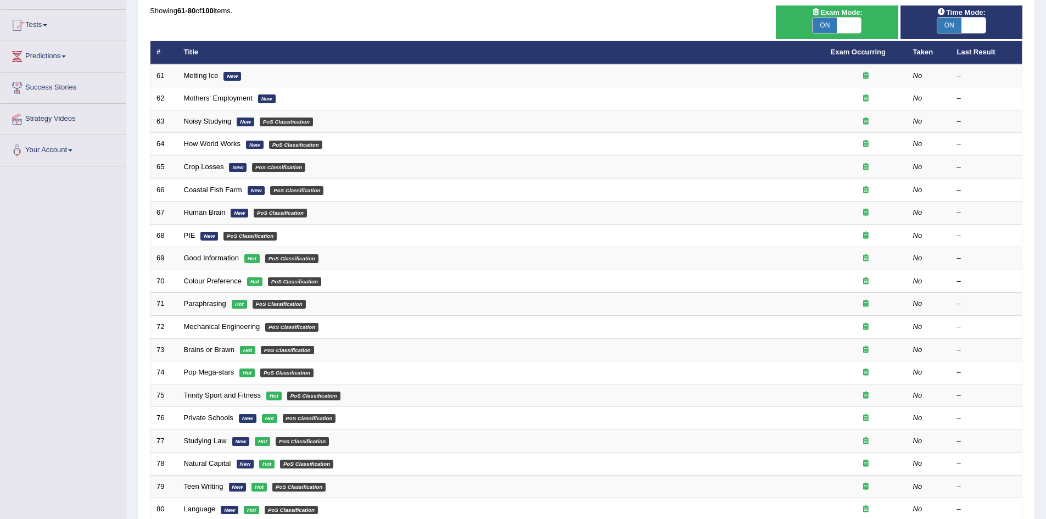
scroll to position [208, 0]
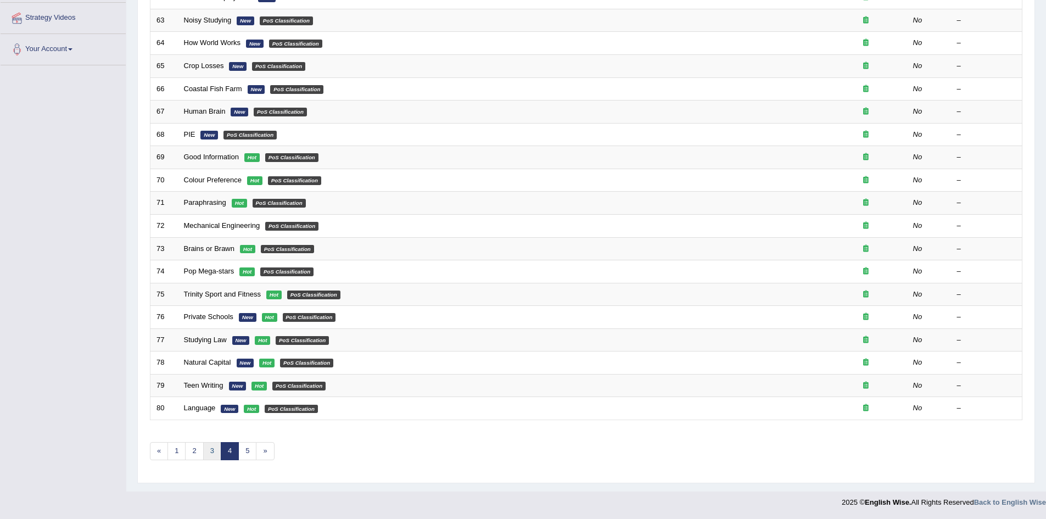
click at [211, 451] on link "3" at bounding box center [212, 451] width 18 height 18
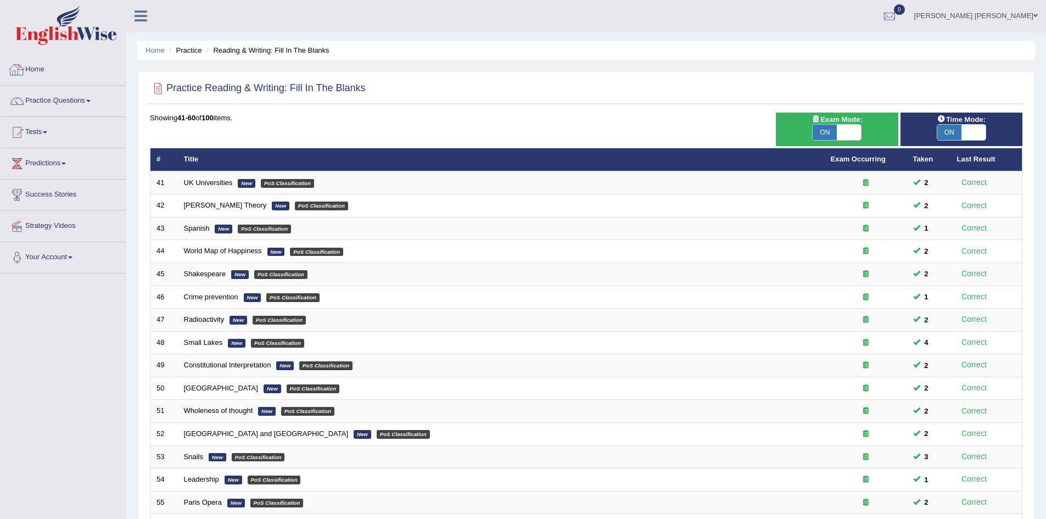
click at [38, 67] on link "Home" at bounding box center [63, 67] width 125 height 27
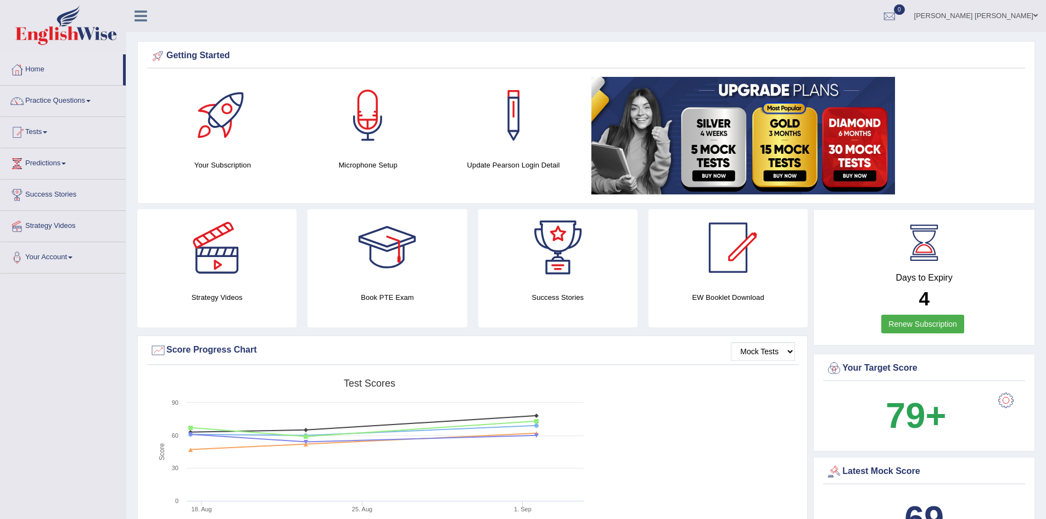
click at [808, 223] on div "EW Booklet Download" at bounding box center [728, 268] width 170 height 118
click at [992, 17] on link "Nipen Yogesh Mehta" at bounding box center [976, 14] width 140 height 29
click at [967, 142] on link "Log out" at bounding box center [976, 131] width 138 height 25
